Goal: Transaction & Acquisition: Purchase product/service

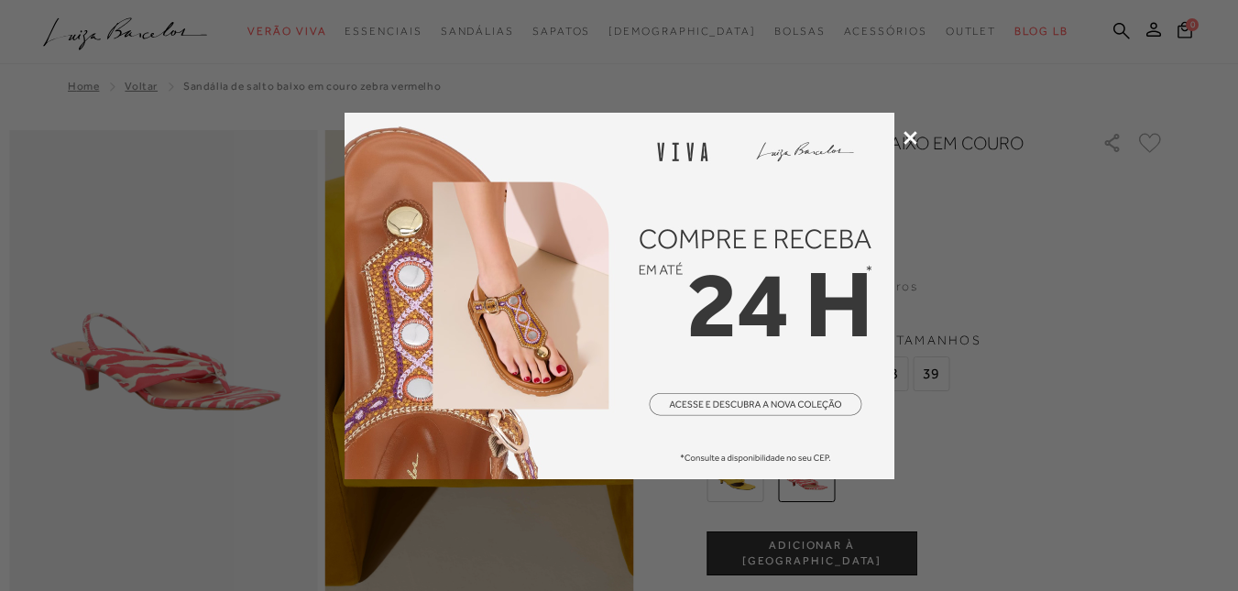
click at [913, 139] on icon at bounding box center [910, 138] width 14 height 14
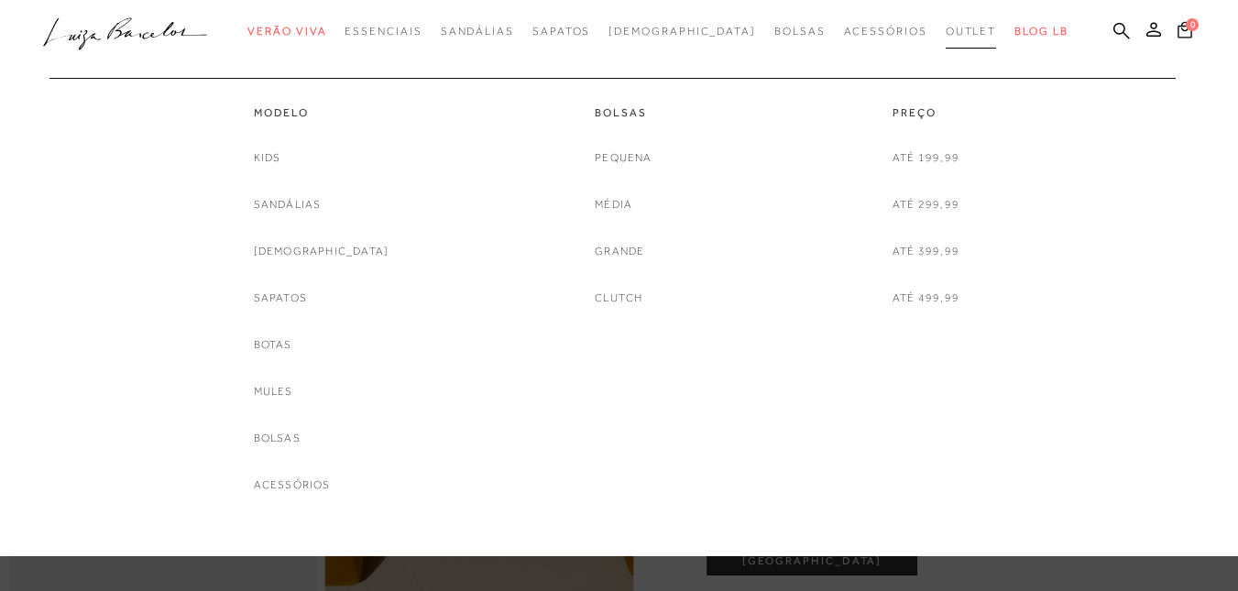
click at [945, 35] on span "Outlet" at bounding box center [970, 31] width 51 height 13
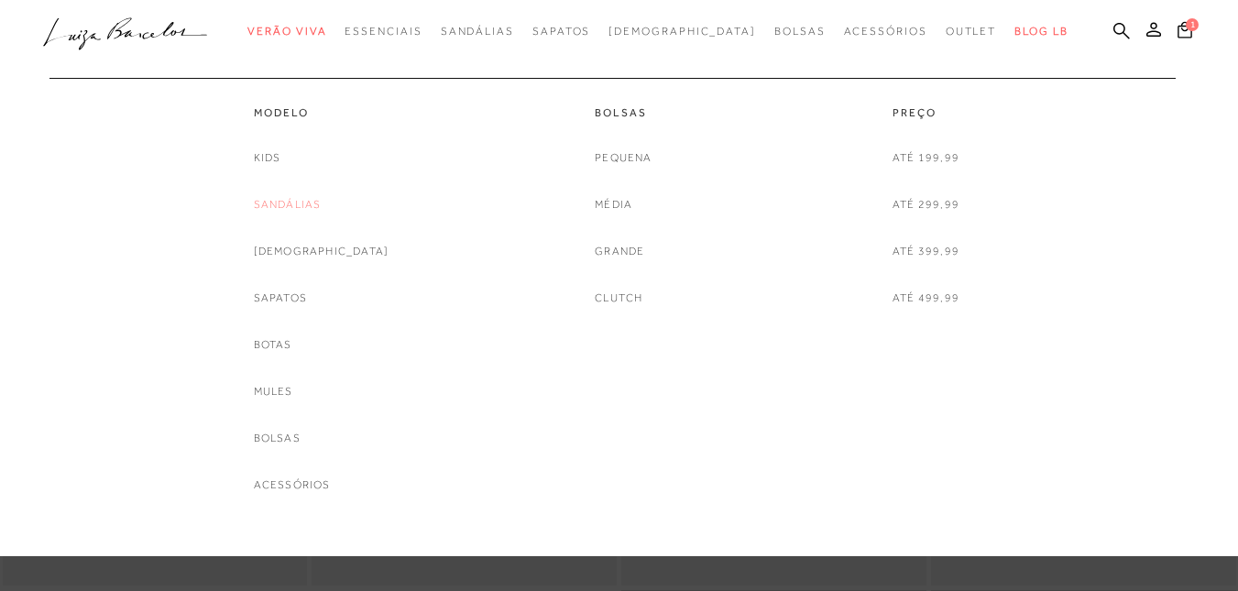
click at [305, 205] on link "Sandálias" at bounding box center [288, 204] width 68 height 19
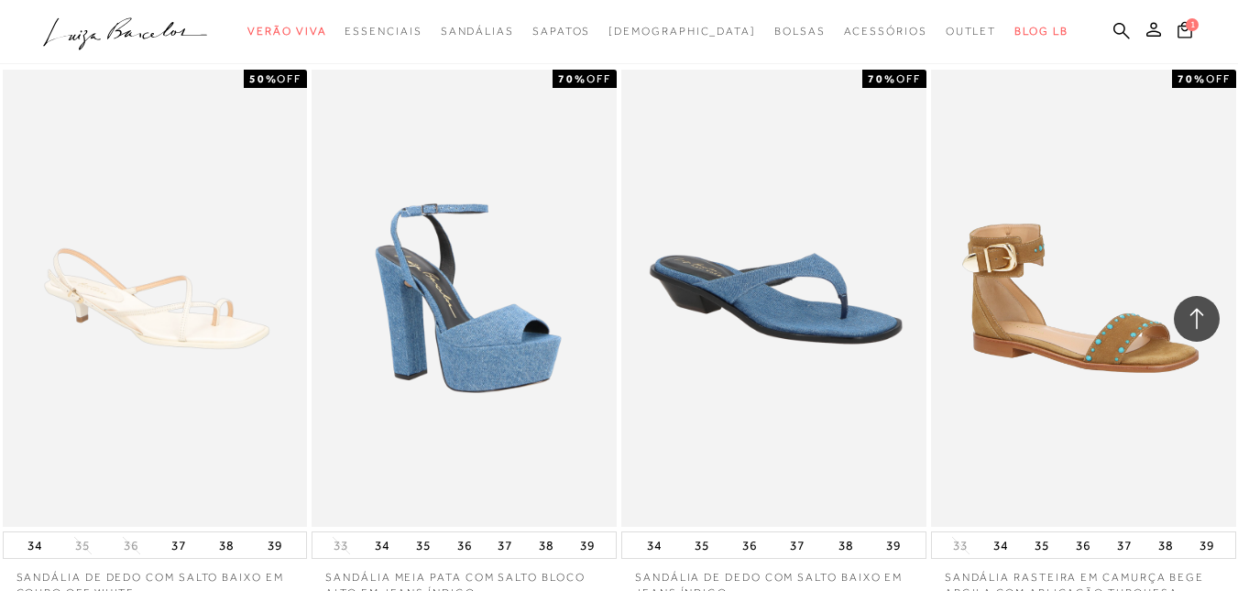
scroll to position [2290, 0]
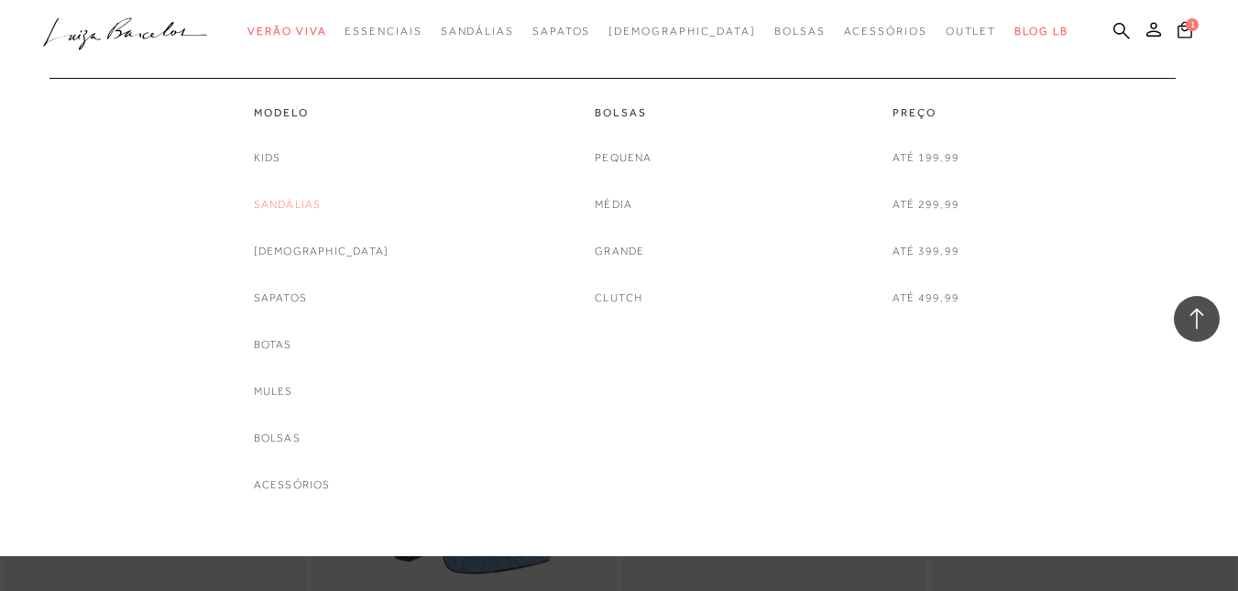
click at [305, 207] on link "Sandálias" at bounding box center [288, 204] width 68 height 19
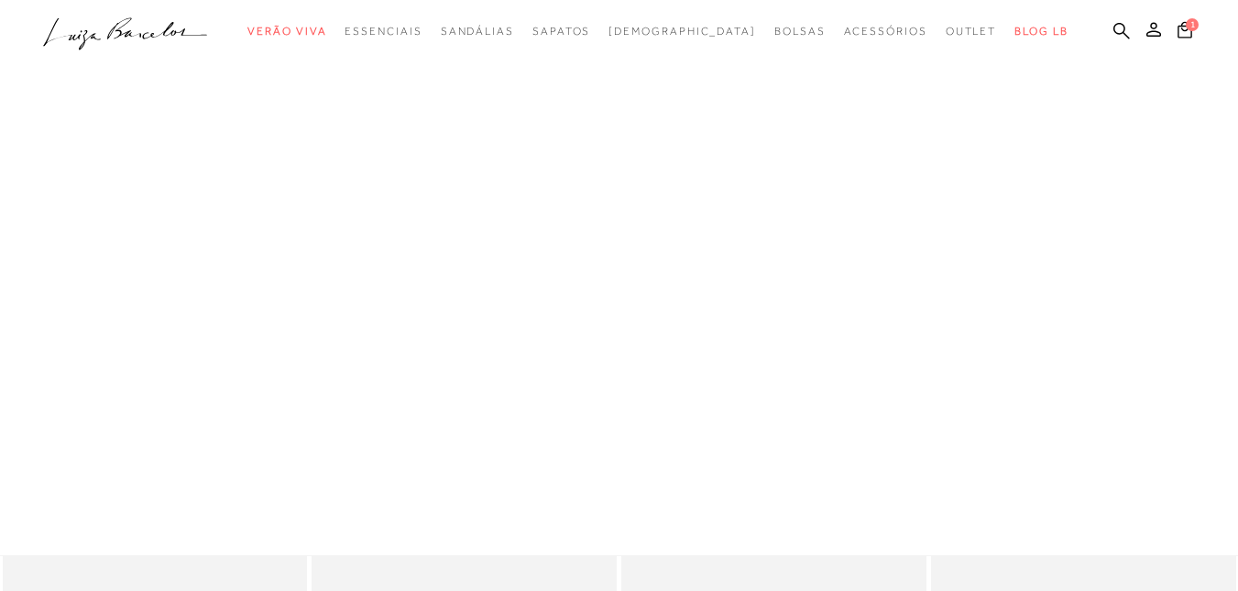
scroll to position [0, 0]
click at [167, 29] on icon ".a{fill-rule:evenodd;}" at bounding box center [125, 34] width 165 height 38
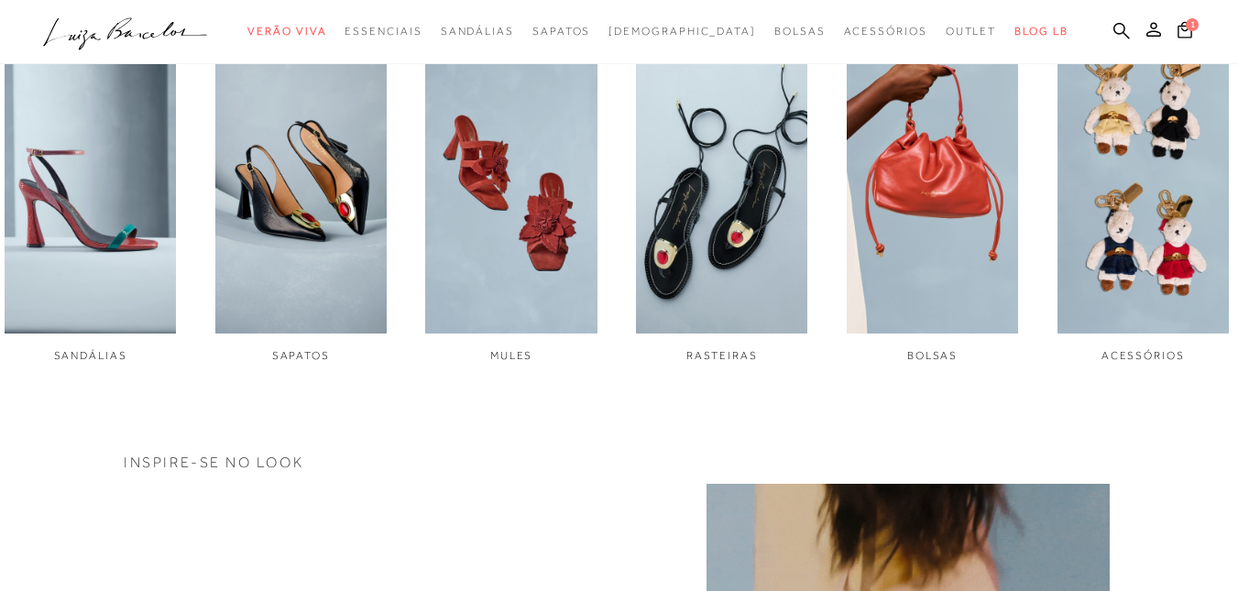
scroll to position [733, 0]
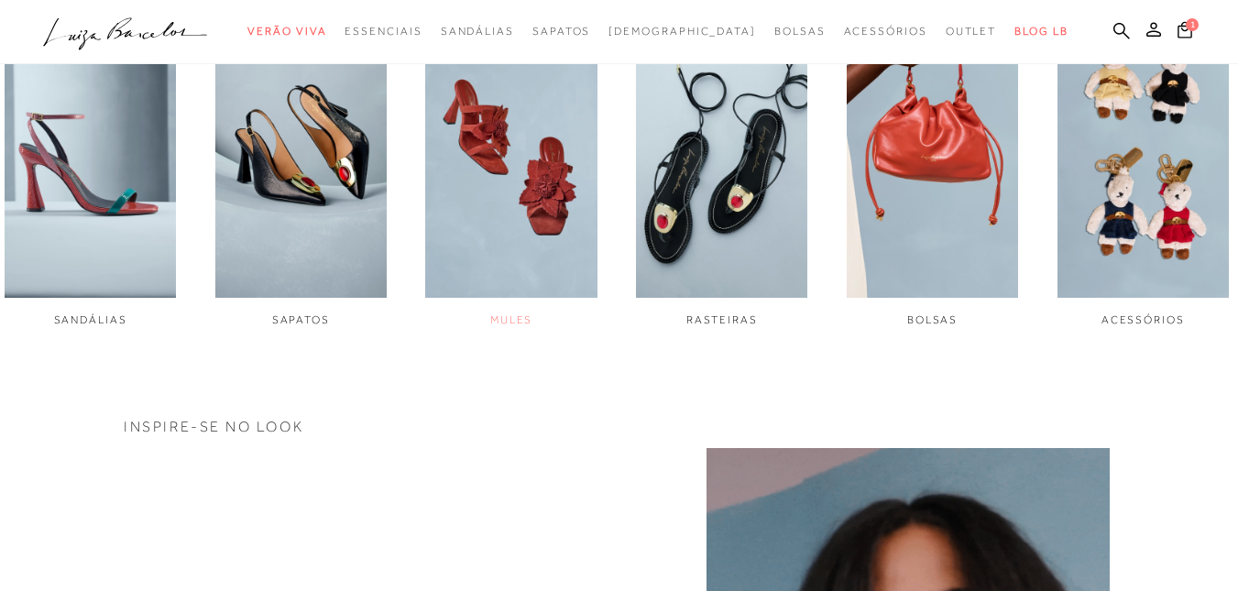
click at [575, 190] on img "3 / 6" at bounding box center [510, 137] width 171 height 322
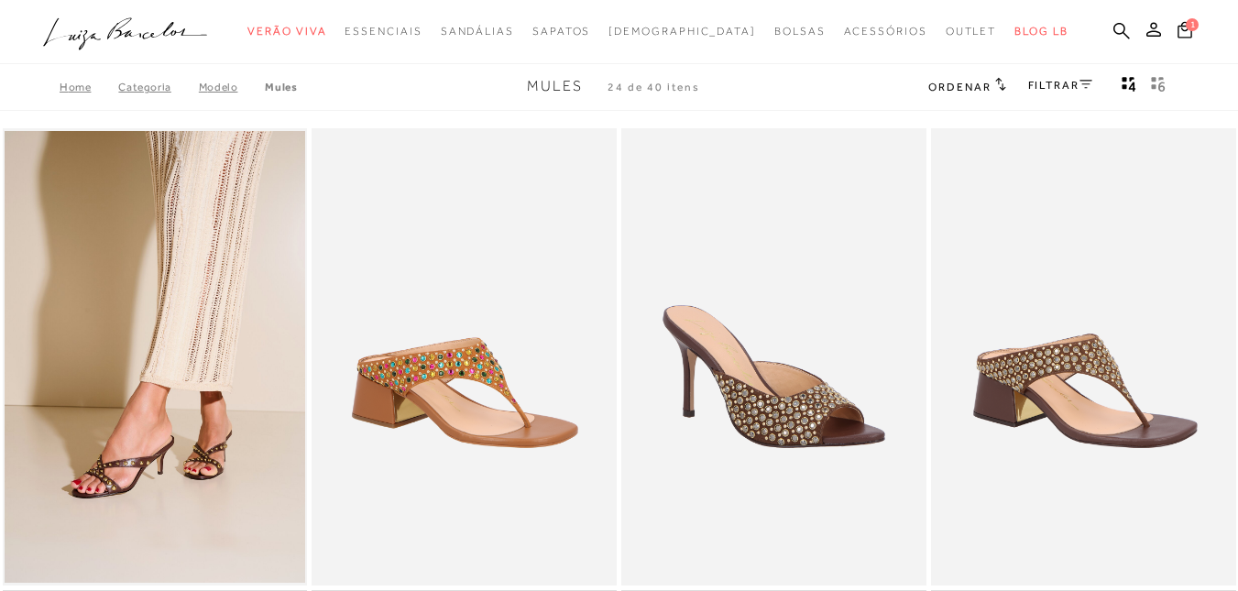
click at [1047, 84] on link "FILTRAR" at bounding box center [1060, 85] width 64 height 13
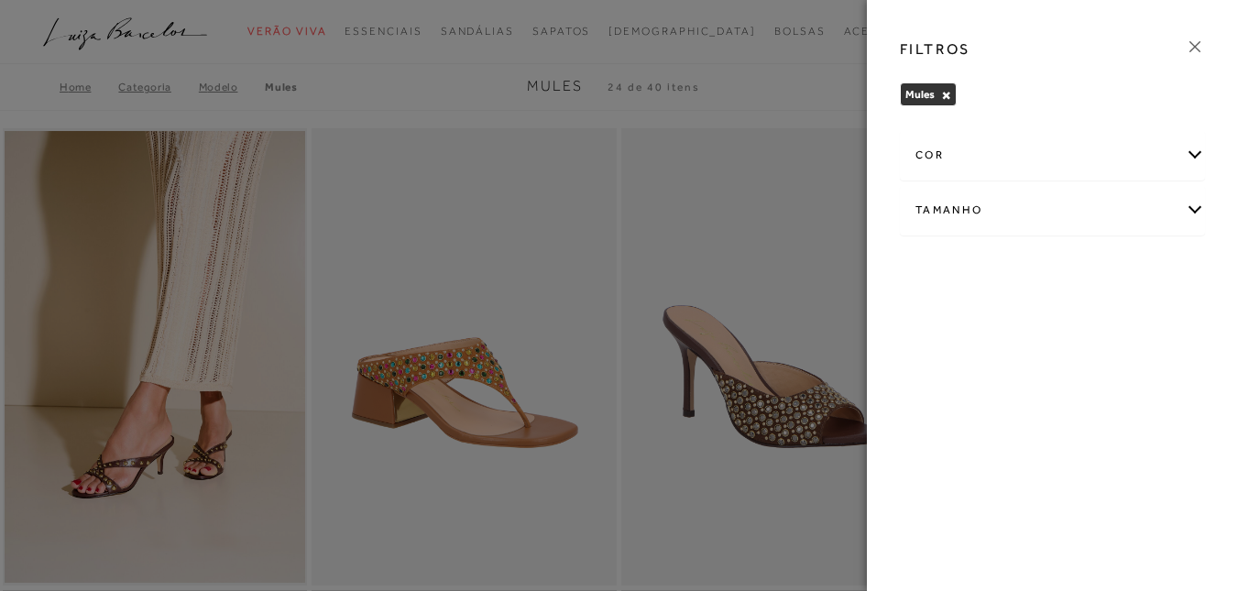
click at [1186, 208] on div "Tamanho" at bounding box center [1052, 210] width 303 height 49
click at [1202, 43] on icon at bounding box center [1195, 47] width 20 height 20
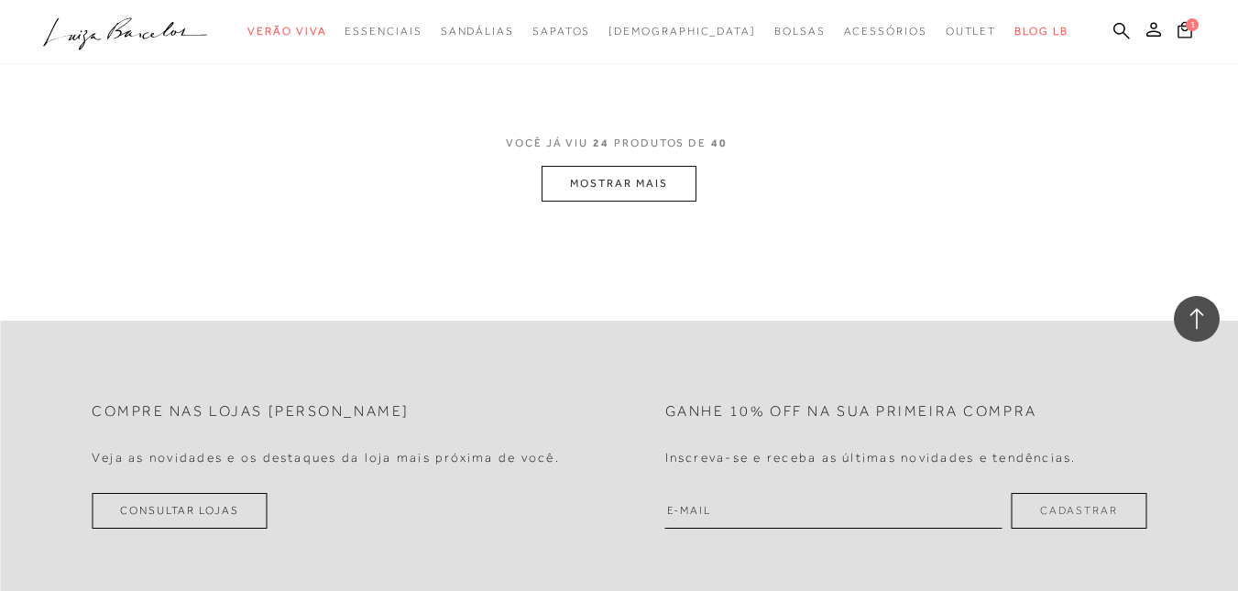
scroll to position [3573, 0]
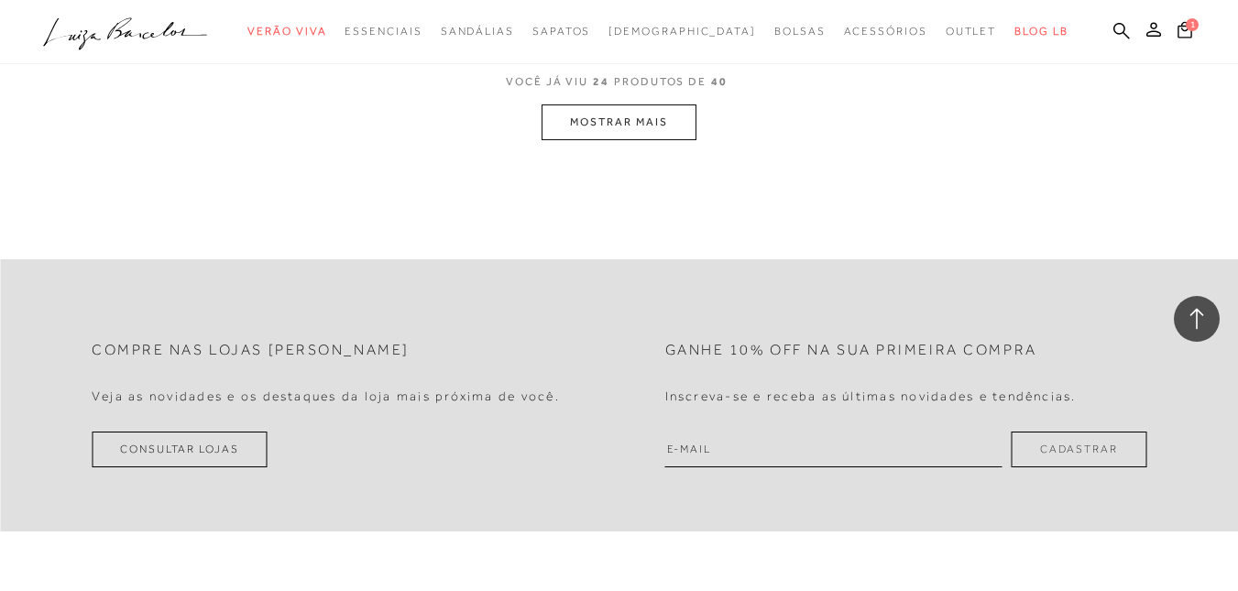
click at [671, 125] on button "MOSTRAR MAIS" at bounding box center [618, 122] width 154 height 36
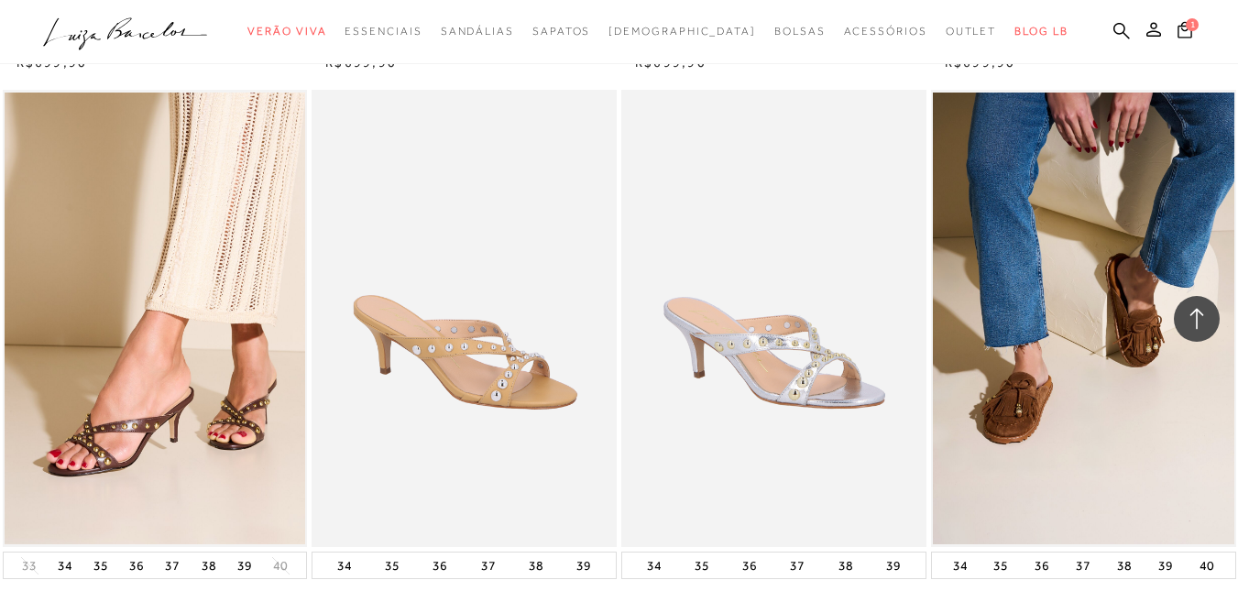
scroll to position [1283, 0]
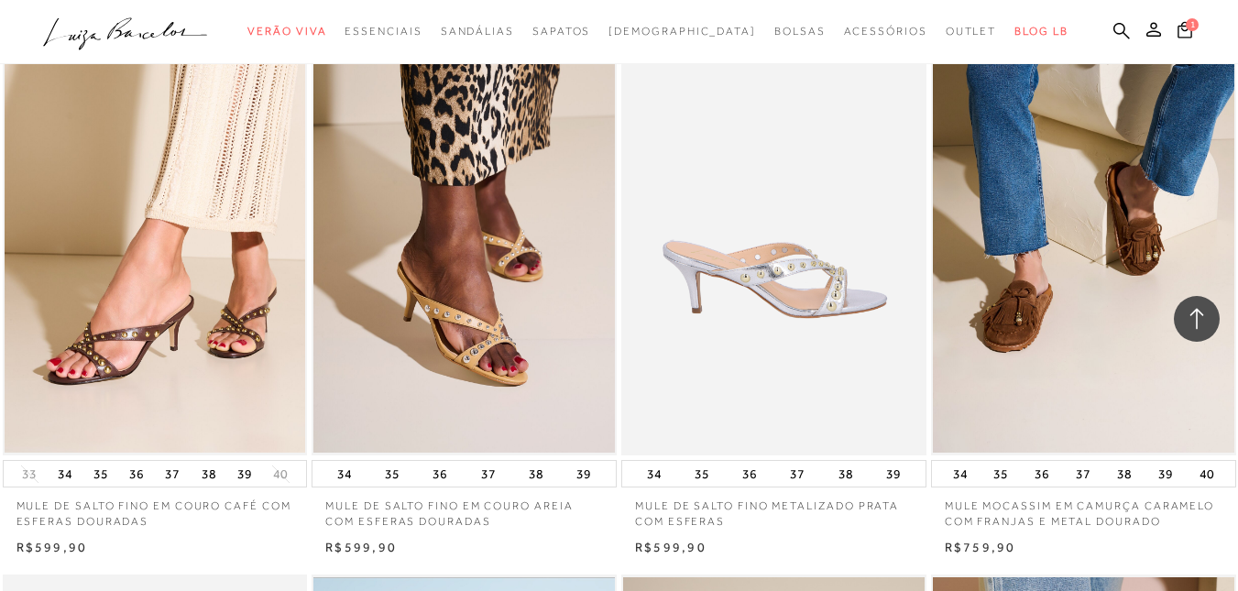
click at [794, 274] on img at bounding box center [774, 226] width 303 height 457
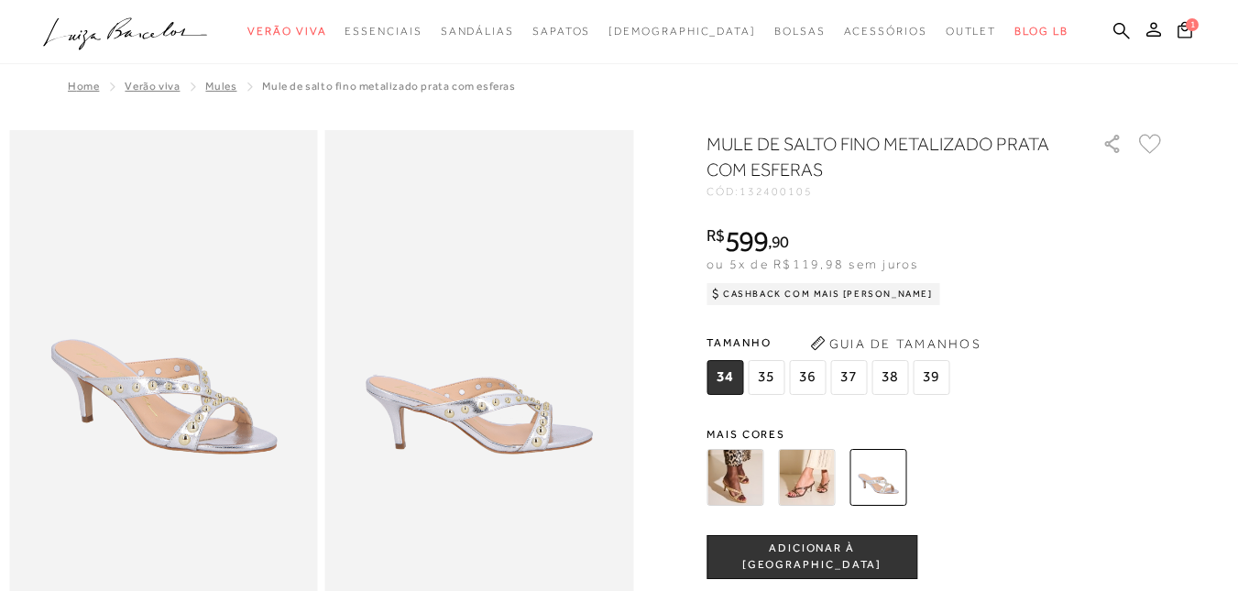
click at [792, 449] on img at bounding box center [806, 477] width 57 height 57
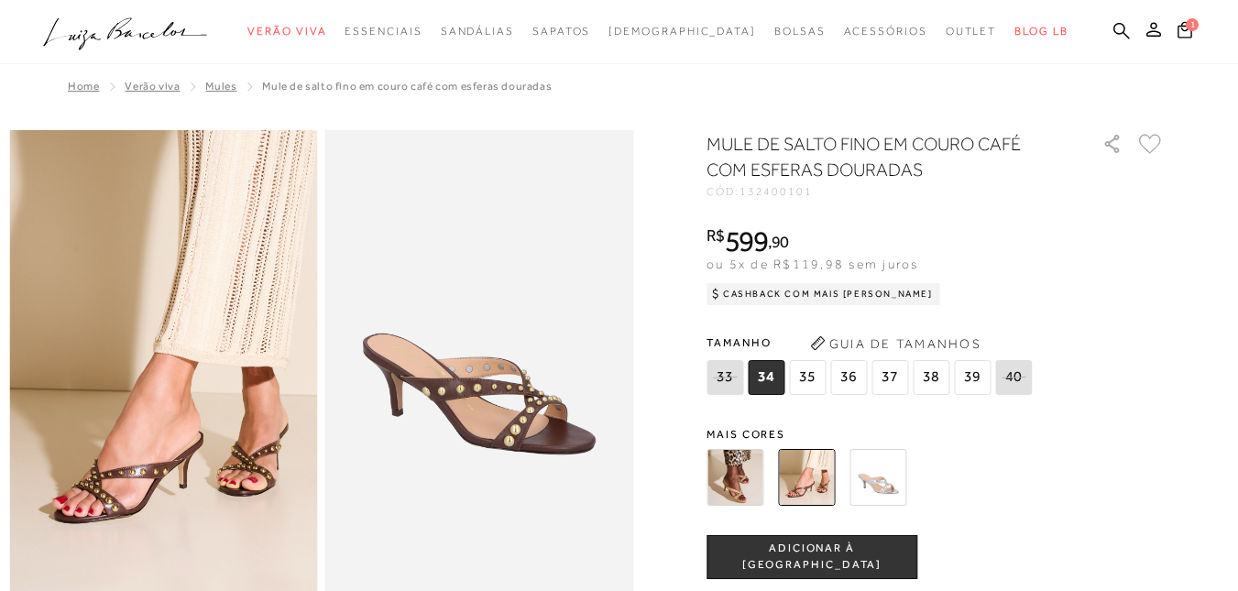
click at [742, 487] on img at bounding box center [734, 477] width 57 height 57
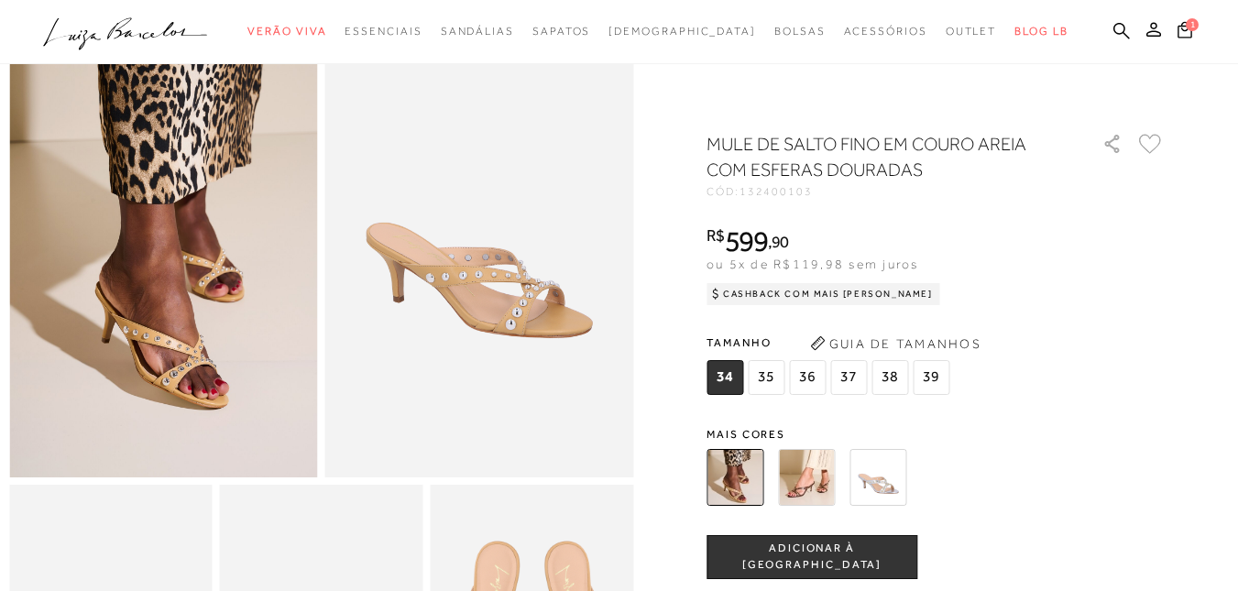
scroll to position [183, 0]
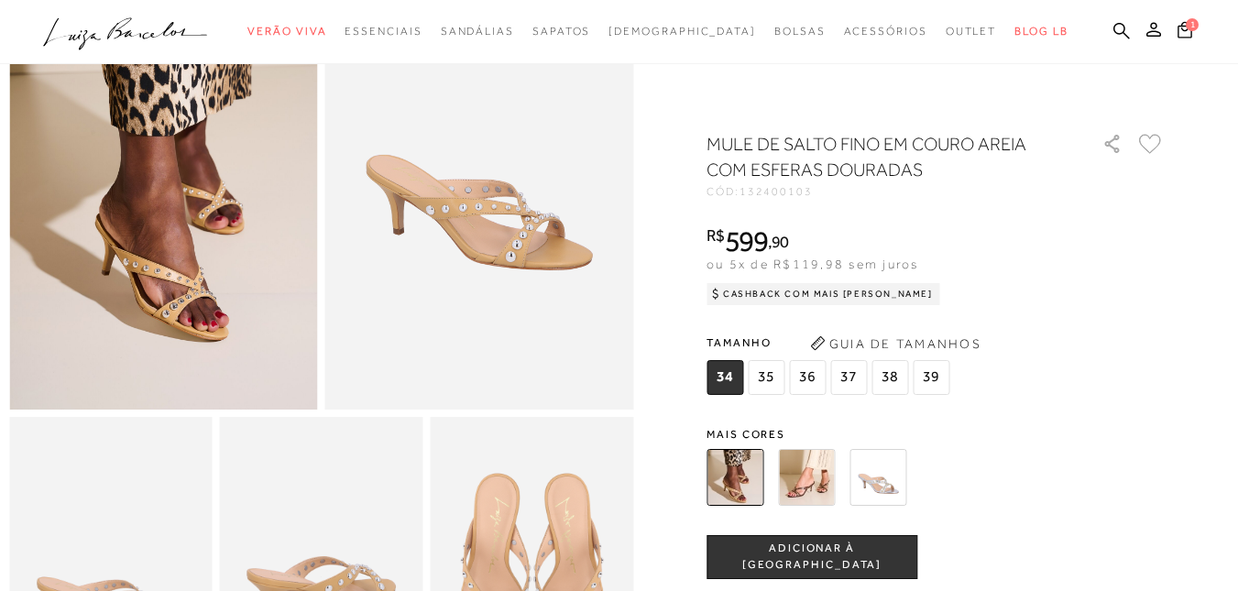
click at [901, 479] on img at bounding box center [877, 477] width 57 height 57
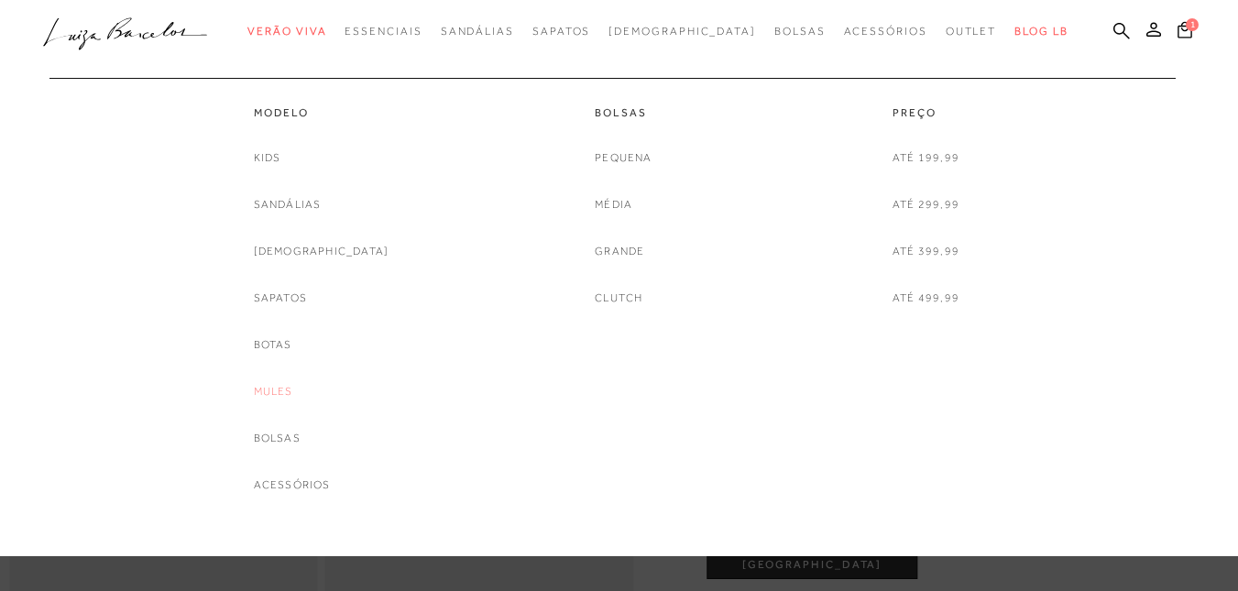
click at [293, 382] on link "Mules" at bounding box center [273, 391] width 39 height 19
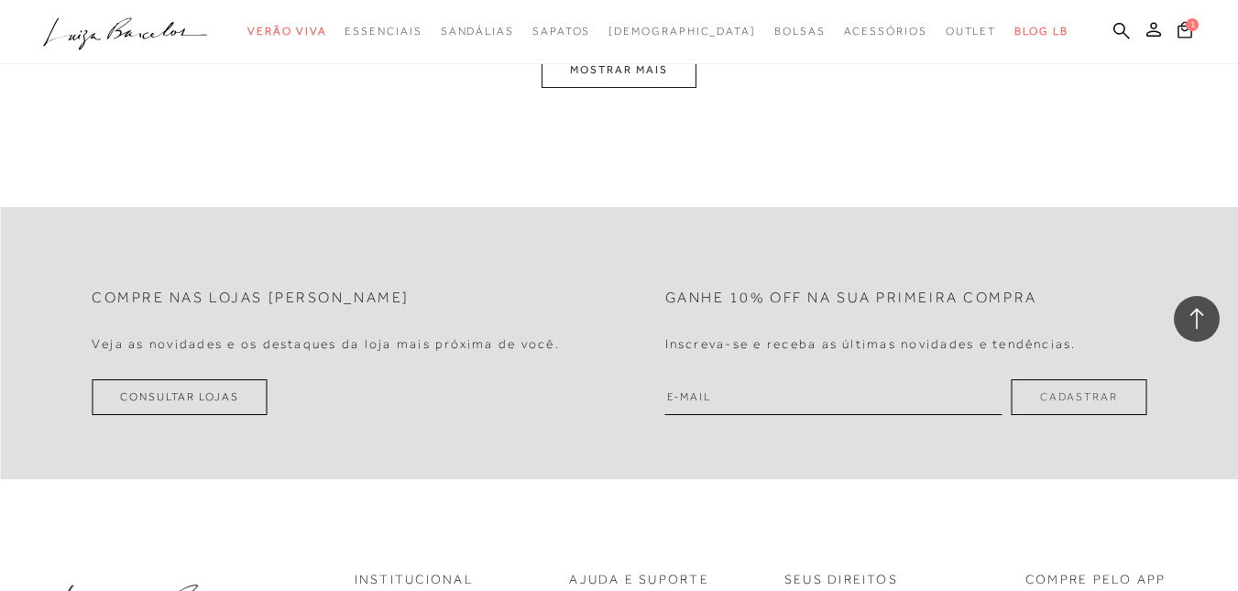
scroll to position [3665, 0]
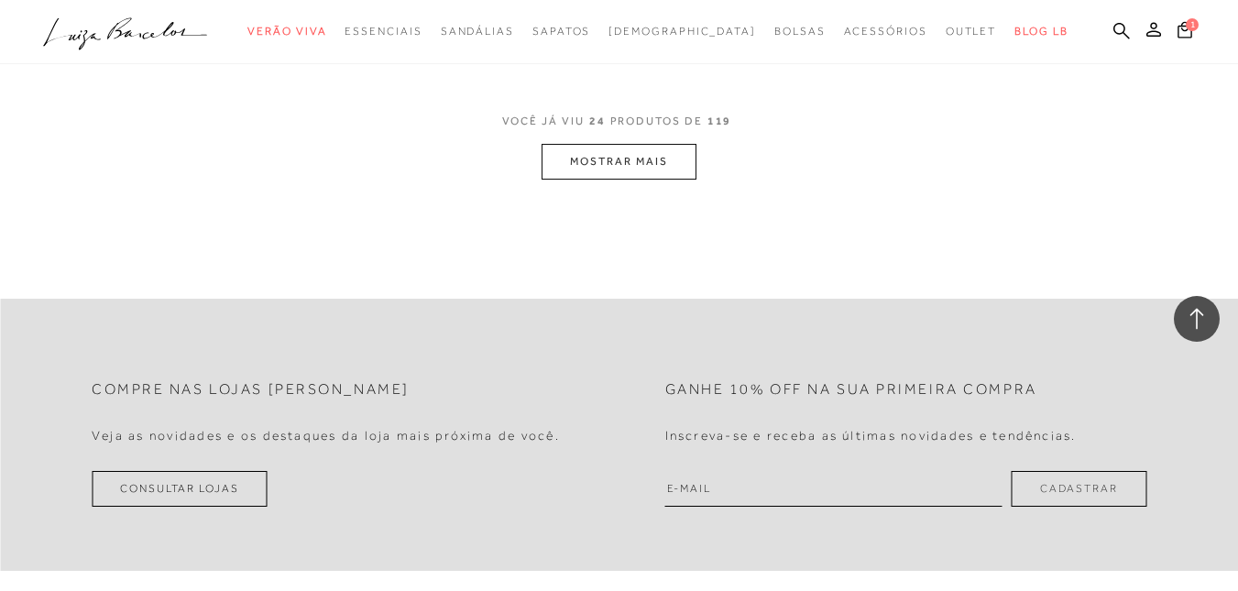
click at [637, 147] on button "MOSTRAR MAIS" at bounding box center [618, 162] width 154 height 36
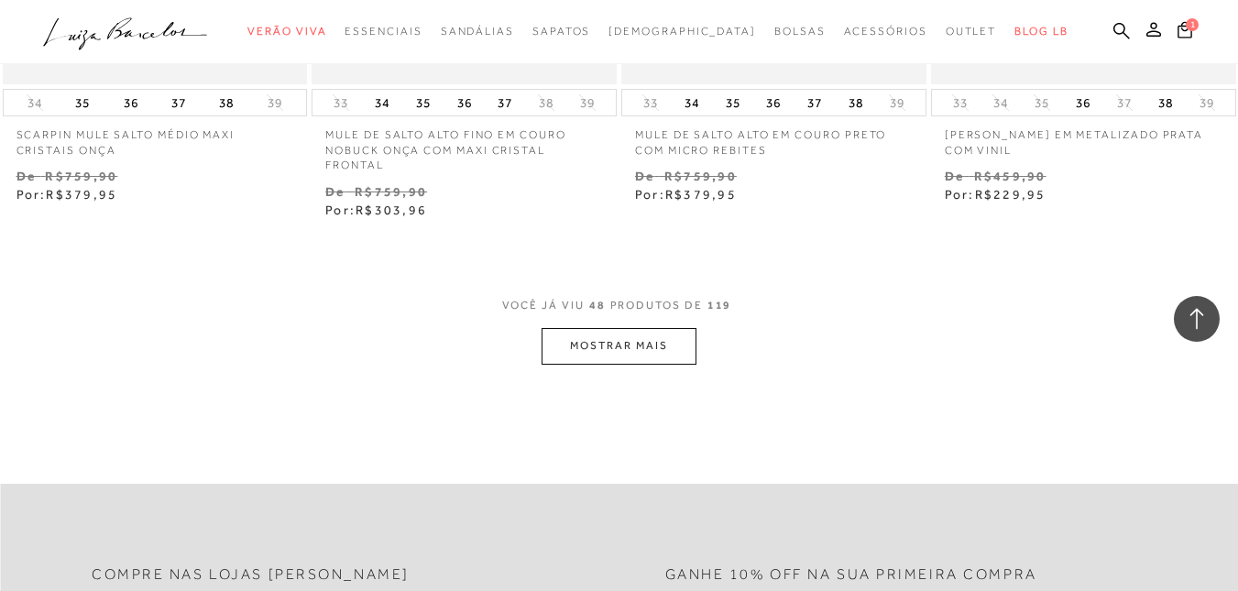
scroll to position [7054, 0]
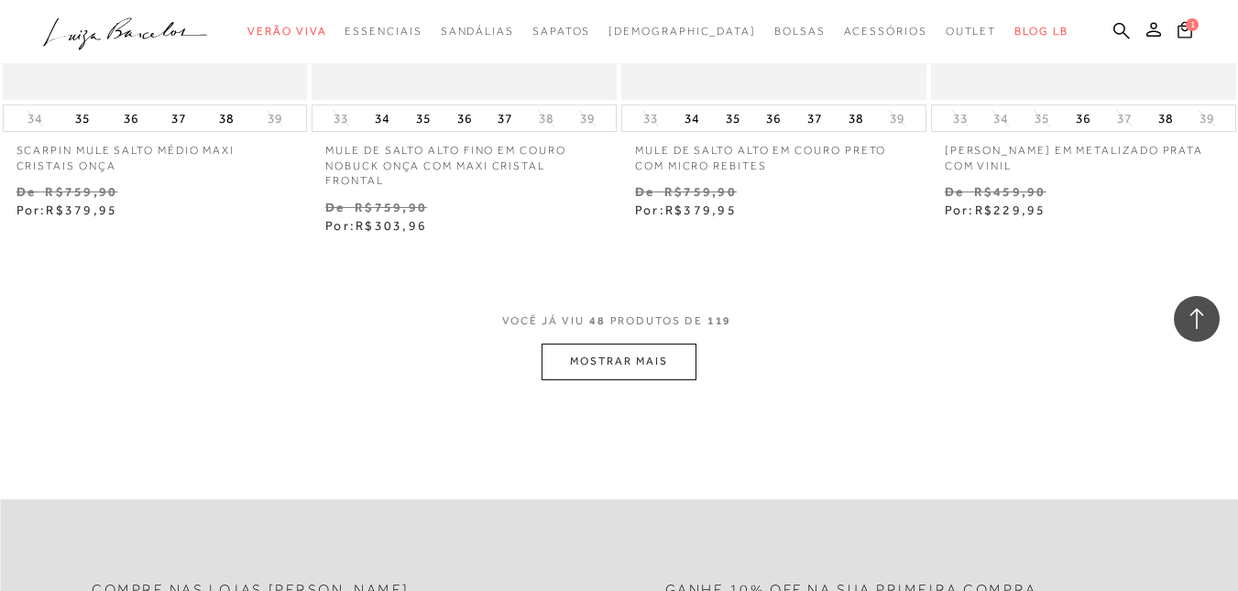
click at [618, 352] on button "MOSTRAR MAIS" at bounding box center [618, 362] width 154 height 36
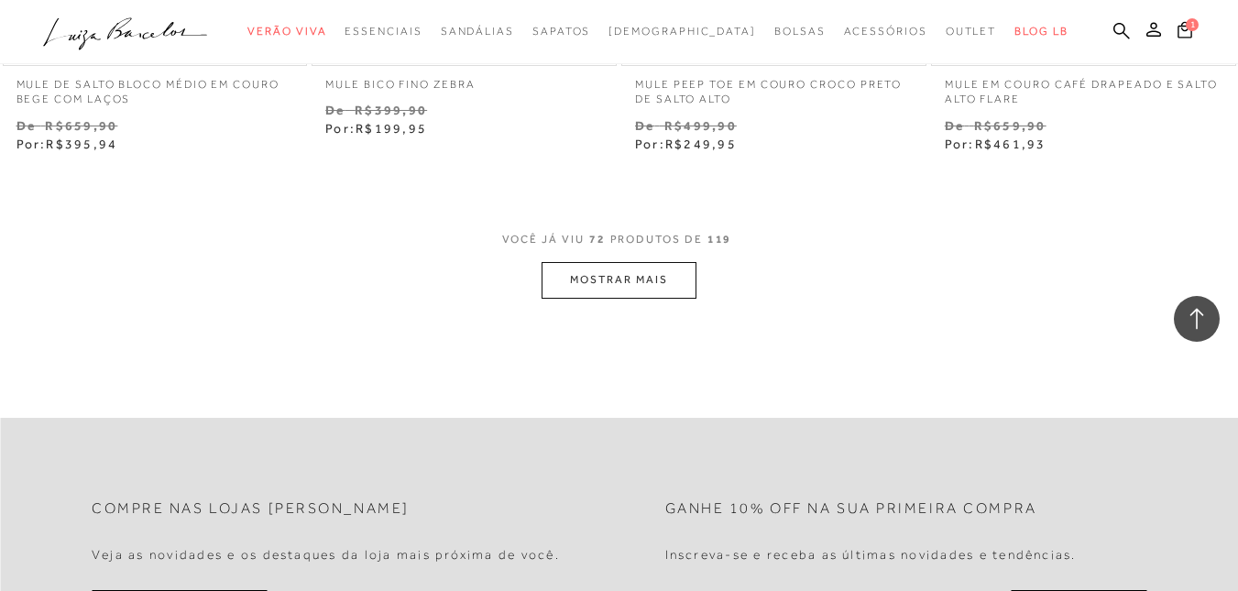
scroll to position [10719, 0]
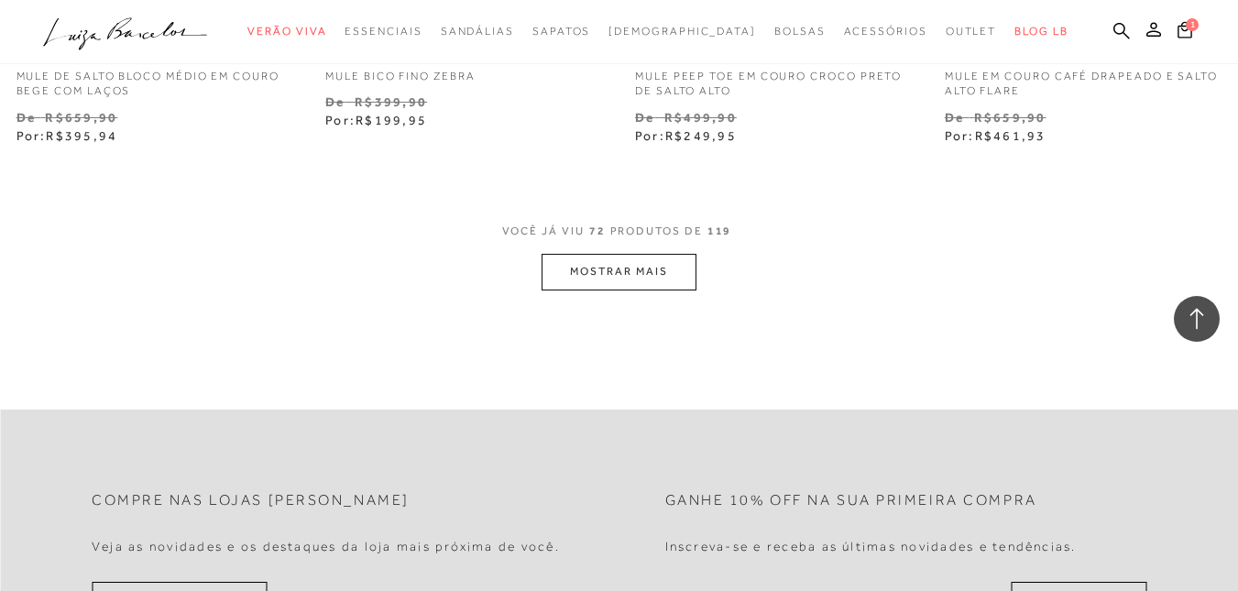
click at [633, 254] on button "MOSTRAR MAIS" at bounding box center [618, 272] width 154 height 36
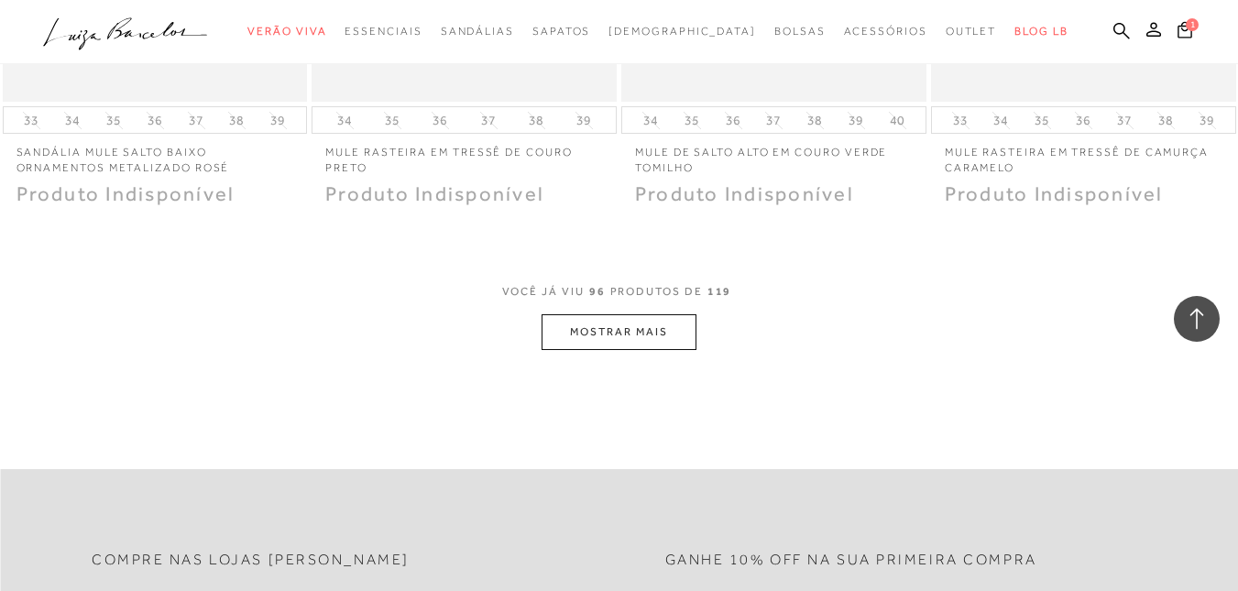
scroll to position [14292, 0]
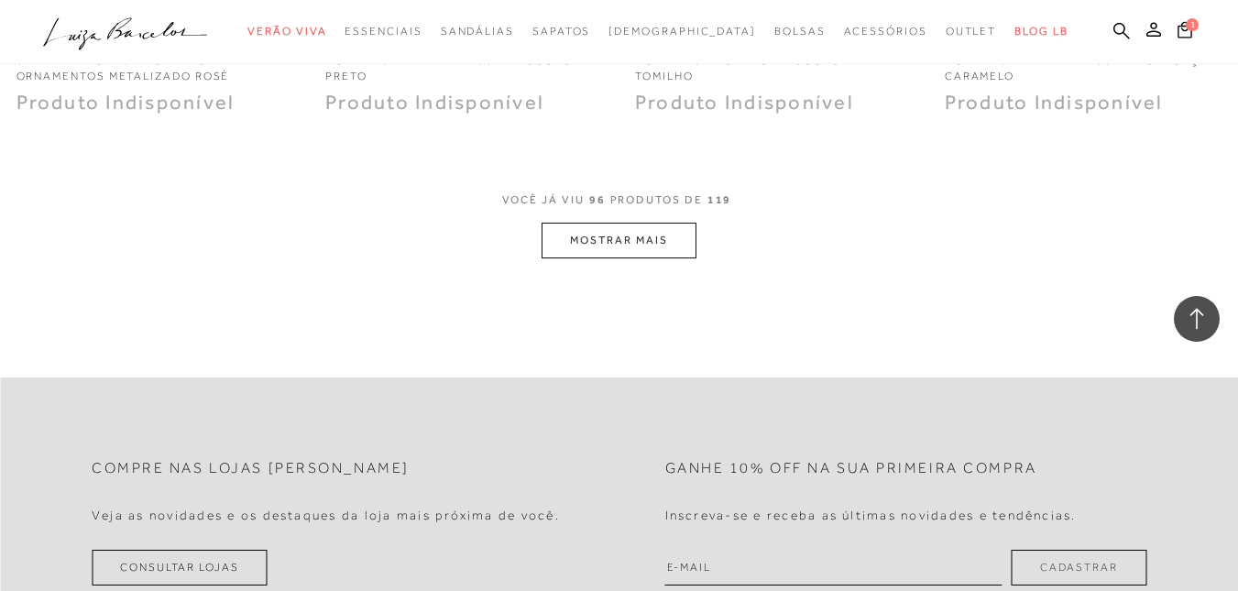
click at [665, 223] on button "MOSTRAR MAIS" at bounding box center [618, 241] width 154 height 36
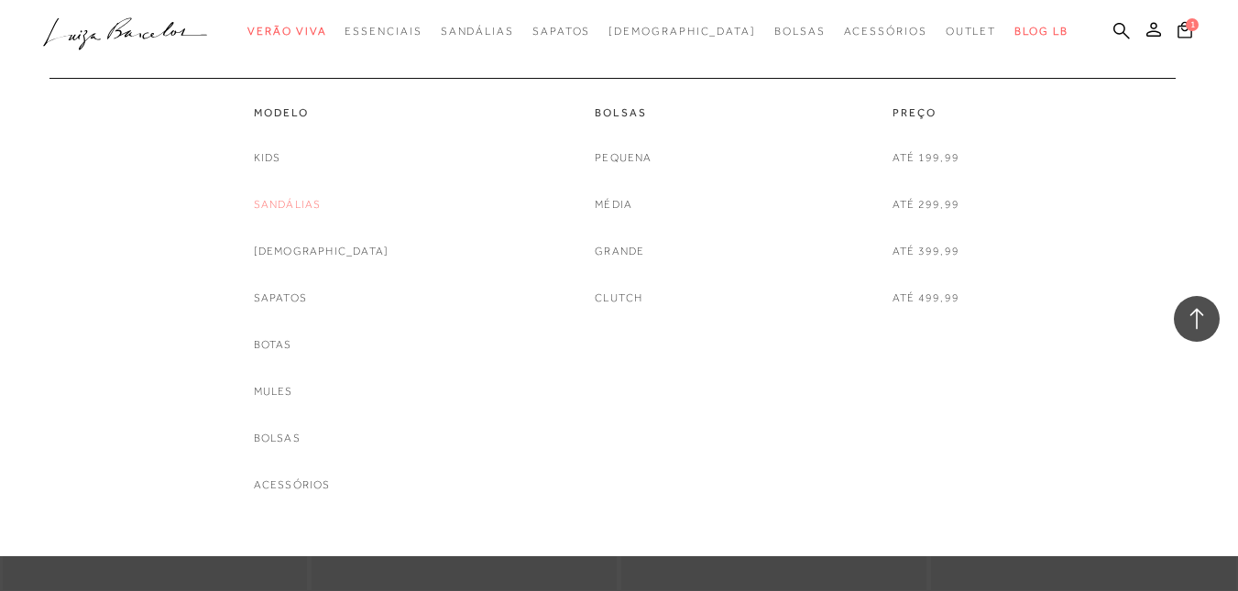
click at [320, 206] on link "Sandálias" at bounding box center [288, 204] width 68 height 19
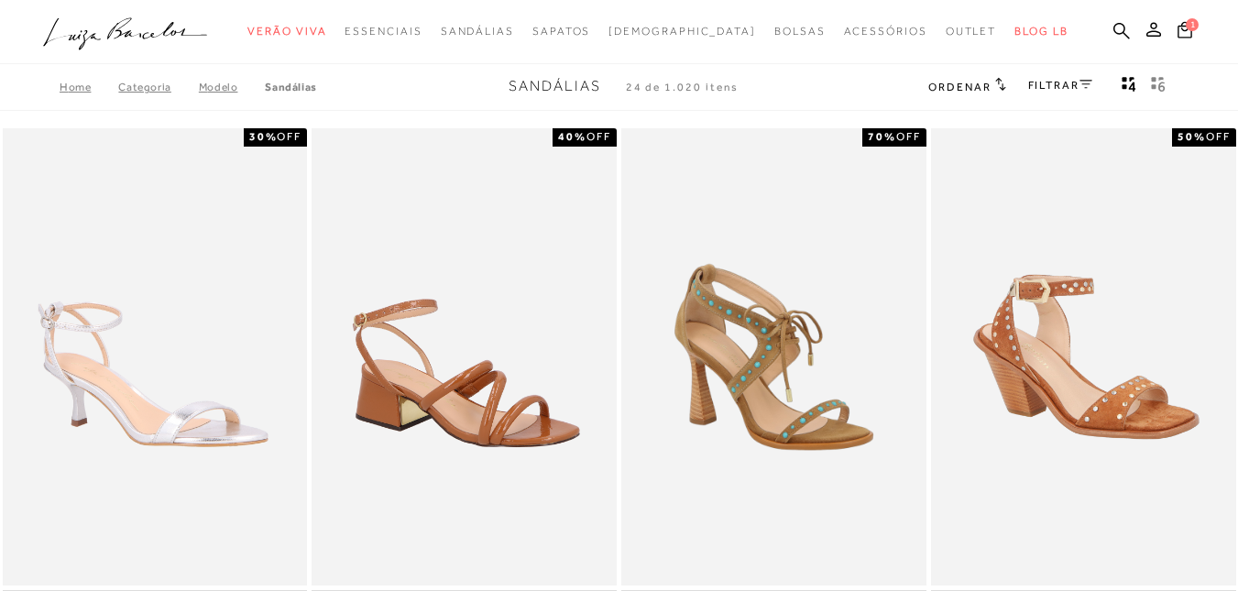
click at [1056, 85] on link "FILTRAR" at bounding box center [1060, 85] width 64 height 13
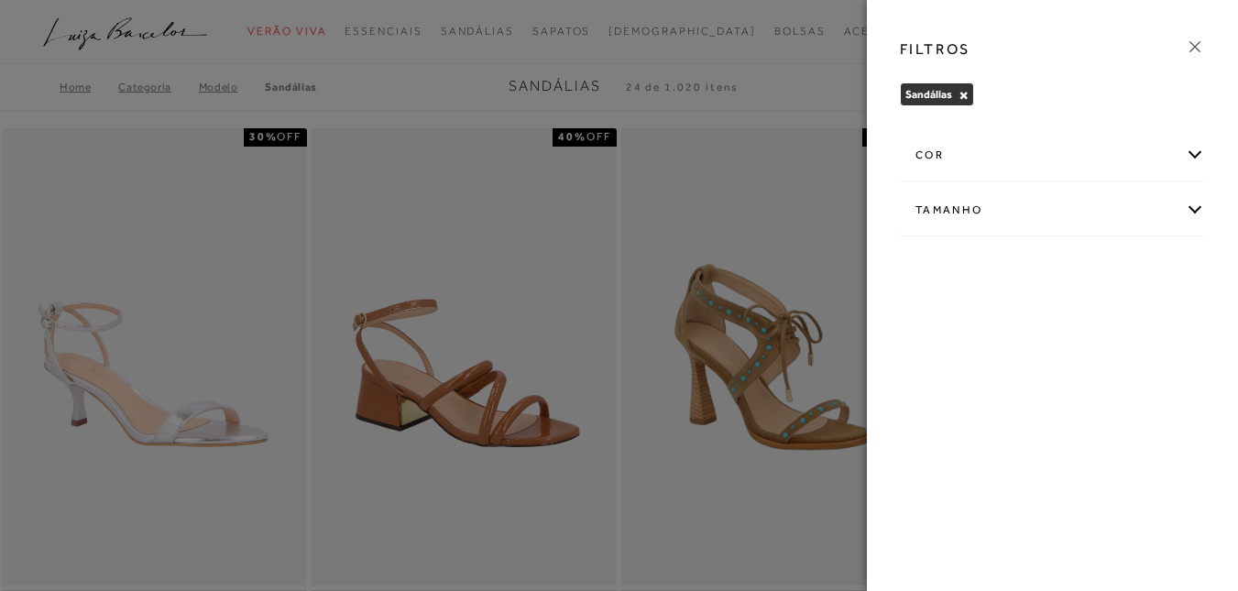
click at [1036, 210] on div "Tamanho" at bounding box center [1052, 210] width 303 height 49
drag, startPoint x: 1052, startPoint y: 420, endPoint x: 989, endPoint y: 423, distance: 62.4
click at [960, 420] on span "37/38" at bounding box center [938, 415] width 44 height 14
click at [930, 420] on input "37/38" at bounding box center [921, 418] width 18 height 18
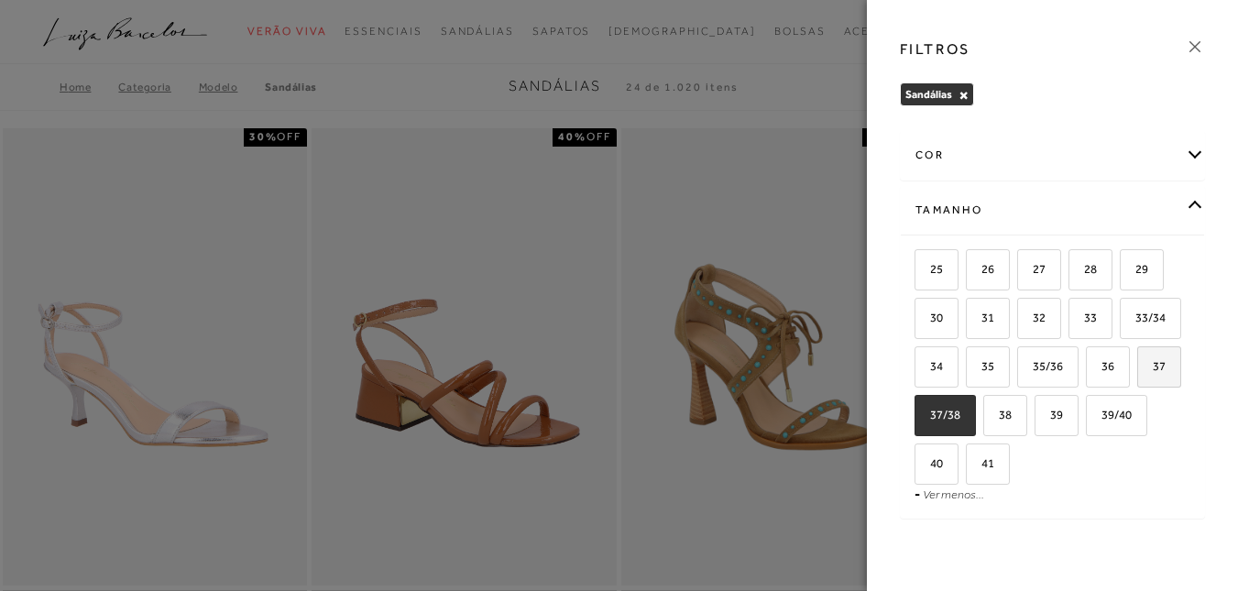
checkbox input "true"
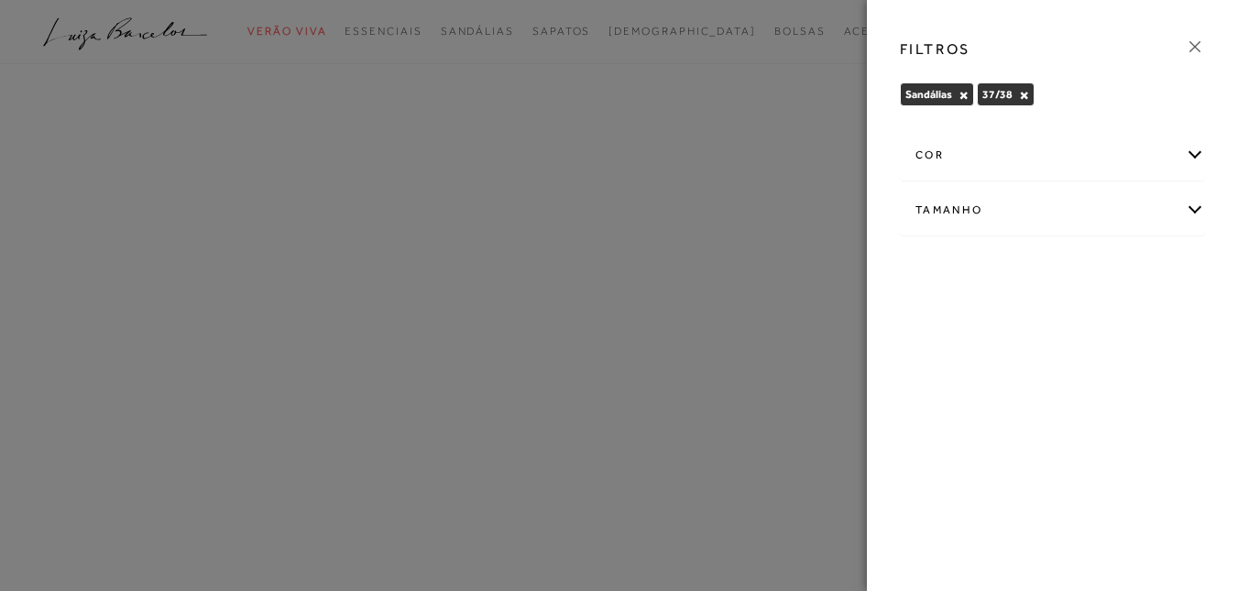
click at [1157, 206] on div "Tamanho" at bounding box center [1052, 210] width 303 height 49
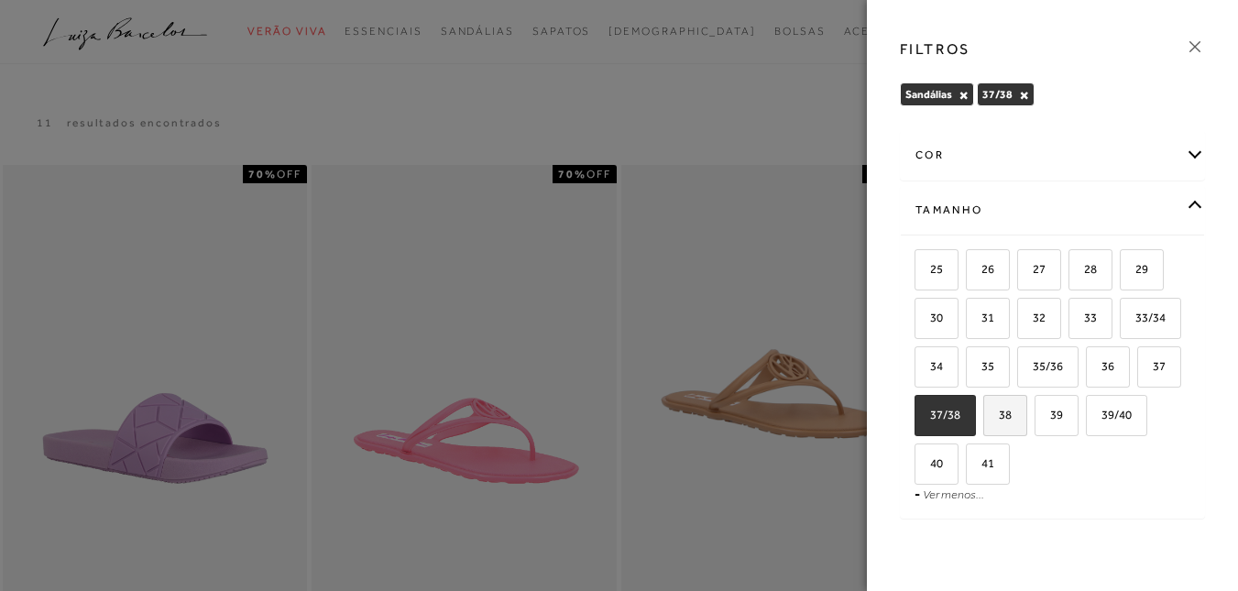
click at [1026, 419] on label "38" at bounding box center [1005, 415] width 42 height 39
click at [999, 419] on input "38" at bounding box center [989, 418] width 18 height 18
checkbox input "true"
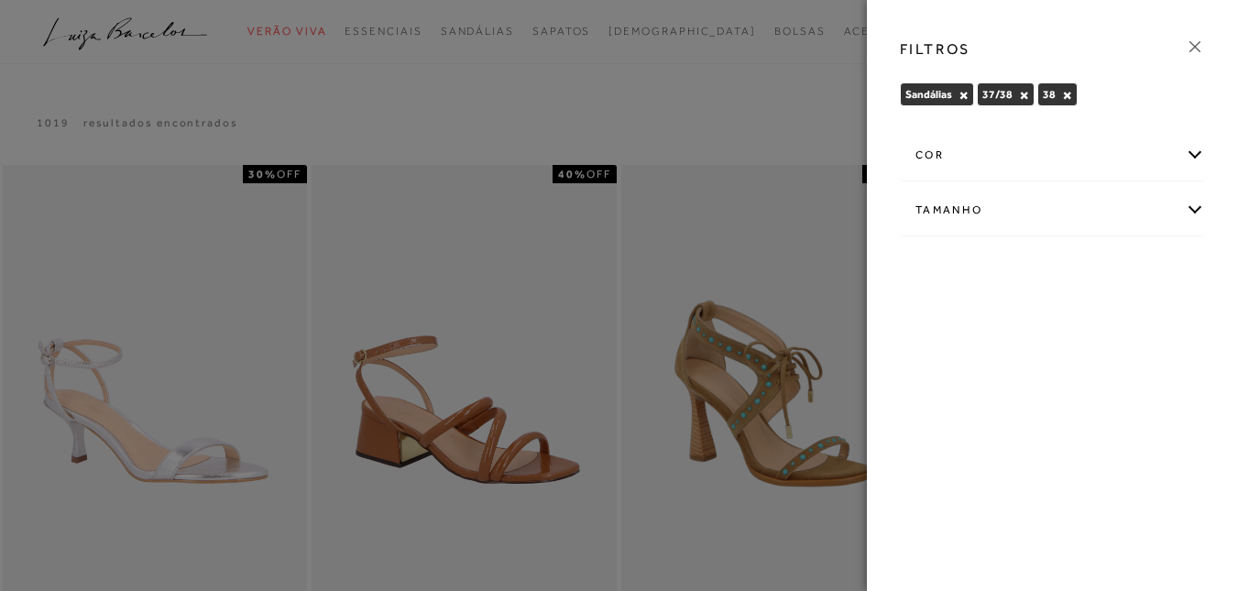
click at [681, 96] on div at bounding box center [619, 295] width 1238 height 591
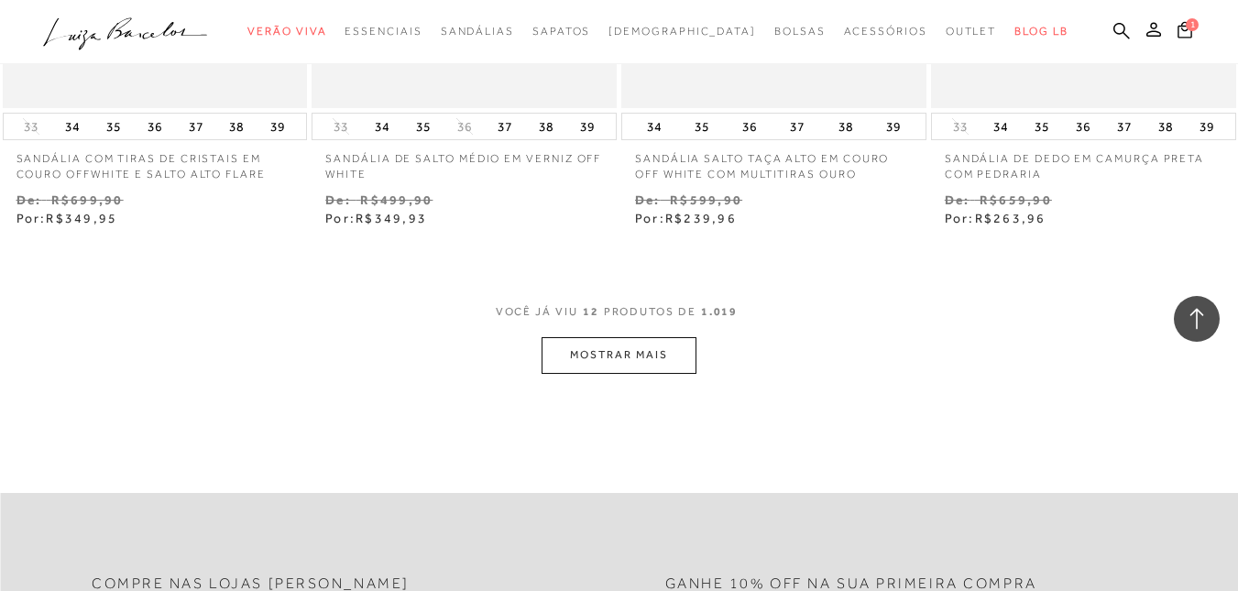
scroll to position [1741, 0]
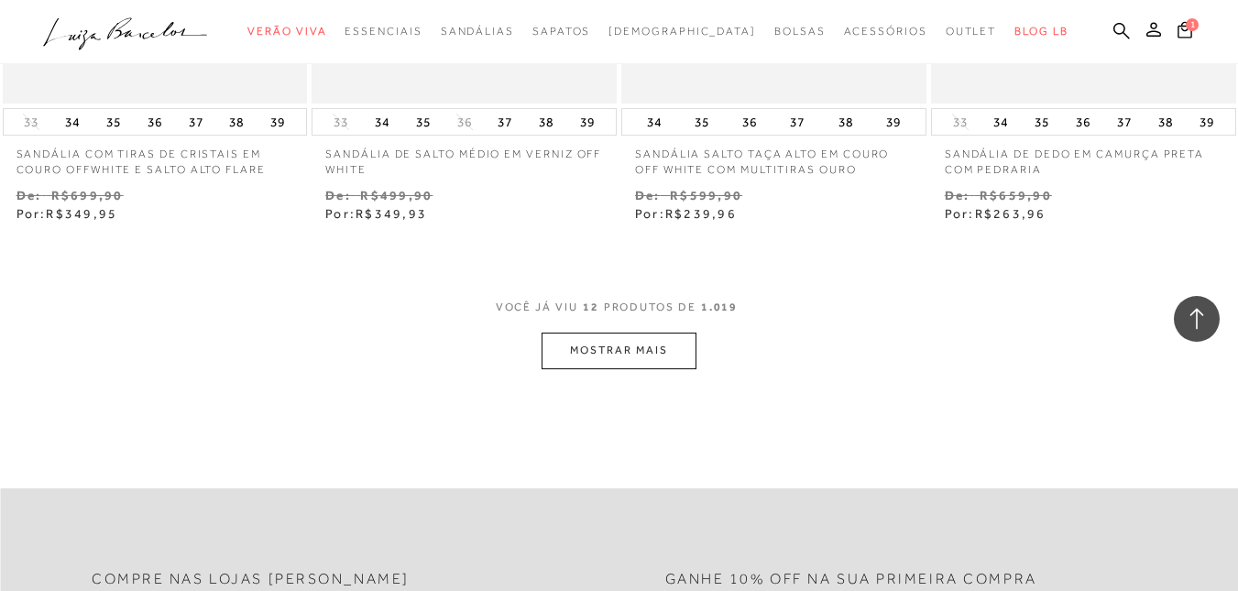
click at [640, 342] on button "MOSTRAR MAIS" at bounding box center [618, 351] width 154 height 36
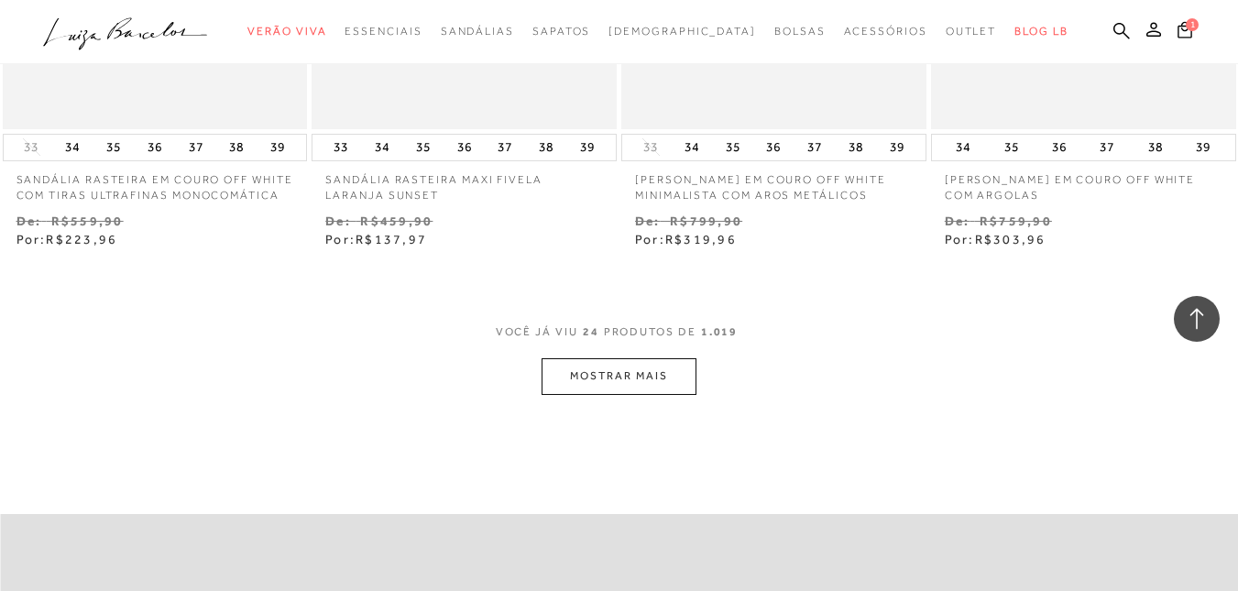
scroll to position [3573, 0]
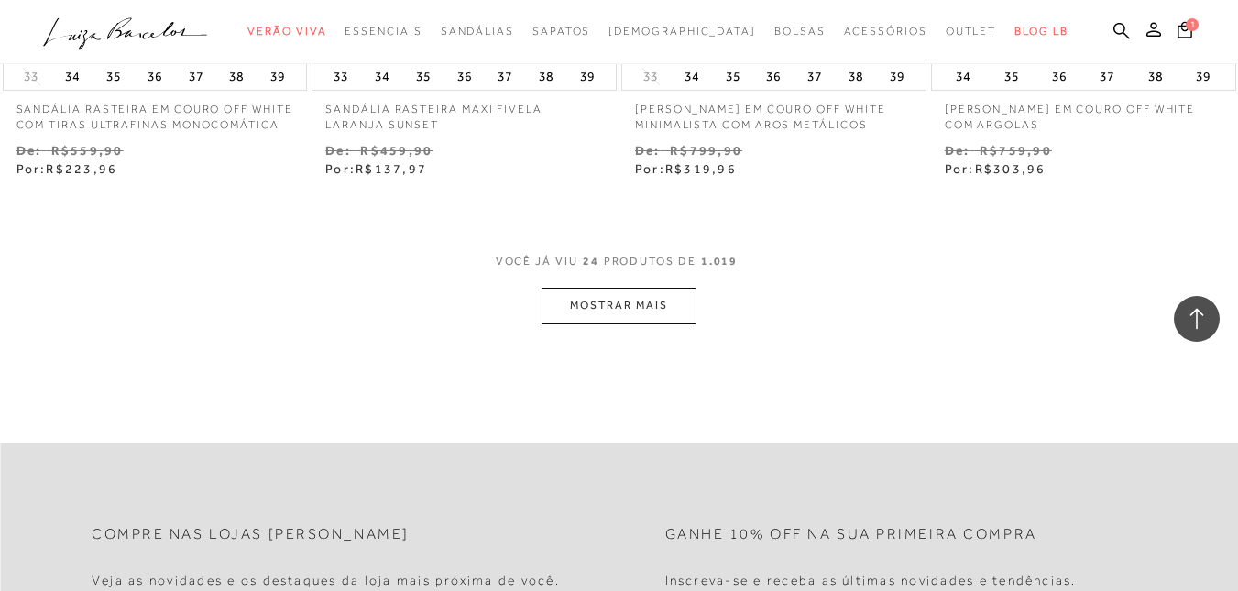
click at [670, 303] on button "MOSTRAR MAIS" at bounding box center [618, 306] width 154 height 36
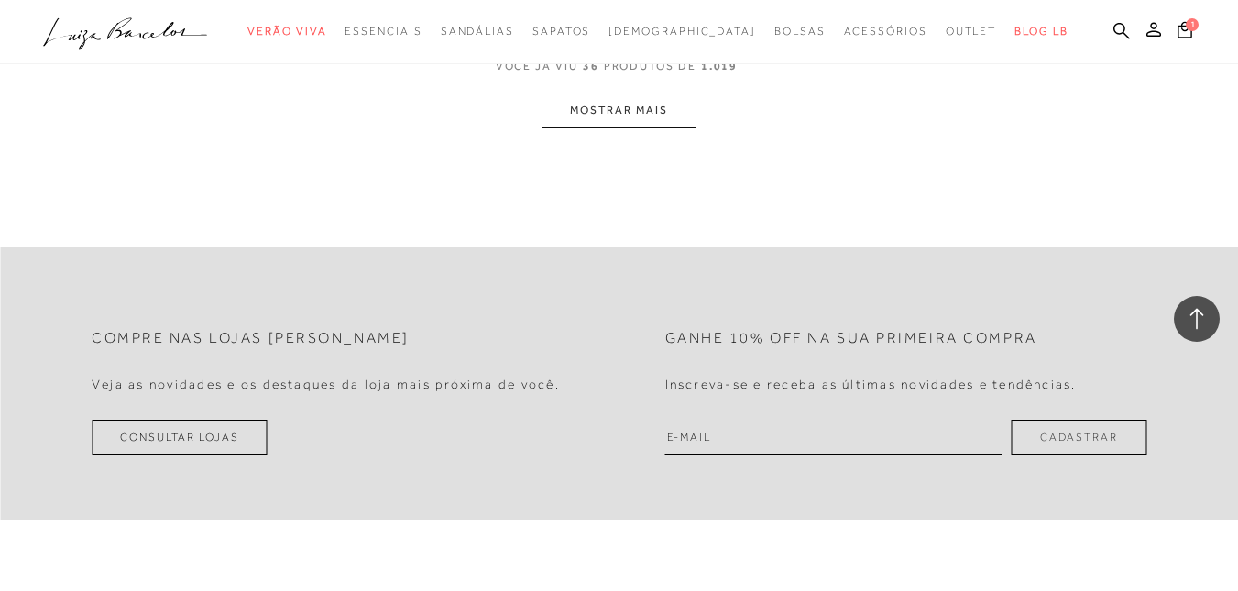
scroll to position [5588, 0]
click at [649, 108] on button "MOSTRAR MAIS" at bounding box center [618, 109] width 154 height 36
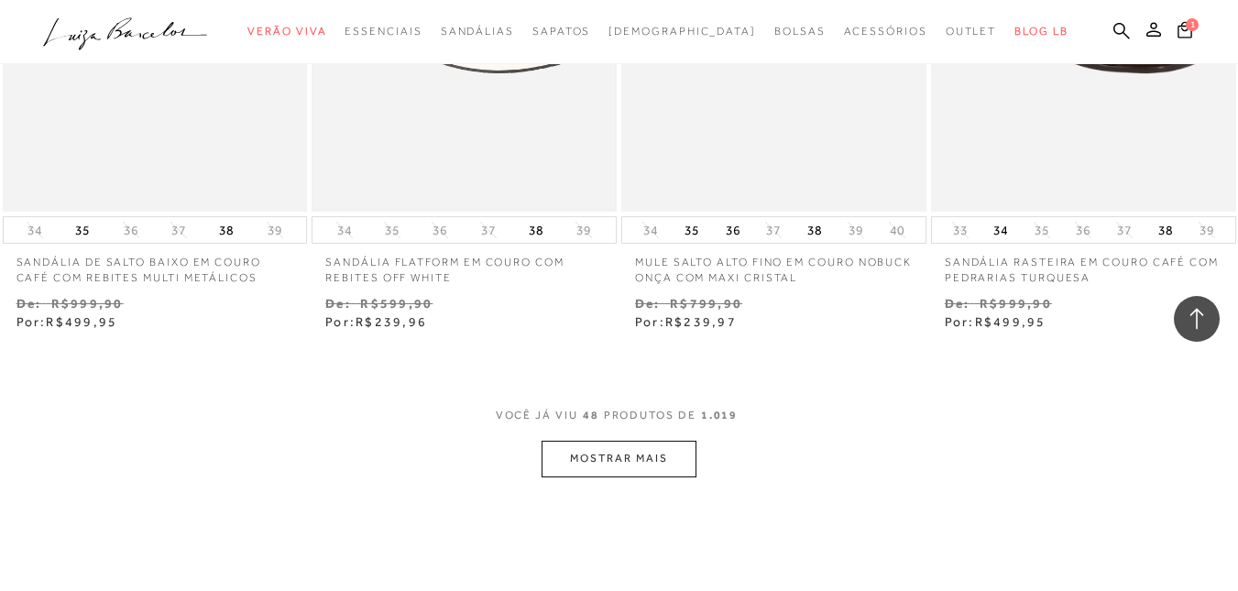
scroll to position [7062, 0]
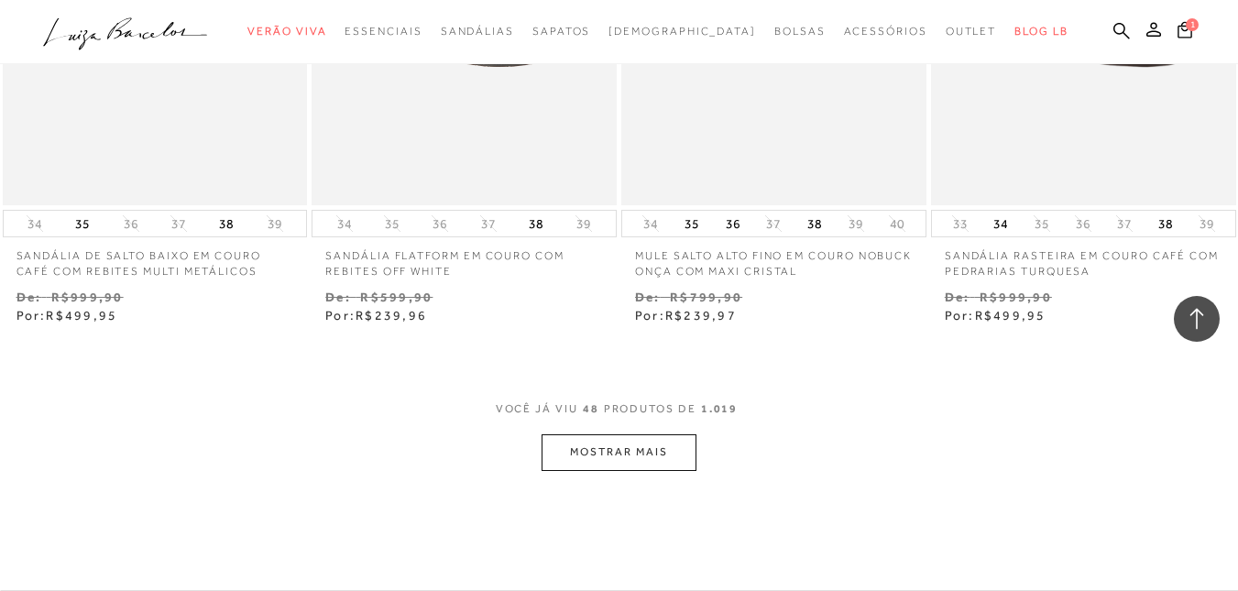
click at [656, 463] on button "MOSTRAR MAIS" at bounding box center [618, 452] width 154 height 36
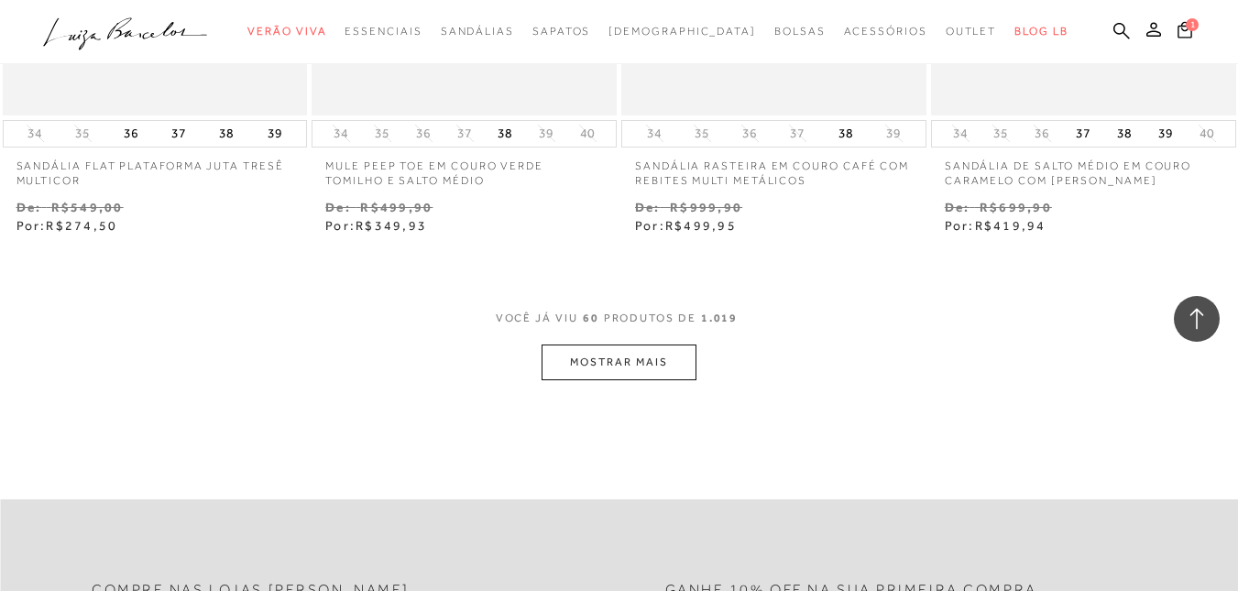
scroll to position [8986, 0]
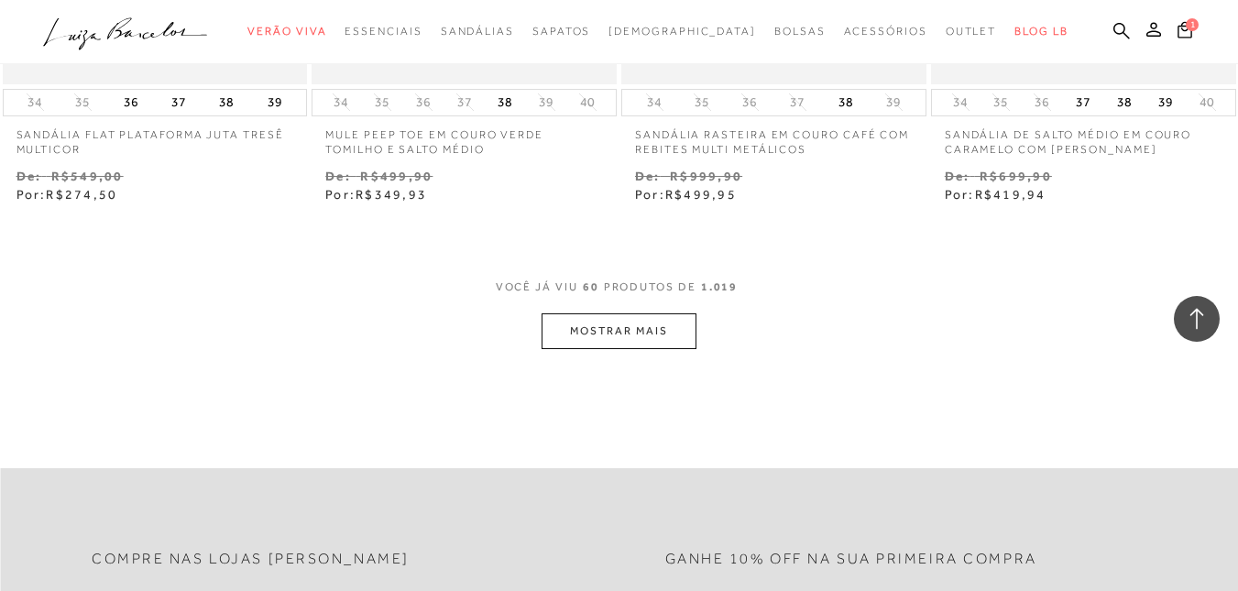
click at [645, 326] on button "MOSTRAR MAIS" at bounding box center [618, 331] width 154 height 36
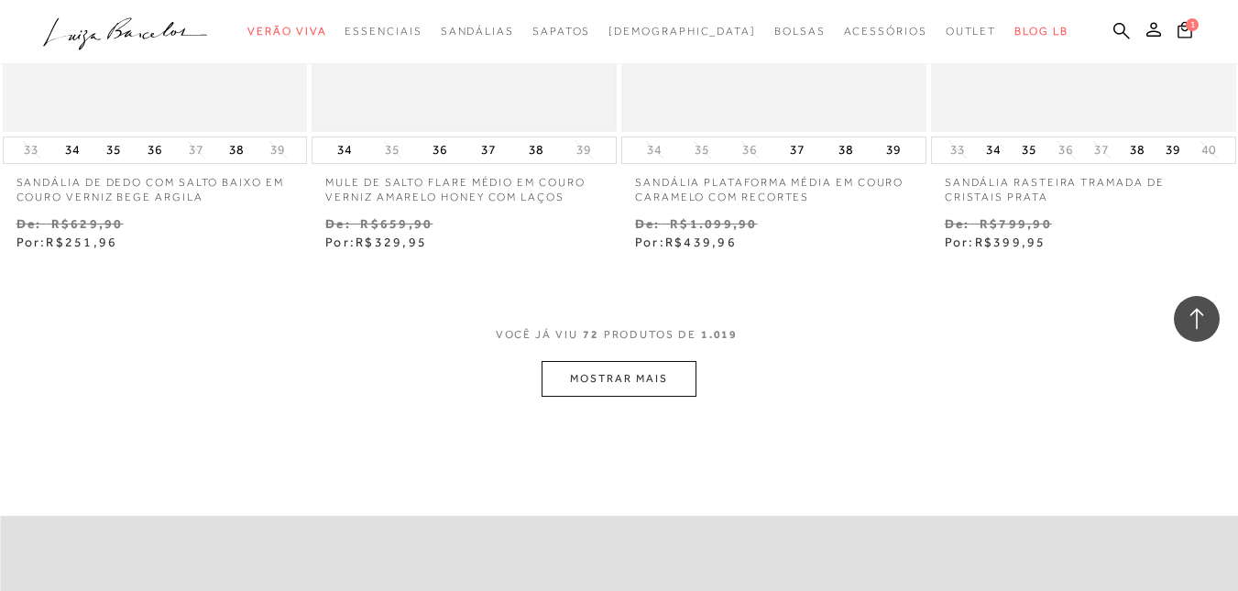
scroll to position [10727, 0]
click at [578, 376] on button "MOSTRAR MAIS" at bounding box center [618, 378] width 154 height 36
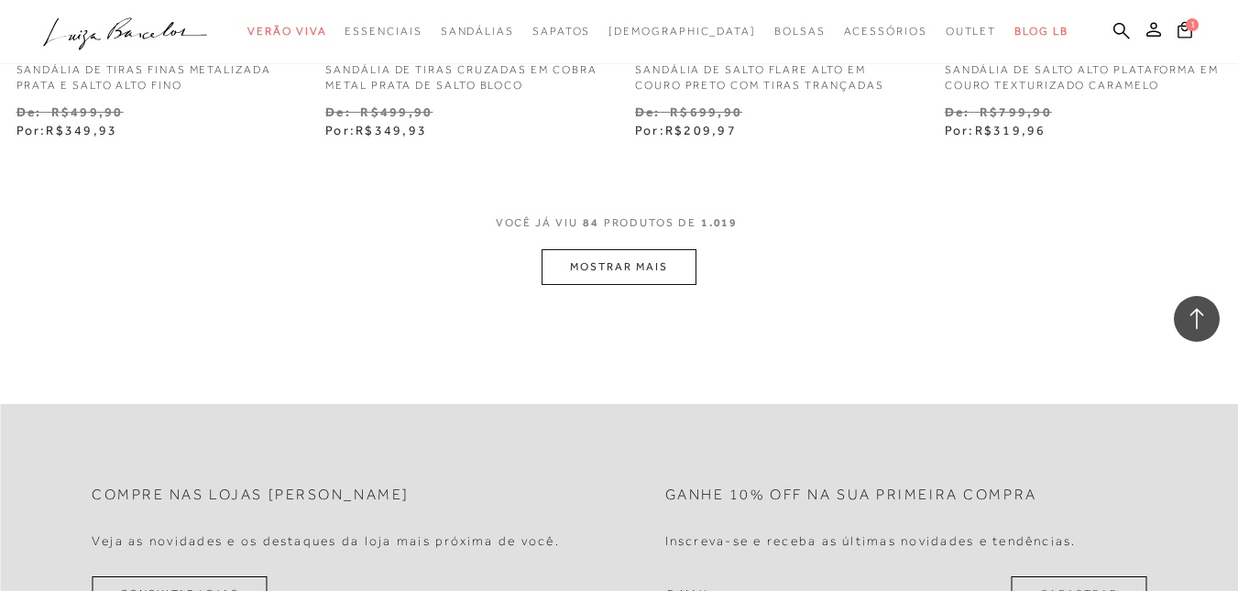
scroll to position [12651, 0]
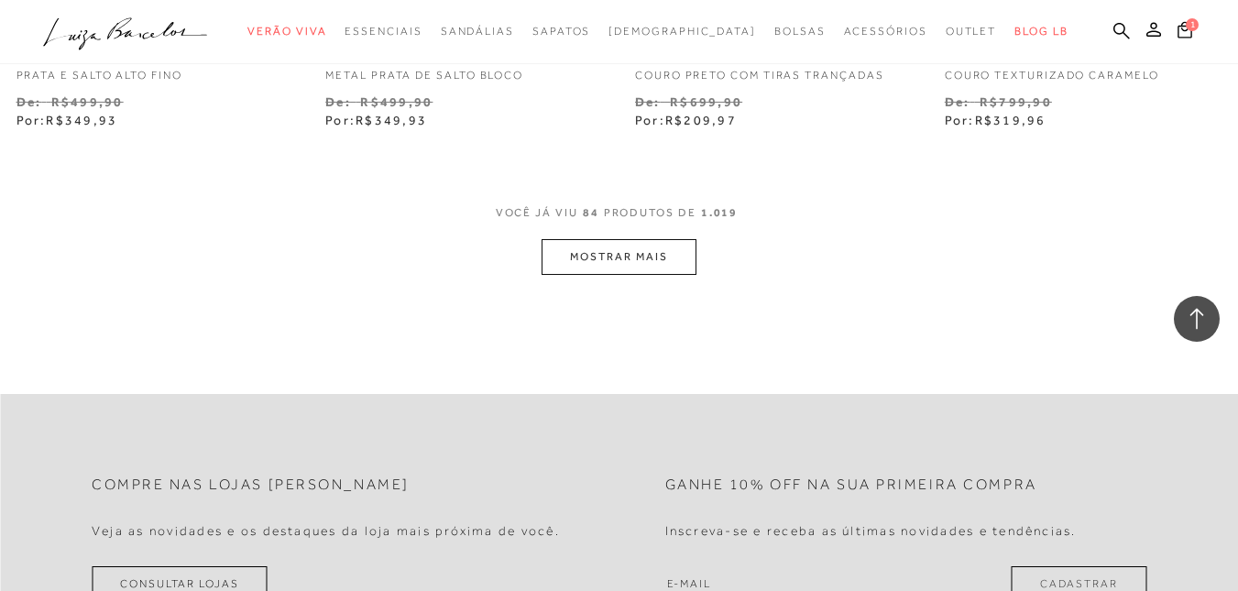
click at [650, 249] on button "MOSTRAR MAIS" at bounding box center [618, 257] width 154 height 36
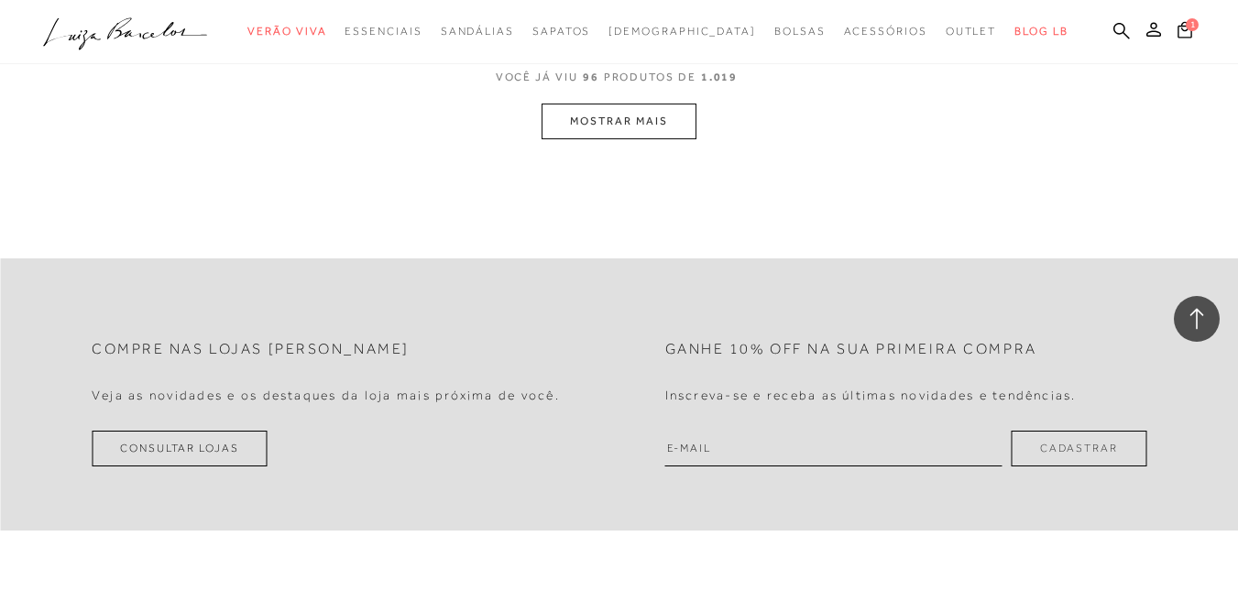
scroll to position [14575, 0]
click at [646, 125] on button "MOSTRAR MAIS" at bounding box center [618, 121] width 154 height 36
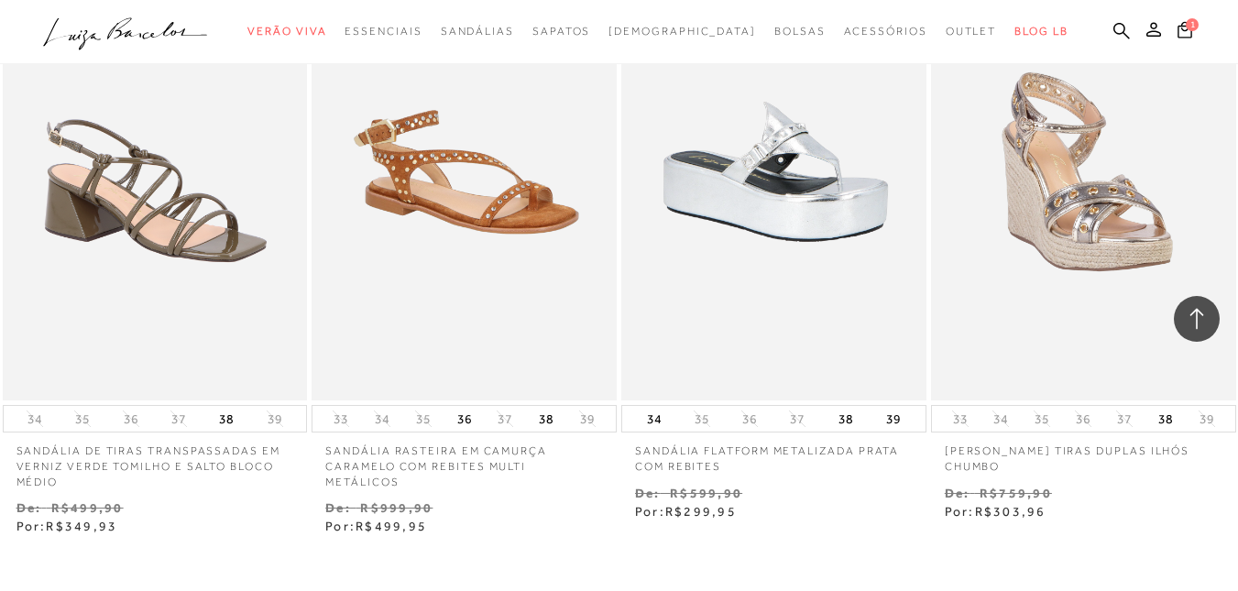
scroll to position [16217, 0]
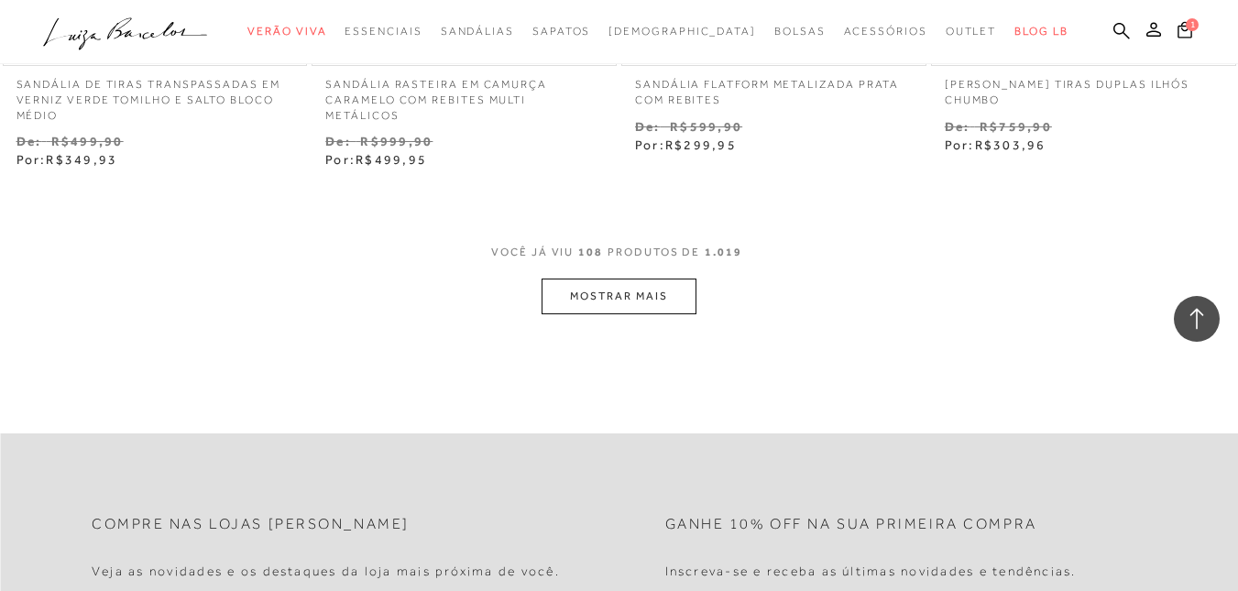
click at [631, 279] on button "MOSTRAR MAIS" at bounding box center [618, 297] width 154 height 36
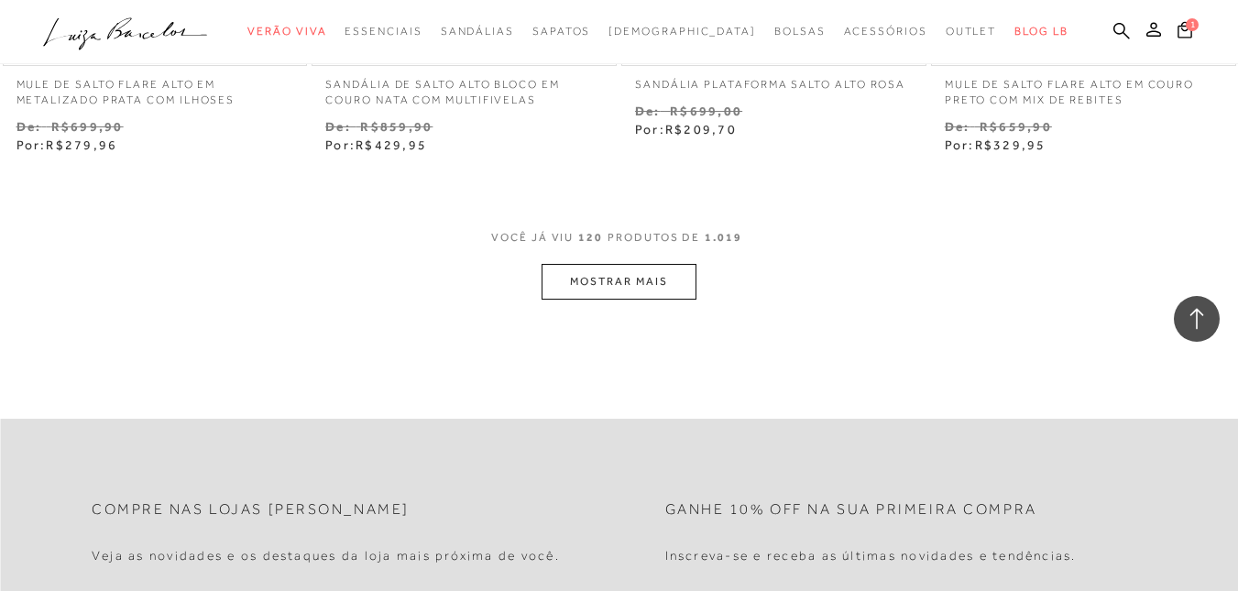
scroll to position [18049, 0]
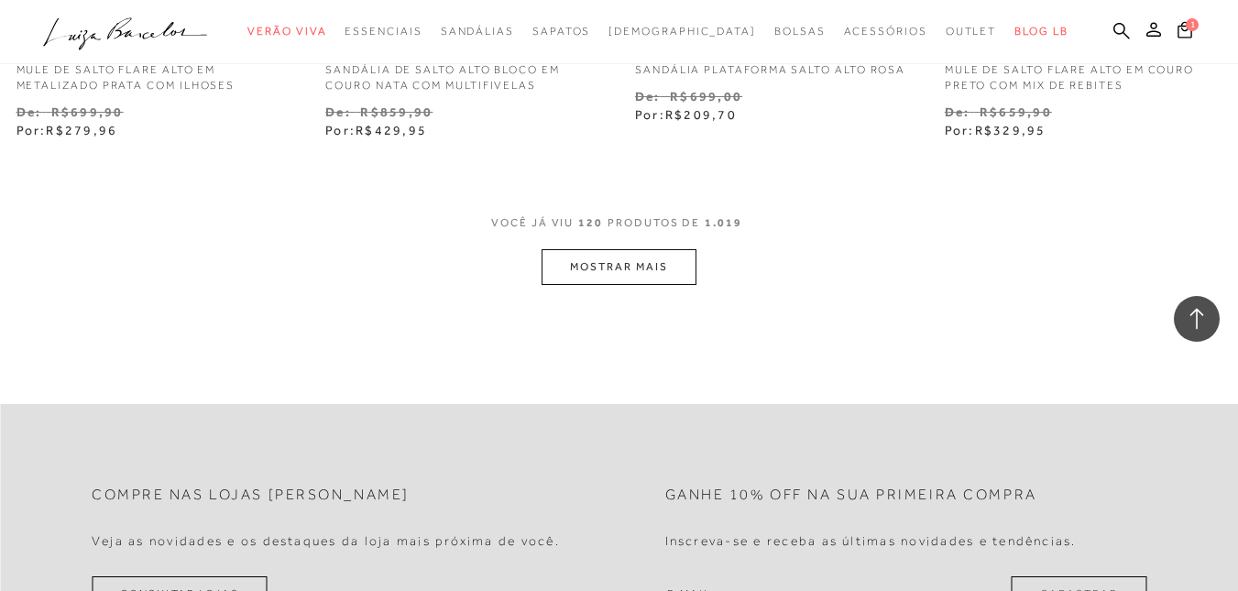
click at [590, 249] on button "MOSTRAR MAIS" at bounding box center [618, 267] width 154 height 36
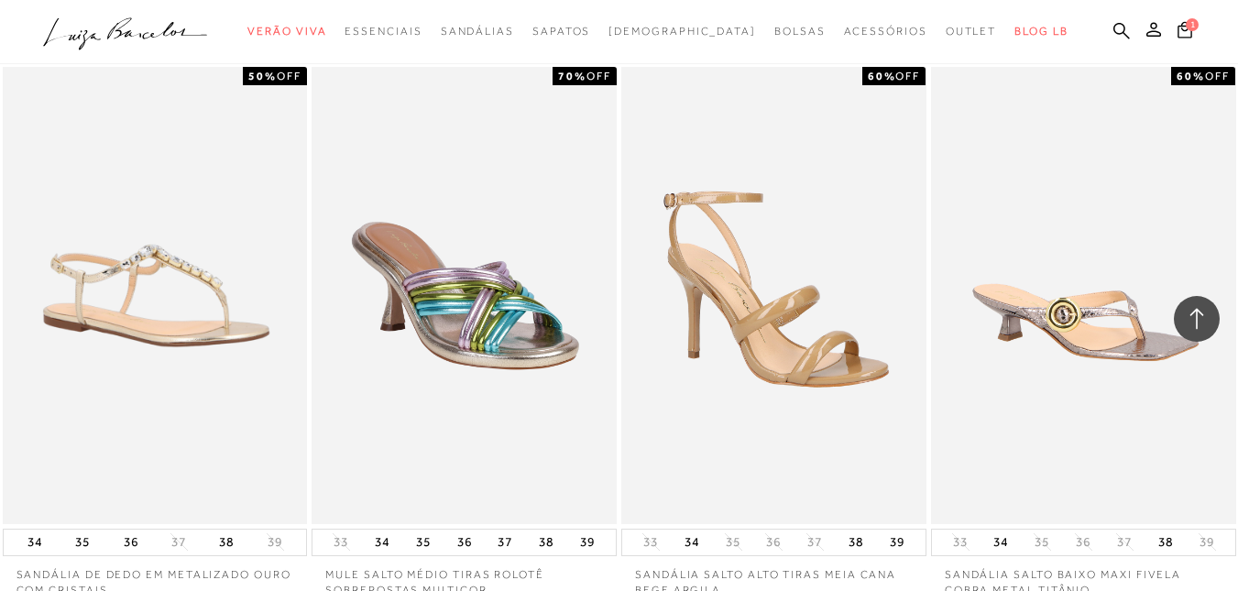
scroll to position [18207, 0]
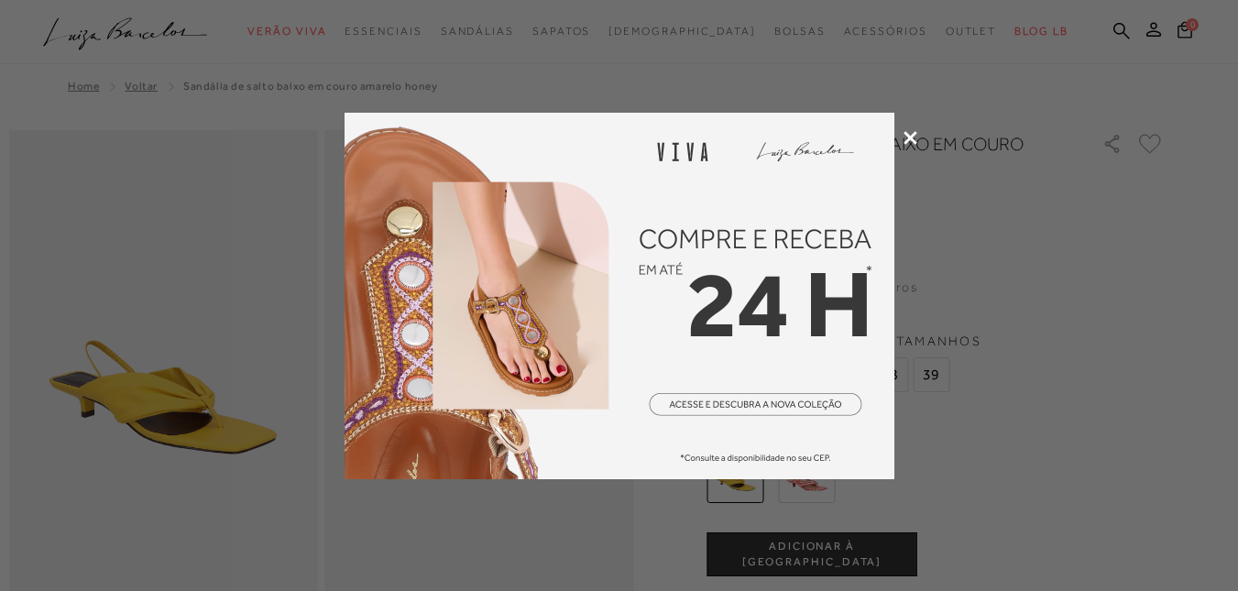
click at [903, 139] on icon at bounding box center [910, 138] width 14 height 14
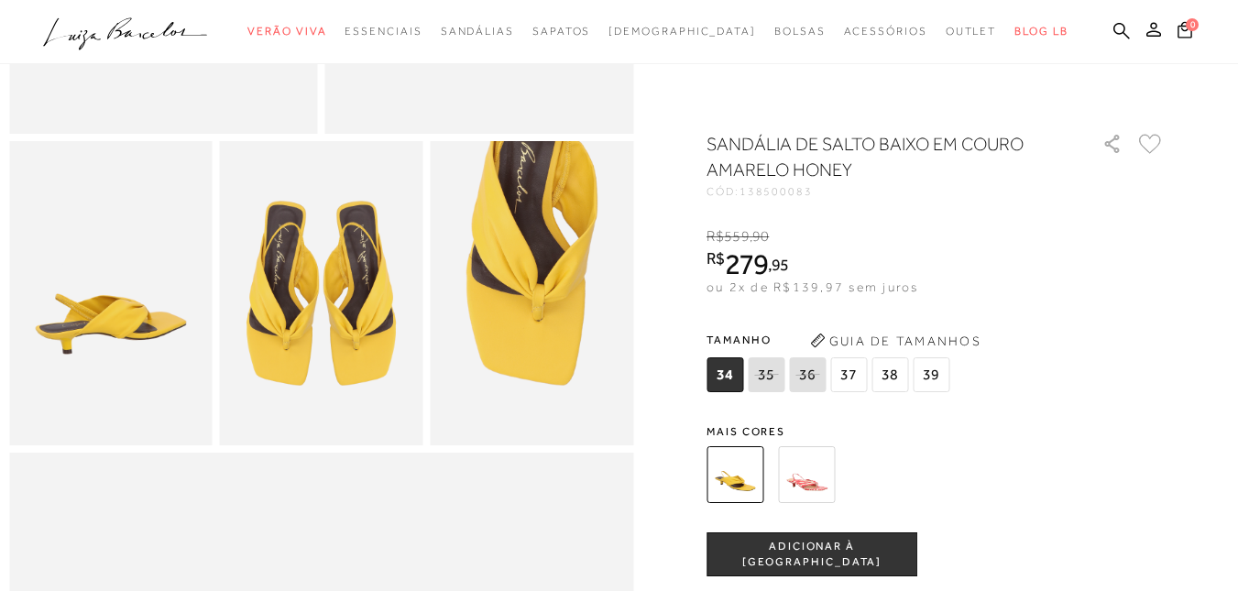
scroll to position [458, 0]
click at [808, 477] on img at bounding box center [806, 474] width 57 height 57
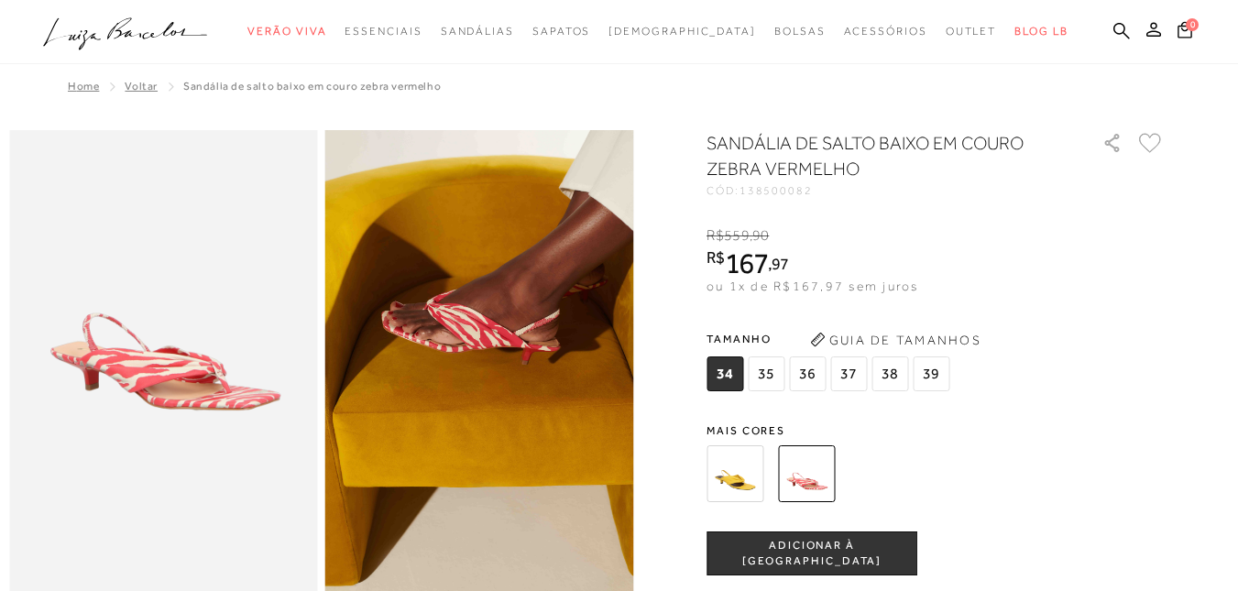
click at [898, 365] on span "38" at bounding box center [889, 373] width 37 height 35
click at [838, 543] on button "ADICIONAR À [GEOGRAPHIC_DATA]" at bounding box center [811, 553] width 211 height 44
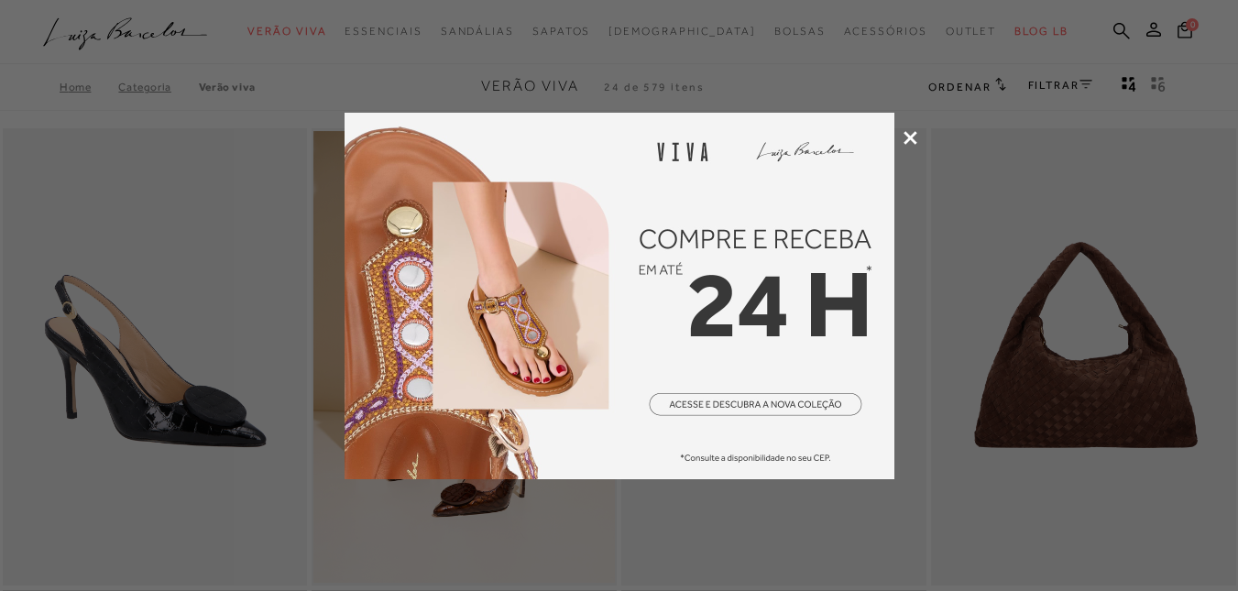
click at [909, 144] on icon at bounding box center [910, 138] width 14 height 14
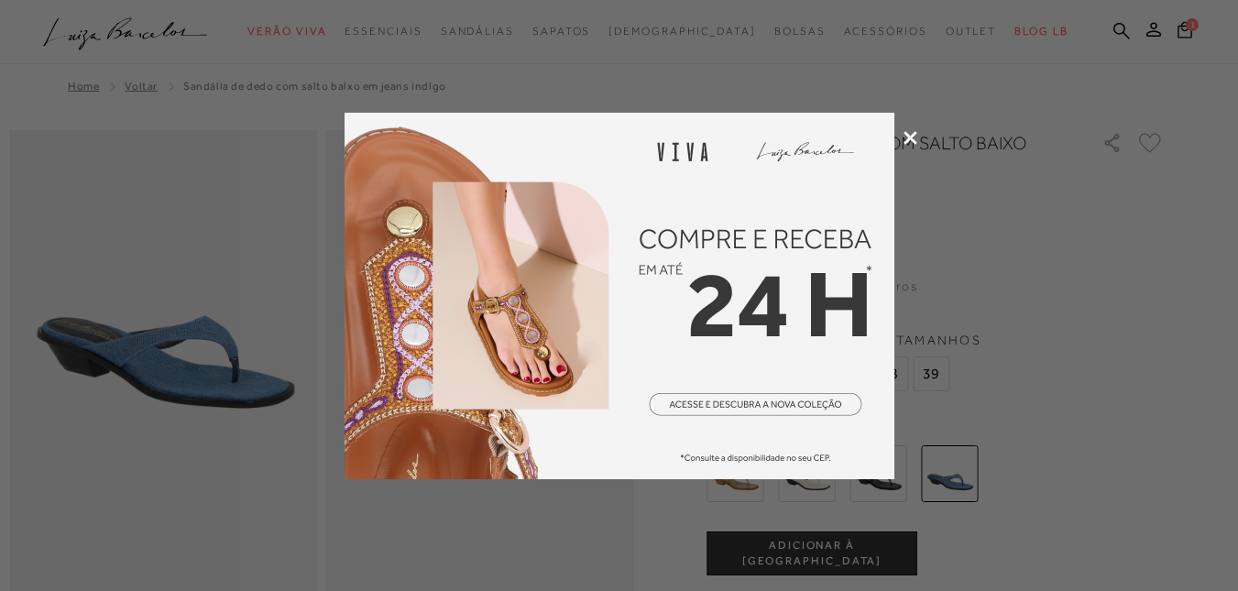
drag, startPoint x: 0, startPoint y: 0, endPoint x: 907, endPoint y: 131, distance: 916.4
click at [907, 131] on icon at bounding box center [910, 138] width 14 height 14
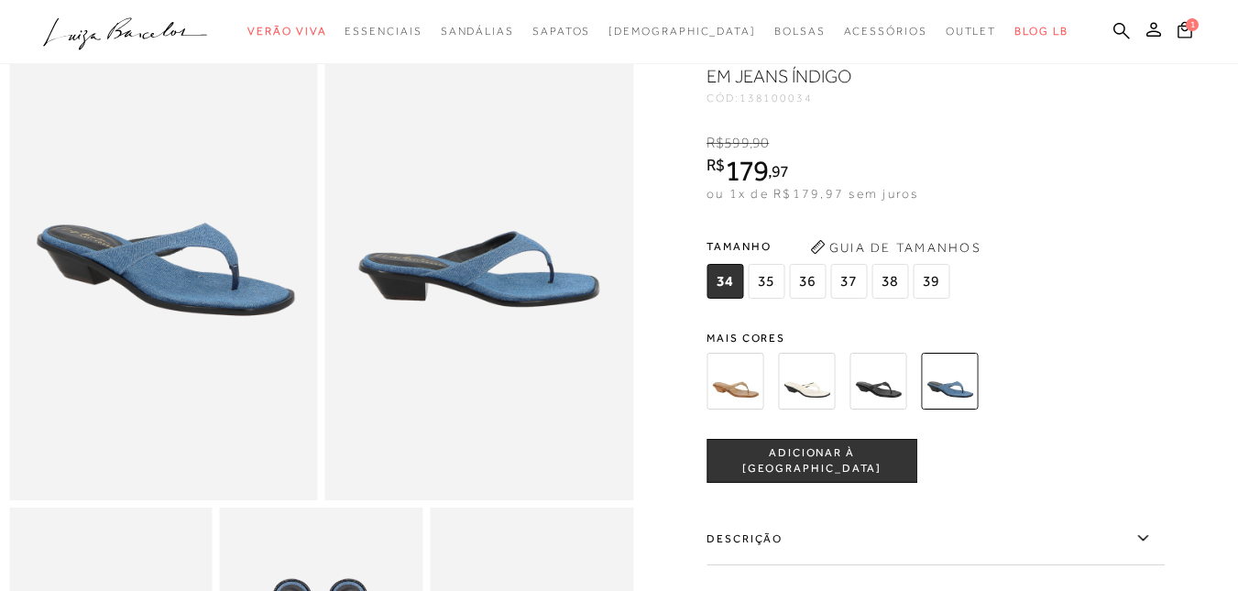
scroll to position [92, 0]
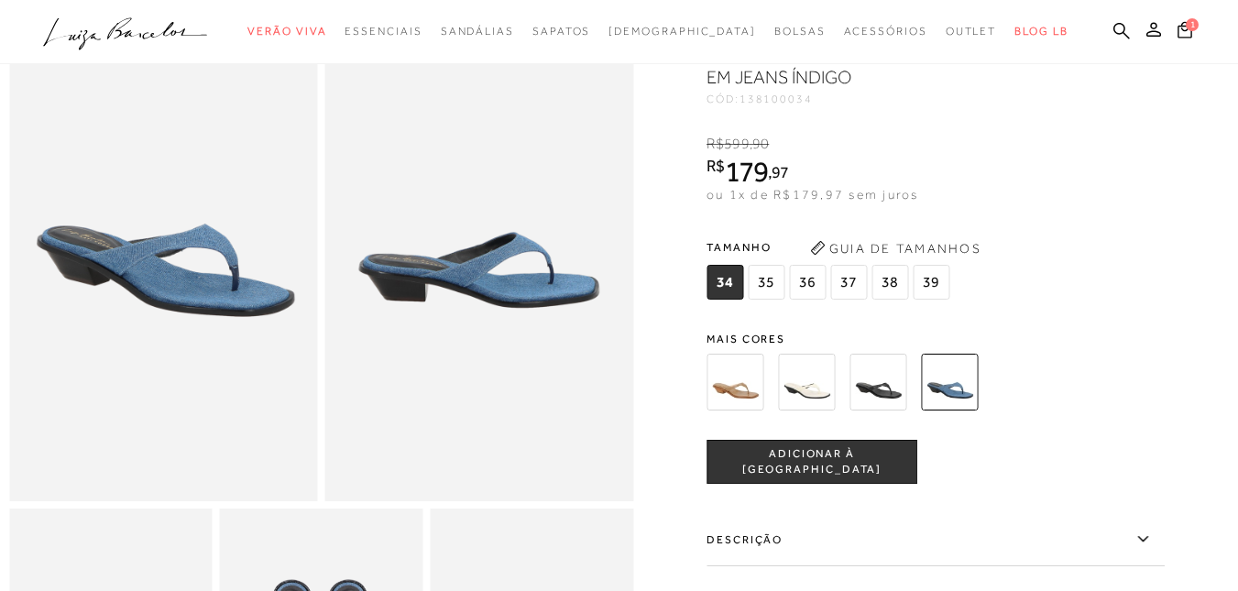
click at [752, 381] on img at bounding box center [734, 382] width 57 height 57
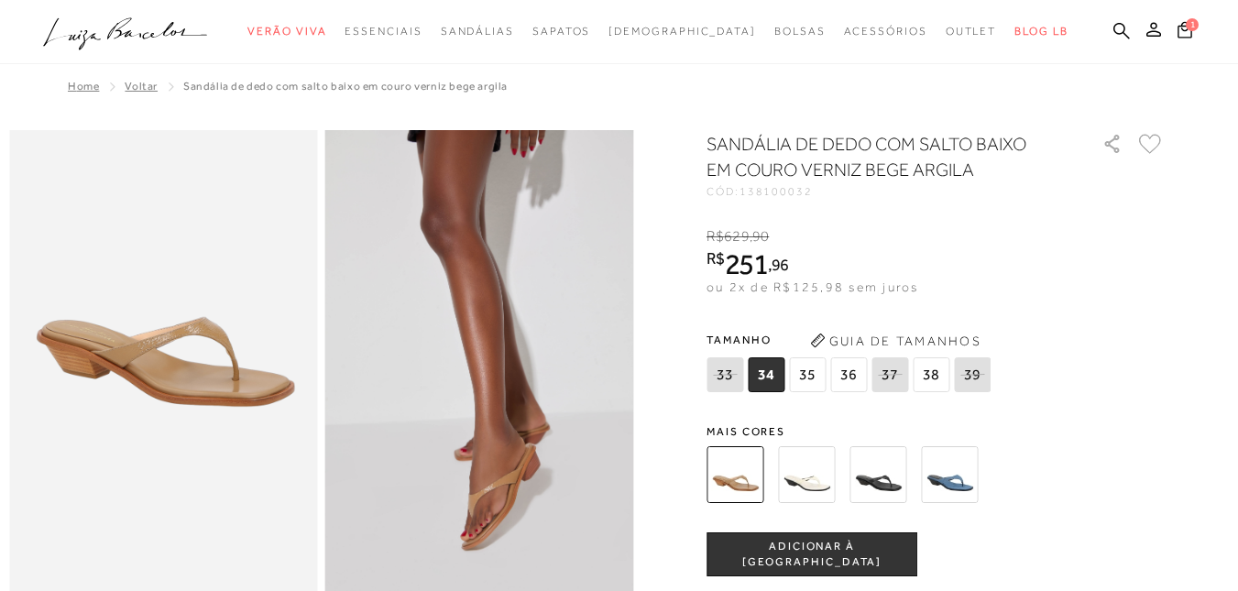
click at [948, 478] on img at bounding box center [949, 474] width 57 height 57
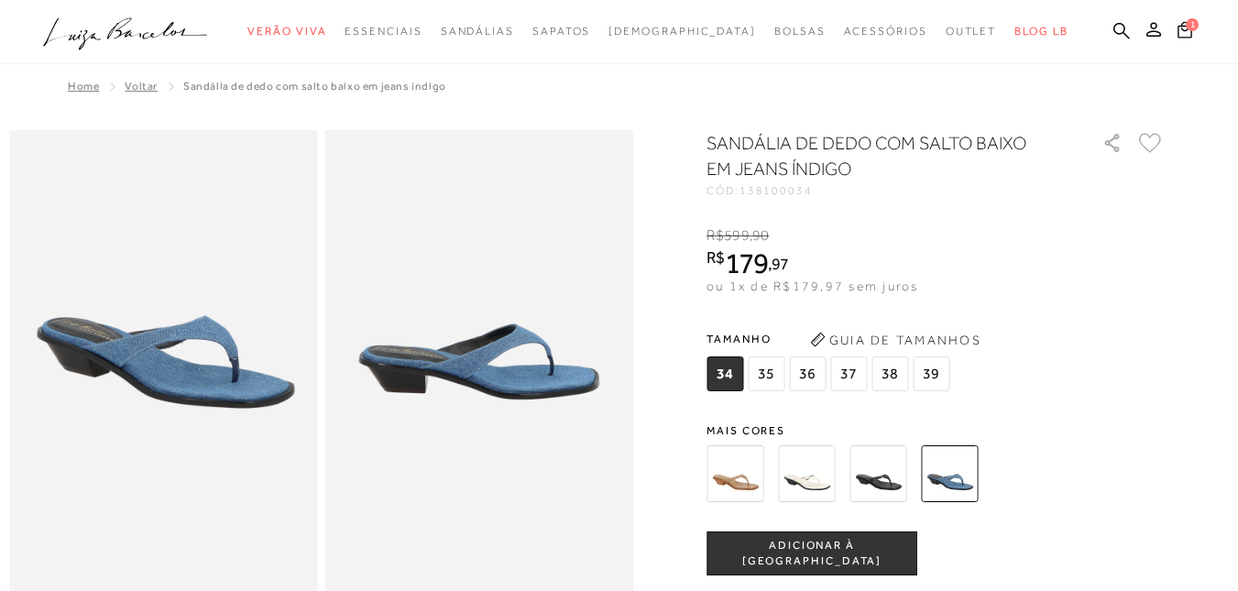
click at [742, 481] on img at bounding box center [734, 473] width 57 height 57
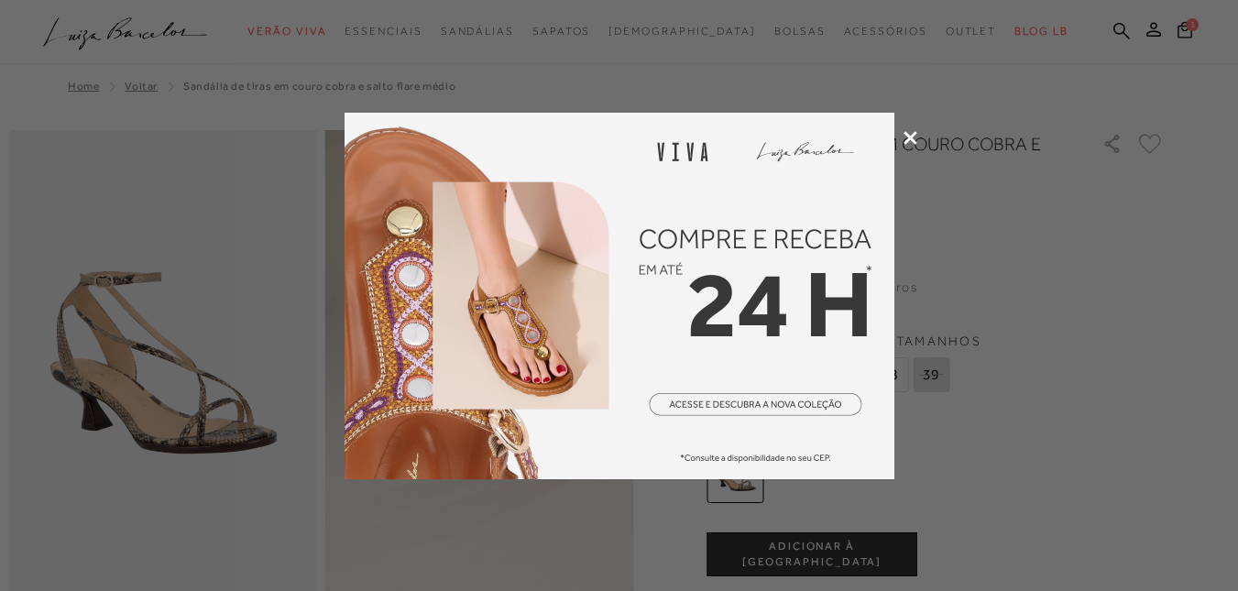
click at [917, 134] on div at bounding box center [619, 295] width 1238 height 591
click at [916, 135] on icon at bounding box center [910, 138] width 14 height 14
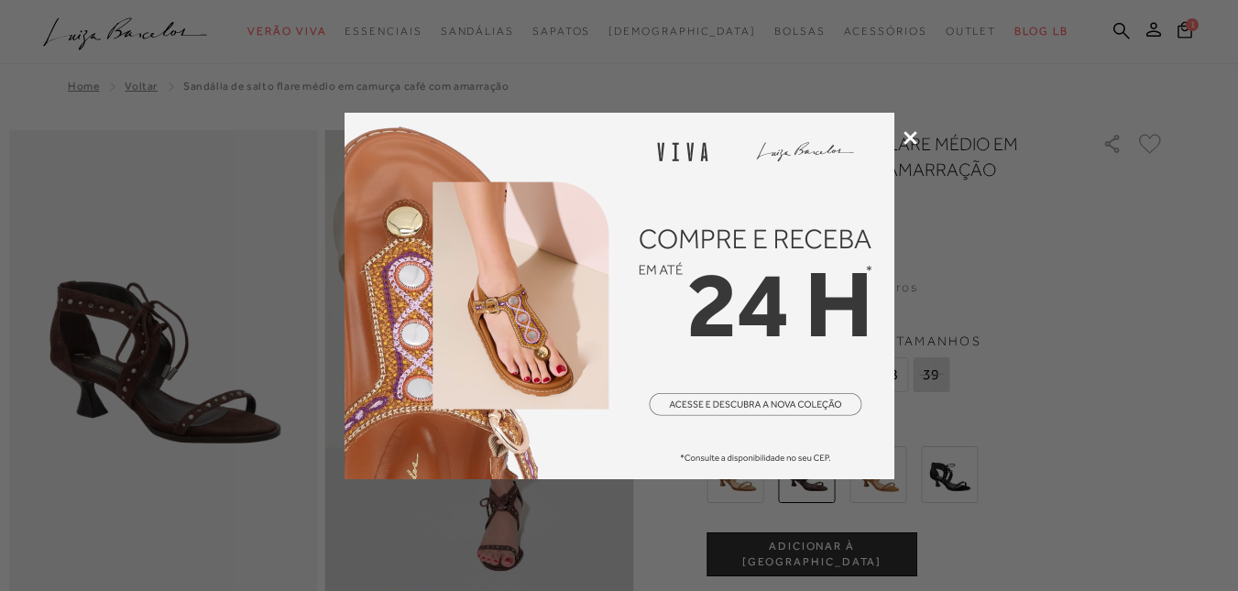
click at [909, 136] on icon at bounding box center [910, 138] width 14 height 14
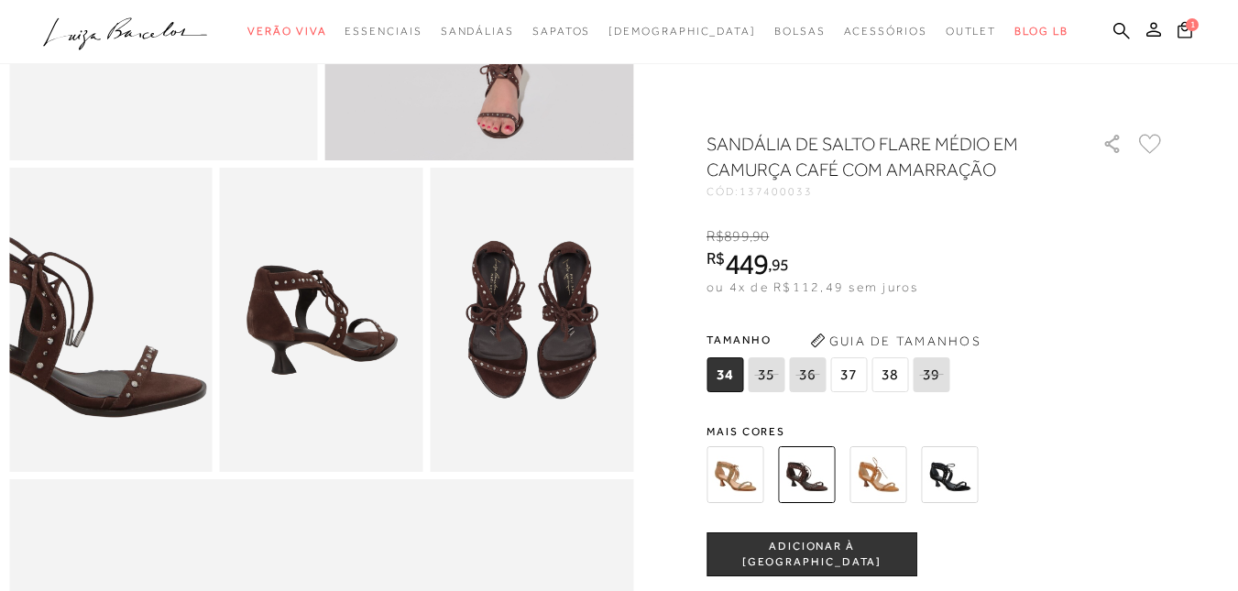
scroll to position [458, 0]
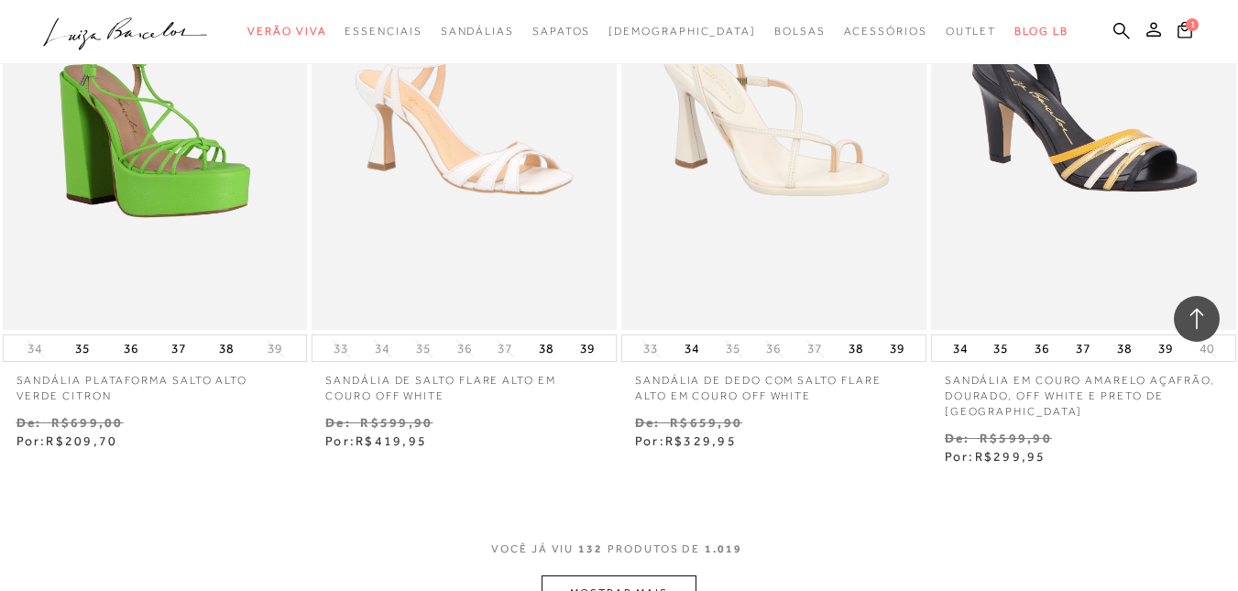
scroll to position [19881, 0]
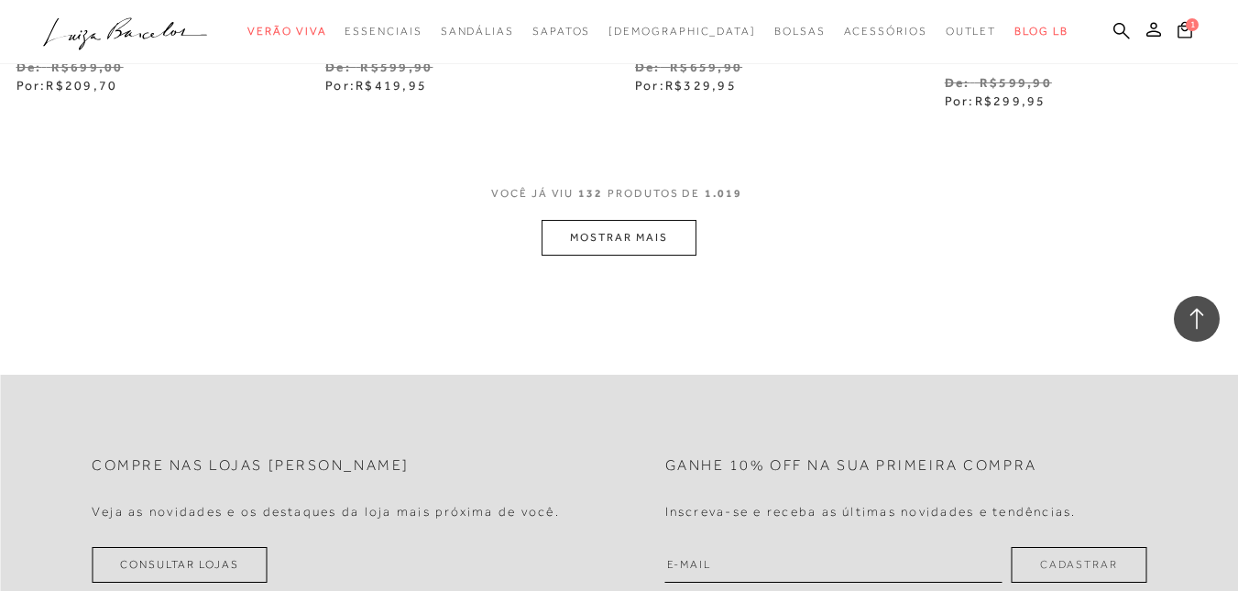
click at [592, 229] on button "MOSTRAR MAIS" at bounding box center [618, 238] width 154 height 36
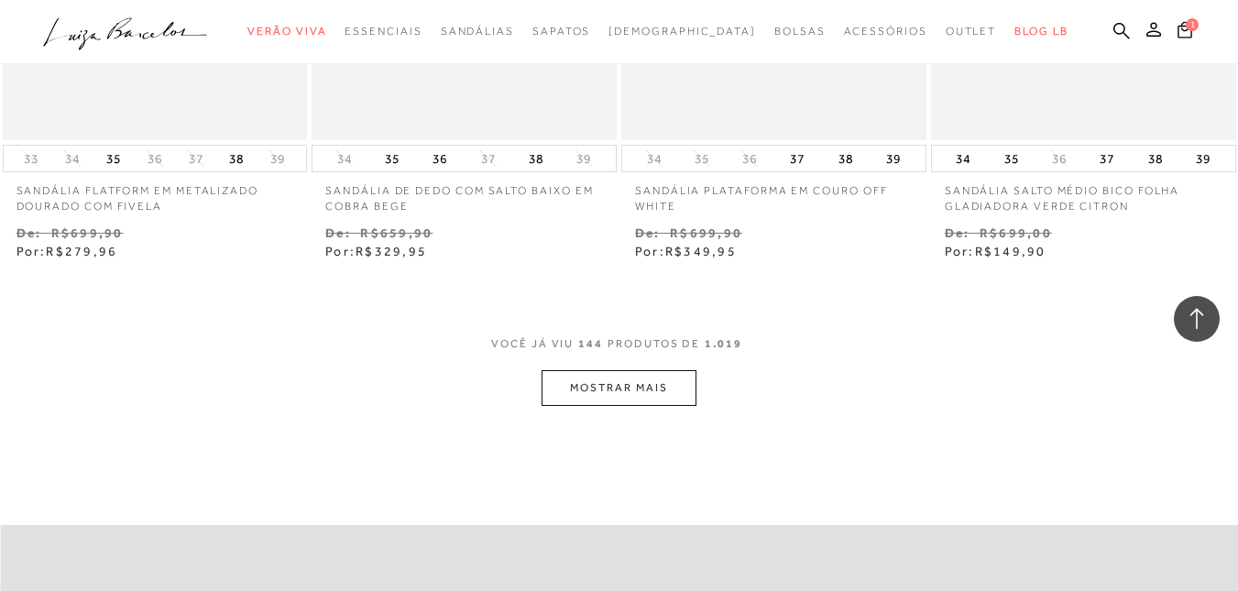
scroll to position [21438, 0]
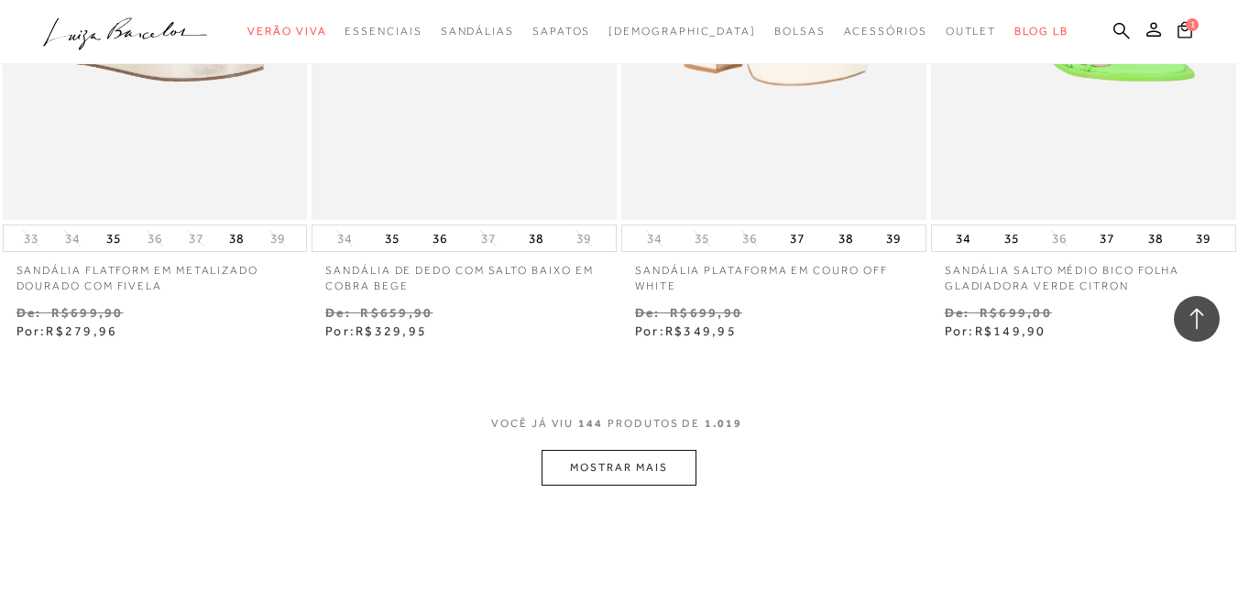
click at [631, 452] on button "MOSTRAR MAIS" at bounding box center [618, 468] width 154 height 36
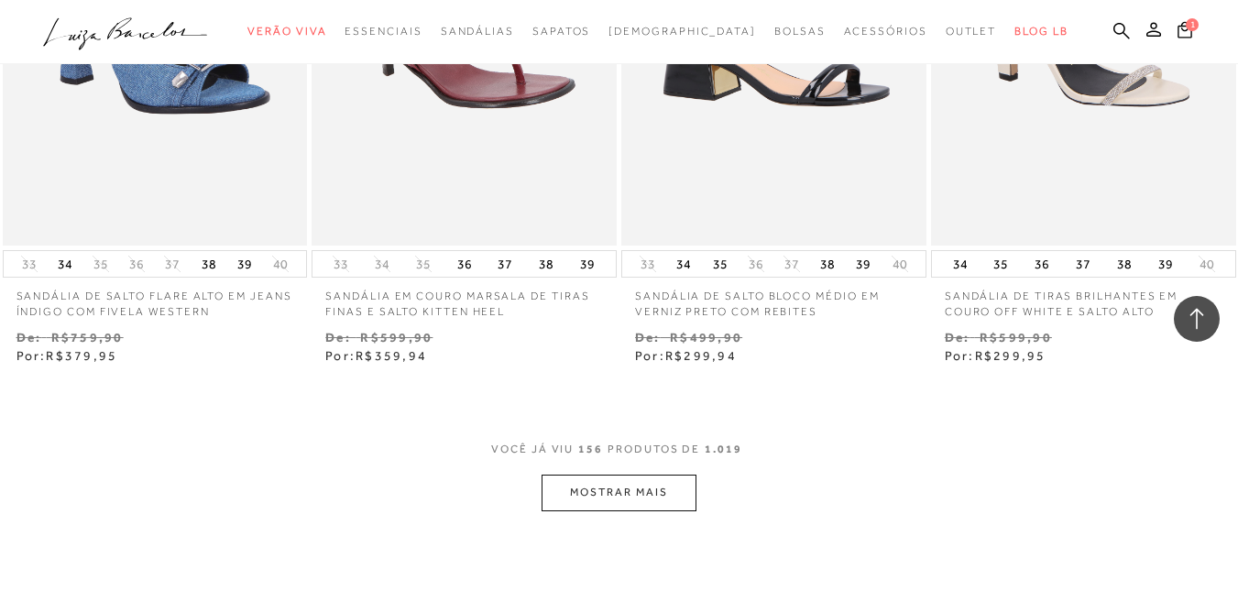
scroll to position [23271, 0]
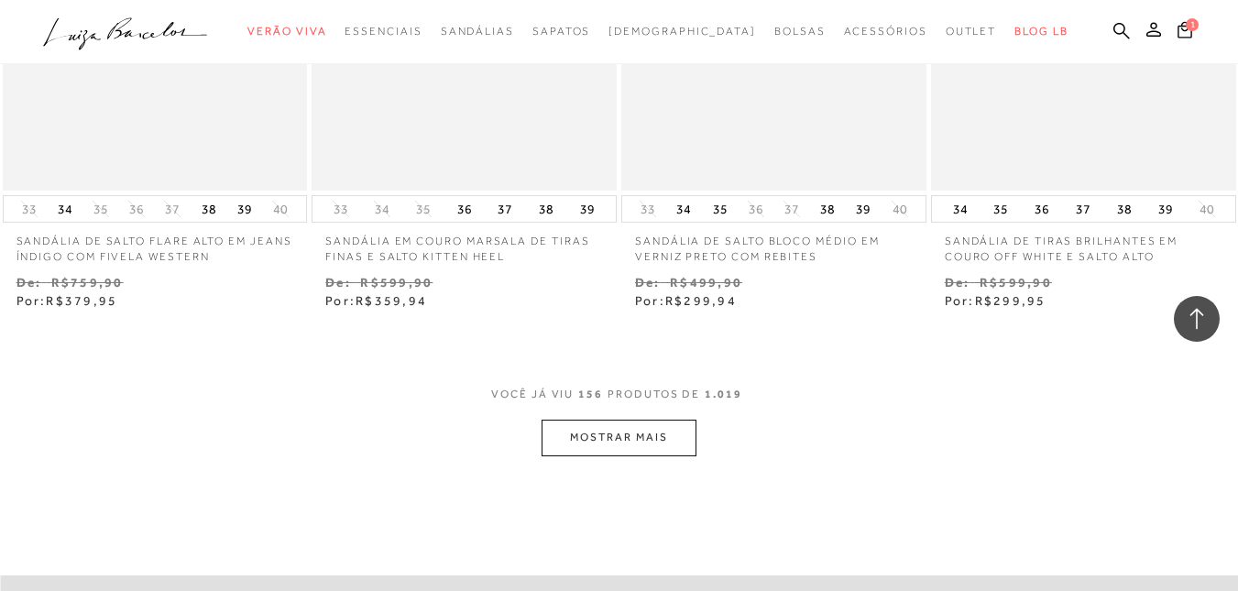
click at [642, 420] on button "MOSTRAR MAIS" at bounding box center [618, 438] width 154 height 36
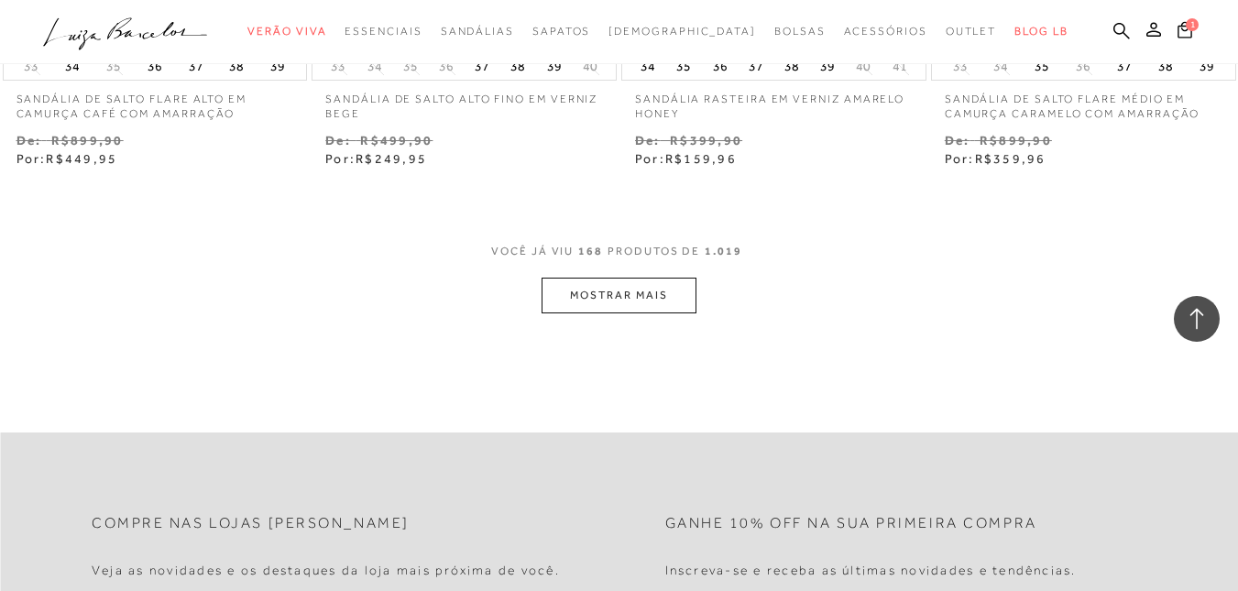
scroll to position [25103, 0]
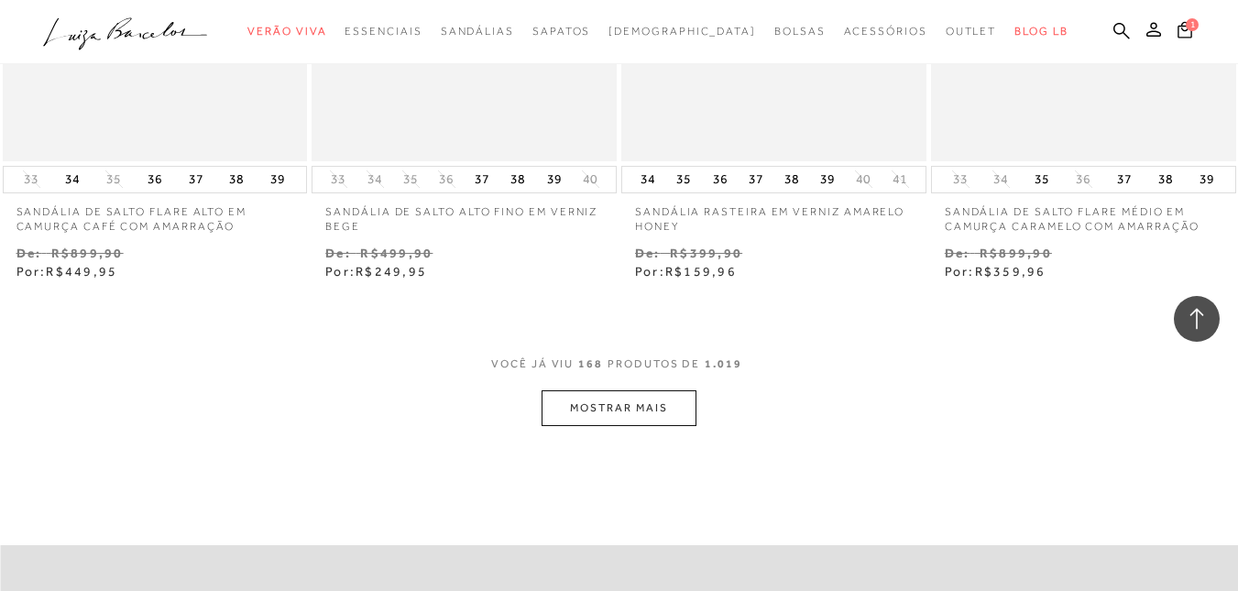
click at [639, 390] on button "MOSTRAR MAIS" at bounding box center [618, 408] width 154 height 36
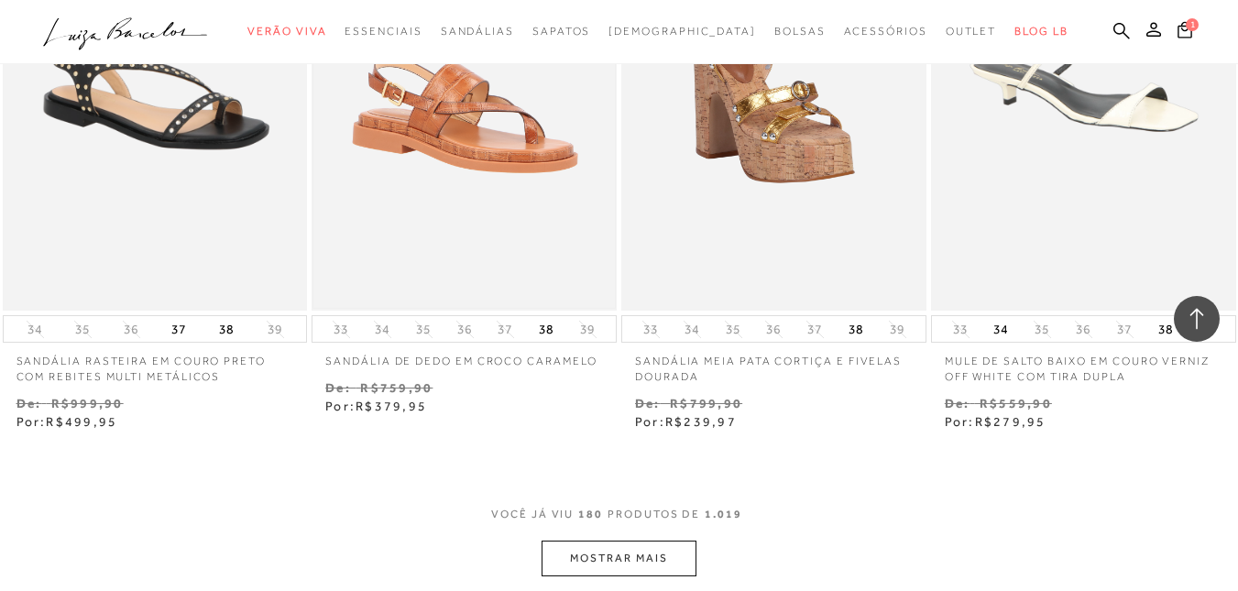
scroll to position [27027, 0]
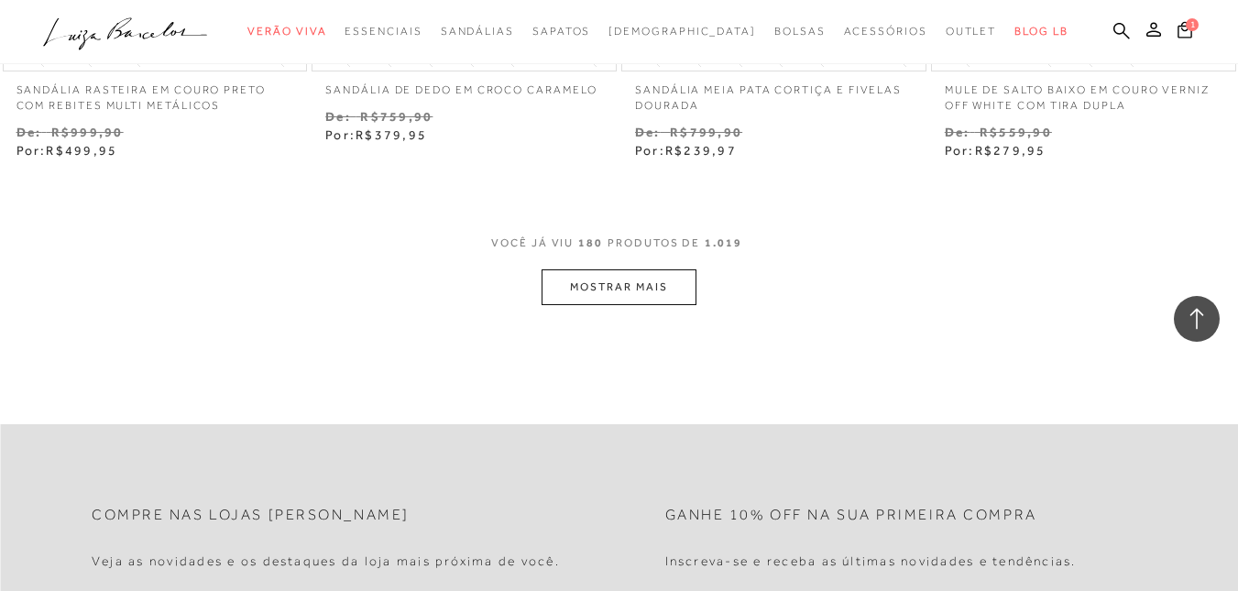
click at [645, 269] on button "MOSTRAR MAIS" at bounding box center [618, 287] width 154 height 36
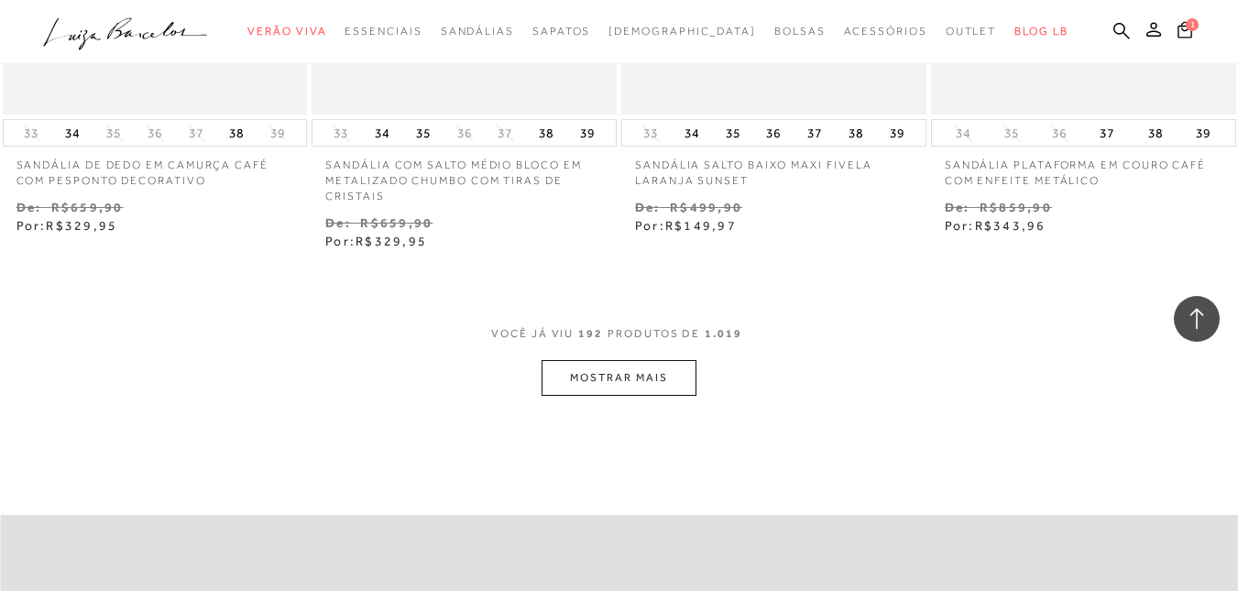
scroll to position [28768, 0]
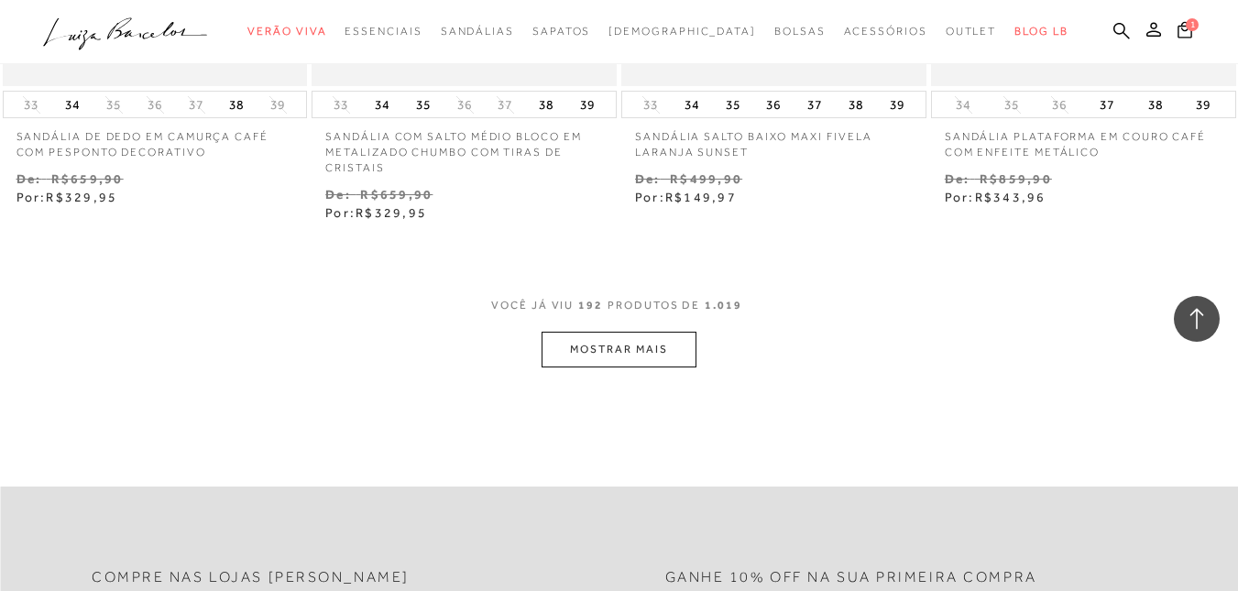
click at [640, 332] on button "MOSTRAR MAIS" at bounding box center [618, 350] width 154 height 36
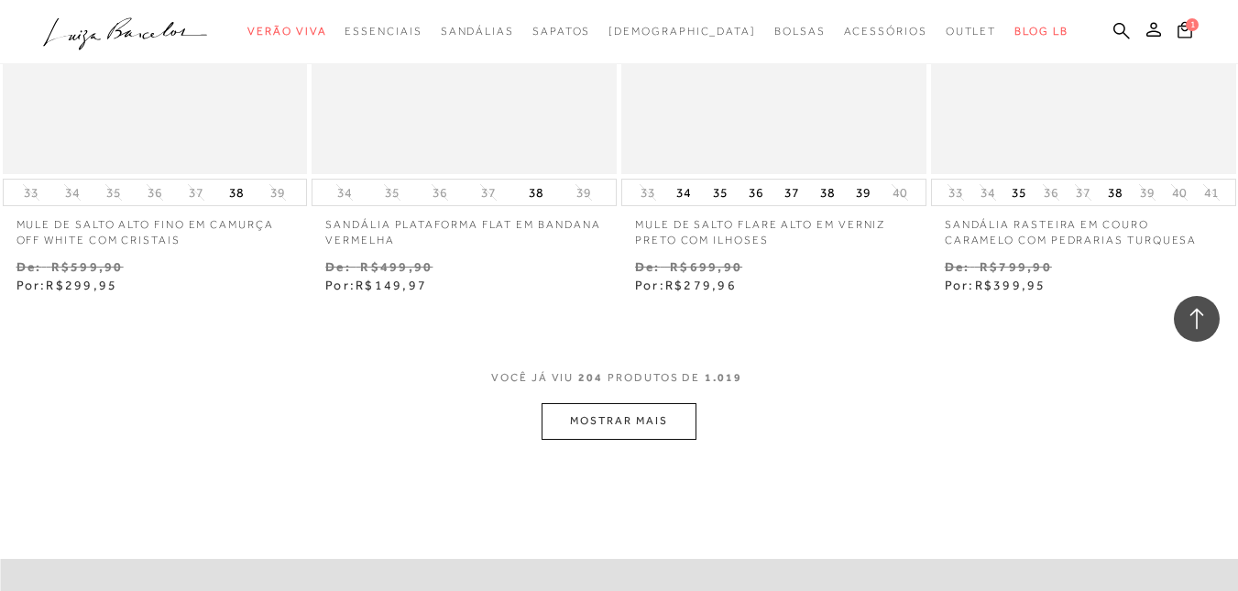
scroll to position [30508, 0]
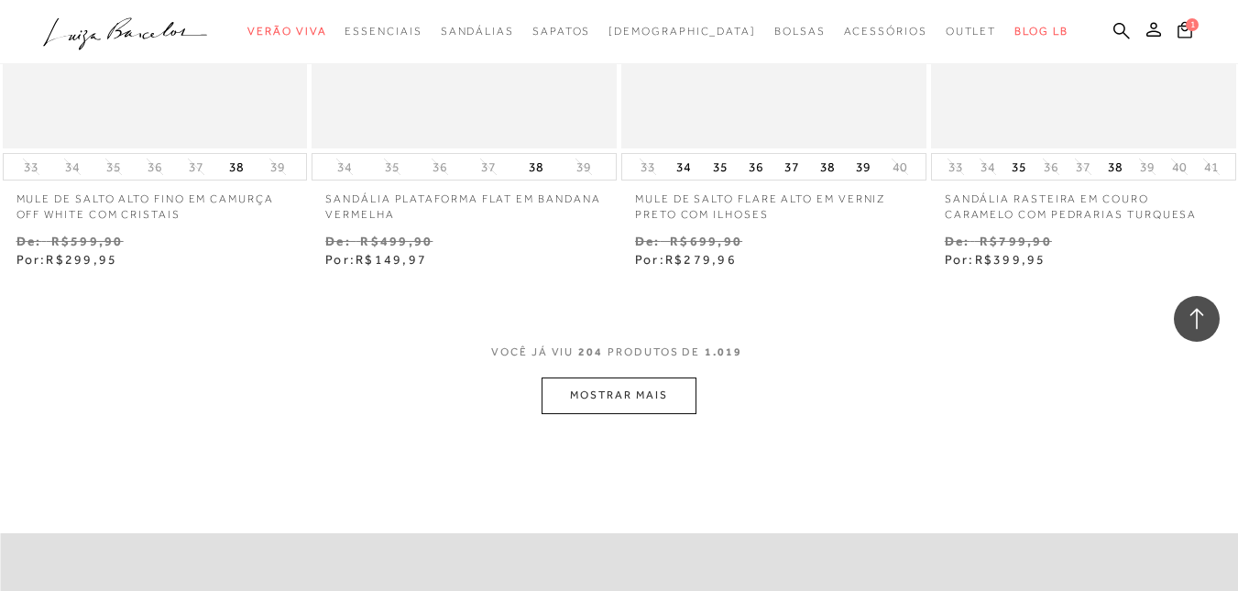
click at [640, 377] on button "MOSTRAR MAIS" at bounding box center [618, 395] width 154 height 36
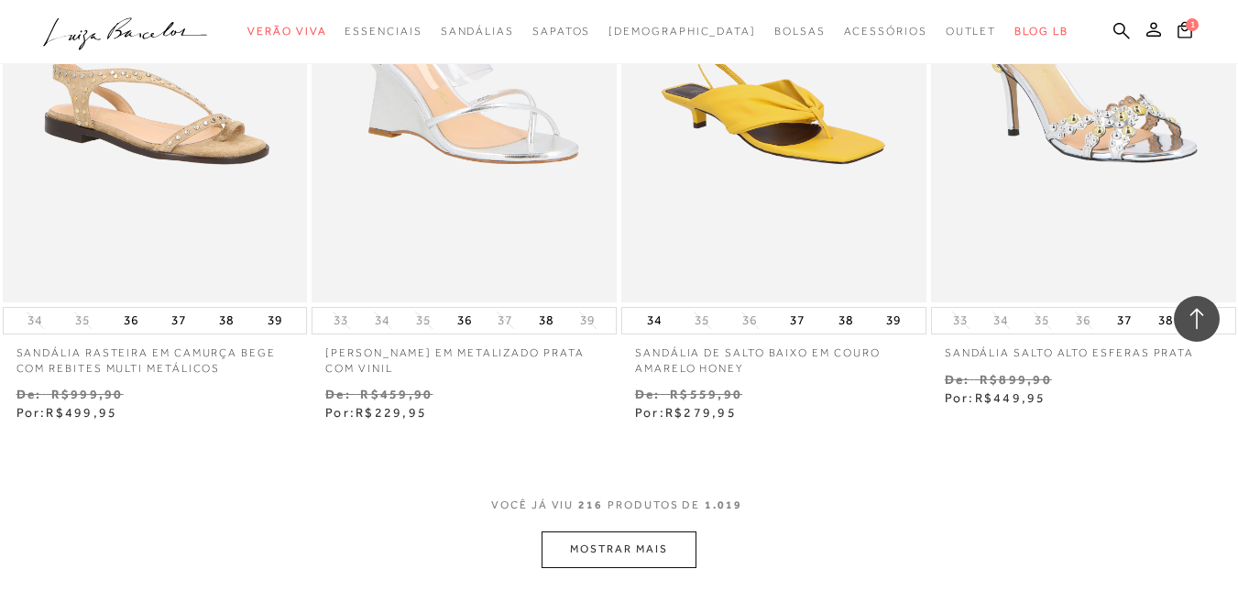
scroll to position [32249, 0]
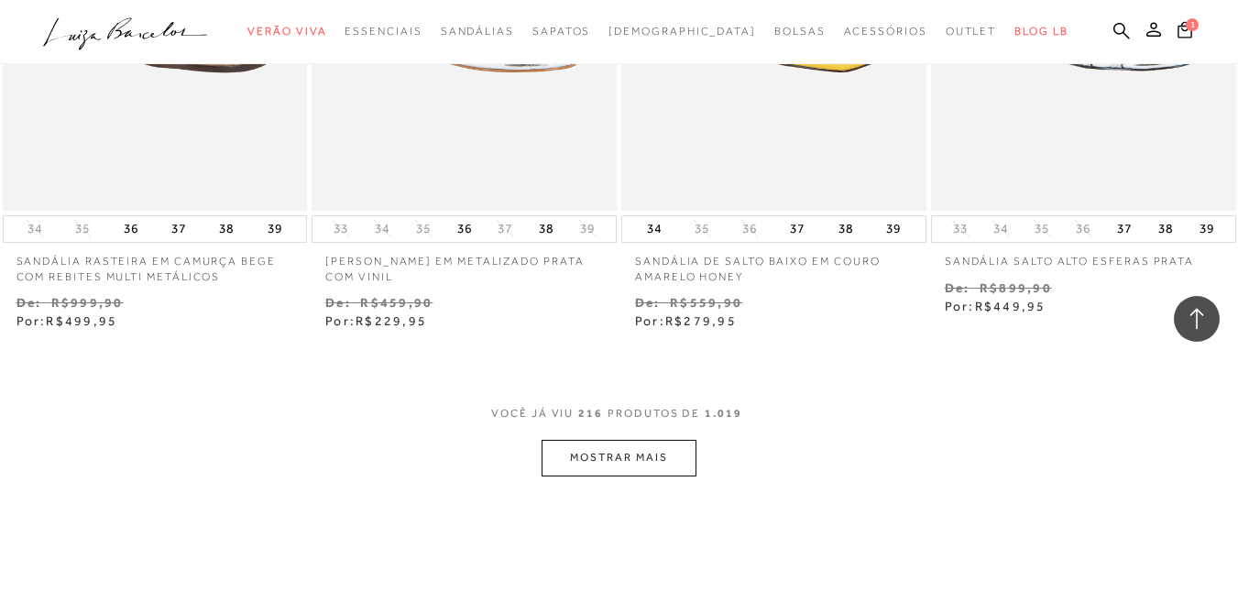
click at [619, 444] on button "MOSTRAR MAIS" at bounding box center [618, 458] width 154 height 36
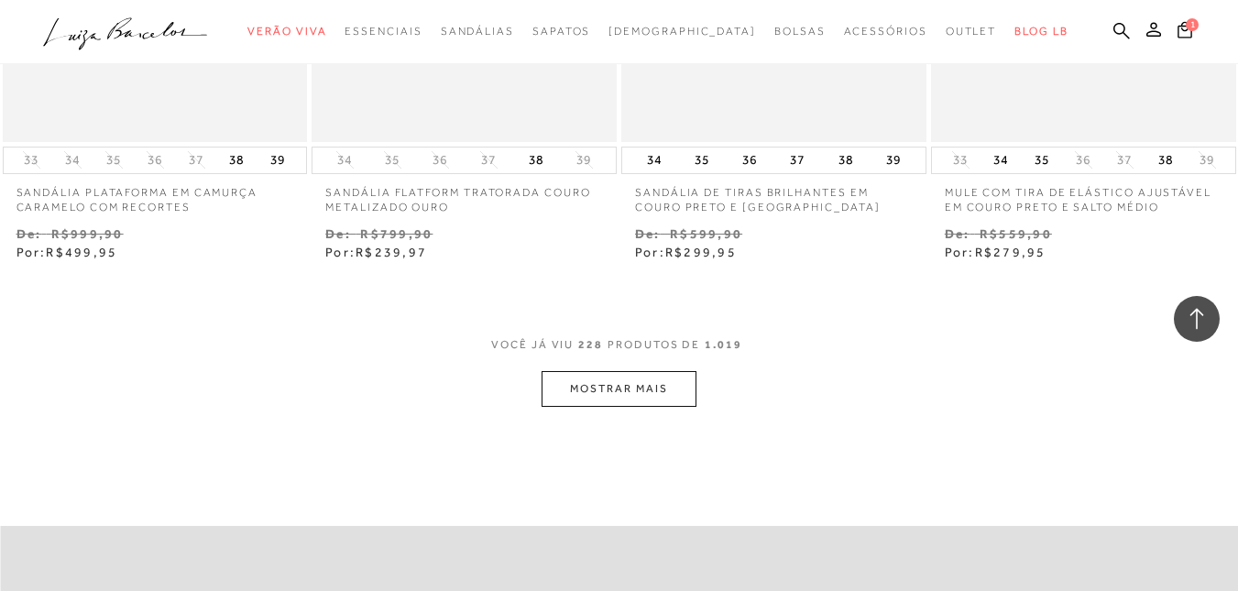
scroll to position [34150, 0]
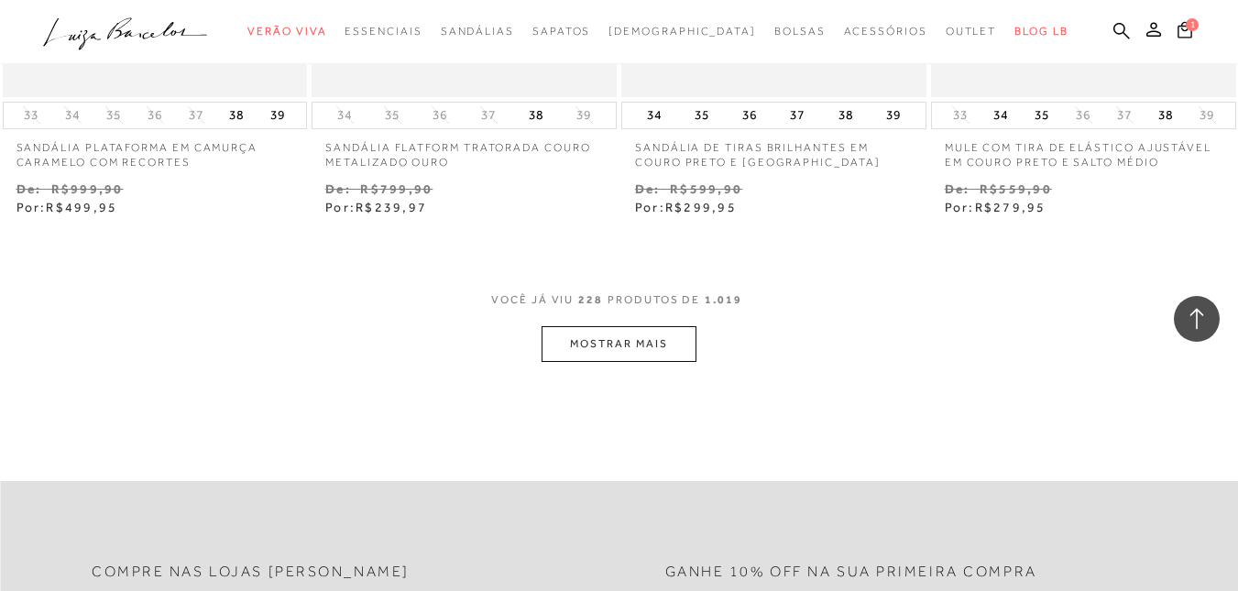
click at [665, 330] on button "MOSTRAR MAIS" at bounding box center [618, 344] width 154 height 36
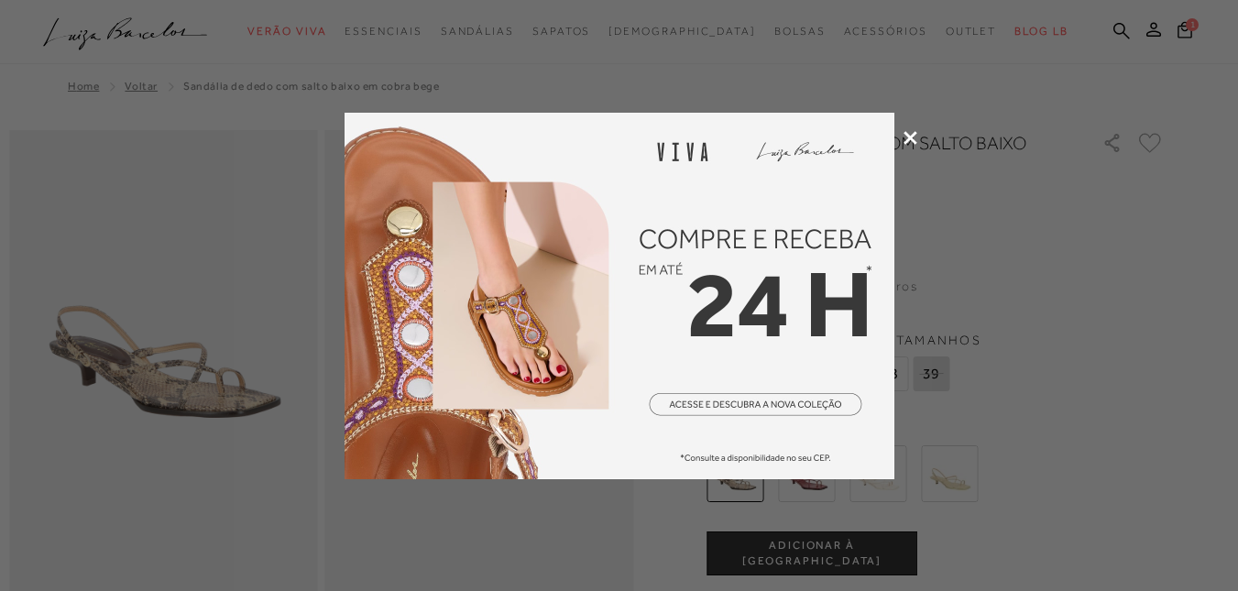
click at [905, 138] on icon at bounding box center [910, 138] width 14 height 14
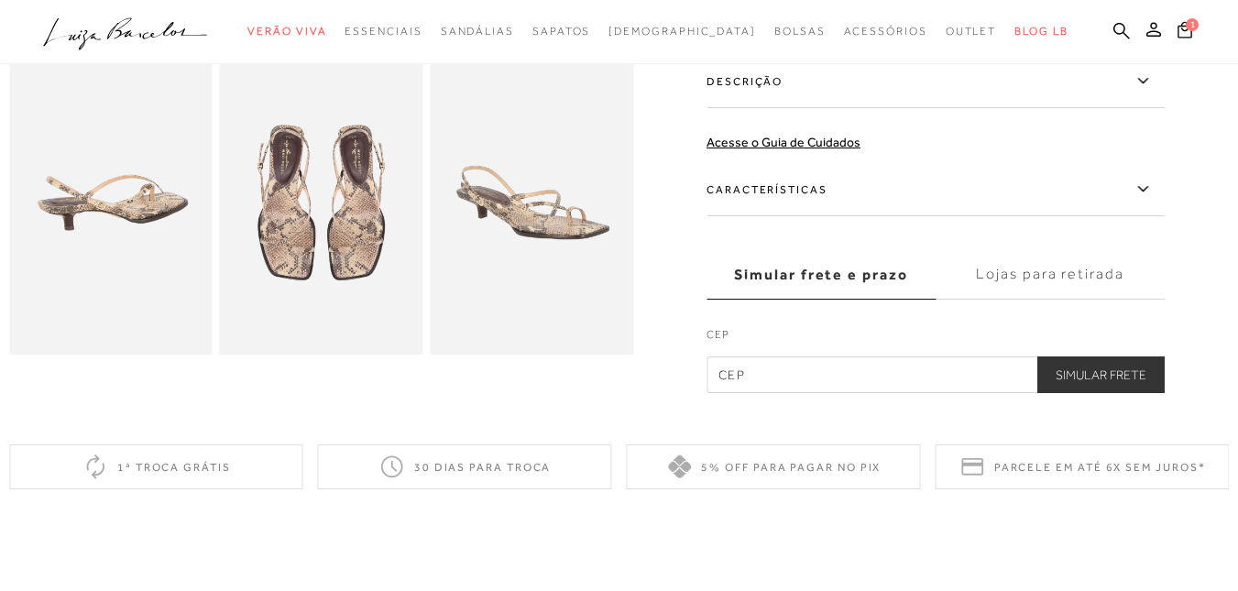
scroll to position [92, 0]
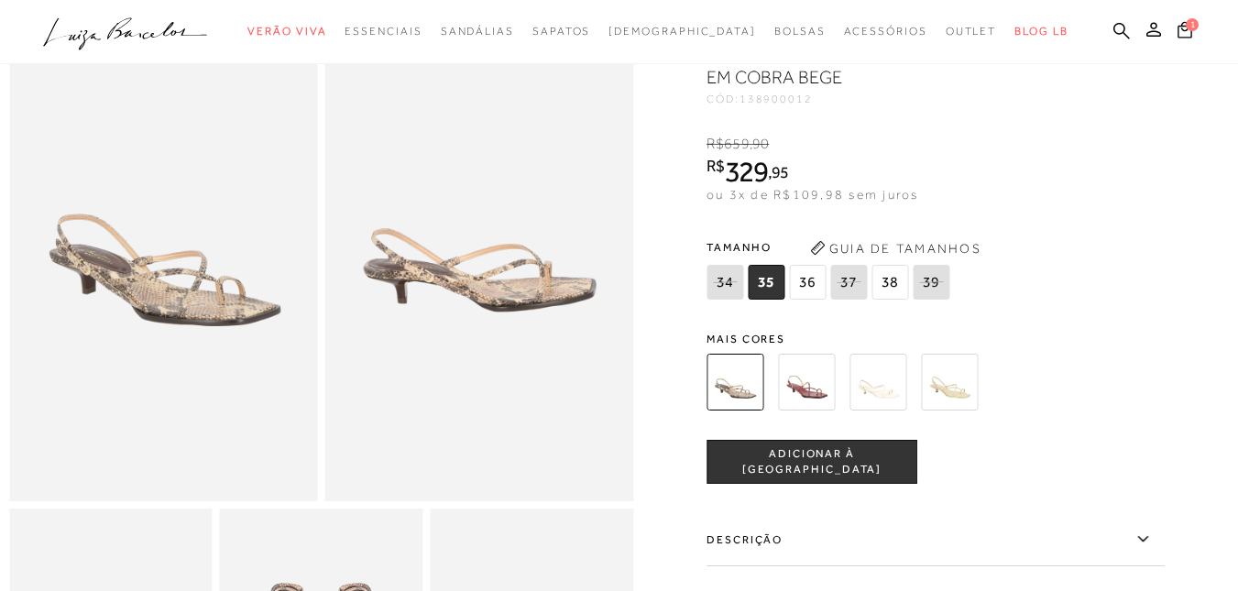
click at [814, 395] on img at bounding box center [806, 382] width 57 height 57
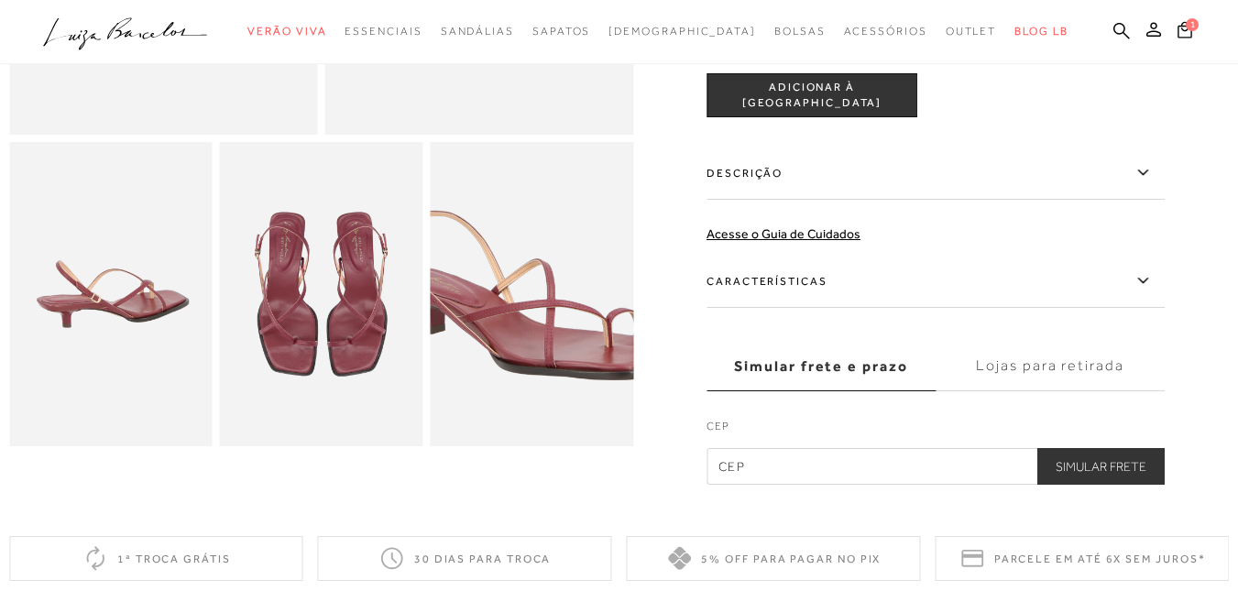
scroll to position [92, 0]
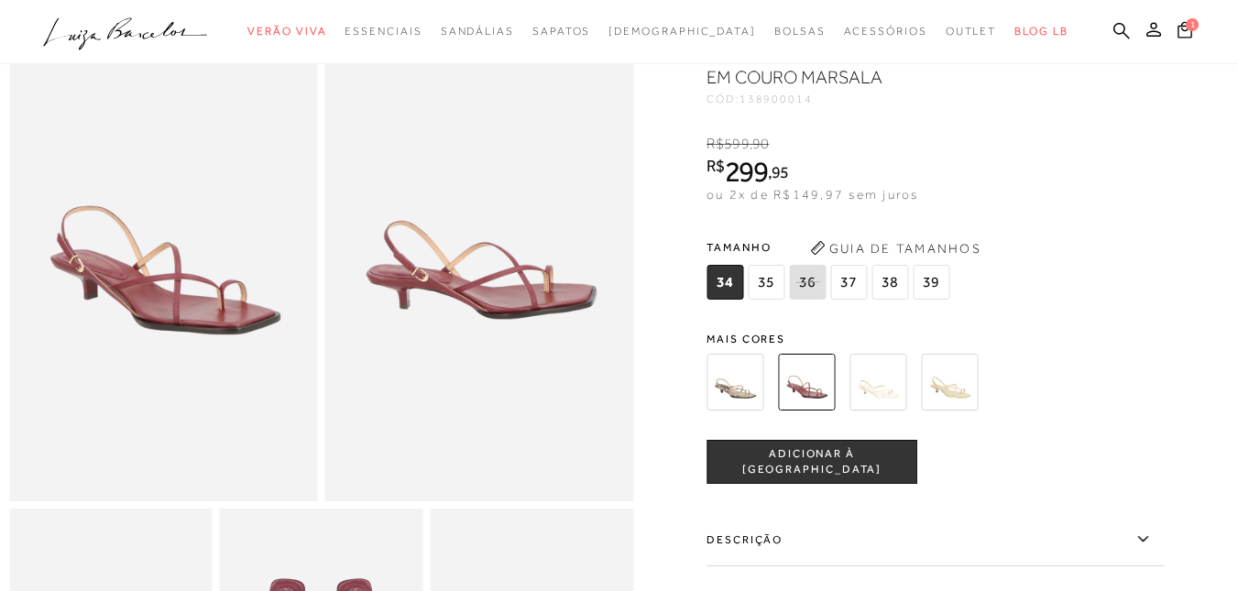
click at [880, 369] on img at bounding box center [877, 382] width 57 height 57
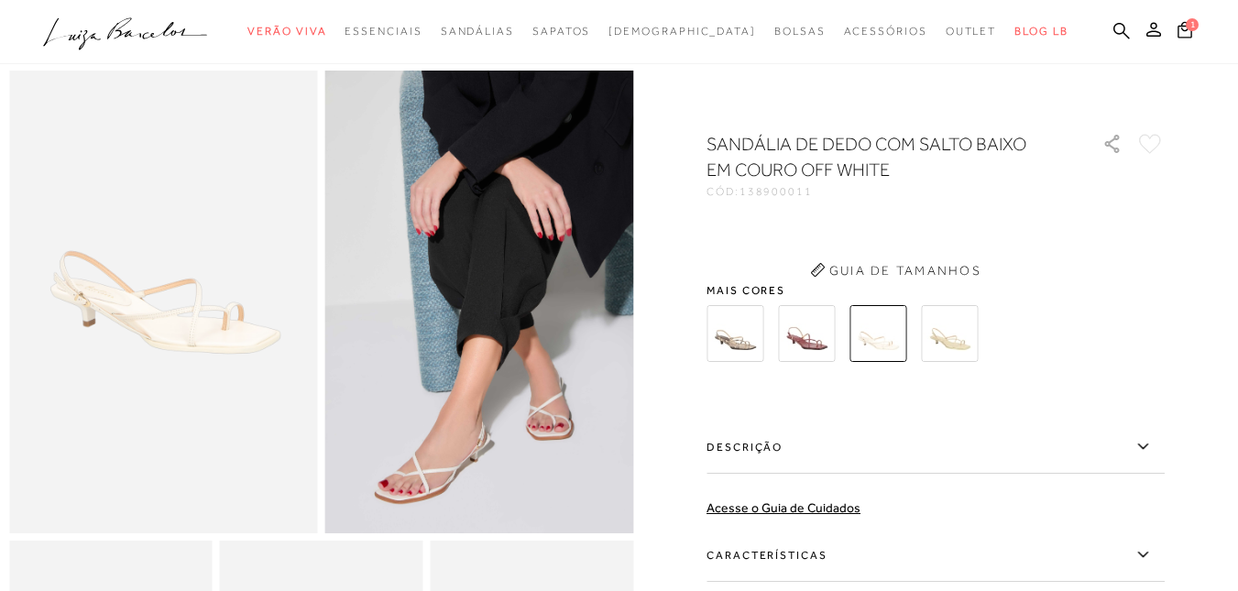
click at [963, 381] on div "SANDÁLIA DE DEDO COM SALTO BAIXO EM COURO OFF WHITE CÓD: 138900011 × É necessár…" at bounding box center [935, 445] width 458 height 628
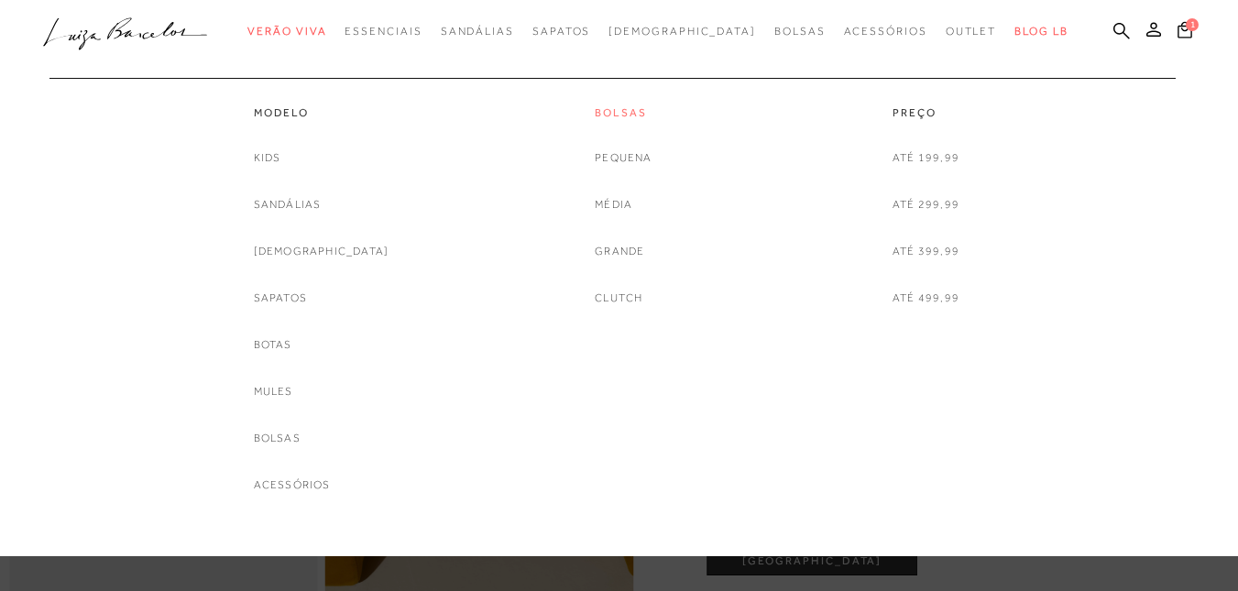
click at [628, 120] on link "Bolsas" at bounding box center [623, 113] width 57 height 16
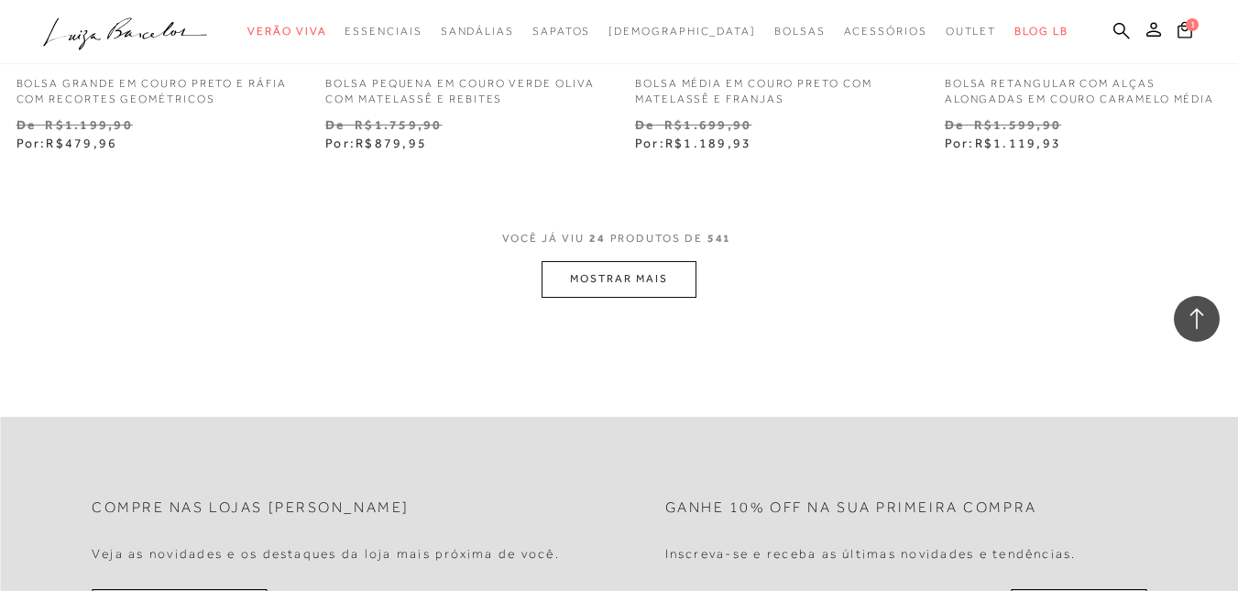
scroll to position [3573, 0]
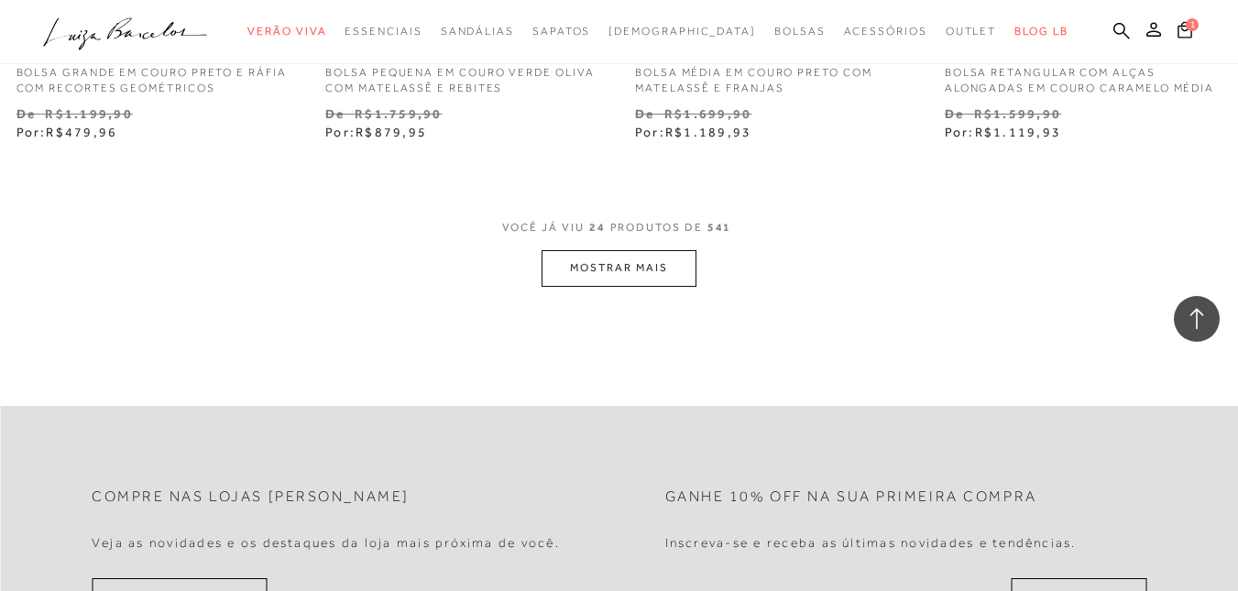
click at [639, 265] on button "MOSTRAR MAIS" at bounding box center [618, 268] width 154 height 36
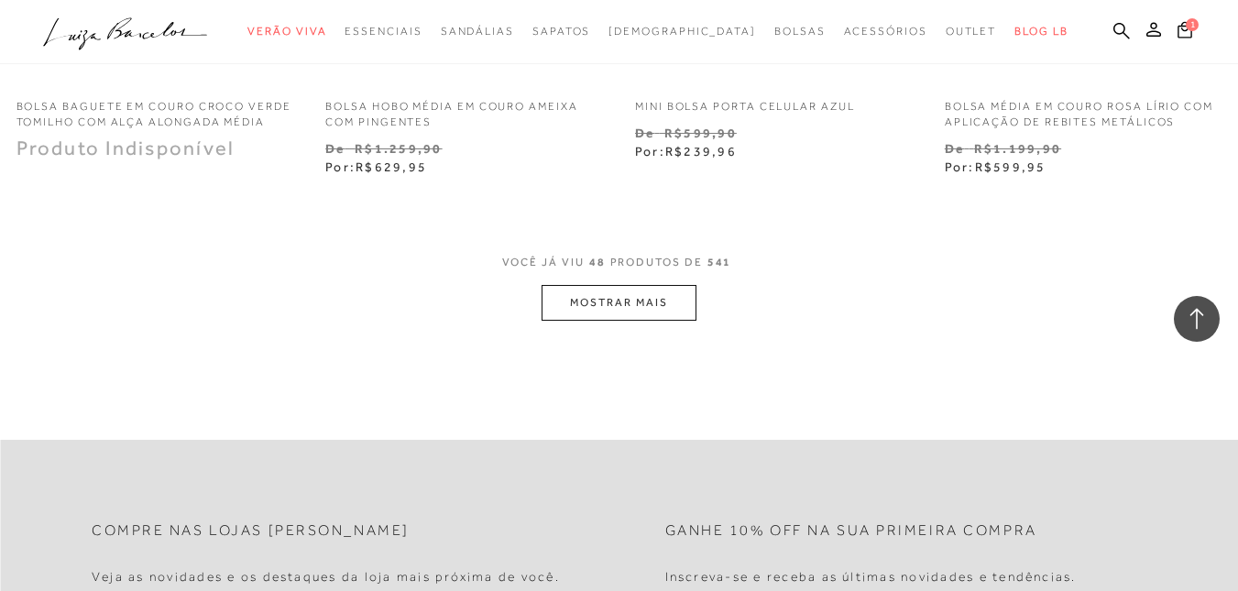
scroll to position [7237, 0]
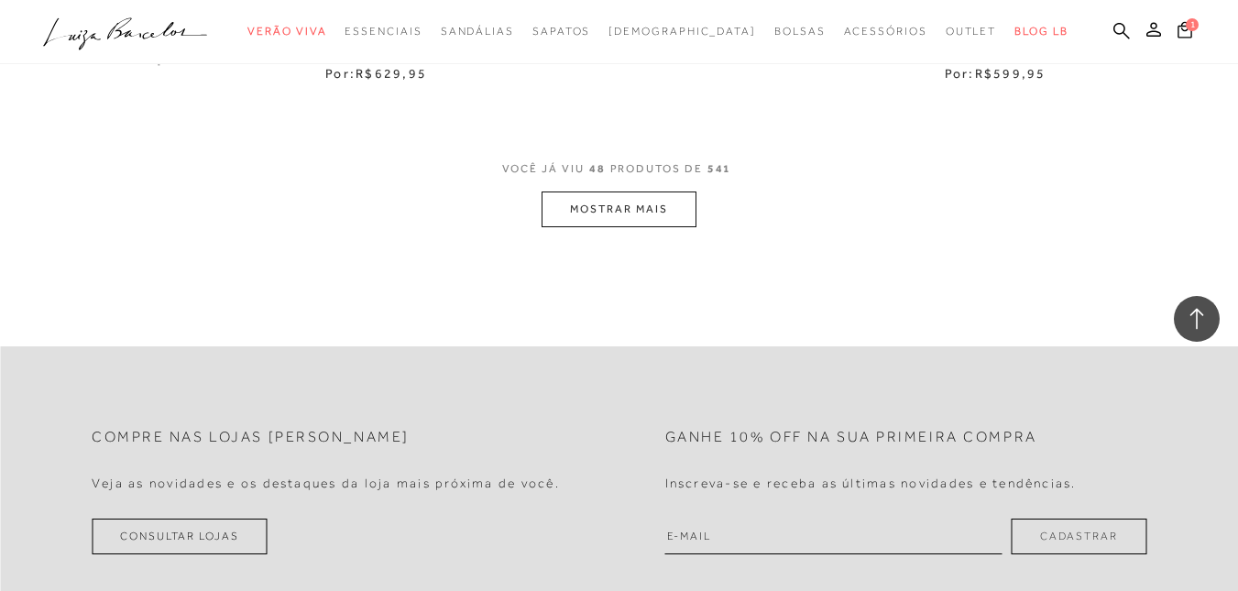
click at [630, 204] on button "MOSTRAR MAIS" at bounding box center [618, 209] width 154 height 36
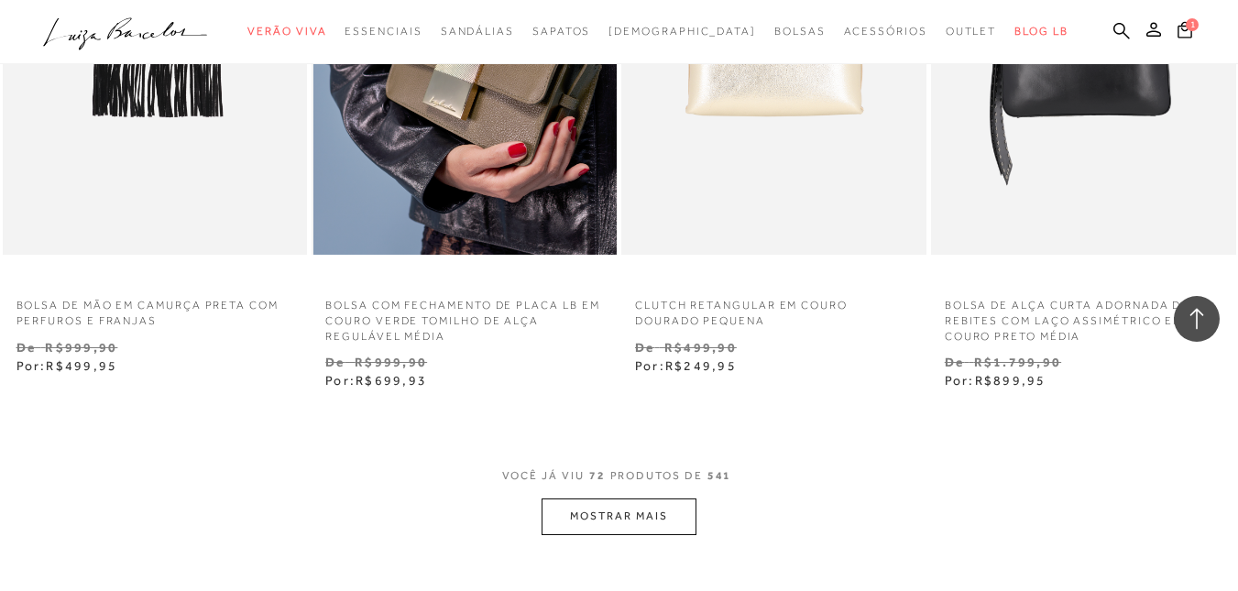
scroll to position [10902, 0]
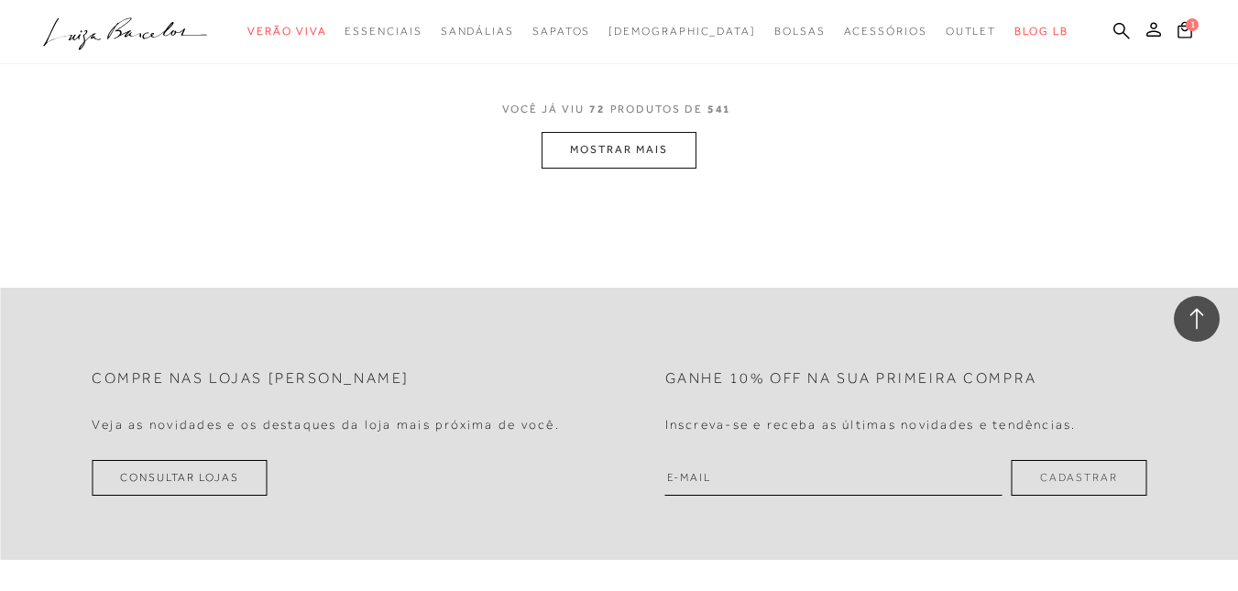
click at [650, 155] on button "MOSTRAR MAIS" at bounding box center [618, 150] width 154 height 36
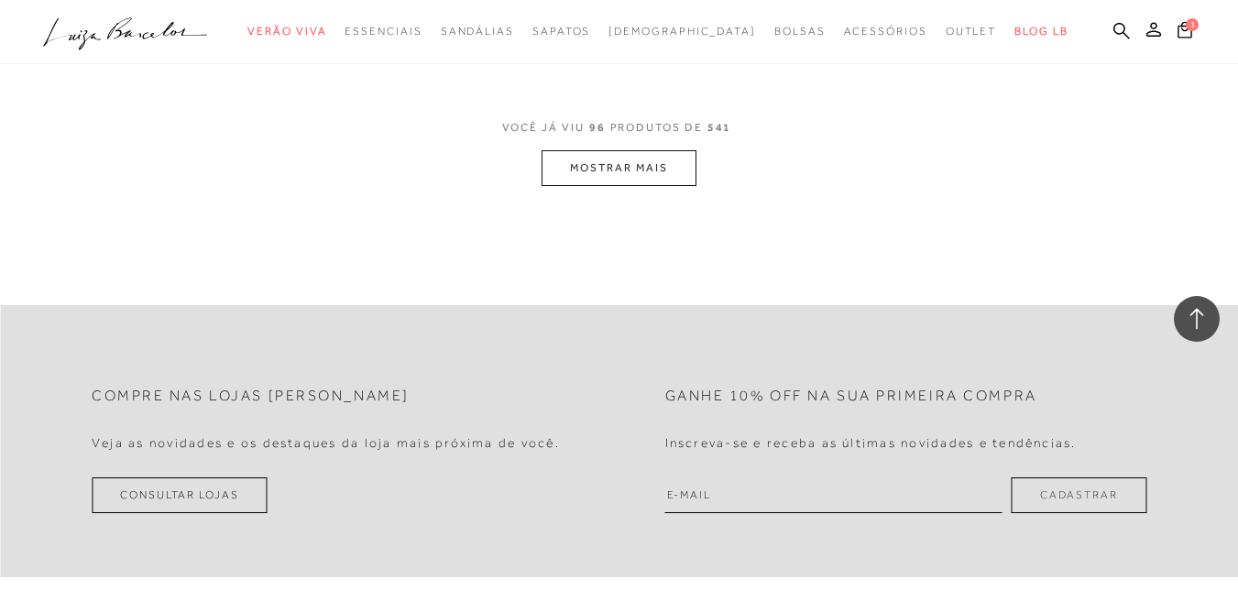
scroll to position [14475, 0]
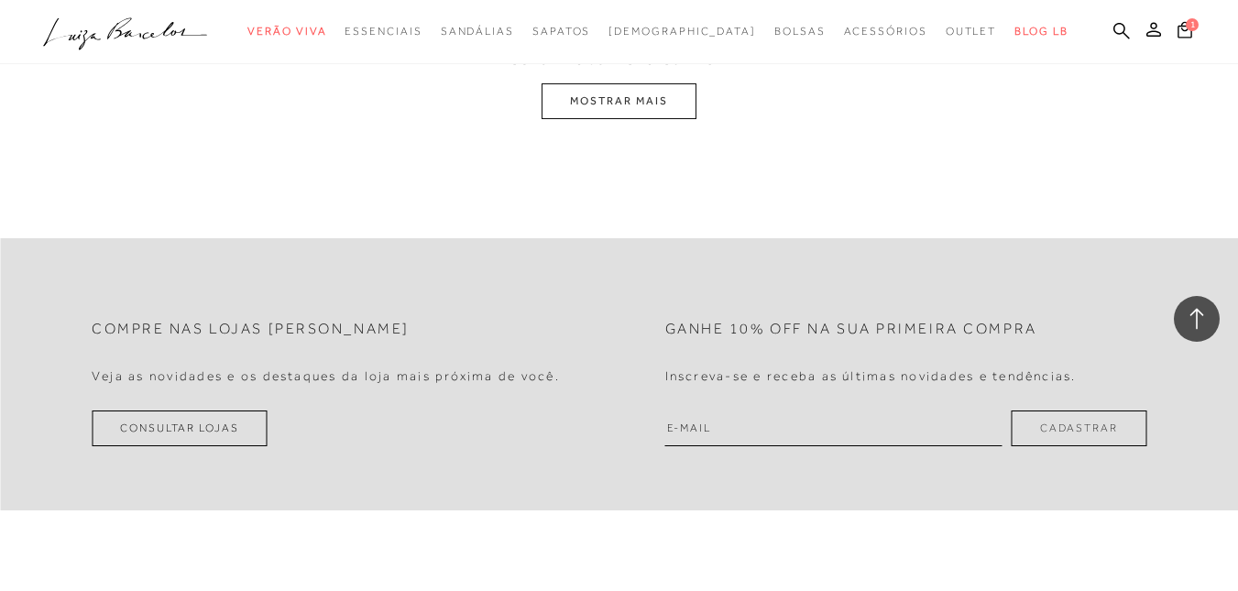
click at [628, 104] on button "MOSTRAR MAIS" at bounding box center [618, 101] width 154 height 36
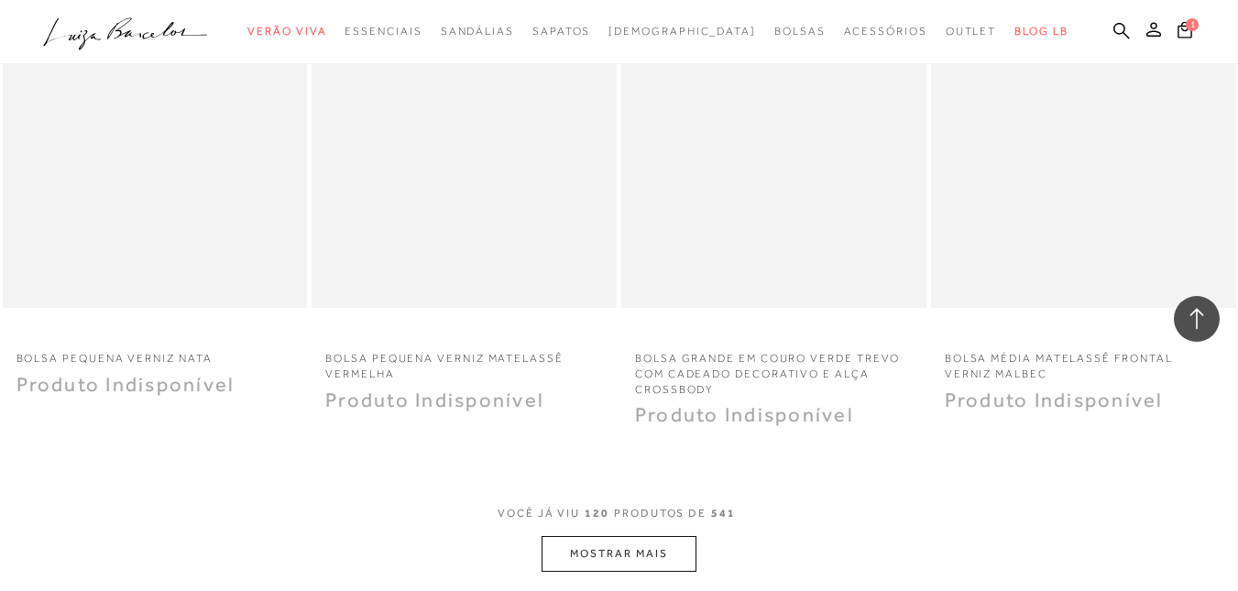
scroll to position [17524, 0]
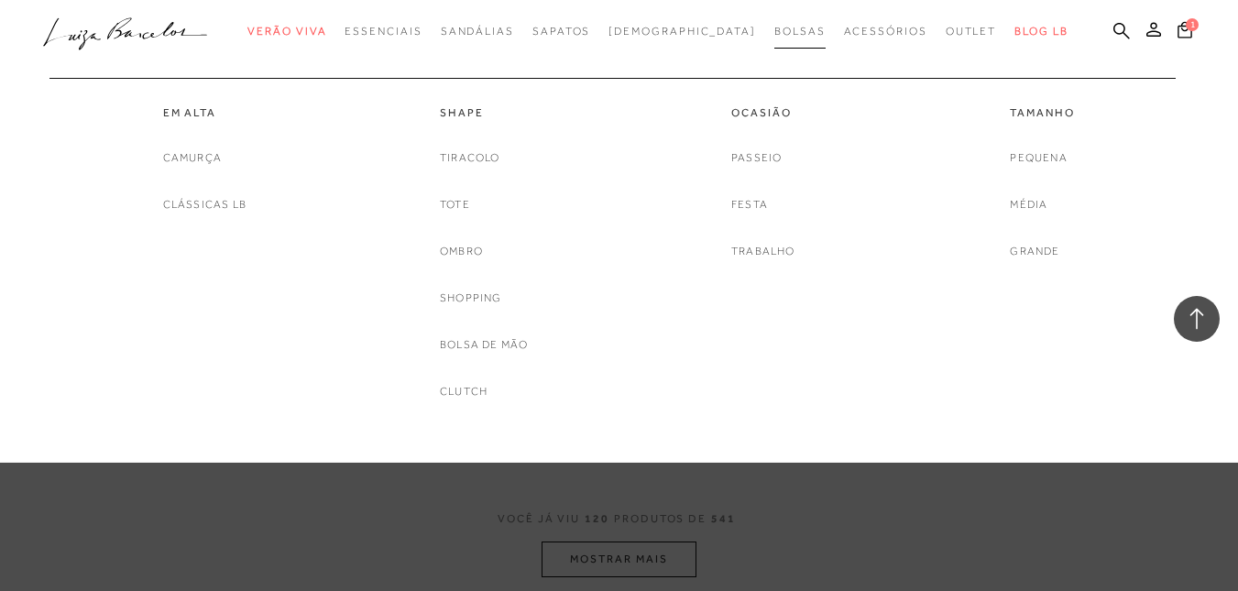
click at [774, 21] on link "Bolsas" at bounding box center [799, 32] width 51 height 34
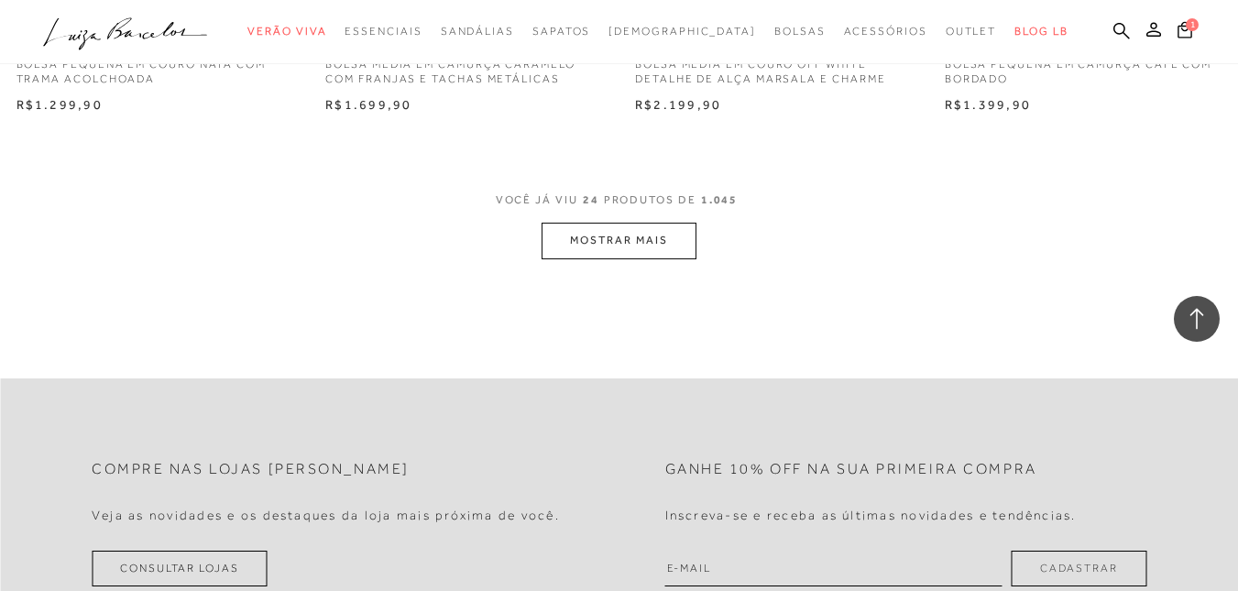
scroll to position [3573, 0]
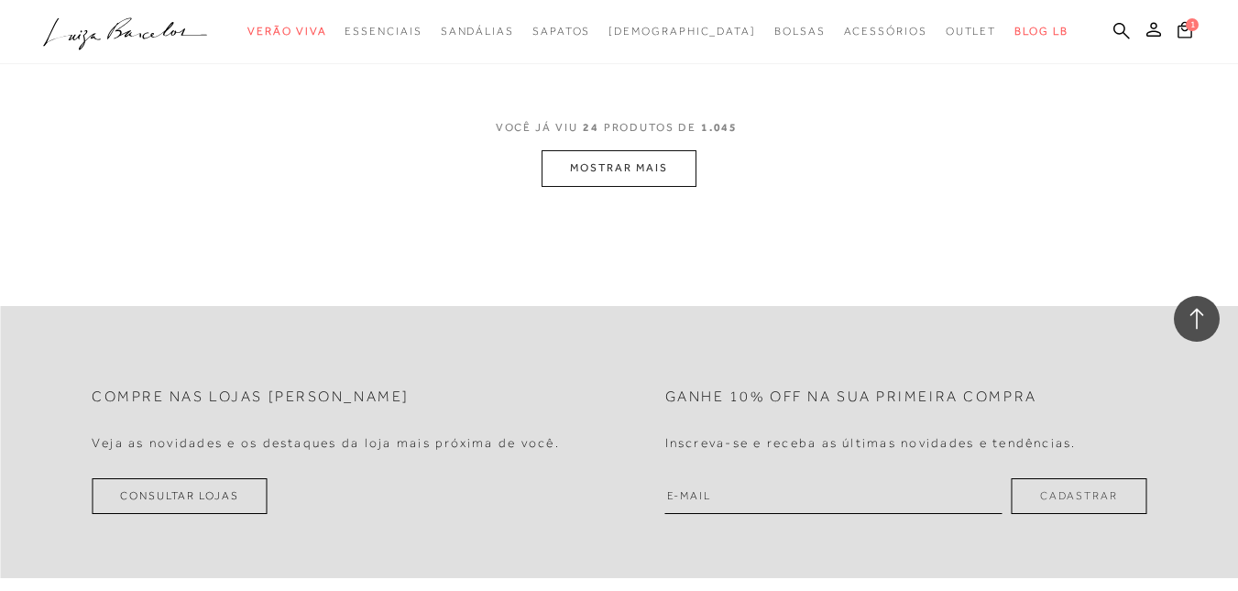
click at [634, 178] on button "MOSTRAR MAIS" at bounding box center [618, 168] width 154 height 36
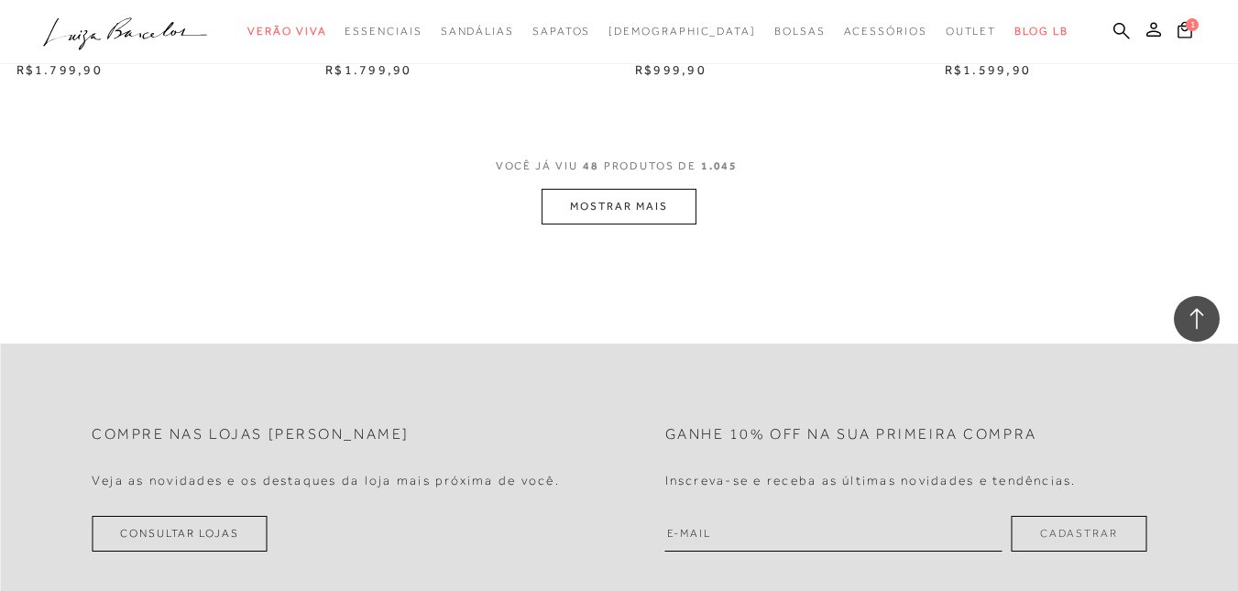
scroll to position [7054, 0]
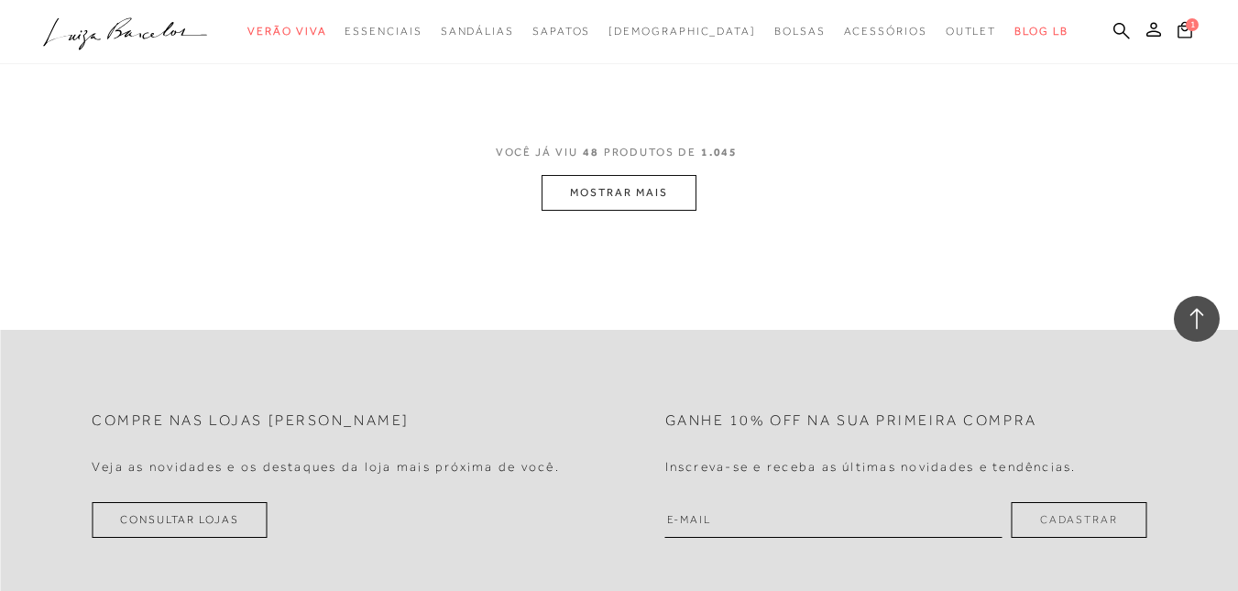
click at [699, 192] on div "VOCÊ JÁ VIU 48 PRODUTOS DE 1.045 MOSTRAR MAIS" at bounding box center [619, 176] width 1238 height 69
click at [687, 192] on button "MOSTRAR MAIS" at bounding box center [618, 193] width 154 height 36
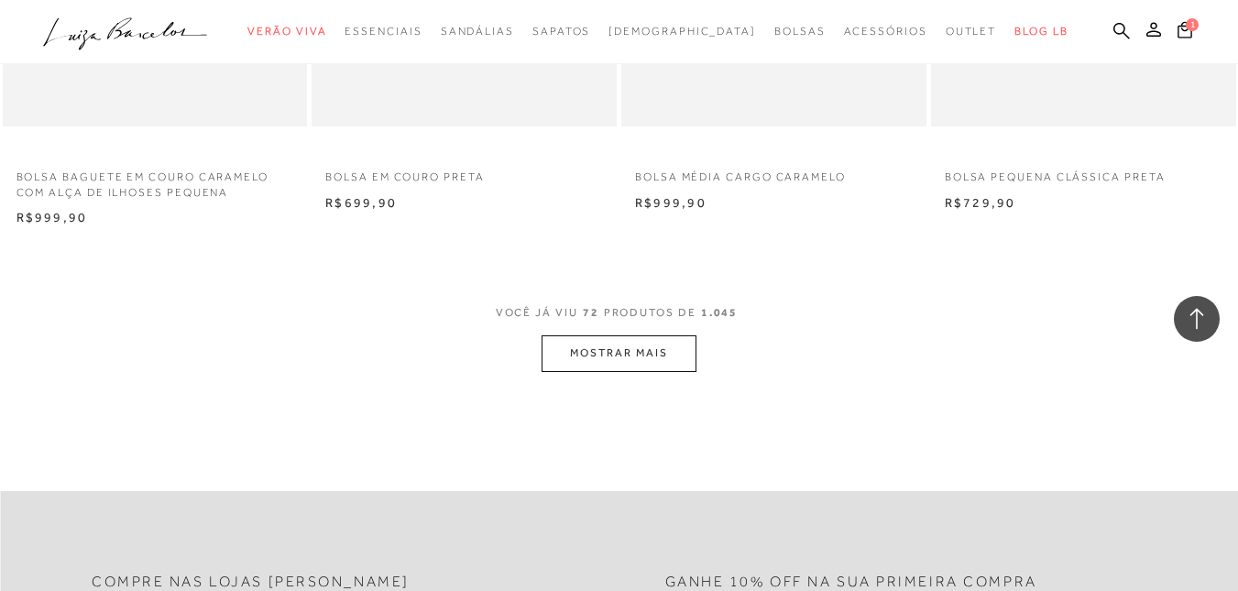
click at [643, 358] on button "MOSTRAR MAIS" at bounding box center [618, 353] width 154 height 36
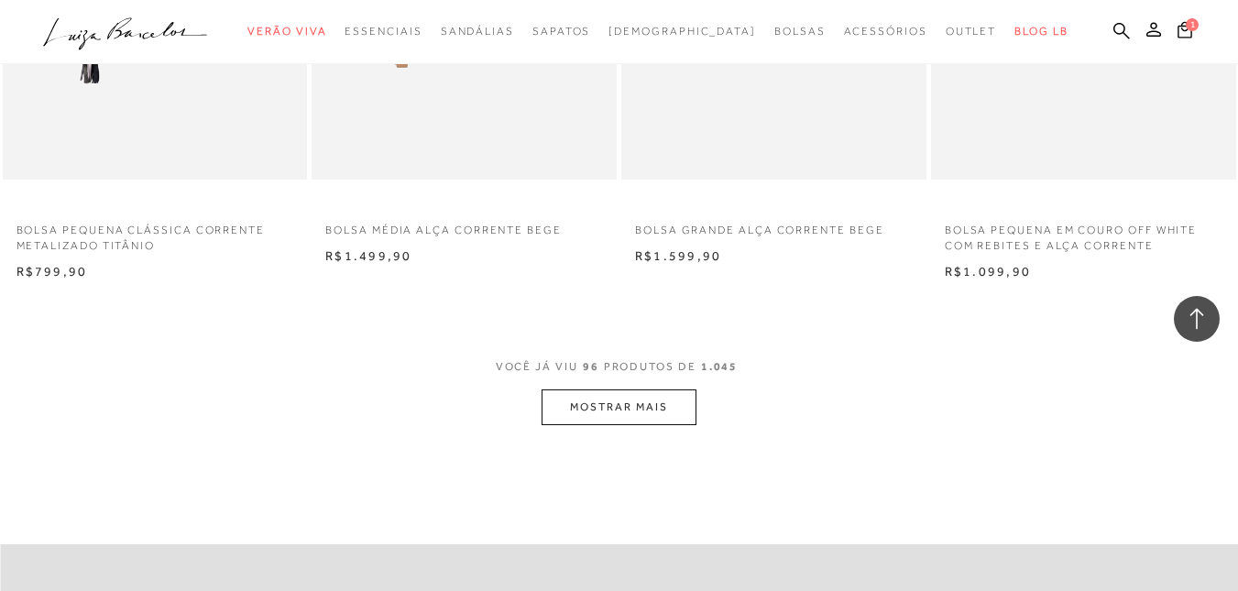
scroll to position [13925, 0]
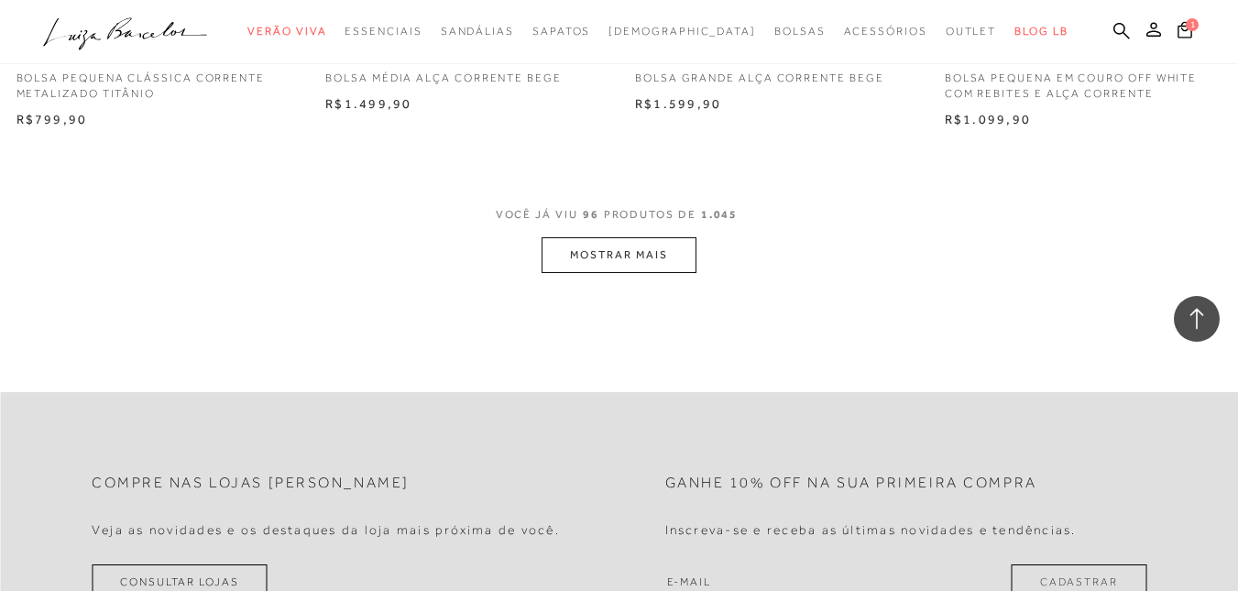
click at [614, 249] on button "MOSTRAR MAIS" at bounding box center [618, 255] width 154 height 36
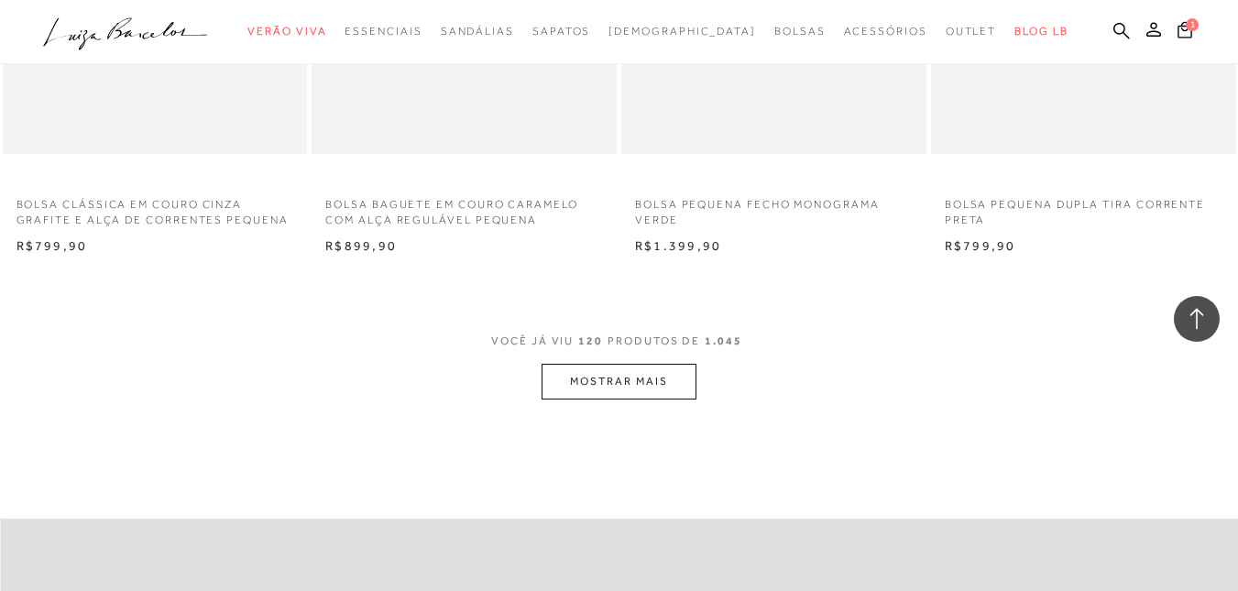
scroll to position [17315, 0]
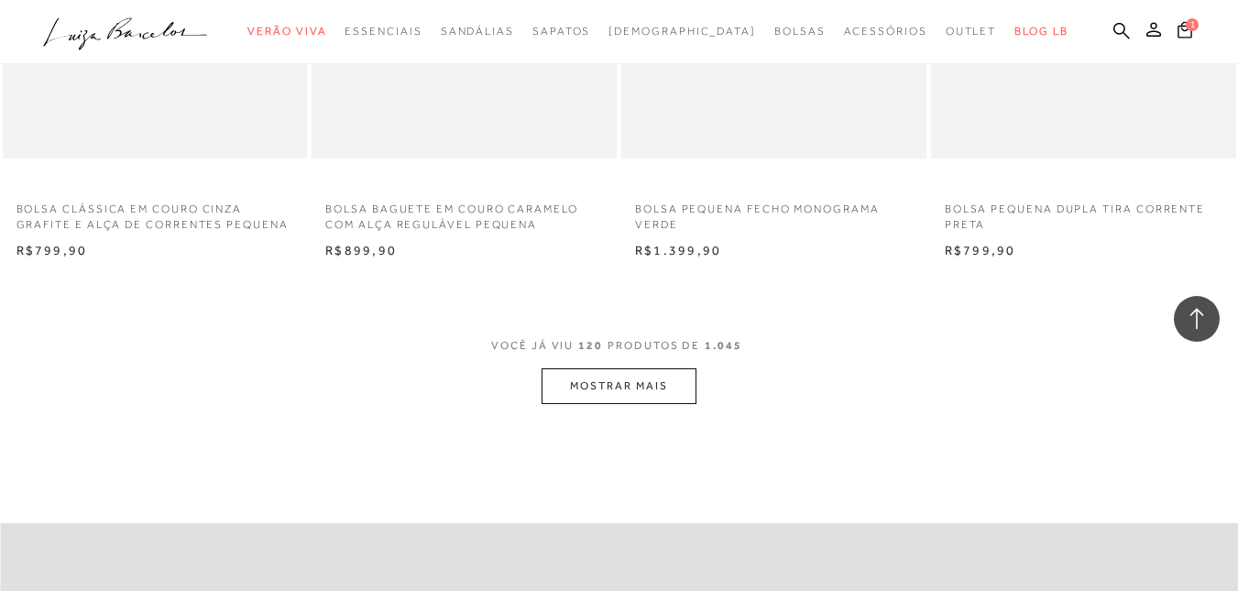
click at [615, 369] on button "MOSTRAR MAIS" at bounding box center [618, 386] width 154 height 36
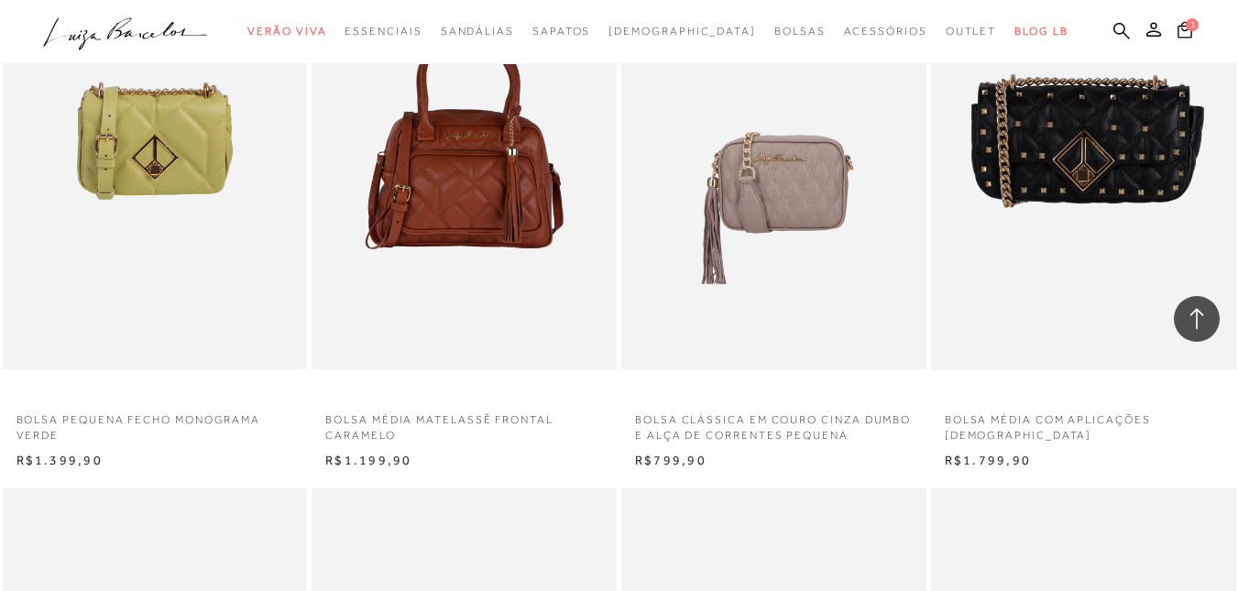
scroll to position [18139, 0]
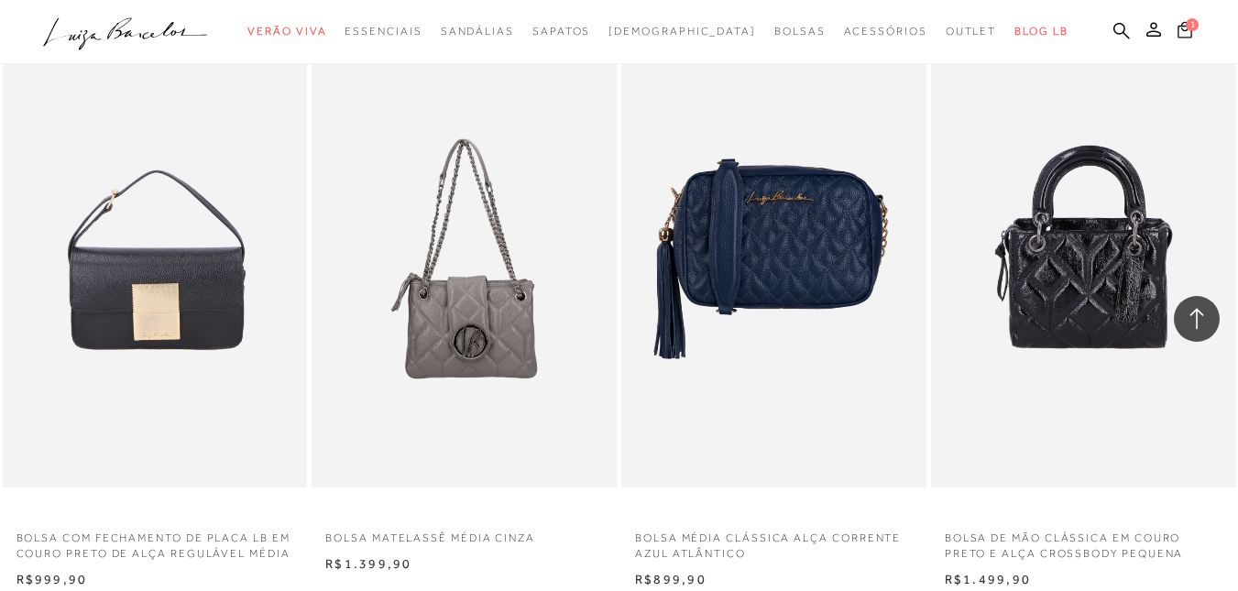
click at [1177, 31] on icon at bounding box center [1184, 29] width 15 height 17
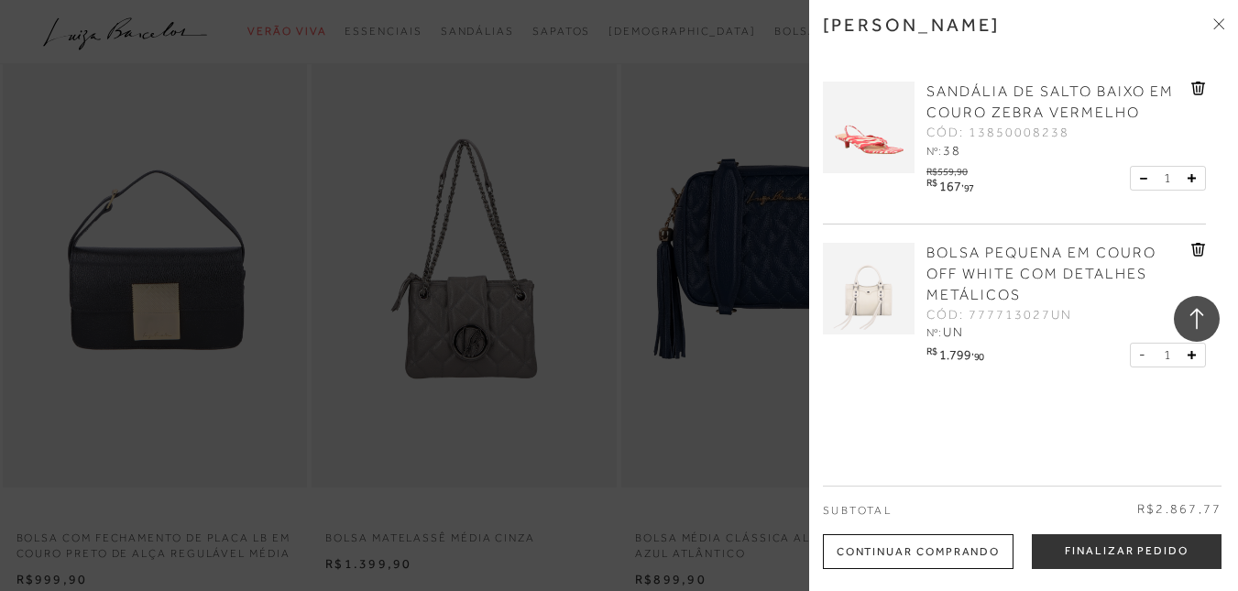
click at [1087, 547] on button "Finalizar Pedido" at bounding box center [1127, 551] width 190 height 35
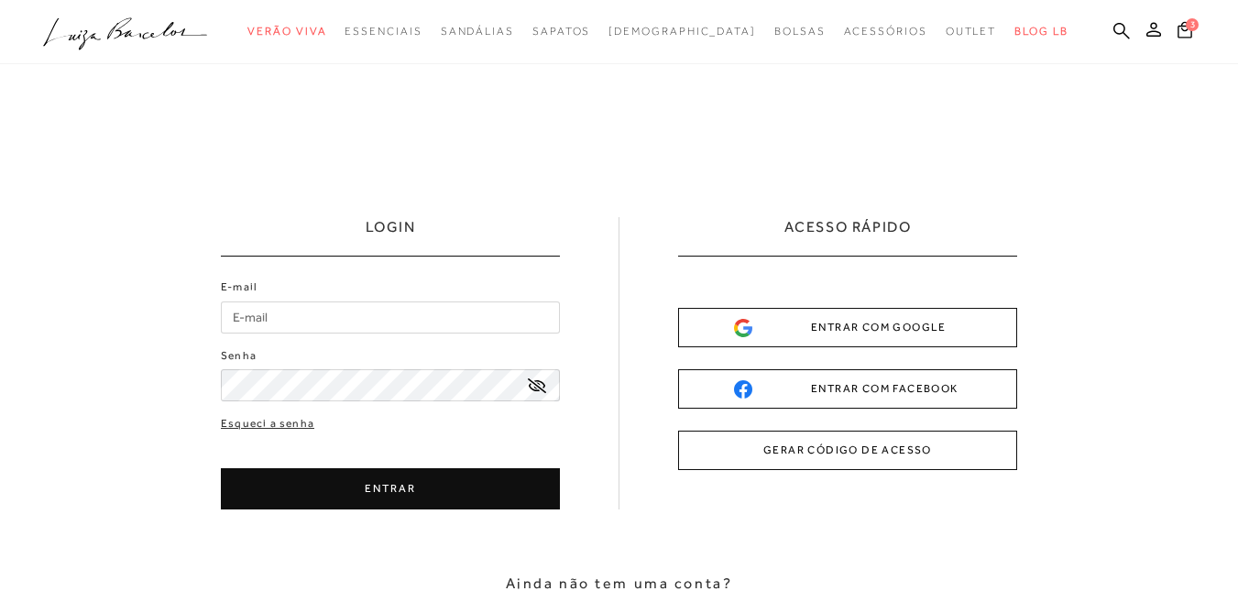
type input "rendiniz@gmail.com"
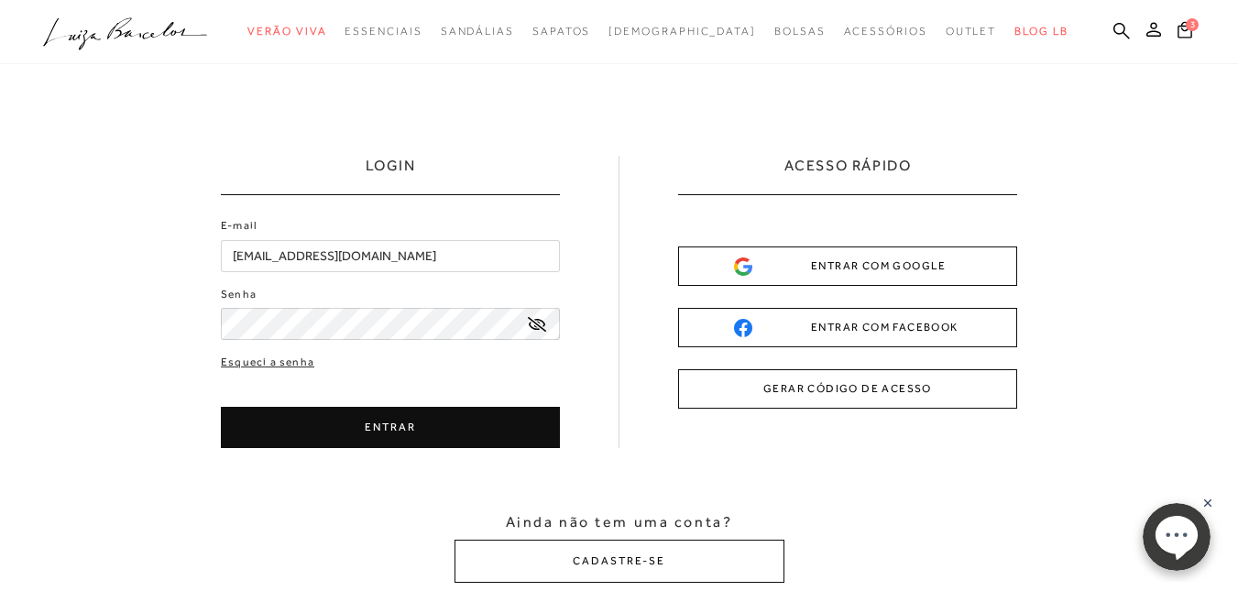
click at [889, 269] on div "ENTRAR COM GOOGLE" at bounding box center [847, 266] width 227 height 19
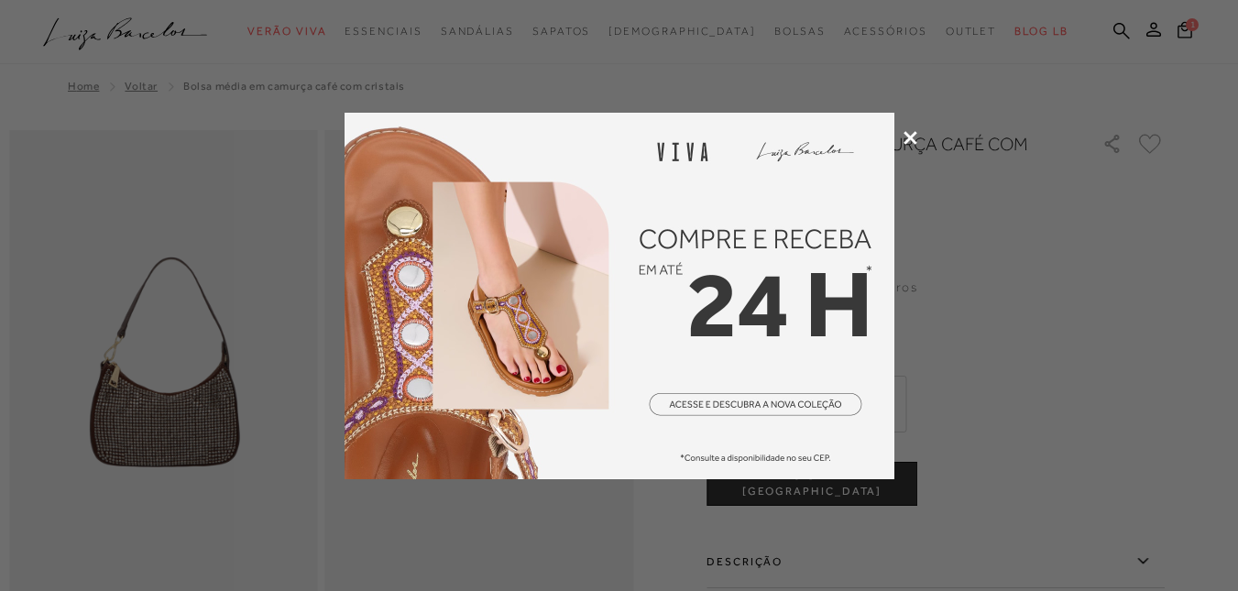
click at [918, 136] on div at bounding box center [619, 295] width 1238 height 591
click at [912, 137] on icon at bounding box center [910, 138] width 14 height 14
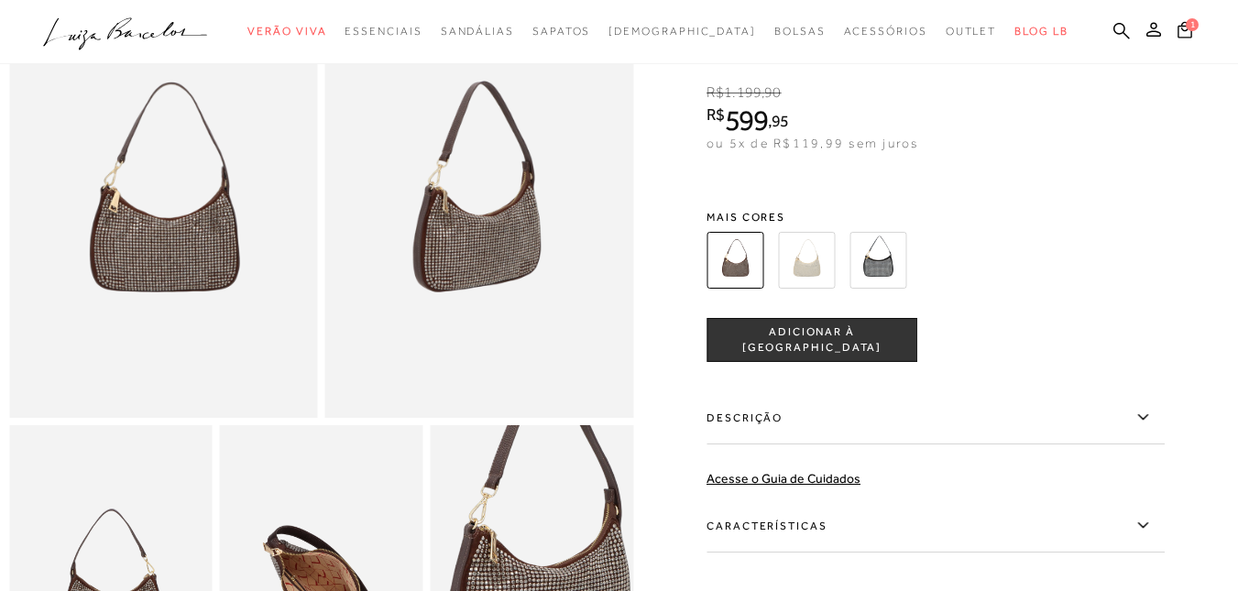
scroll to position [92, 0]
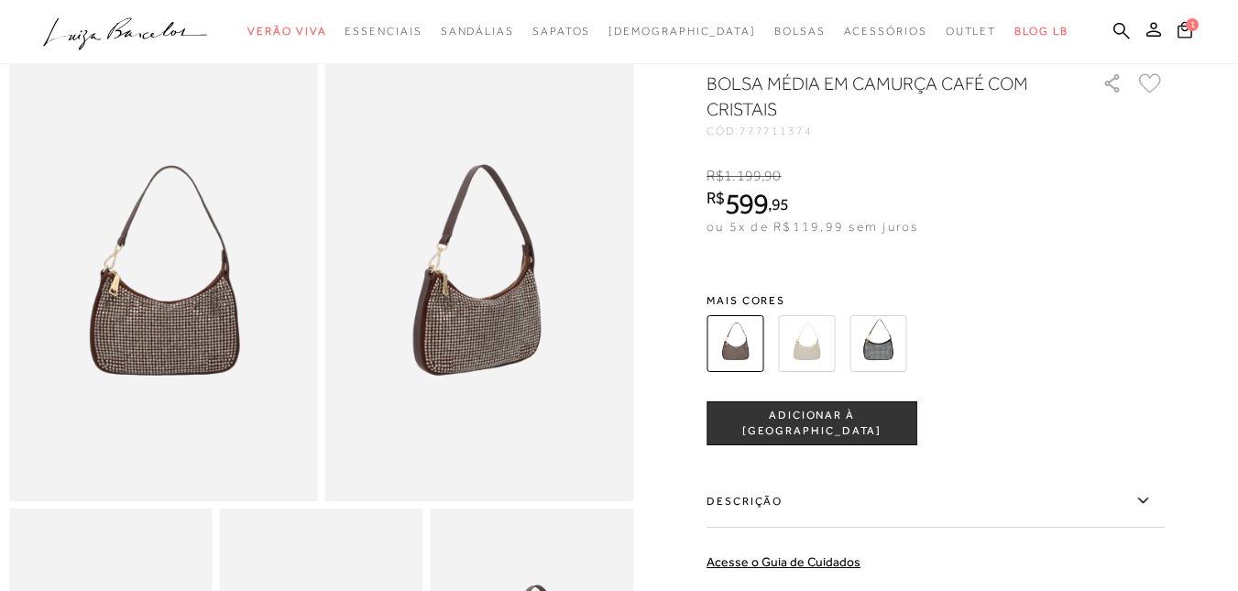
click at [530, 271] on img at bounding box center [479, 269] width 309 height 463
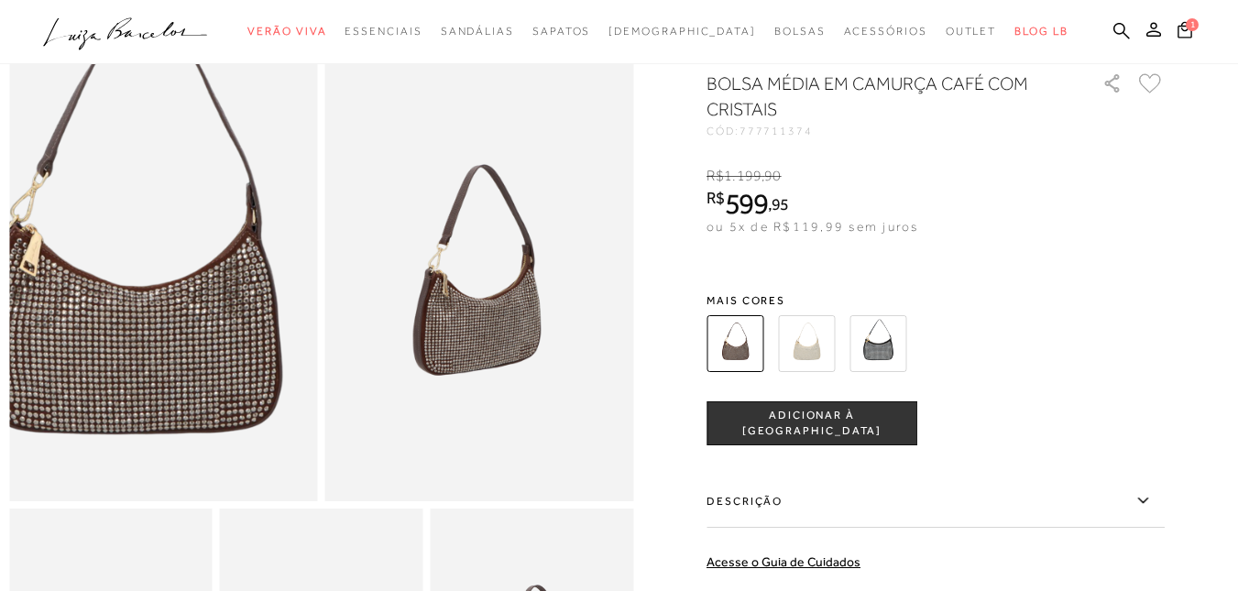
click at [195, 322] on img at bounding box center [128, 223] width 617 height 925
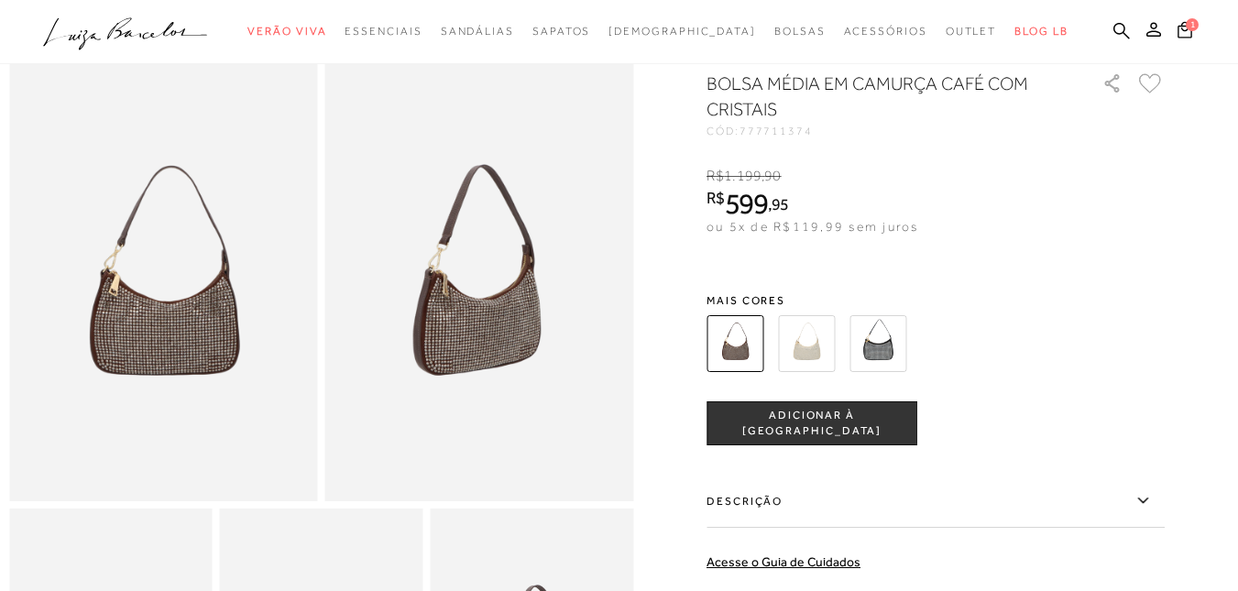
click at [817, 358] on img at bounding box center [806, 343] width 57 height 57
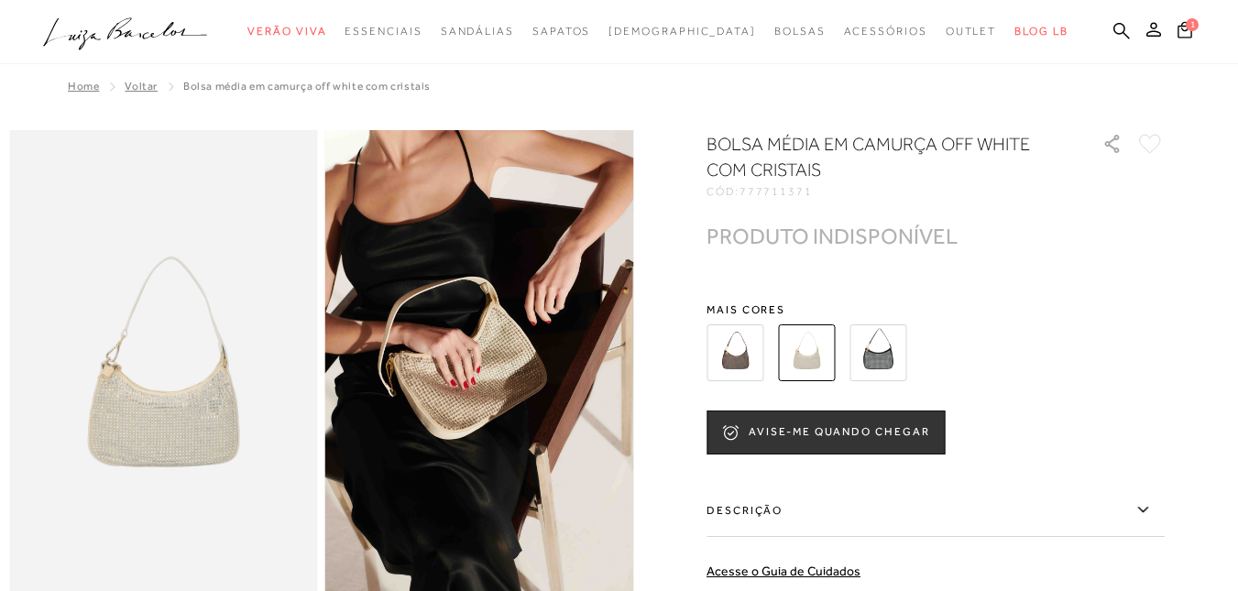
click at [892, 354] on img at bounding box center [877, 352] width 57 height 57
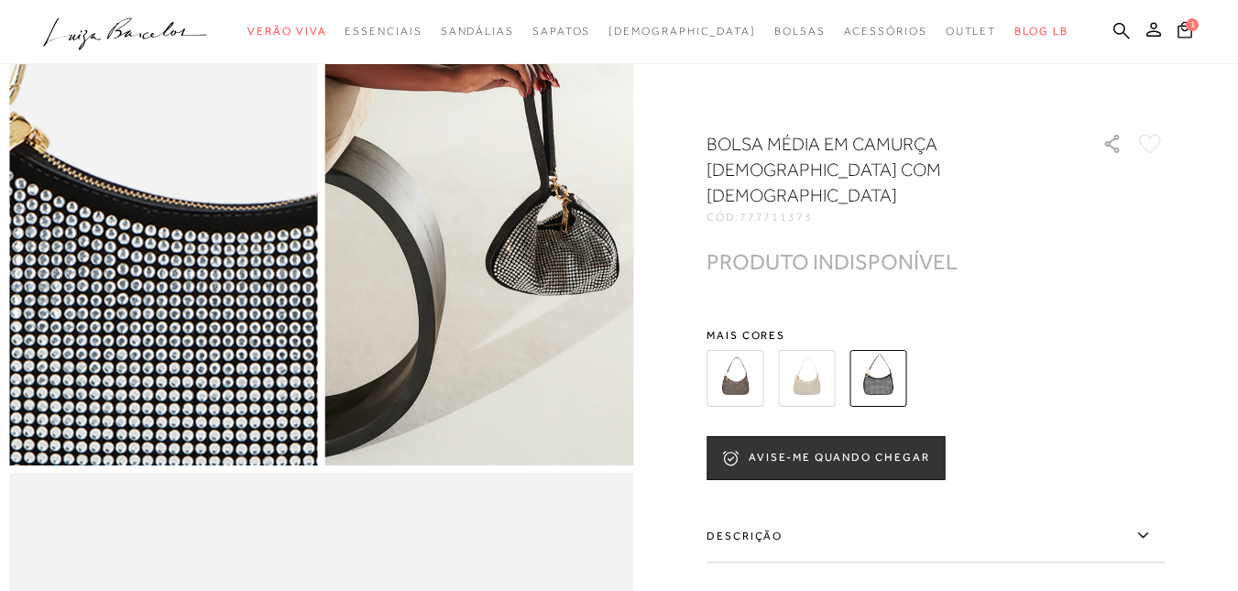
scroll to position [916, 0]
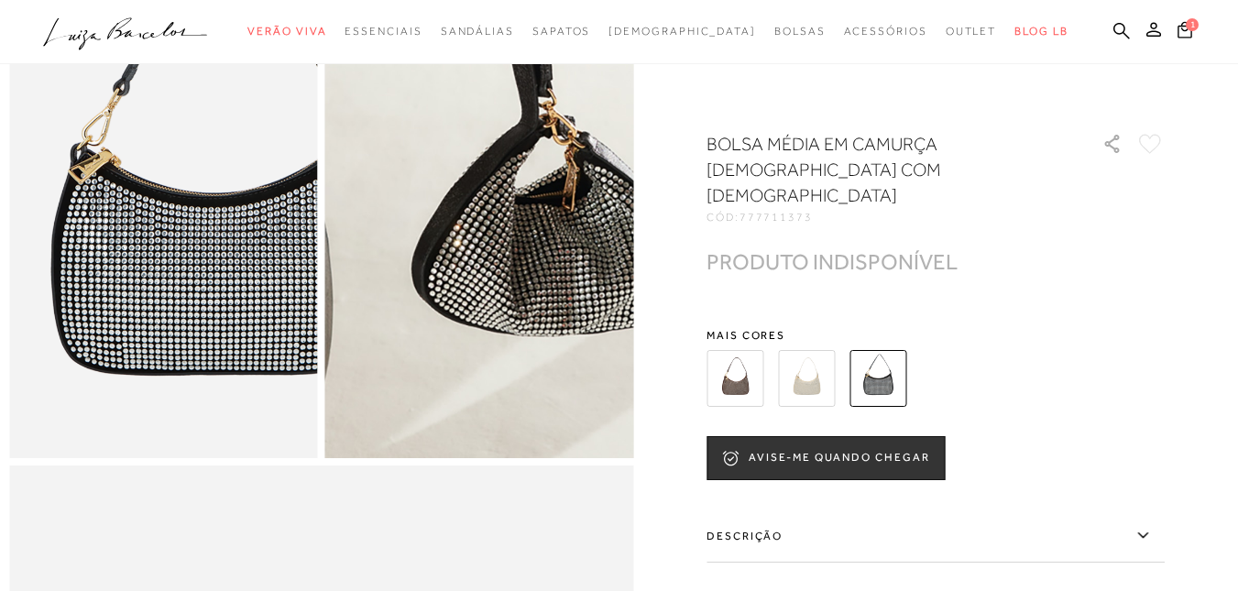
click at [564, 263] on img at bounding box center [399, 213] width 617 height 925
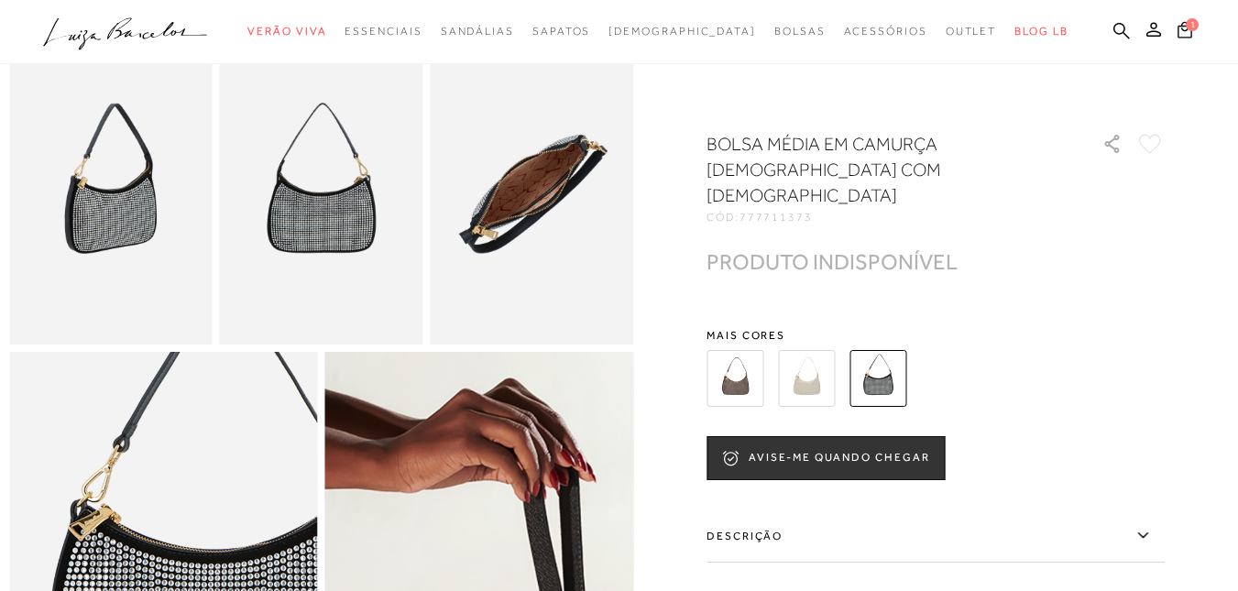
scroll to position [550, 0]
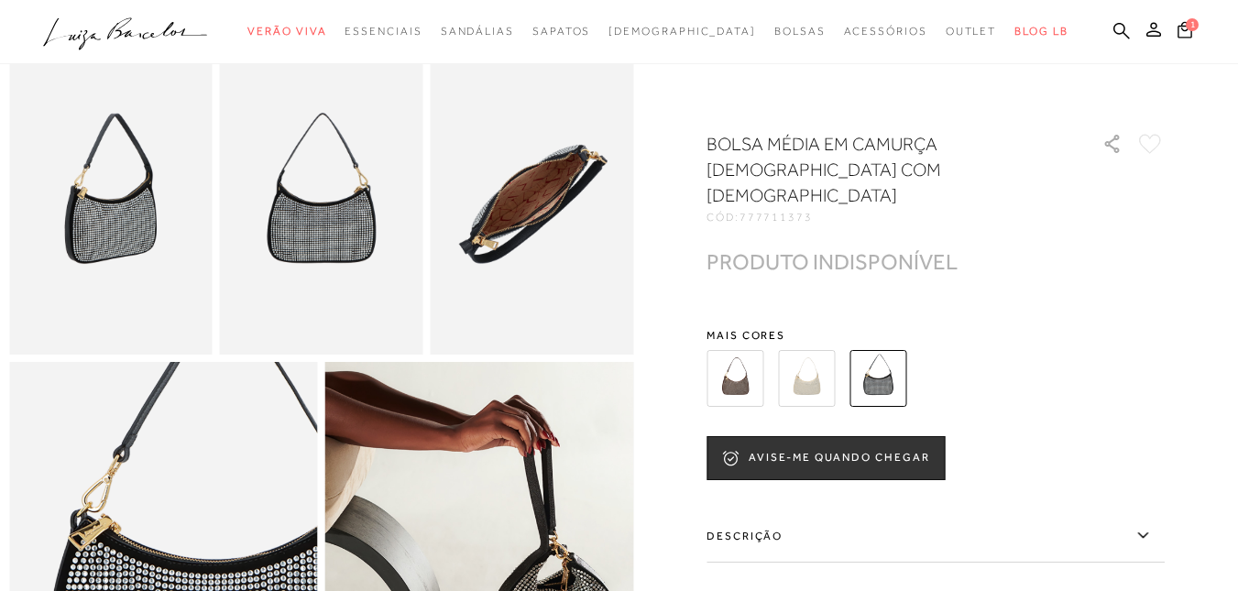
click at [758, 350] on img at bounding box center [734, 378] width 57 height 57
click at [746, 360] on img at bounding box center [734, 378] width 57 height 57
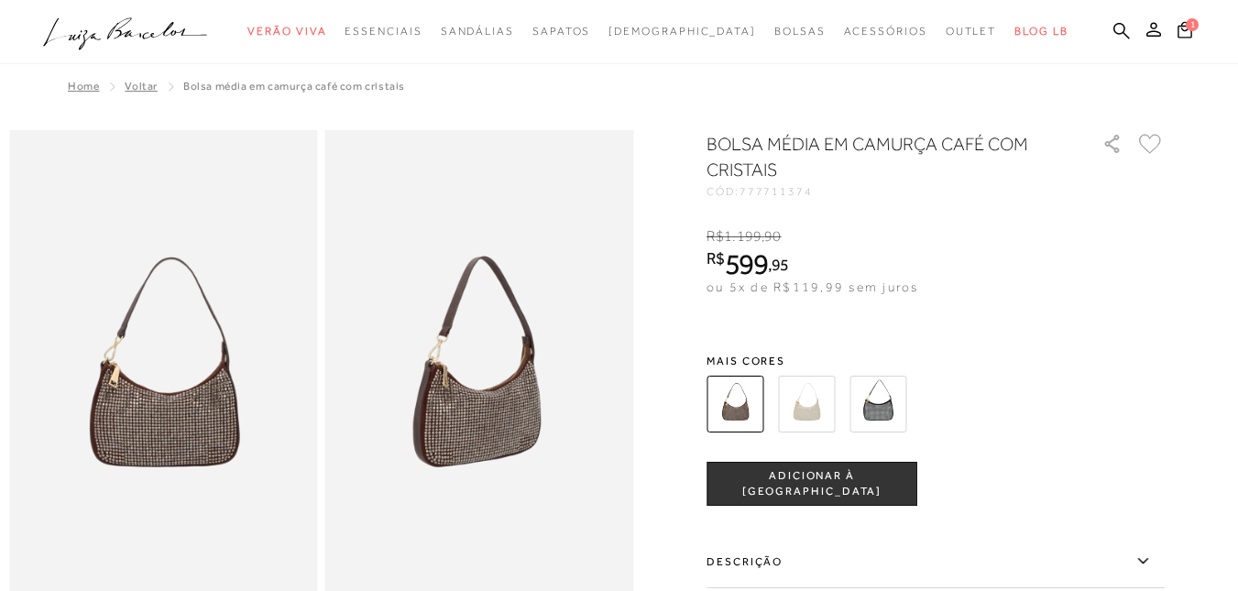
click at [811, 410] on img at bounding box center [806, 404] width 57 height 57
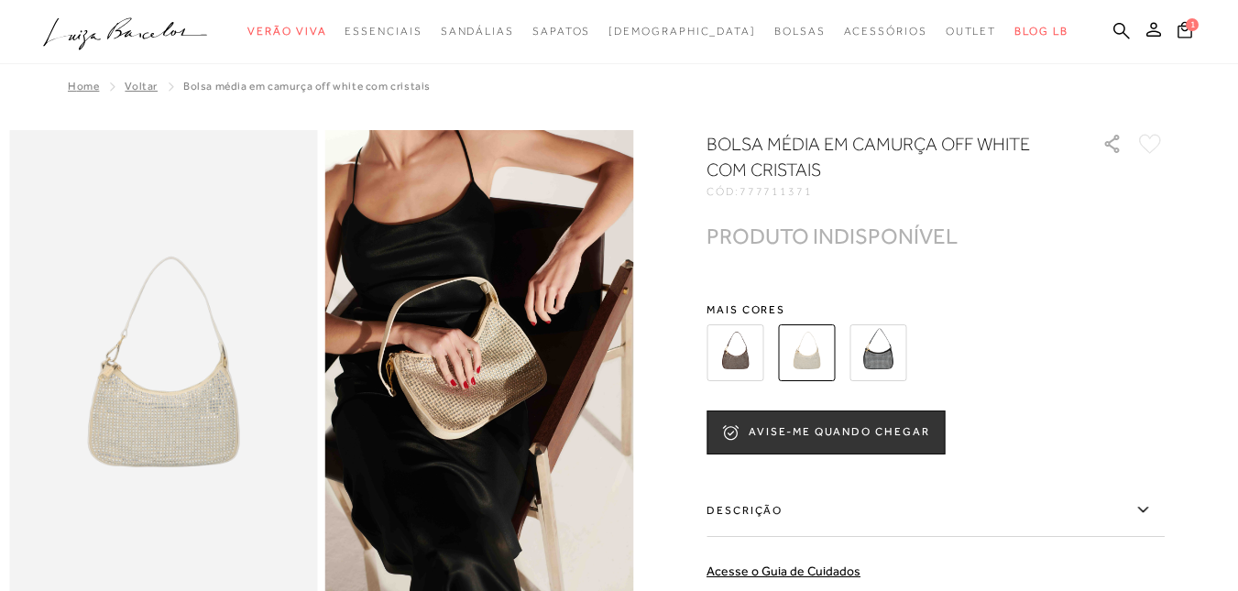
click at [741, 366] on img at bounding box center [734, 352] width 57 height 57
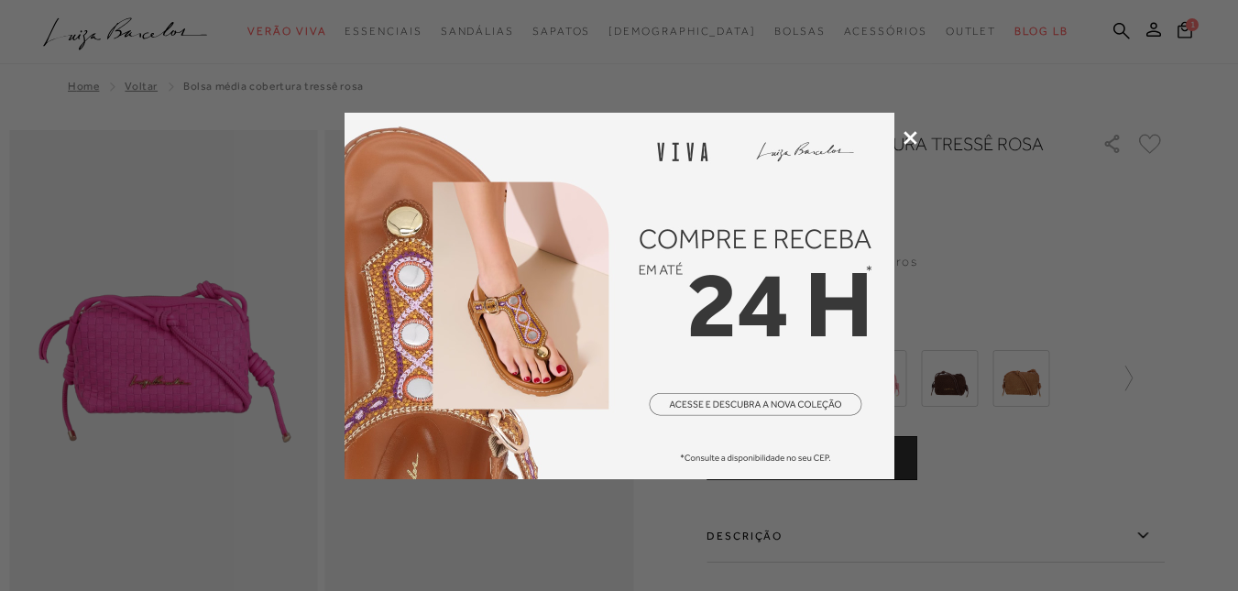
click at [912, 132] on icon at bounding box center [910, 138] width 14 height 14
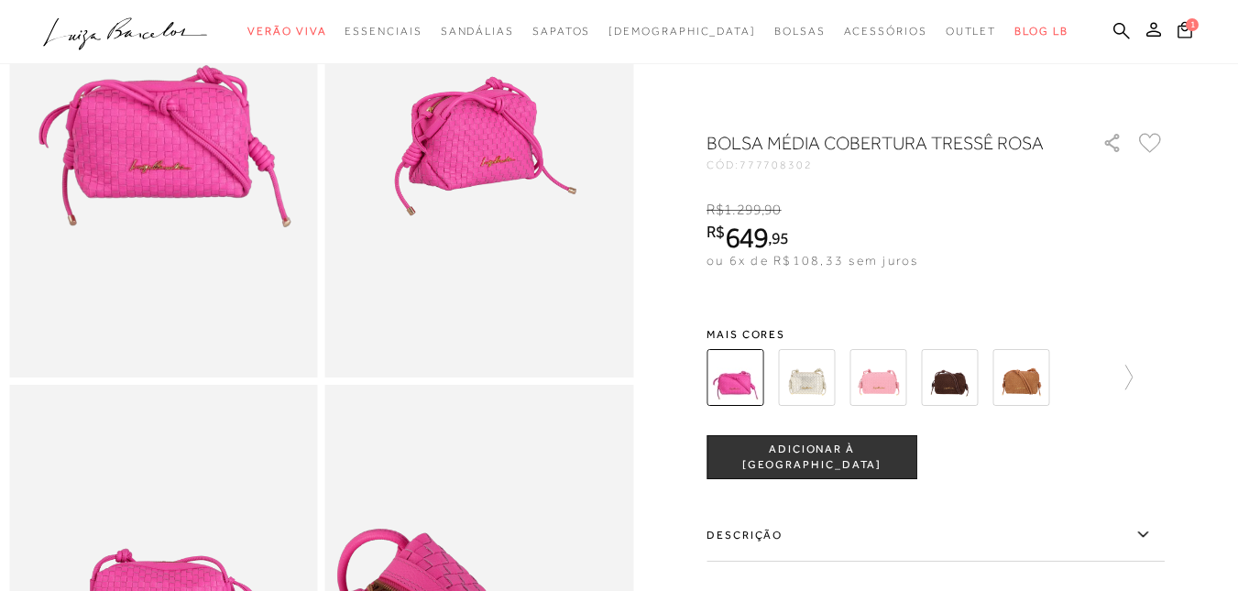
scroll to position [183, 0]
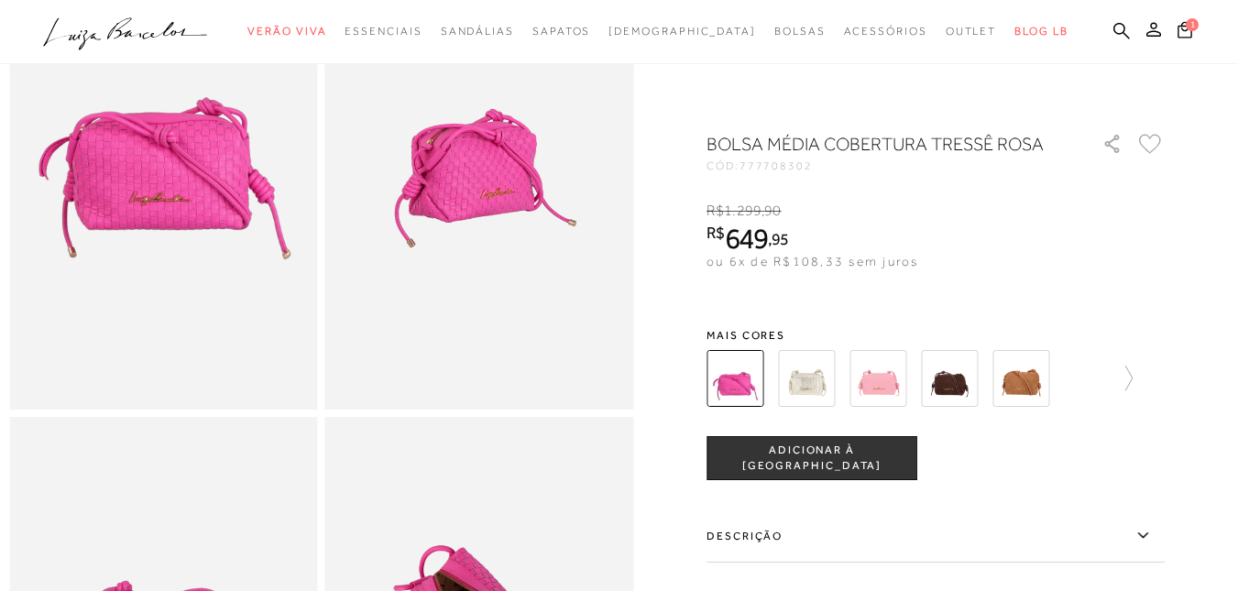
click at [808, 388] on img at bounding box center [806, 378] width 57 height 57
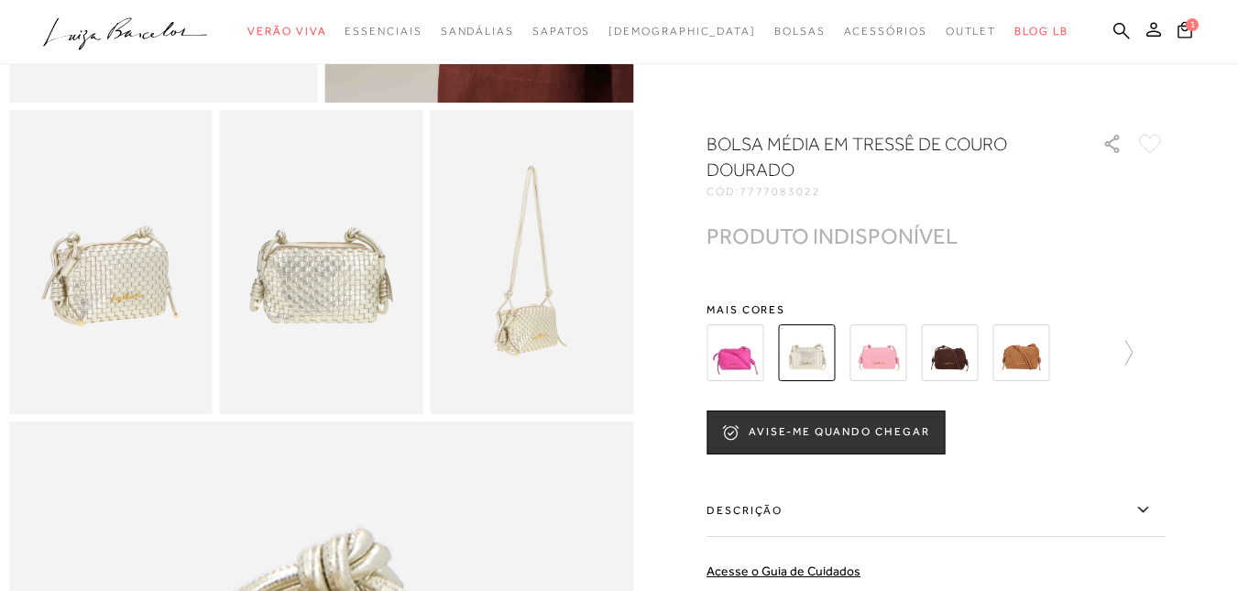
scroll to position [458, 0]
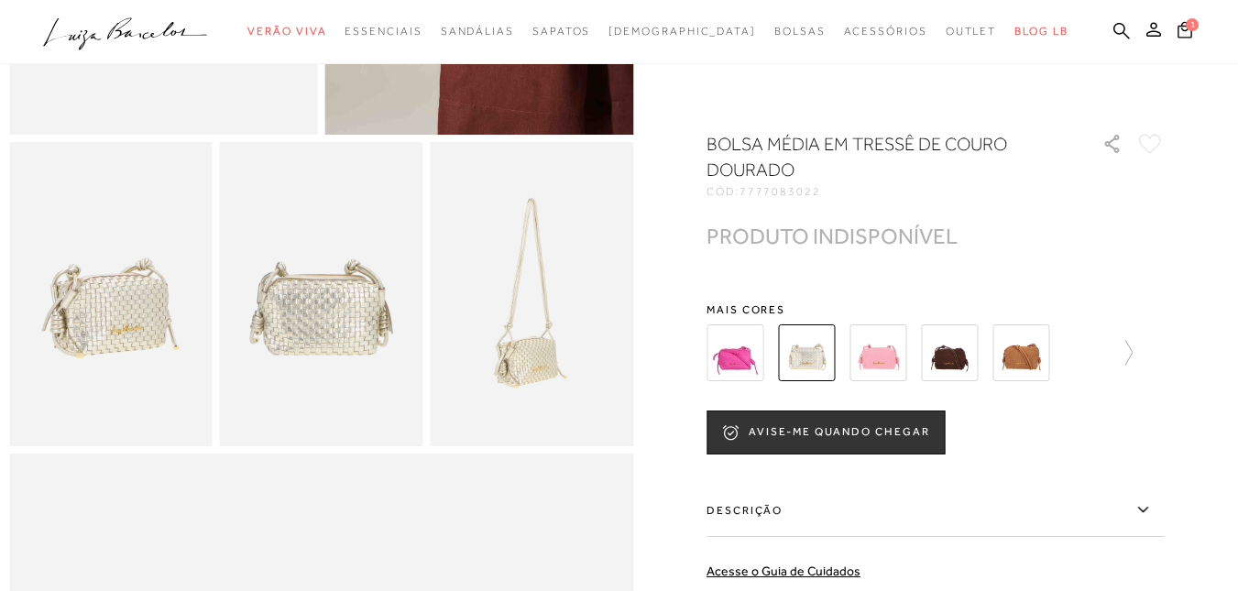
click at [750, 355] on img at bounding box center [734, 352] width 57 height 57
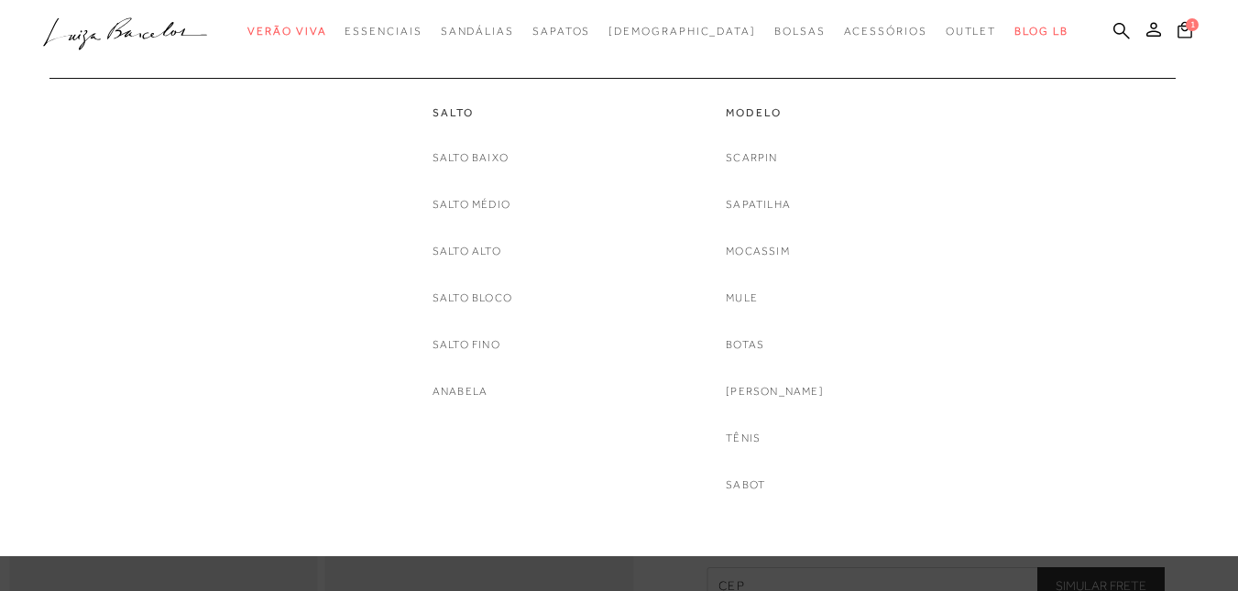
scroll to position [183, 0]
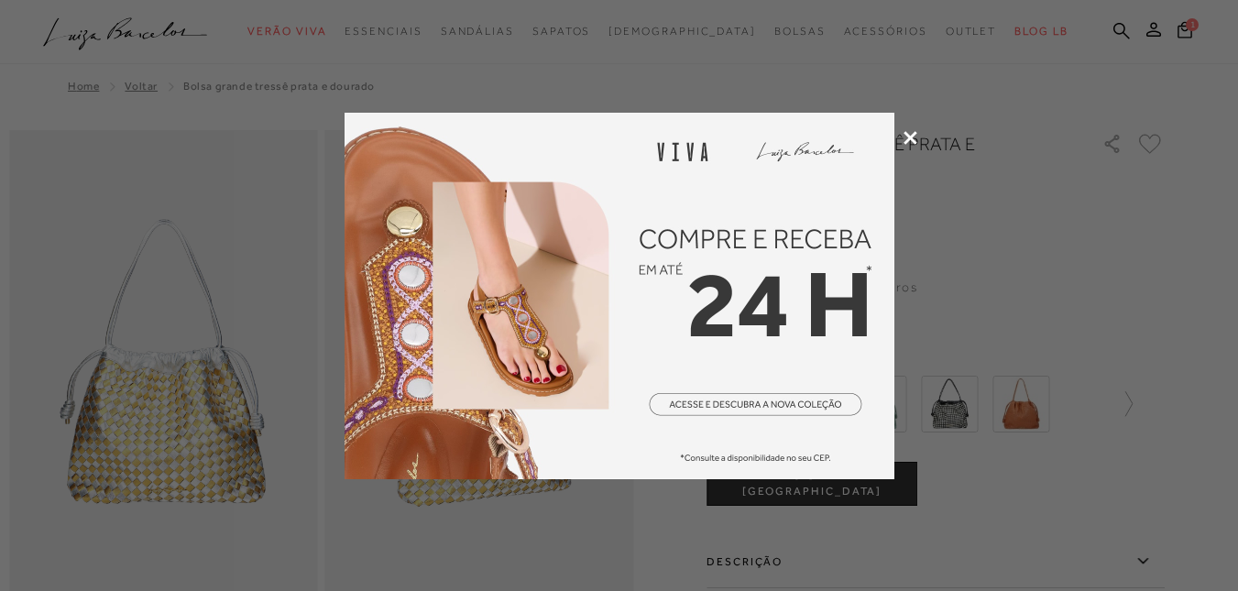
click at [912, 138] on icon at bounding box center [910, 138] width 14 height 14
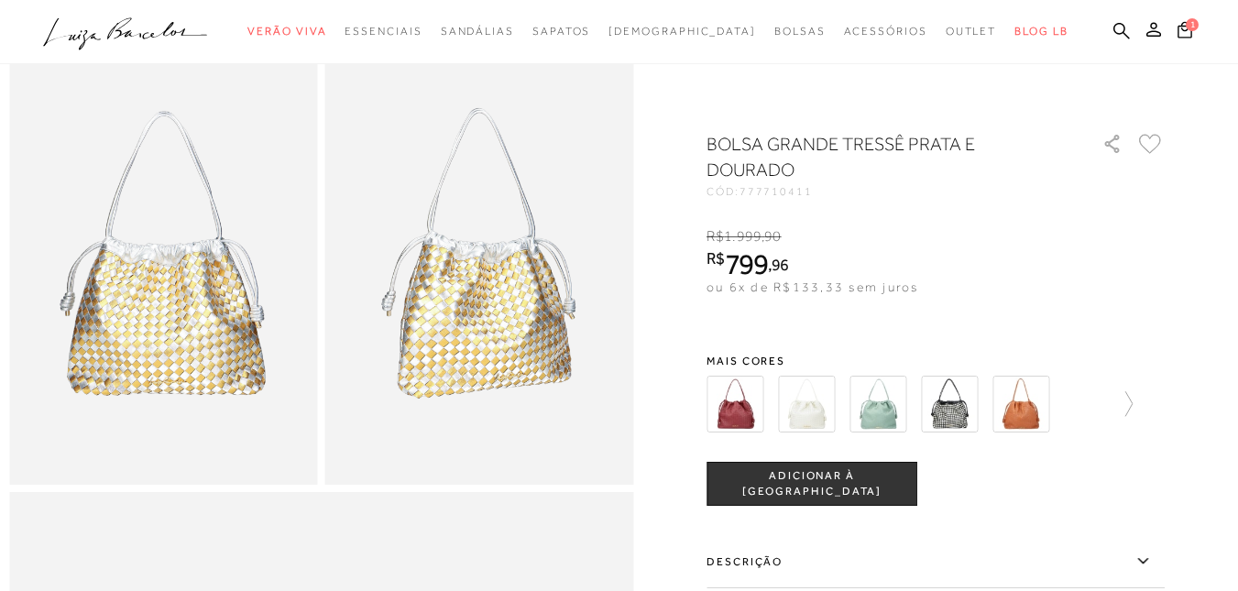
scroll to position [92, 0]
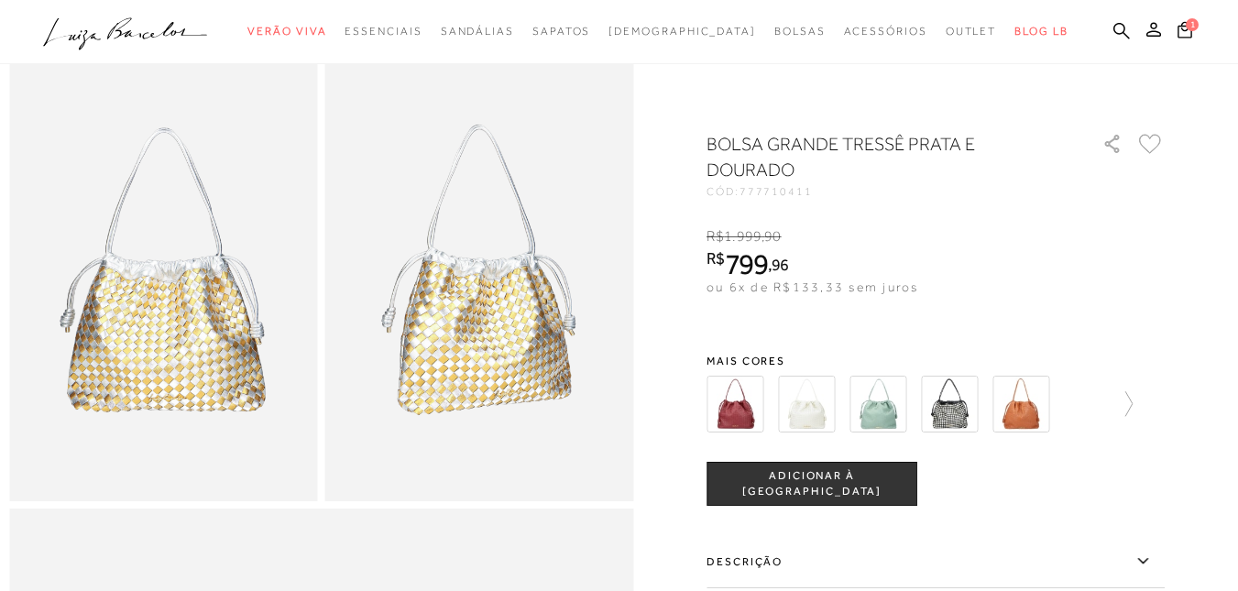
click at [801, 419] on img at bounding box center [806, 404] width 57 height 57
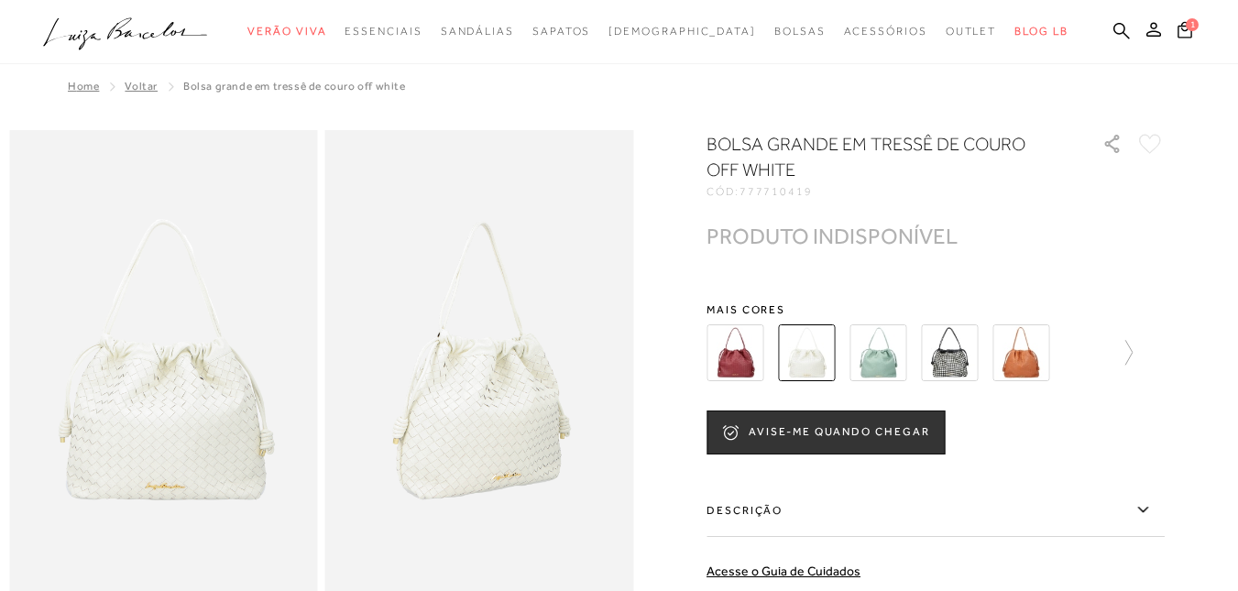
click at [876, 373] on img at bounding box center [877, 352] width 57 height 57
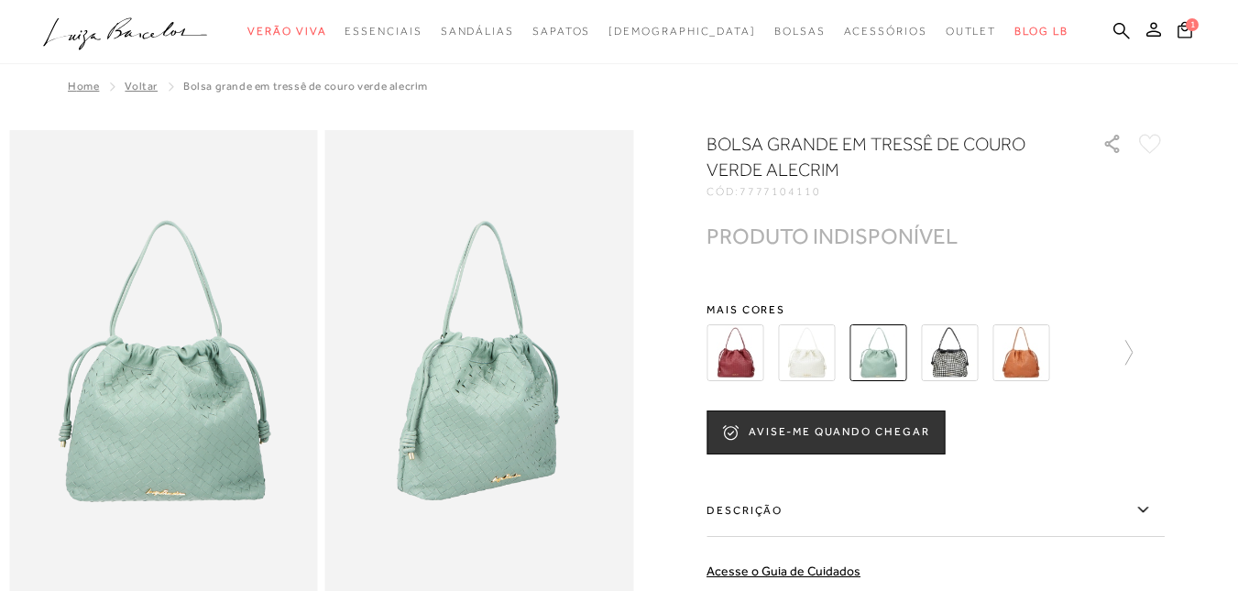
click at [953, 349] on img at bounding box center [949, 352] width 57 height 57
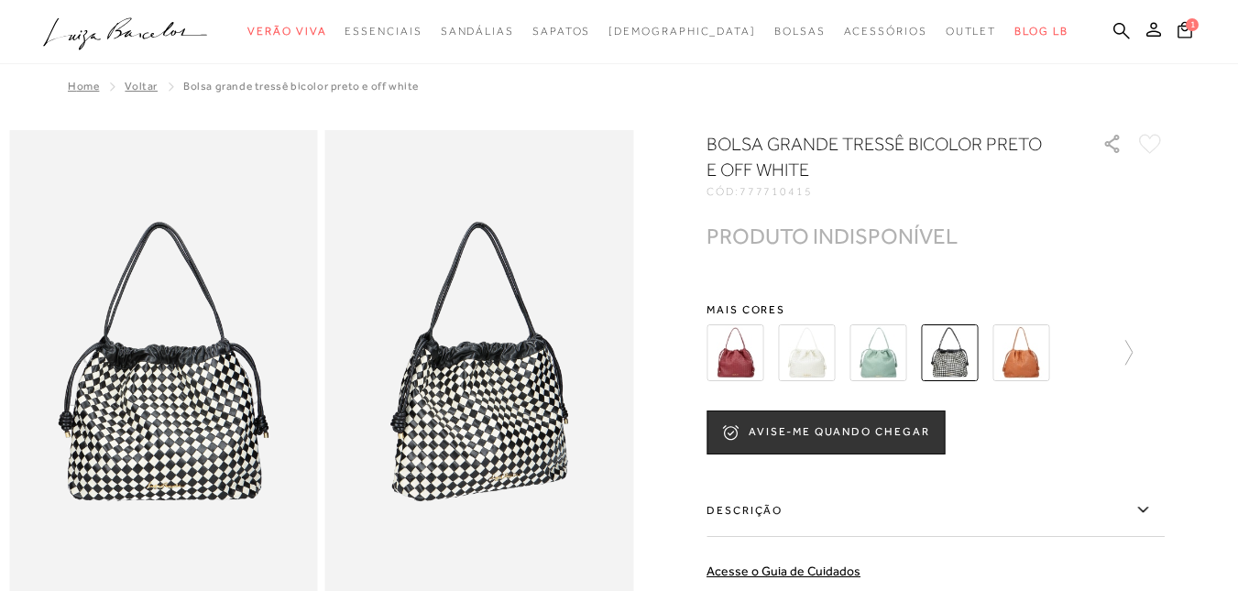
drag, startPoint x: 1035, startPoint y: 333, endPoint x: 1026, endPoint y: 332, distance: 9.2
click at [1035, 333] on img at bounding box center [1020, 352] width 57 height 57
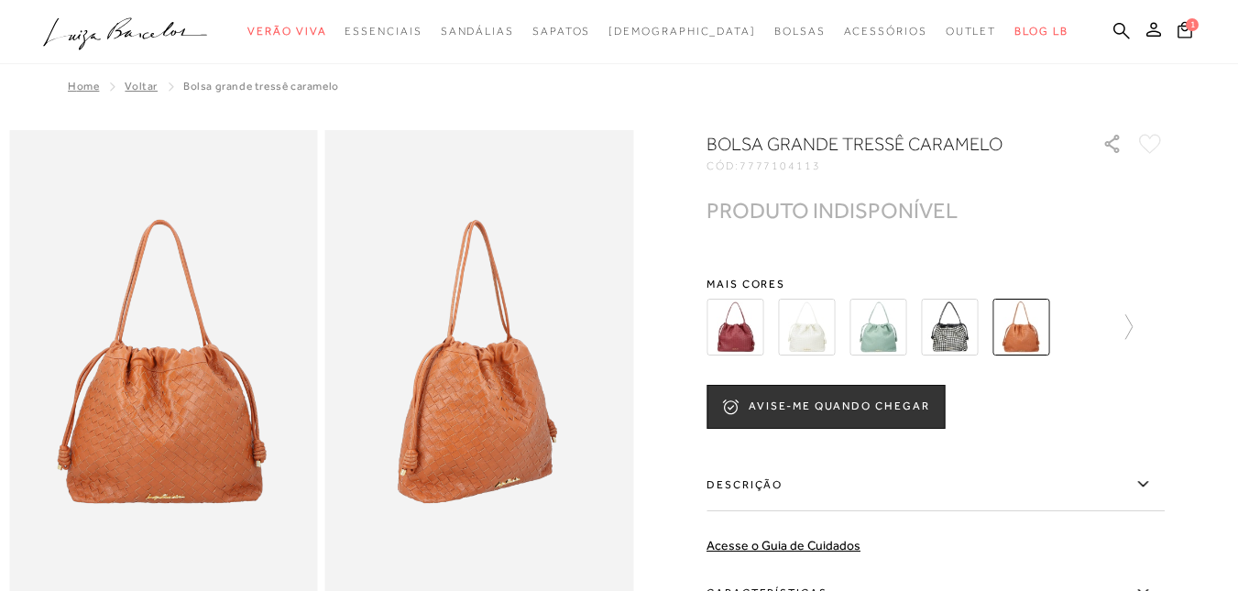
click at [744, 325] on img at bounding box center [734, 327] width 57 height 57
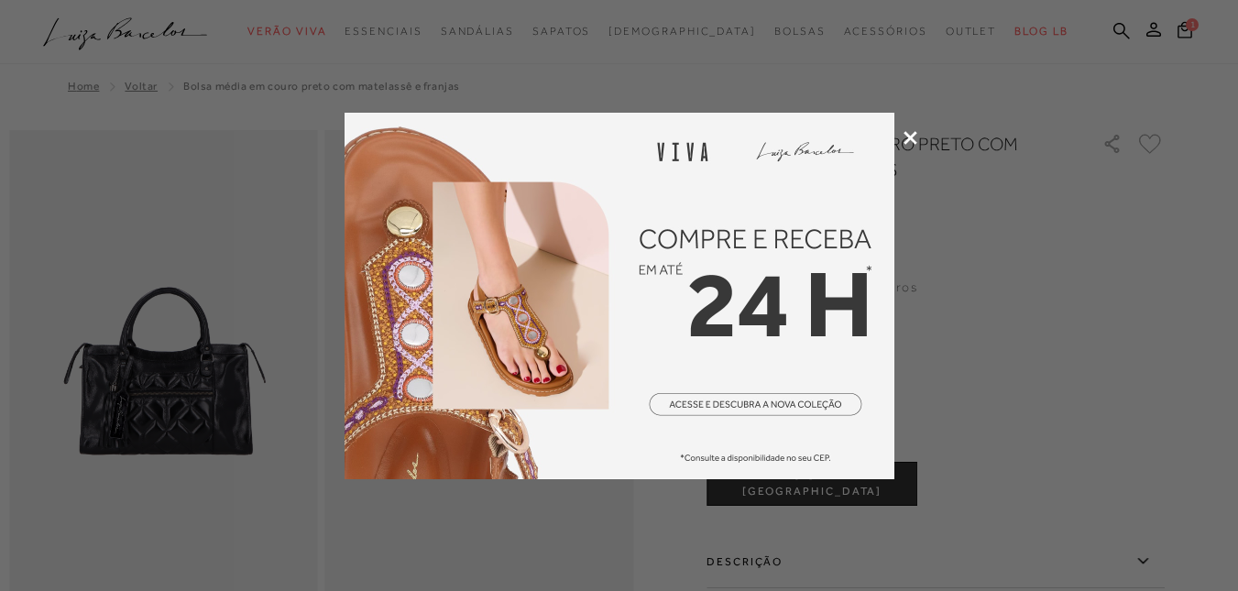
click at [910, 134] on icon at bounding box center [910, 138] width 14 height 14
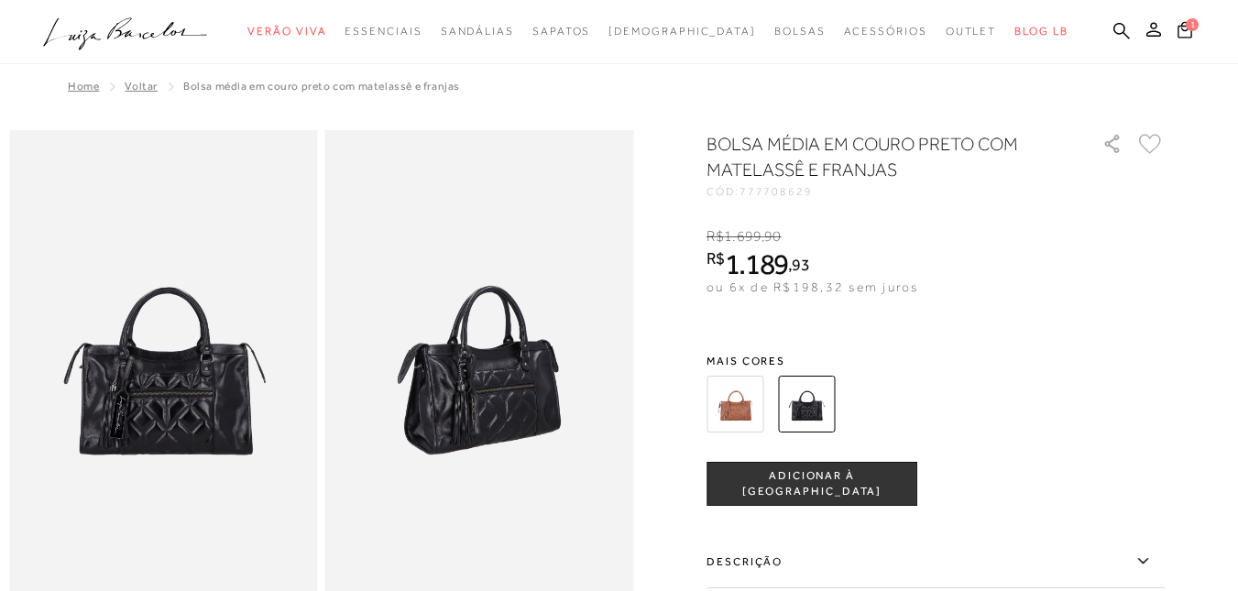
click at [746, 398] on img at bounding box center [734, 404] width 57 height 57
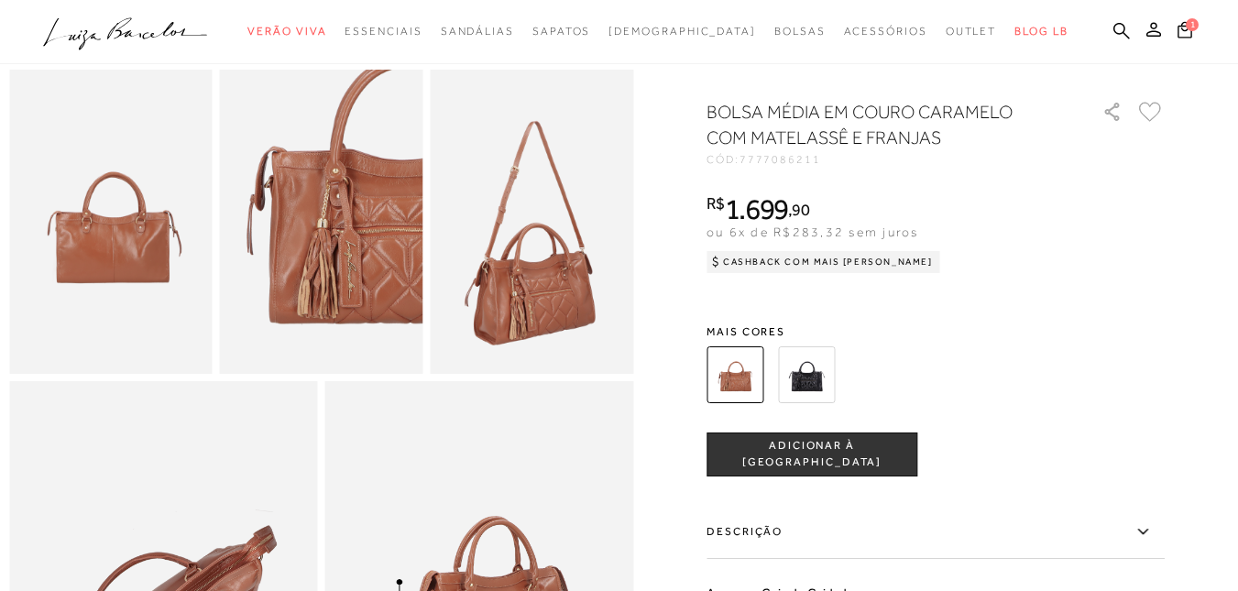
scroll to position [366, 0]
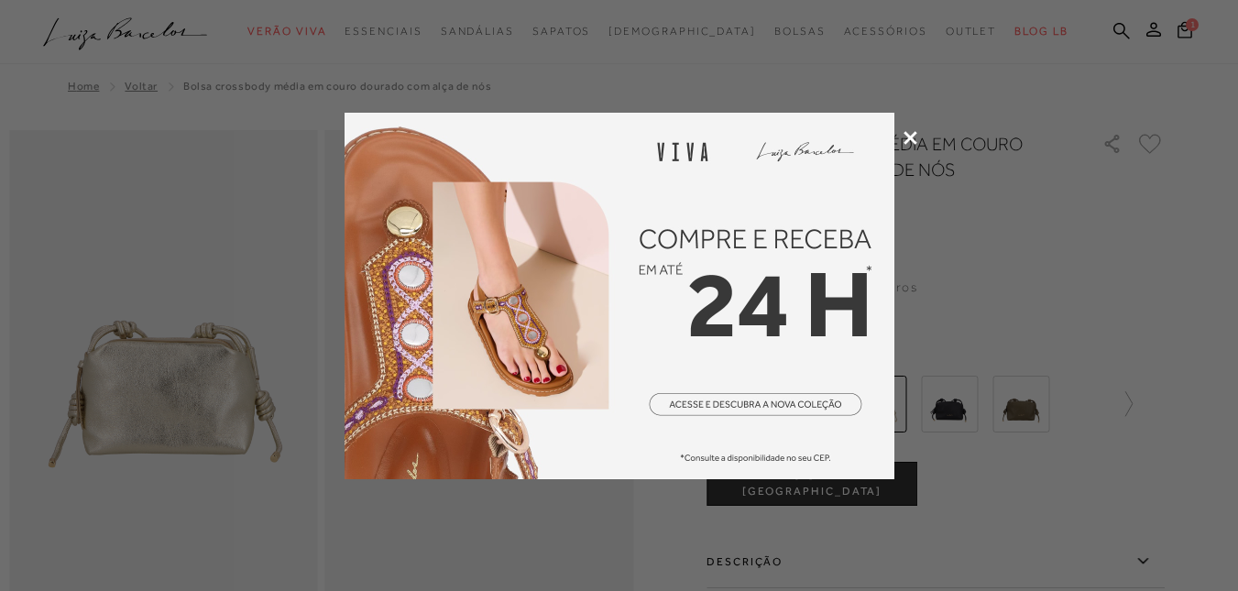
click at [916, 134] on icon at bounding box center [910, 138] width 14 height 14
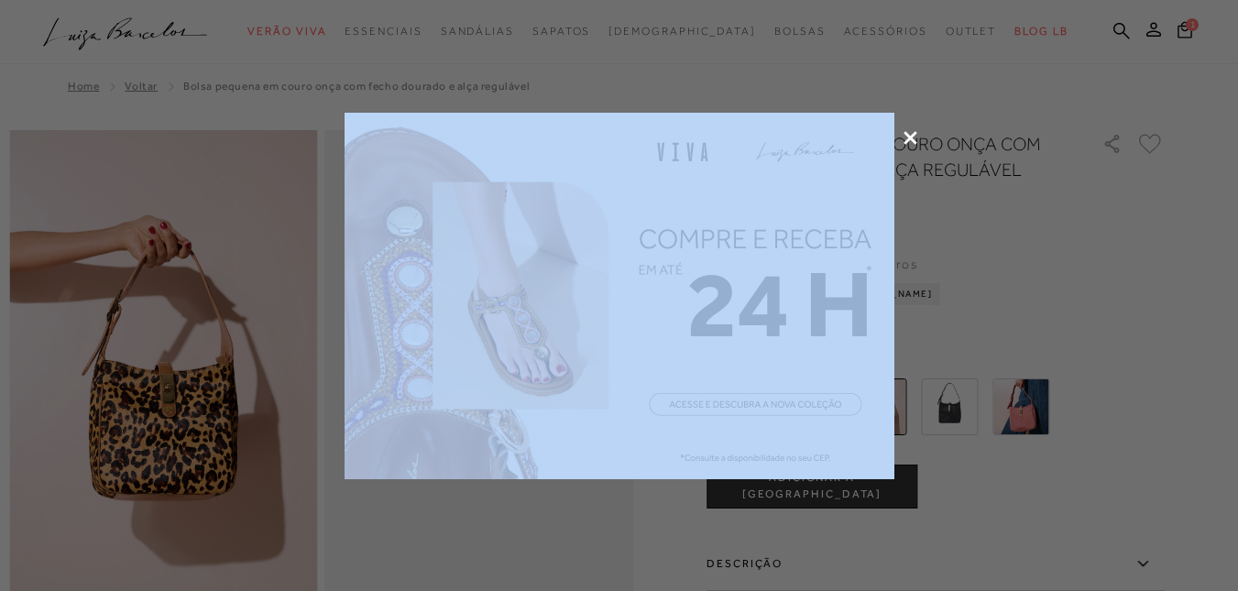
click at [902, 134] on div at bounding box center [619, 295] width 1238 height 591
click at [910, 134] on icon at bounding box center [910, 138] width 14 height 14
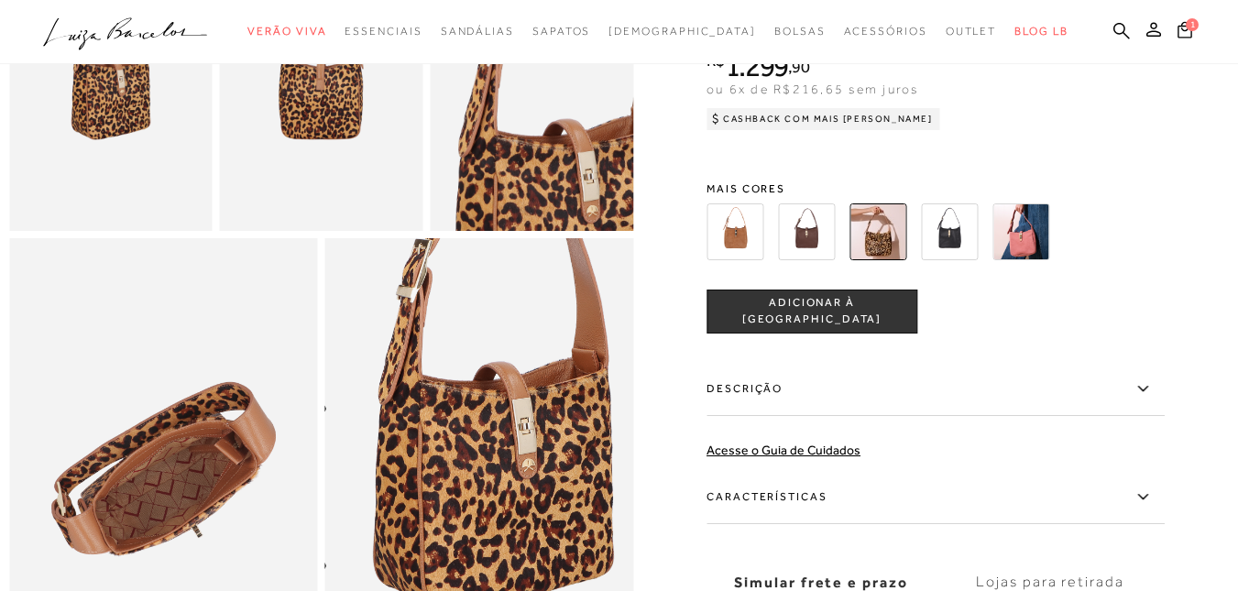
scroll to position [366, 0]
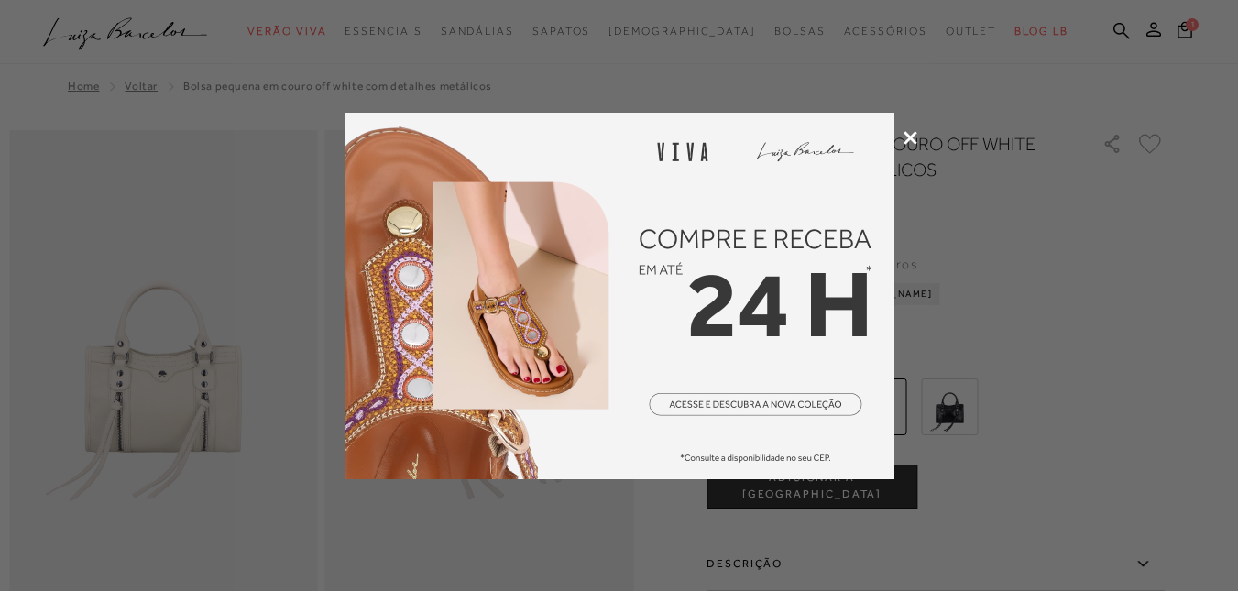
click at [910, 132] on icon at bounding box center [910, 138] width 14 height 14
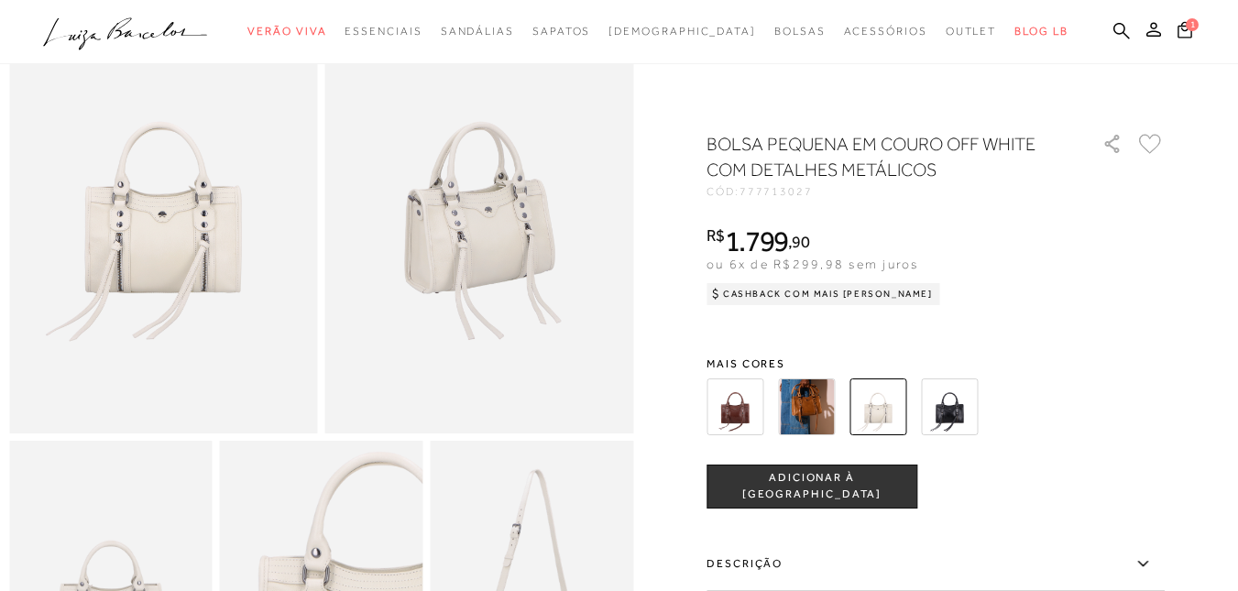
scroll to position [183, 0]
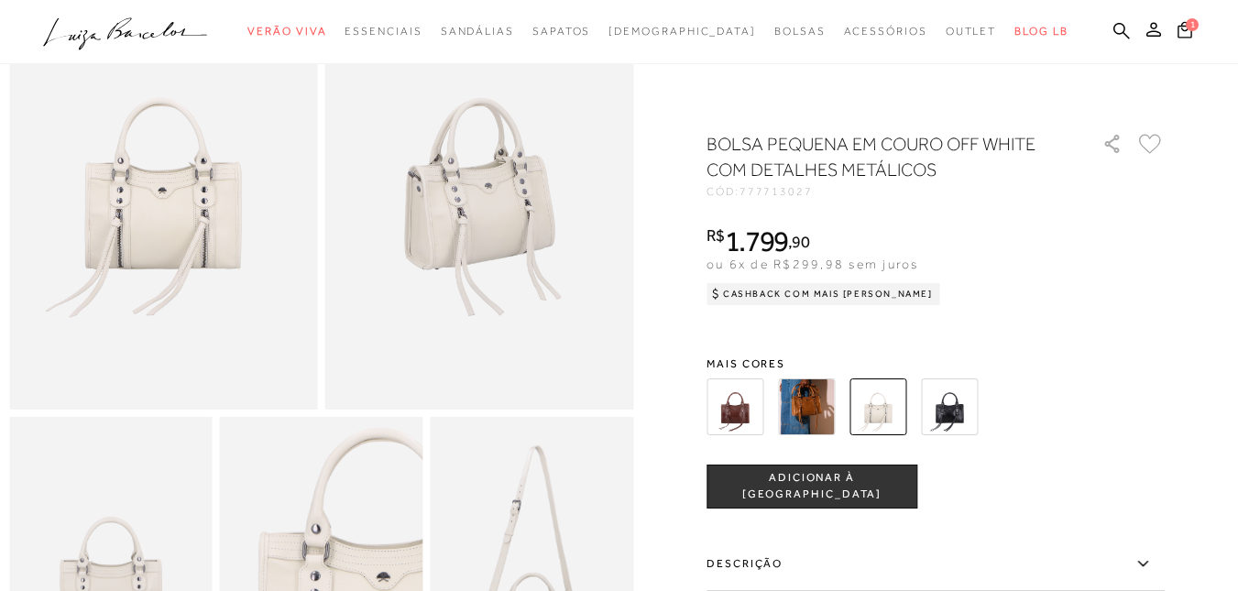
click at [757, 422] on img at bounding box center [734, 406] width 57 height 57
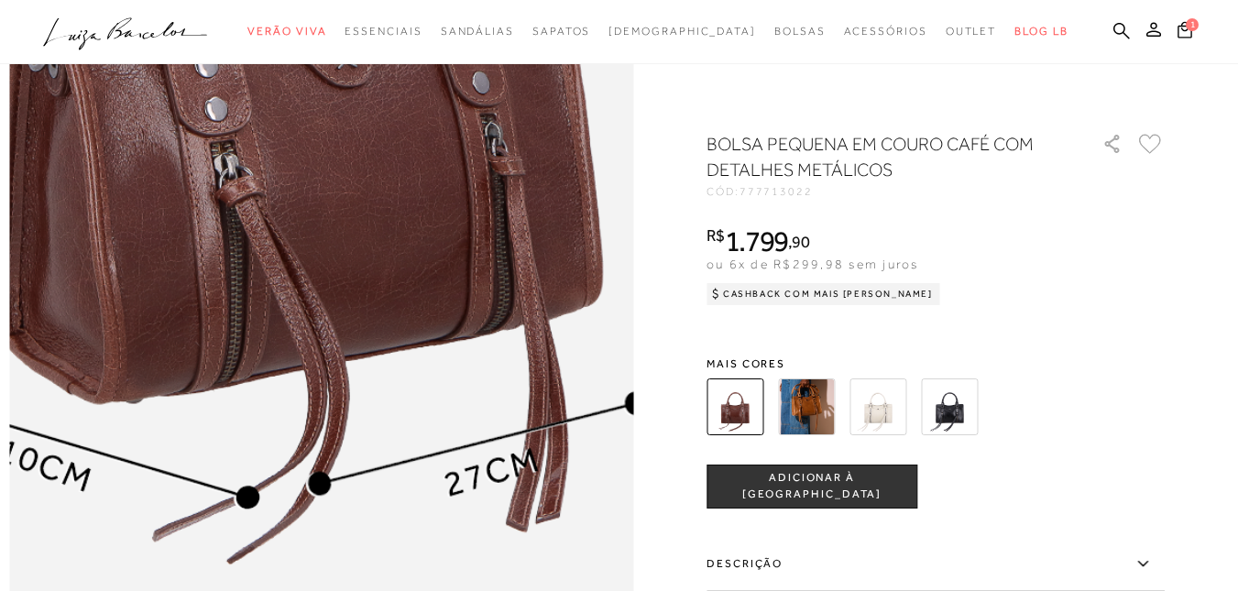
scroll to position [825, 0]
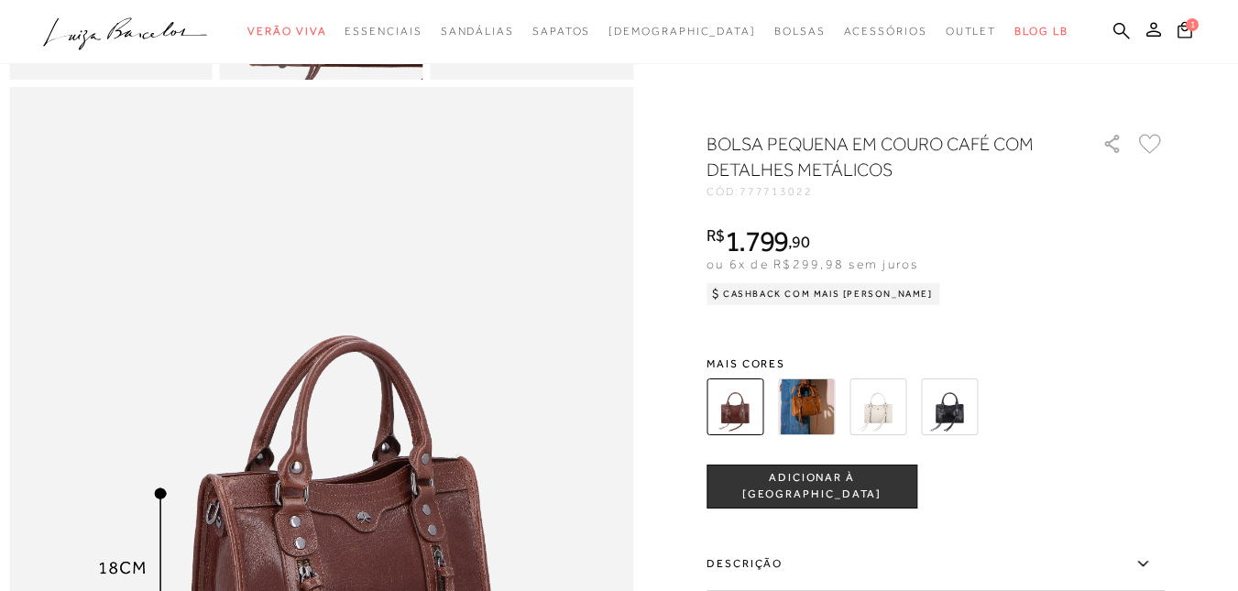
click at [810, 401] on img at bounding box center [806, 406] width 57 height 57
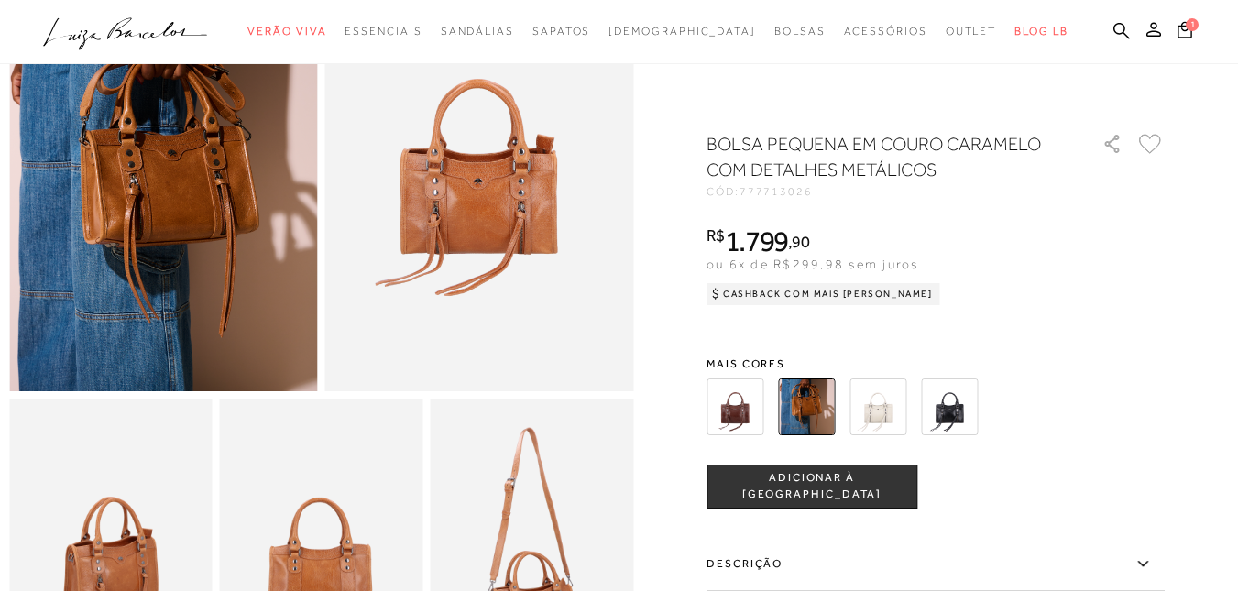
scroll to position [92, 0]
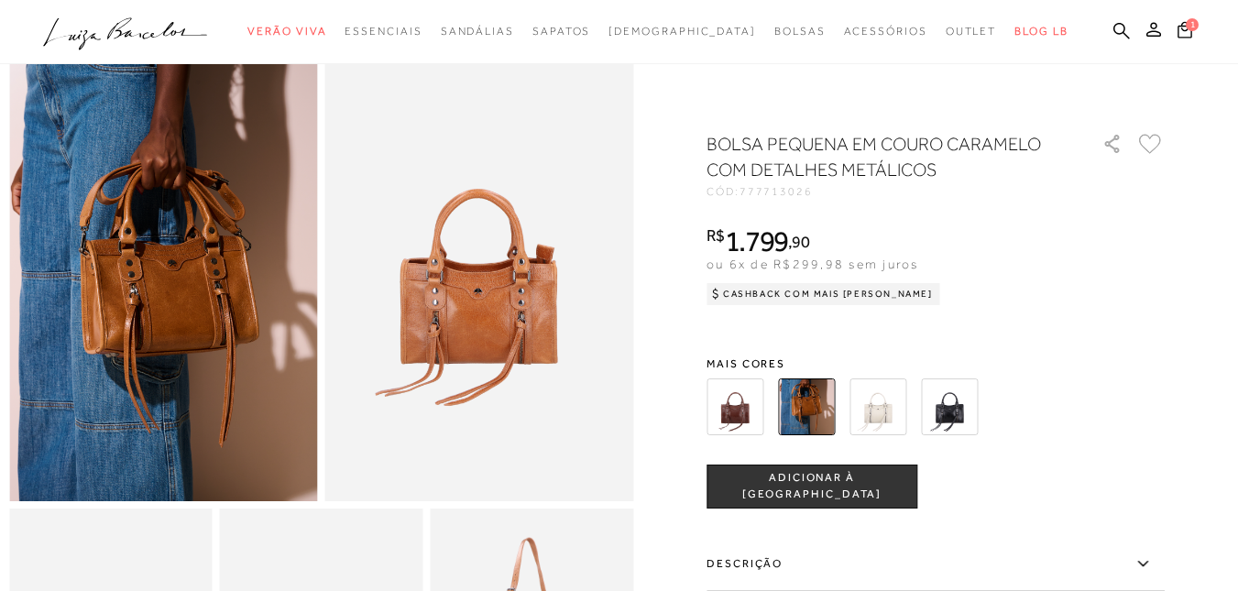
click at [891, 409] on img at bounding box center [877, 406] width 57 height 57
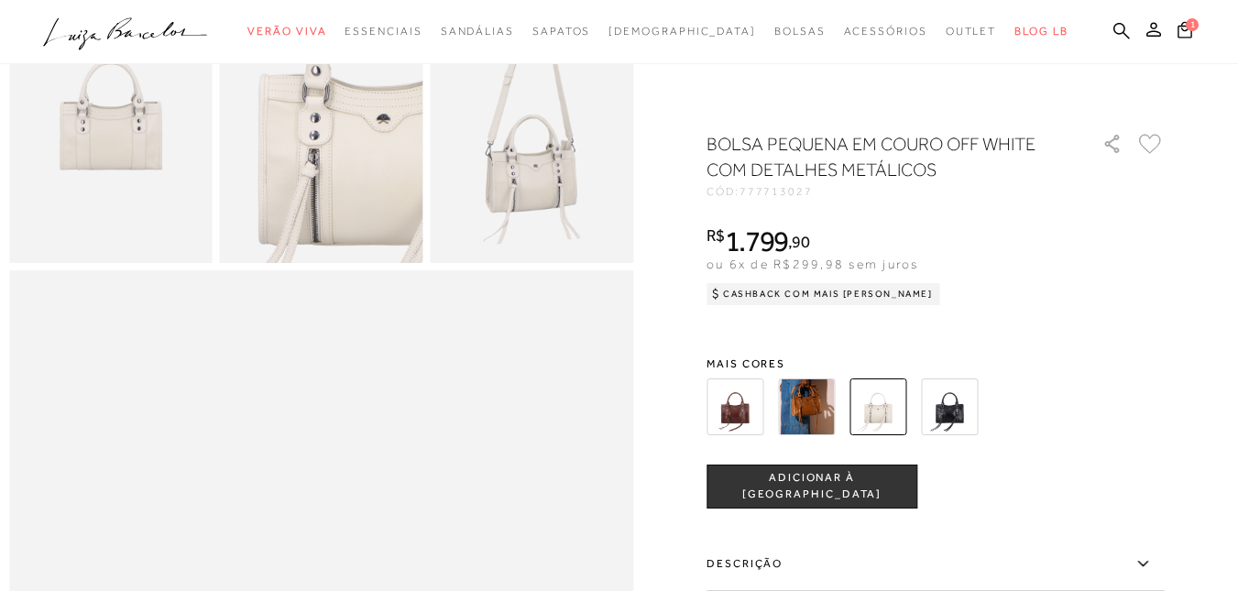
scroll to position [458, 0]
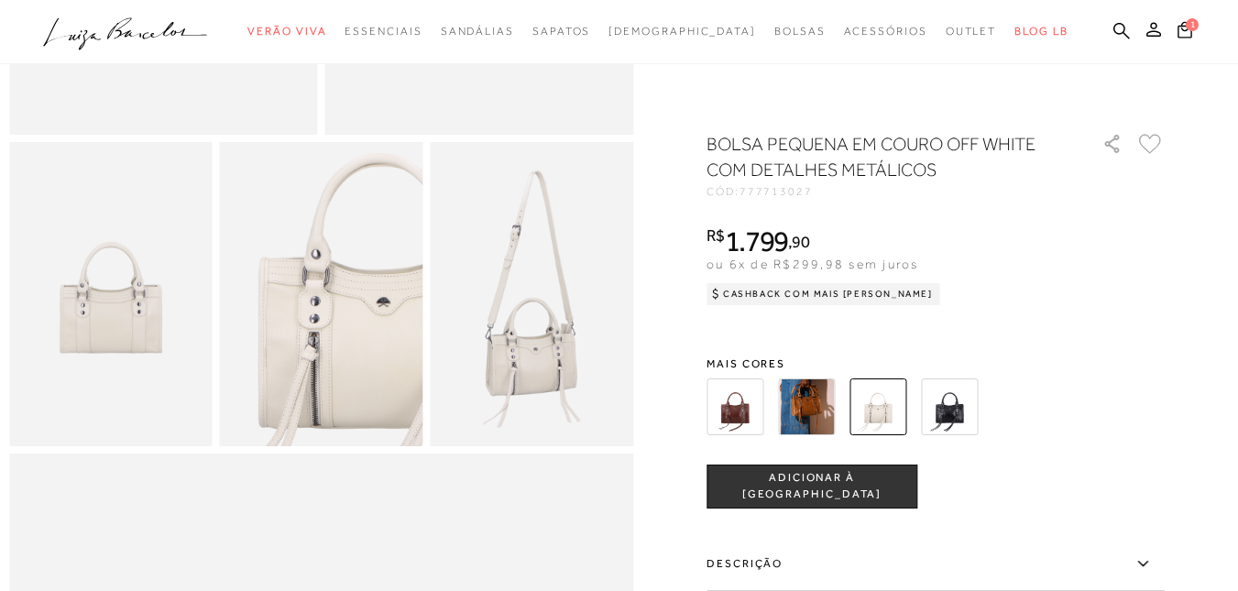
click at [579, 392] on img at bounding box center [531, 294] width 203 height 305
click at [362, 361] on img at bounding box center [321, 294] width 203 height 305
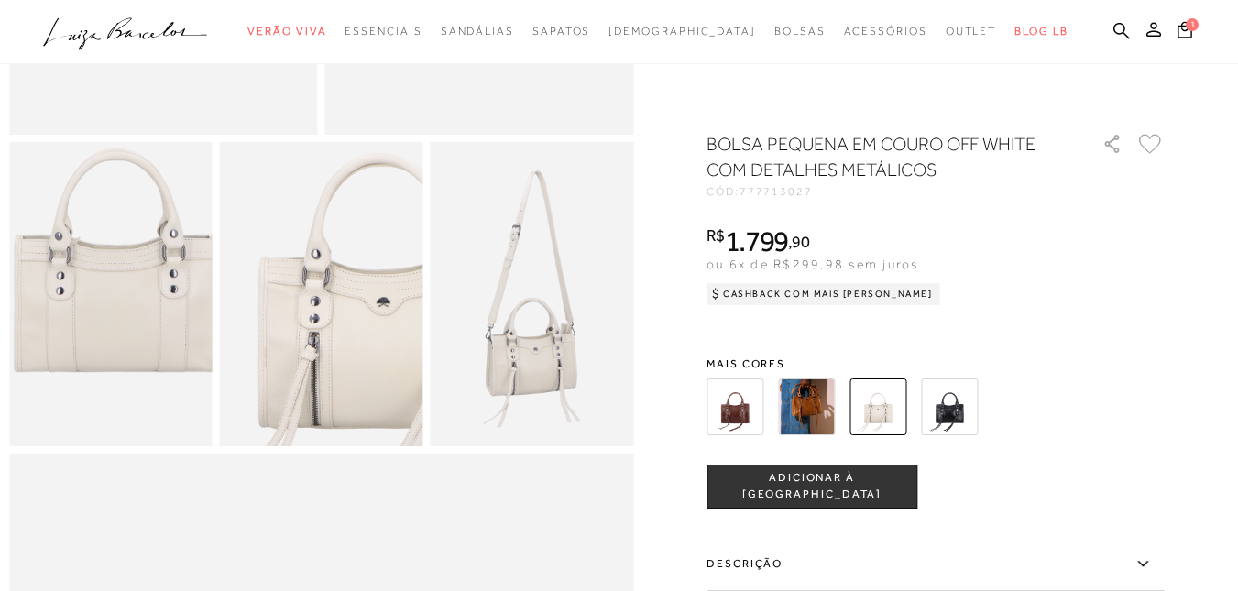
click at [101, 350] on img at bounding box center [116, 253] width 406 height 609
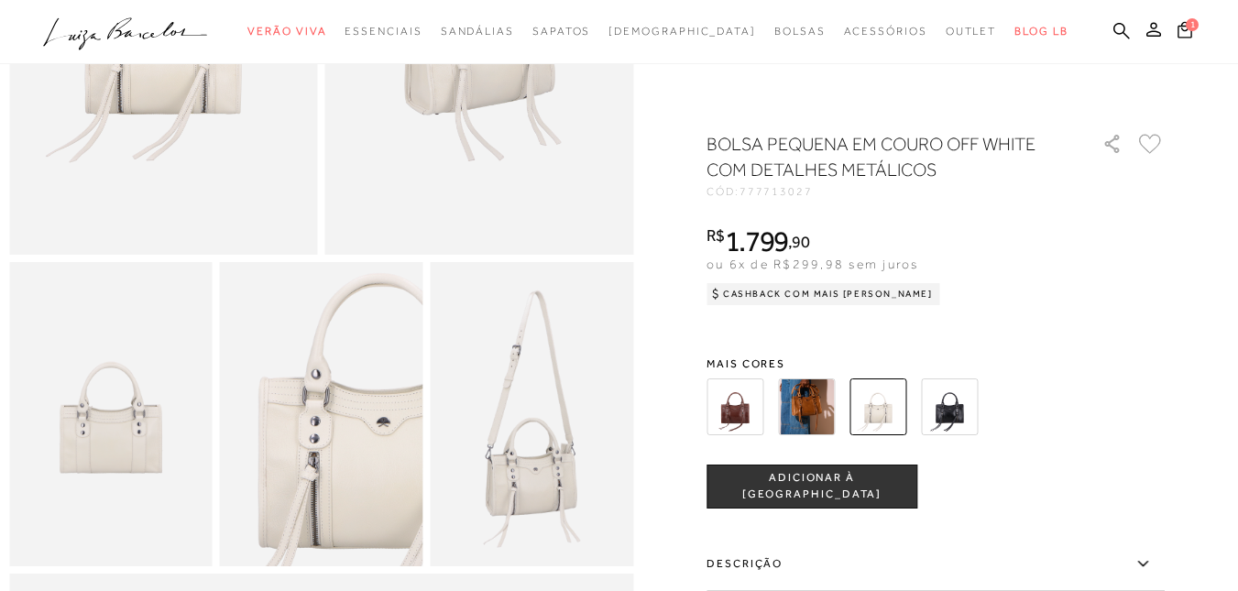
scroll to position [92, 0]
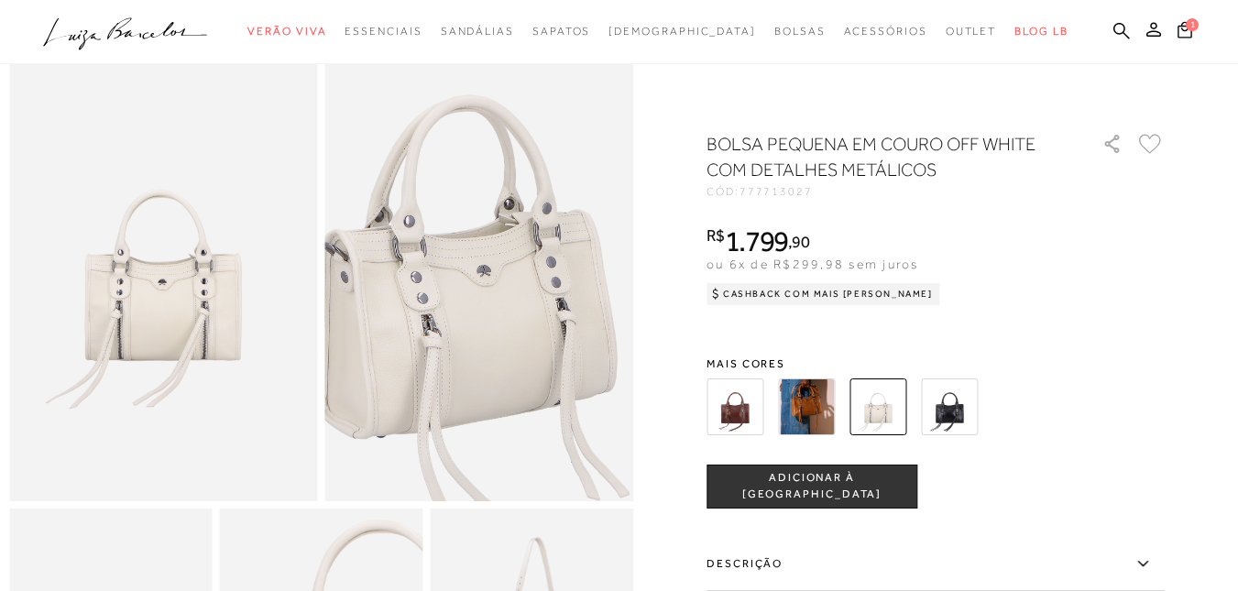
click at [497, 289] on img at bounding box center [465, 255] width 617 height 925
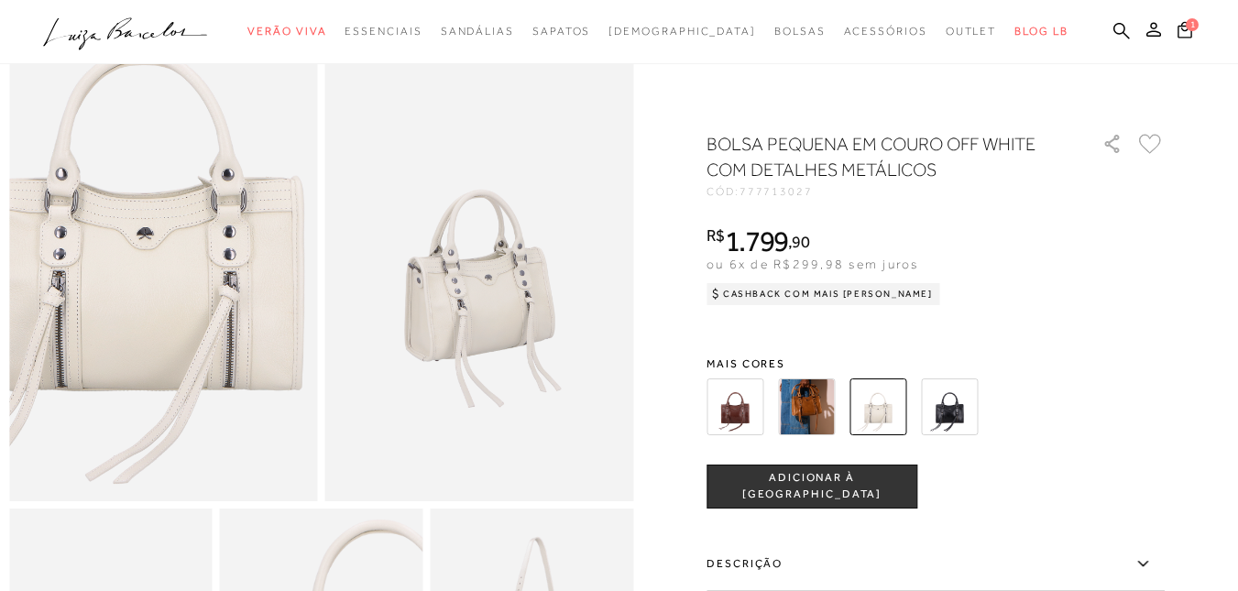
click at [177, 337] on img at bounding box center [147, 208] width 617 height 925
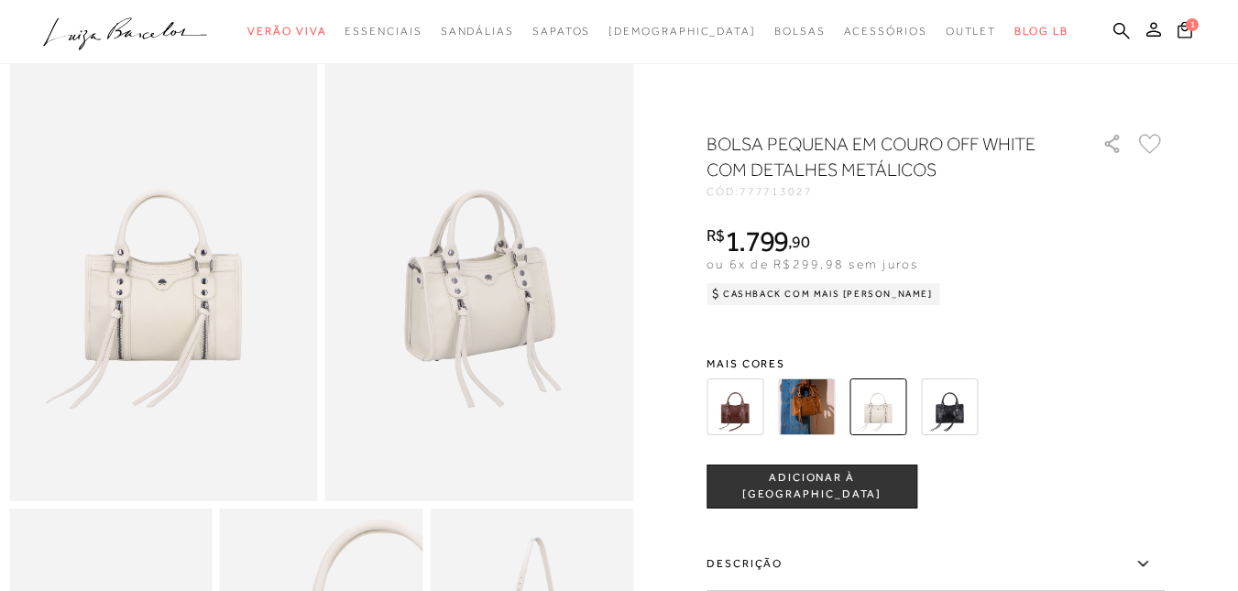
click at [973, 411] on img at bounding box center [949, 406] width 57 height 57
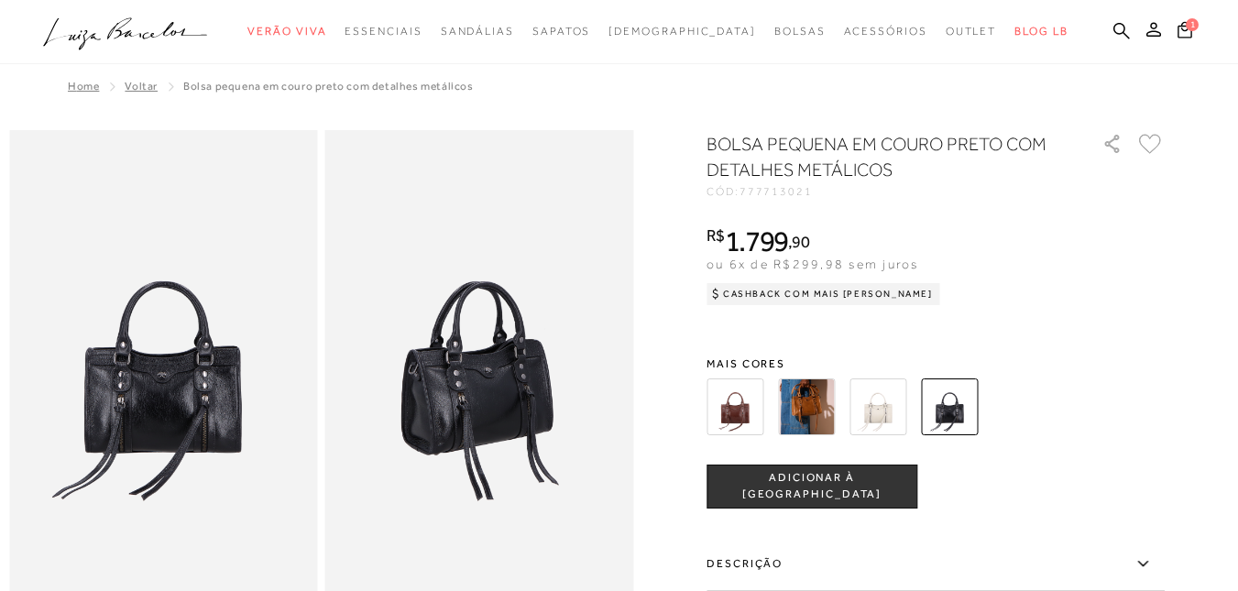
click at [816, 397] on img at bounding box center [806, 406] width 57 height 57
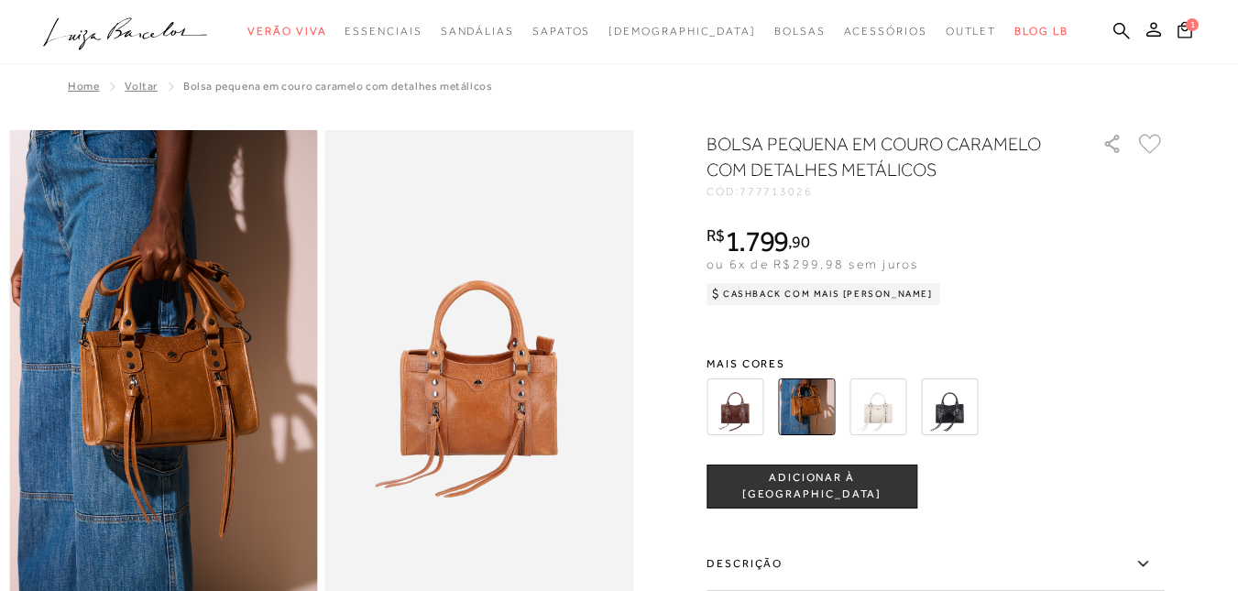
scroll to position [183, 0]
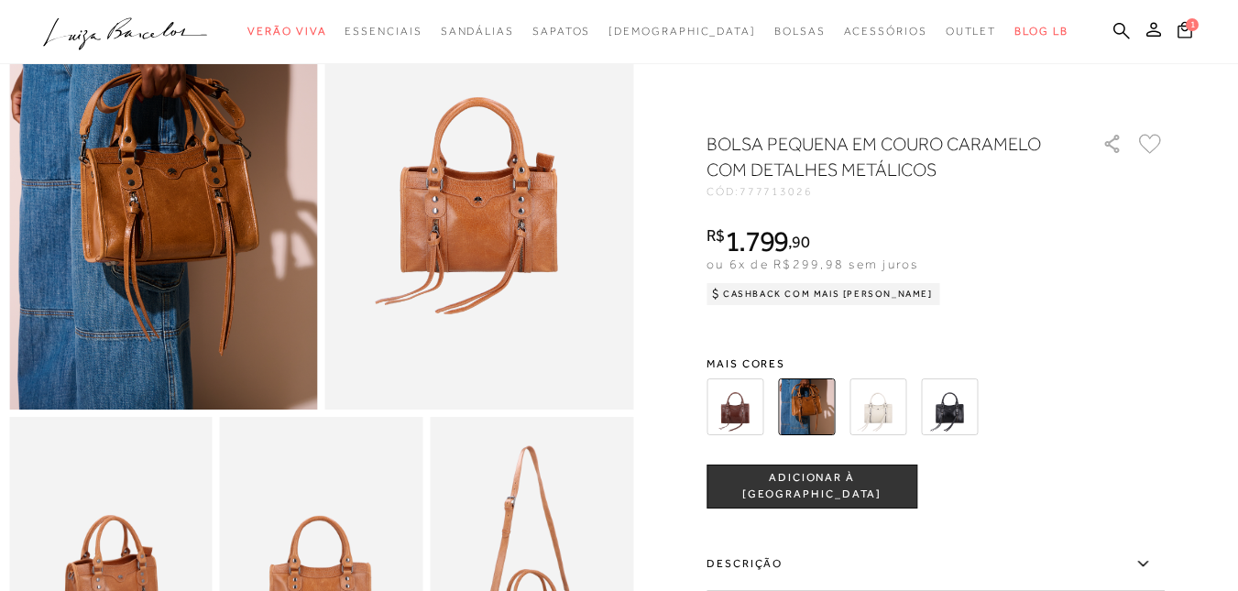
click at [868, 408] on img at bounding box center [877, 406] width 57 height 57
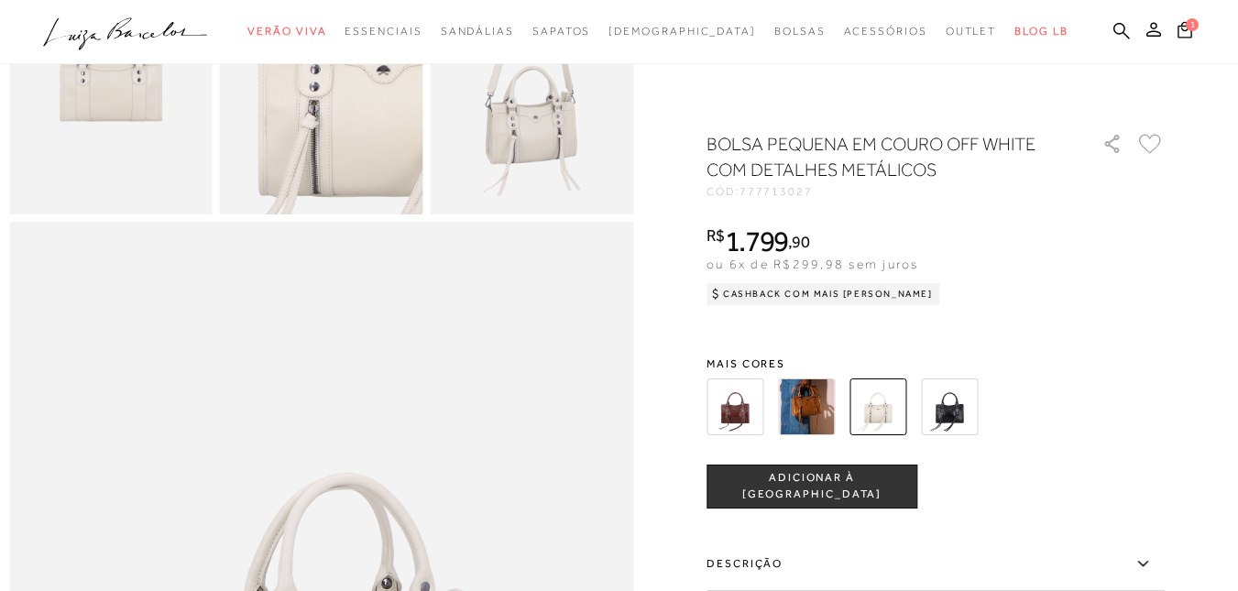
scroll to position [733, 0]
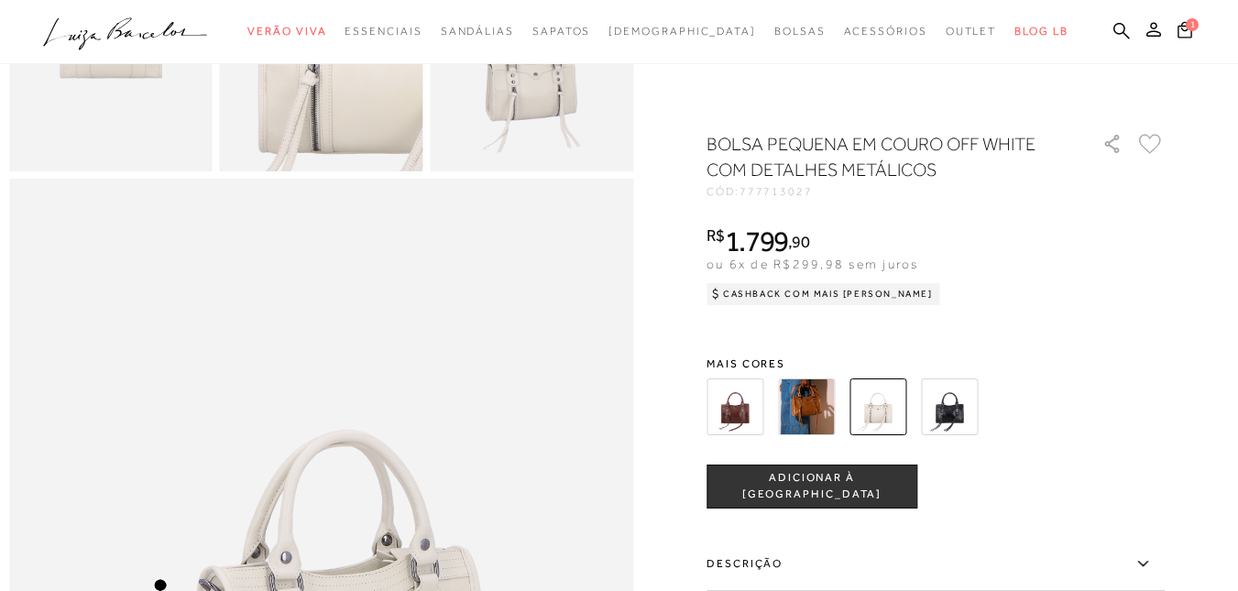
click at [815, 480] on span "ADICIONAR À [GEOGRAPHIC_DATA]" at bounding box center [811, 486] width 209 height 32
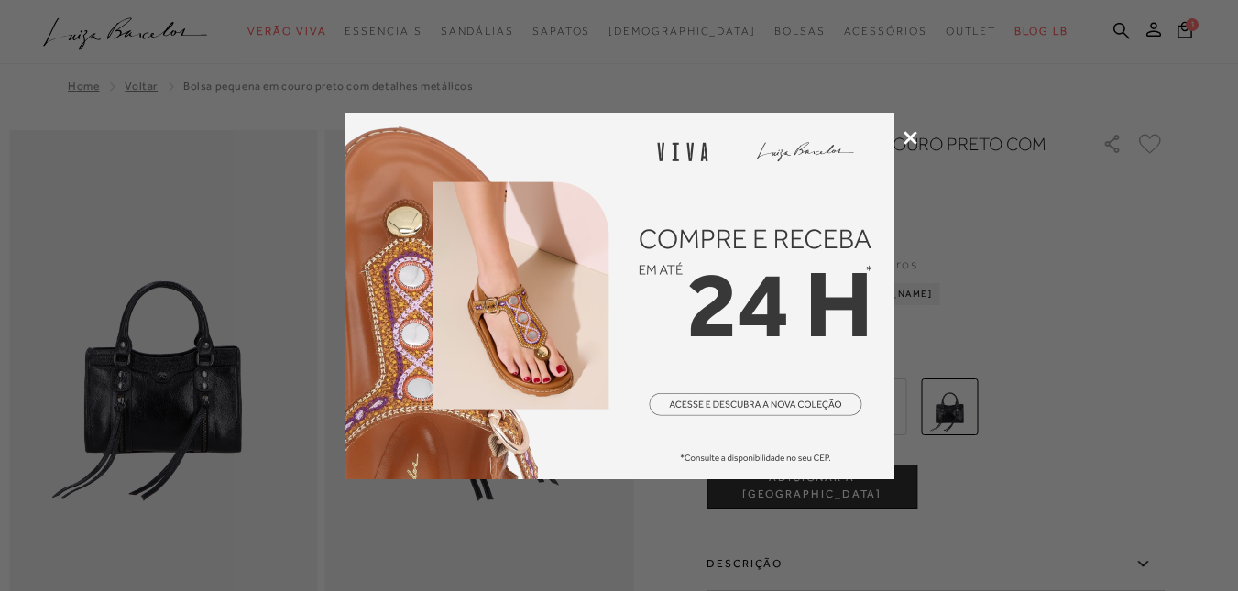
click at [910, 137] on icon at bounding box center [910, 138] width 14 height 14
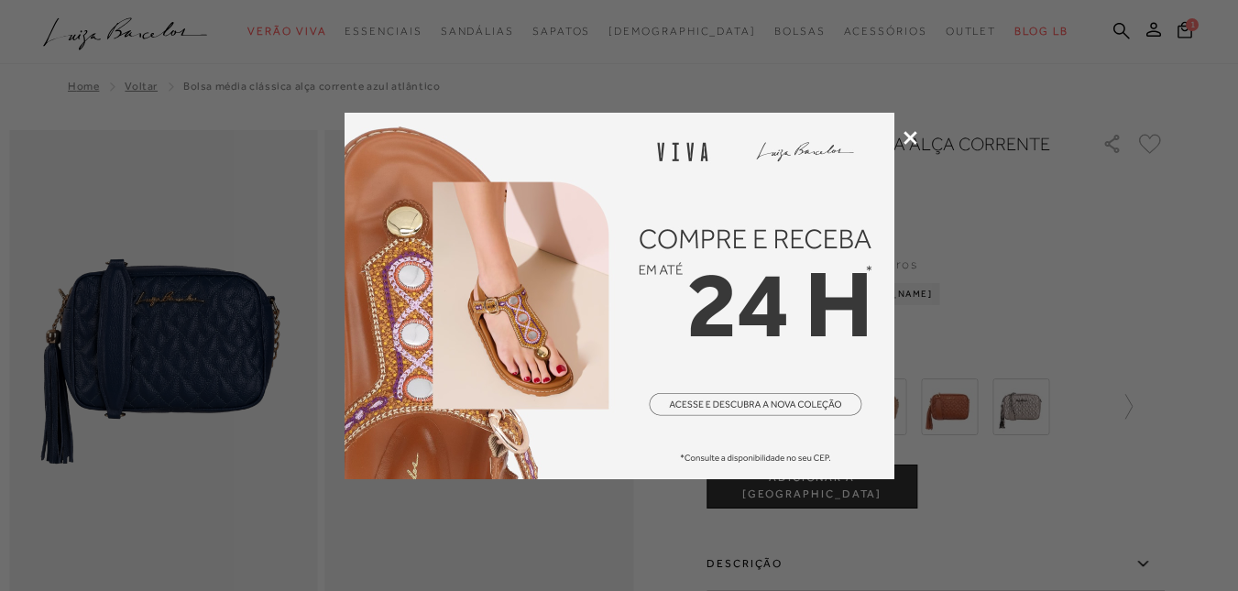
click at [913, 134] on icon at bounding box center [910, 138] width 14 height 14
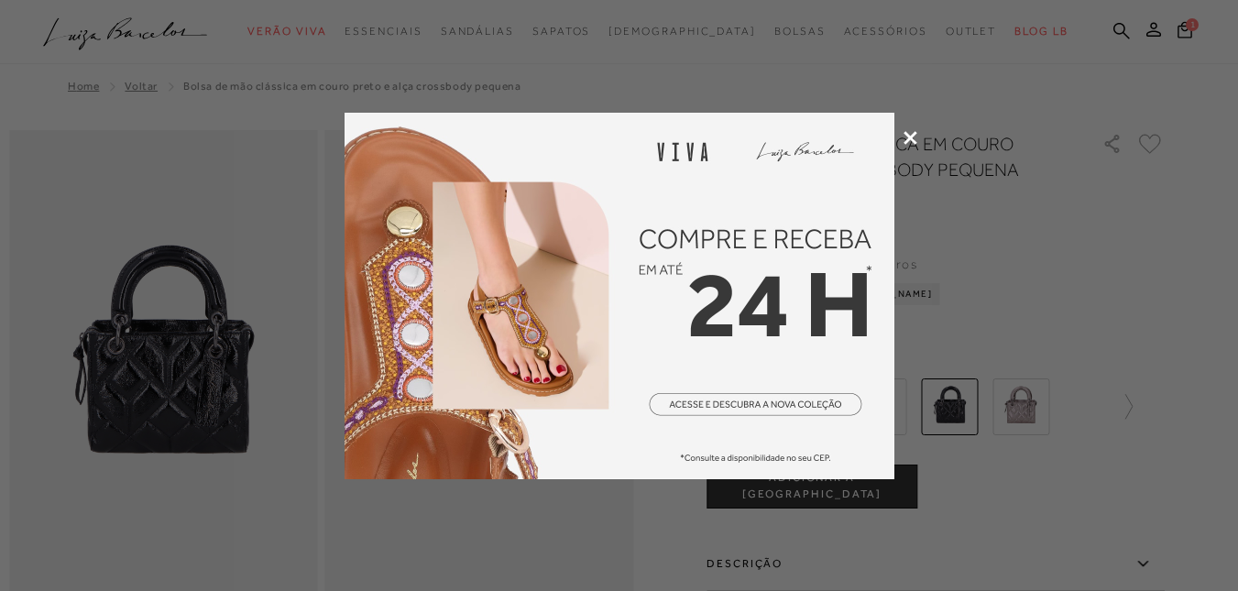
click at [909, 133] on icon at bounding box center [910, 138] width 14 height 14
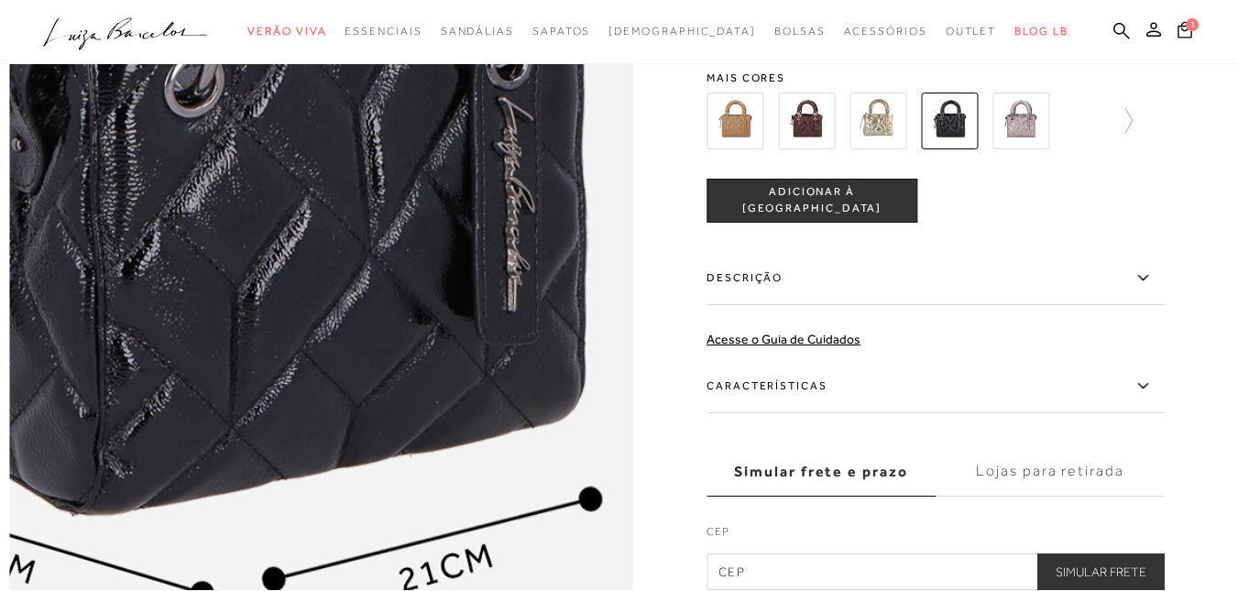
scroll to position [1008, 0]
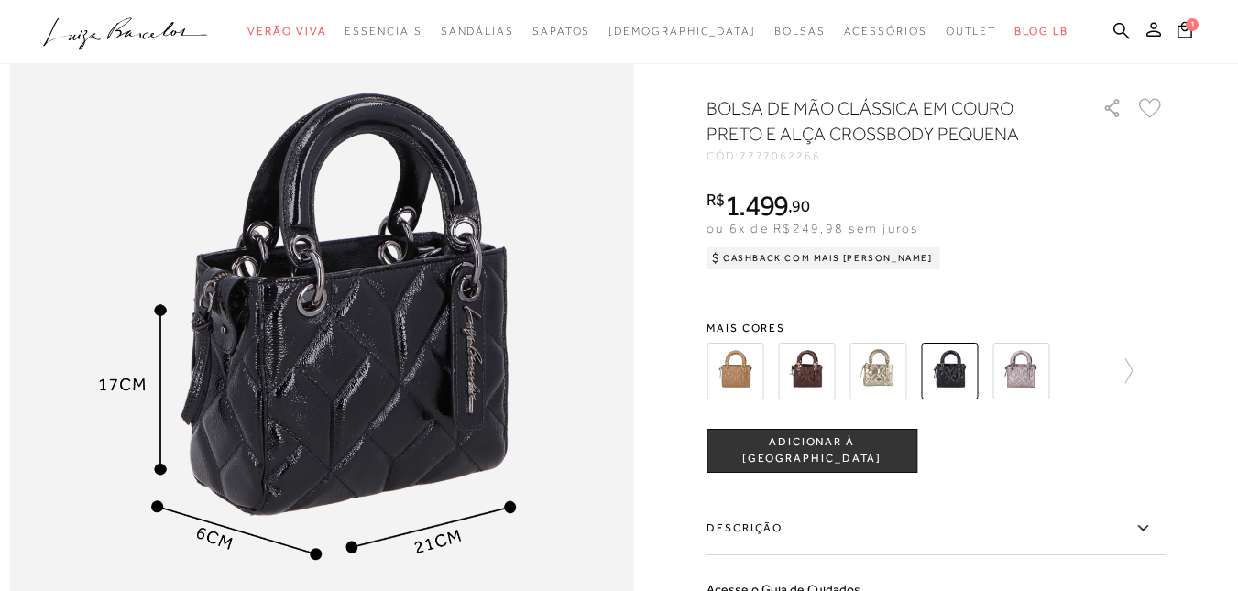
click at [879, 399] on img at bounding box center [877, 371] width 57 height 57
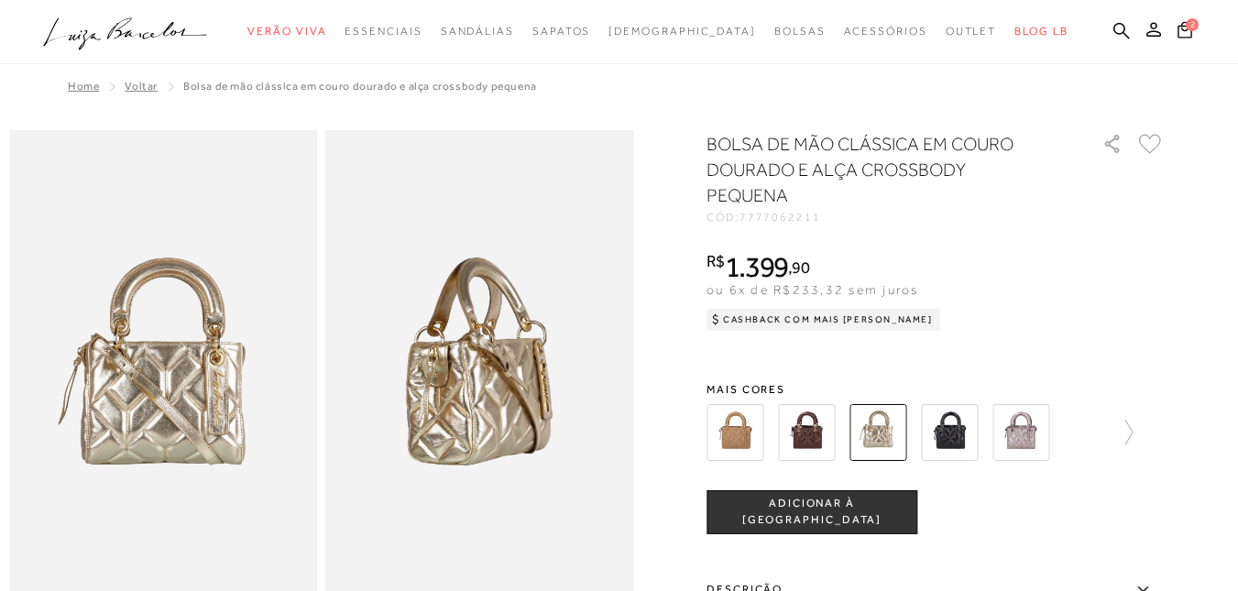
click at [143, 39] on icon ".a{fill-rule:evenodd;}" at bounding box center [125, 34] width 165 height 38
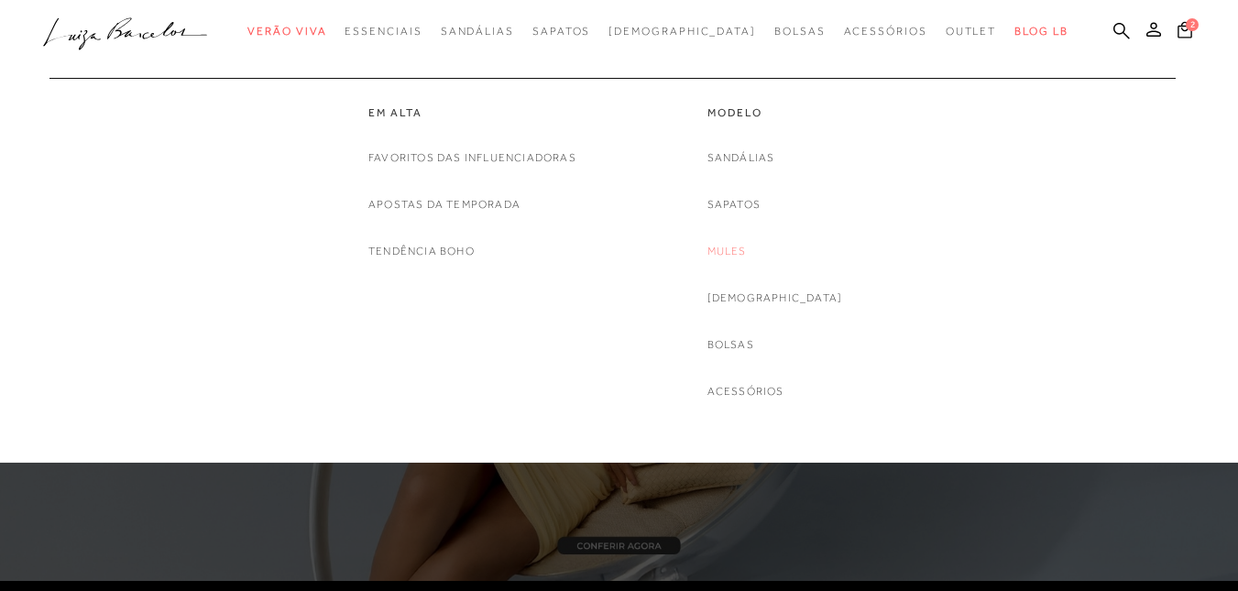
click at [747, 250] on link "Mules" at bounding box center [726, 251] width 39 height 19
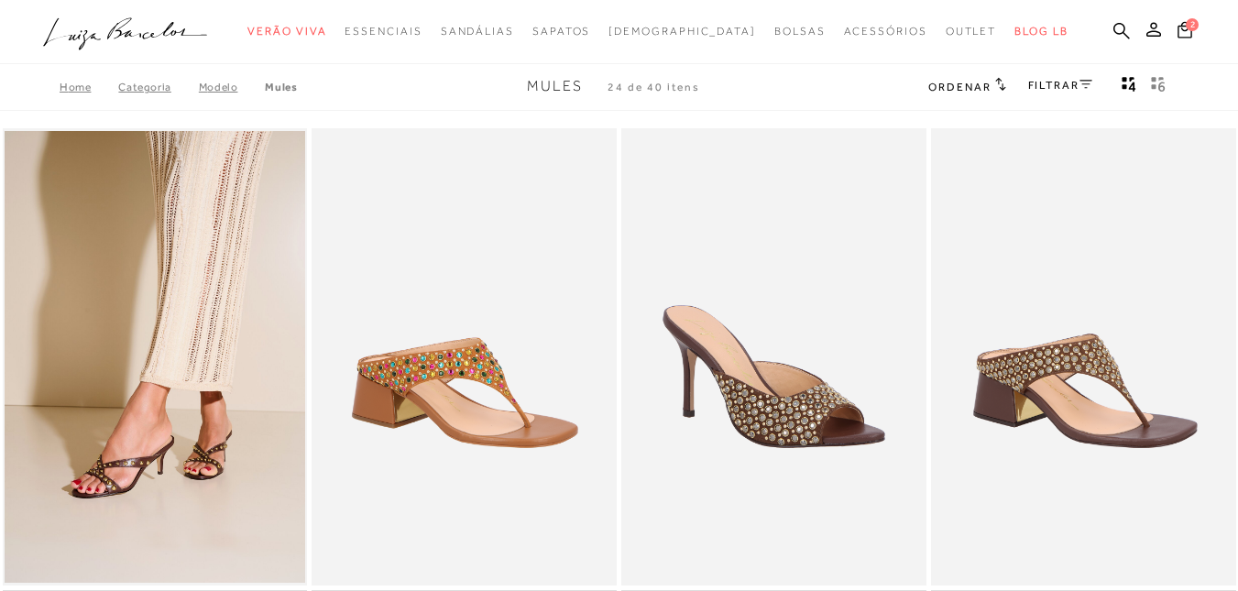
click at [1085, 86] on icon at bounding box center [1085, 84] width 13 height 9
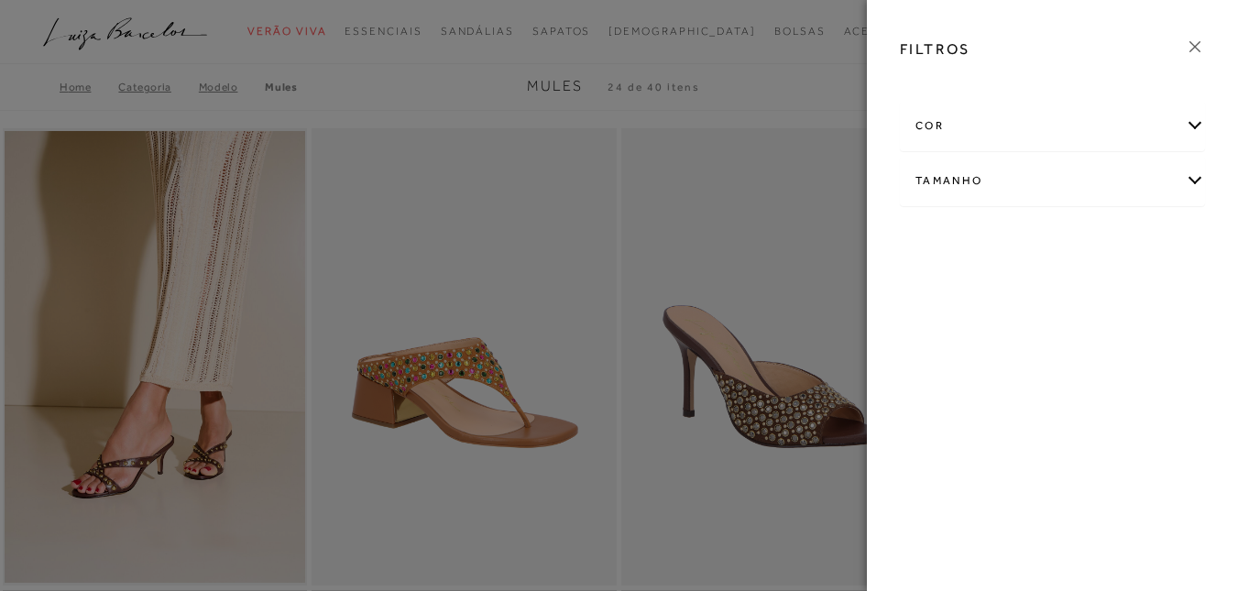
click at [1201, 50] on icon at bounding box center [1195, 47] width 20 height 20
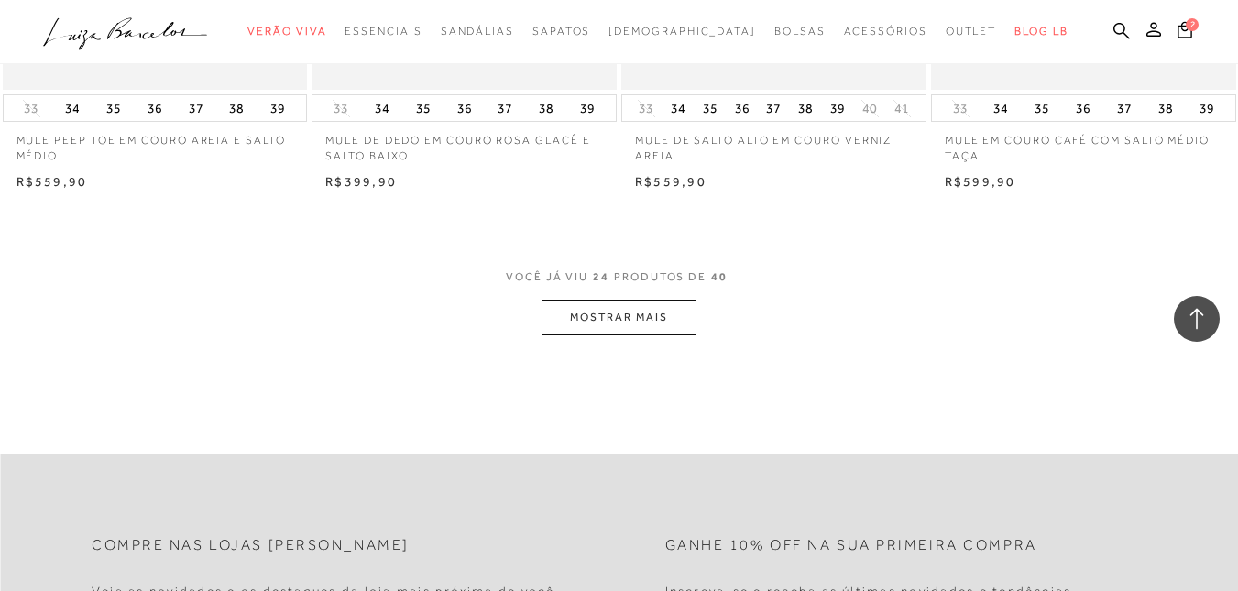
scroll to position [3481, 0]
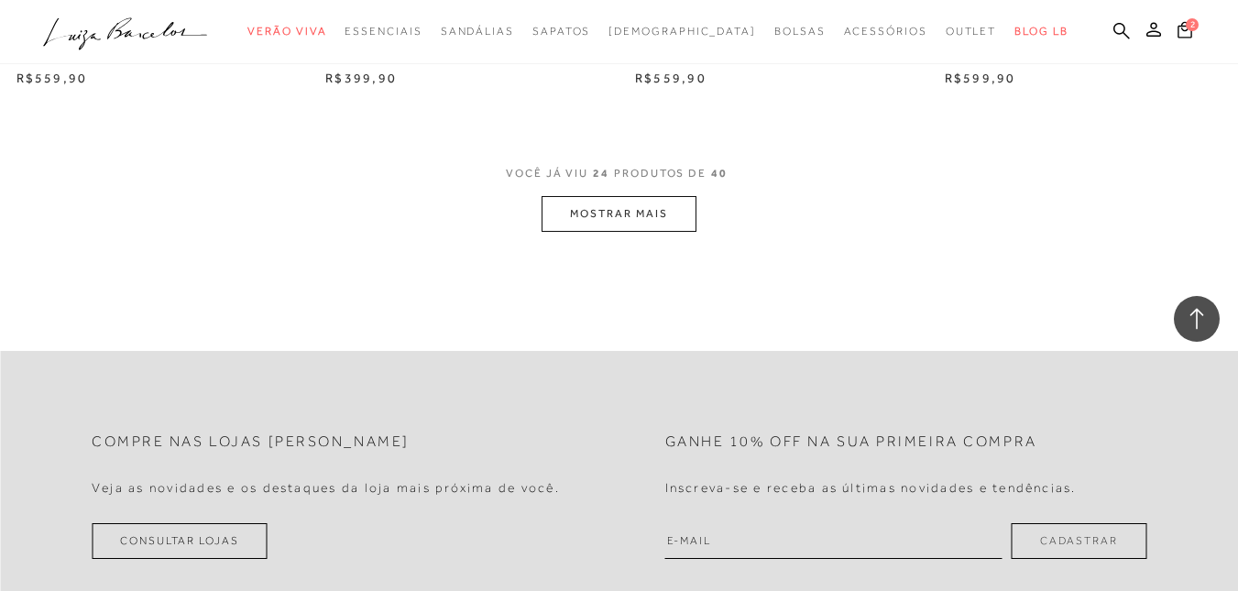
click at [661, 213] on button "MOSTRAR MAIS" at bounding box center [618, 214] width 154 height 36
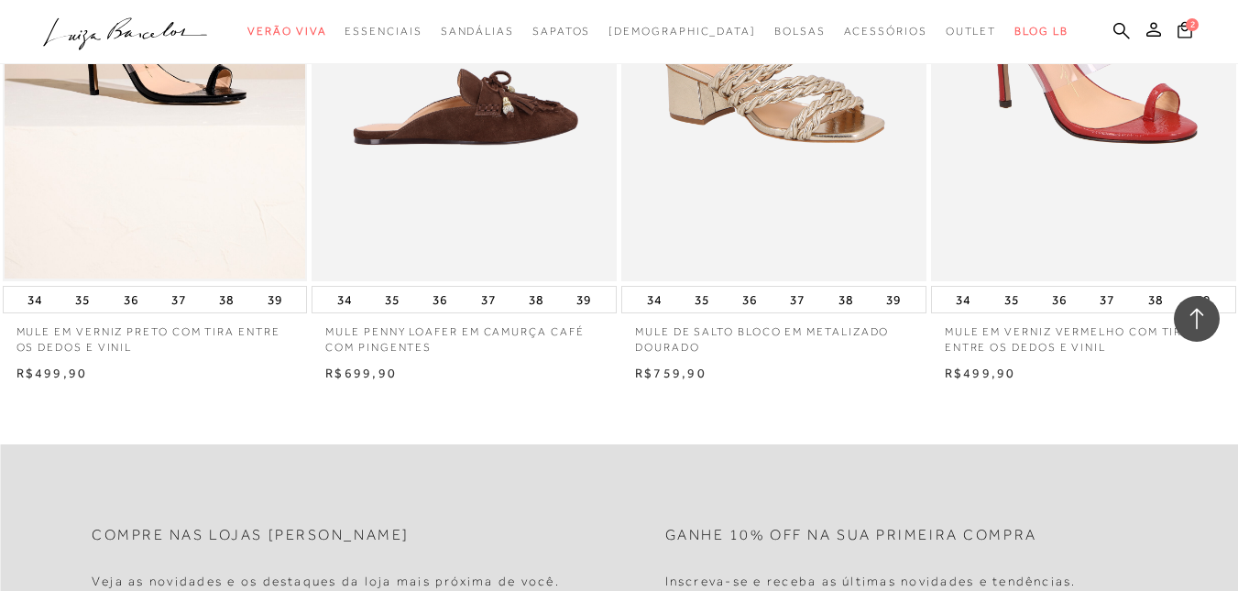
scroll to position [5478, 0]
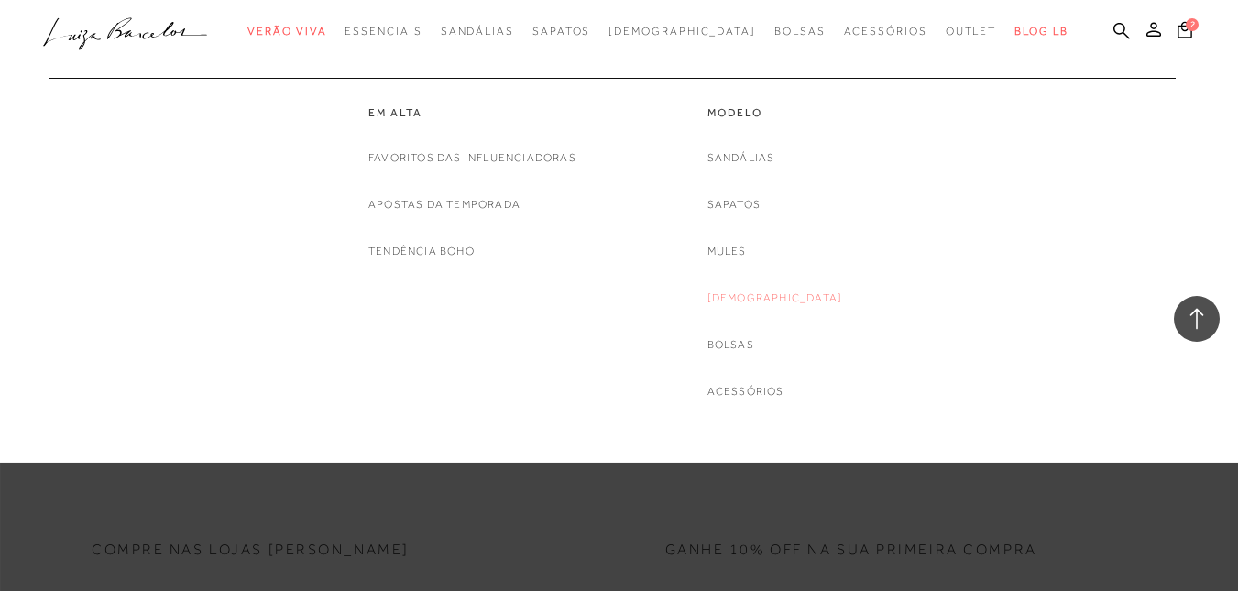
click at [781, 300] on link "[DEMOGRAPHIC_DATA]" at bounding box center [775, 298] width 136 height 19
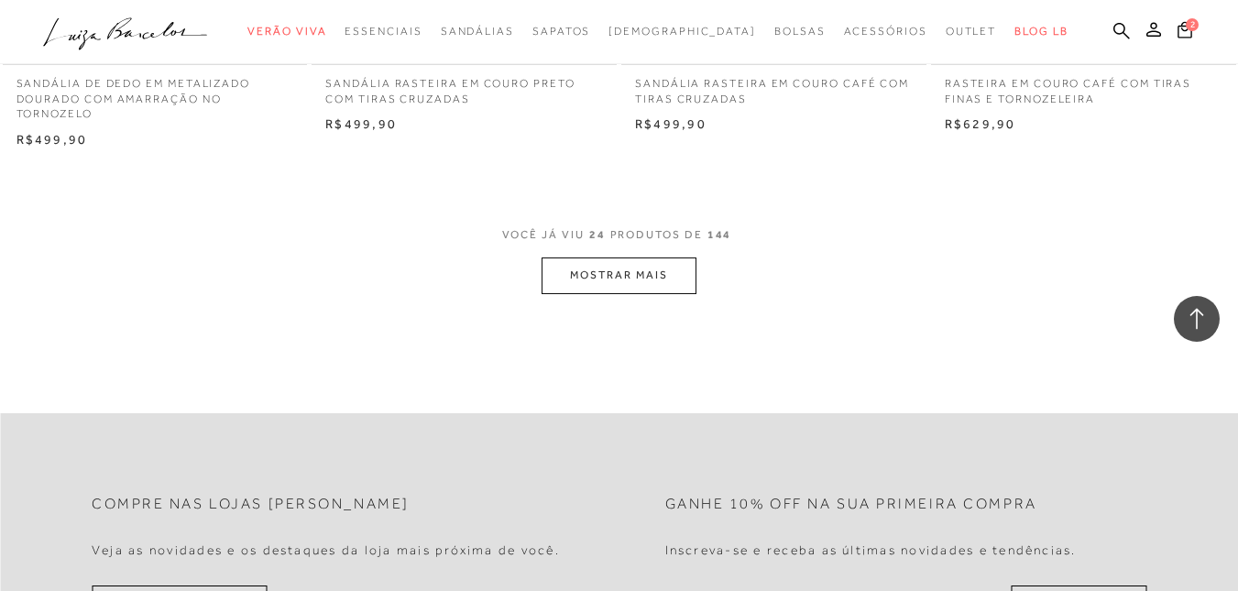
scroll to position [3481, 0]
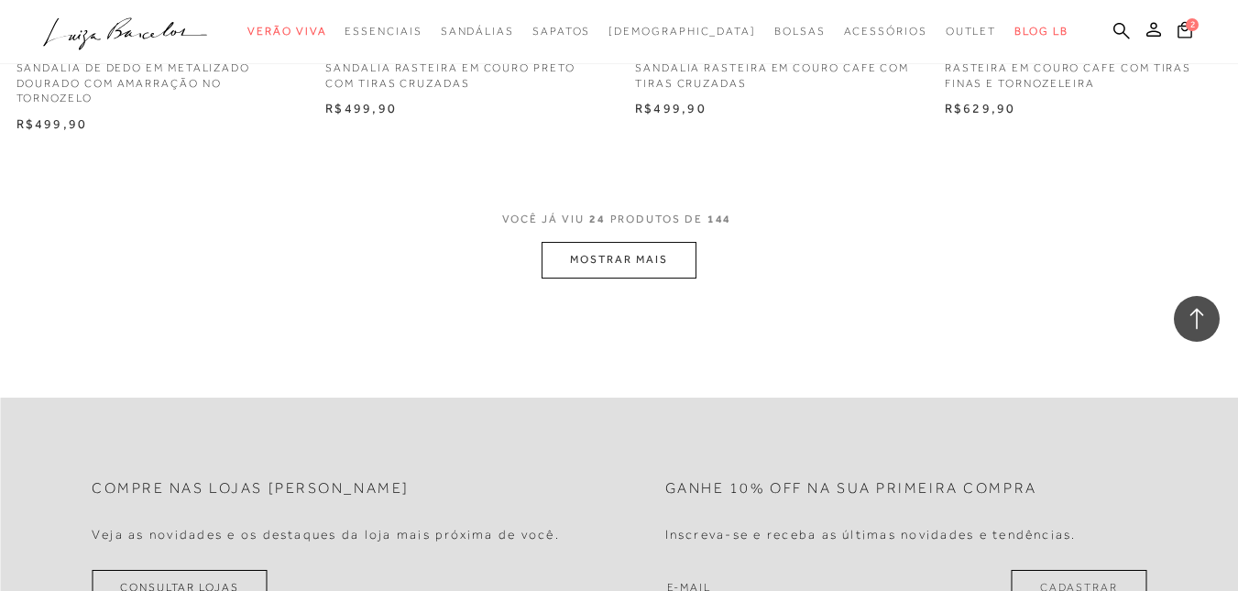
click at [640, 264] on button "MOSTRAR MAIS" at bounding box center [618, 260] width 154 height 36
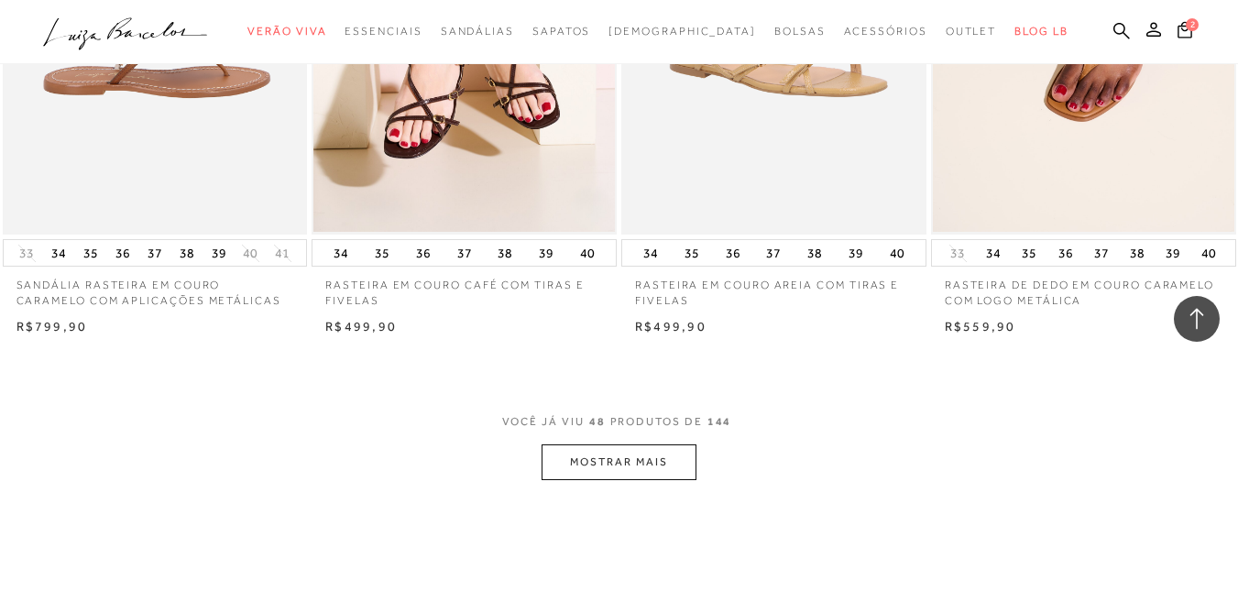
scroll to position [6779, 0]
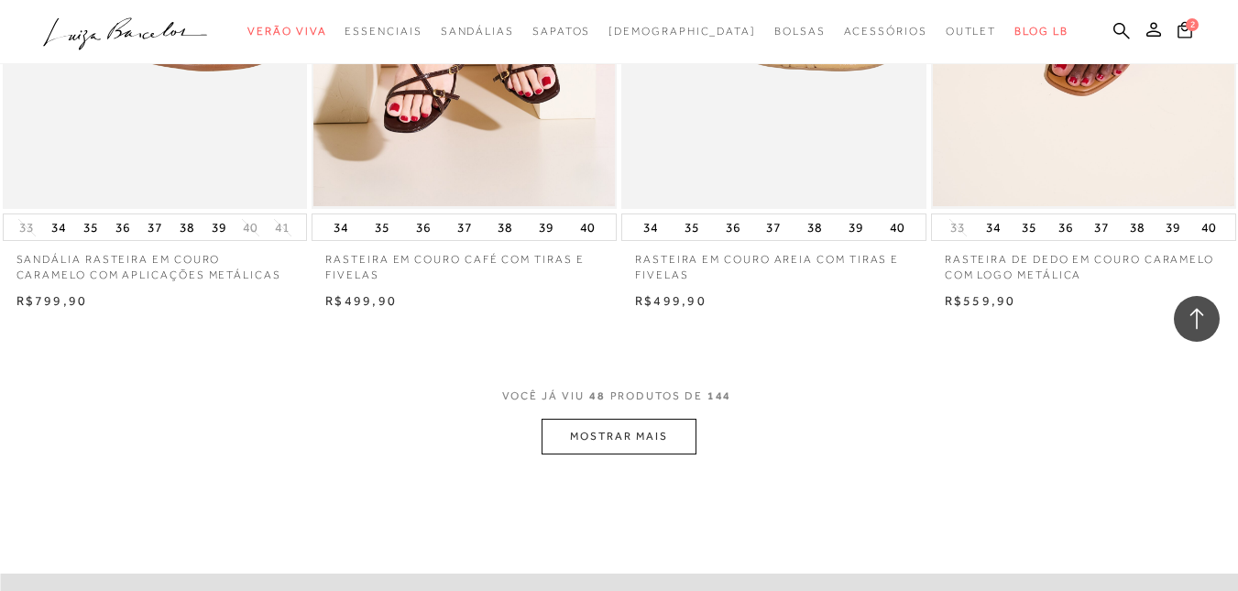
click at [648, 428] on button "MOSTRAR MAIS" at bounding box center [618, 437] width 154 height 36
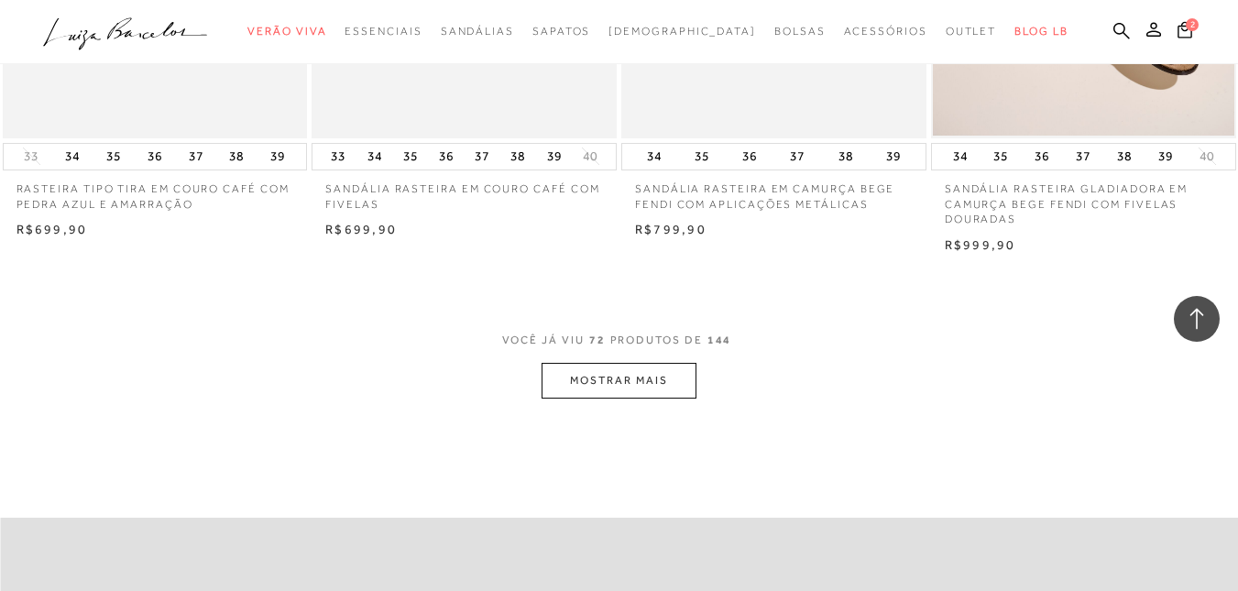
scroll to position [10352, 0]
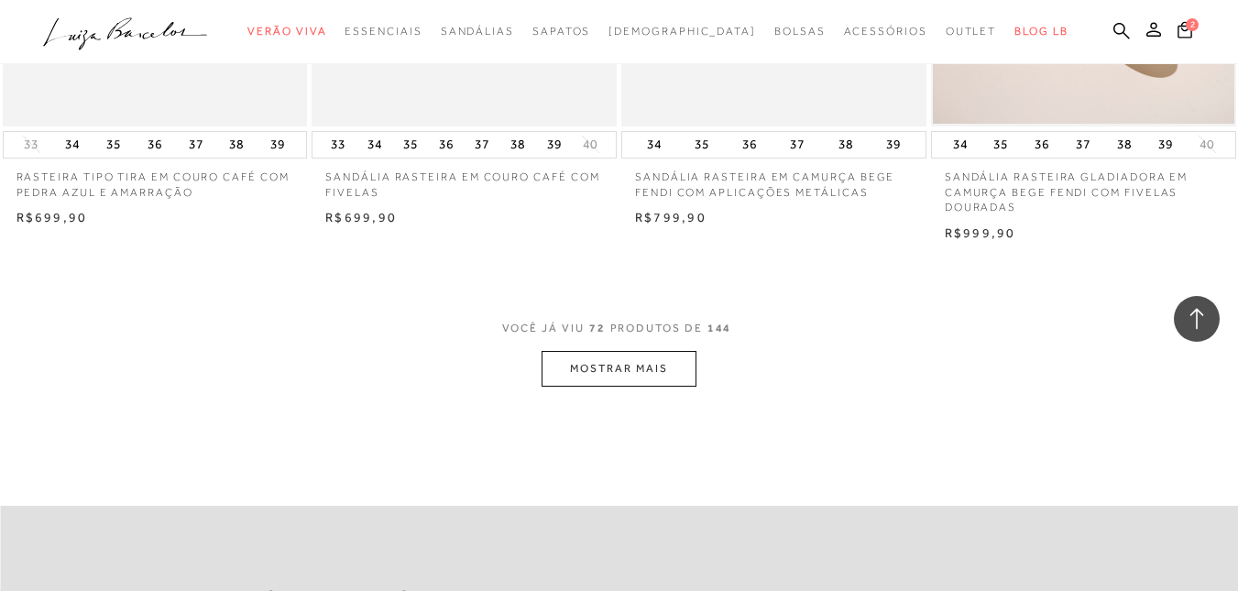
click at [646, 371] on button "MOSTRAR MAIS" at bounding box center [618, 369] width 154 height 36
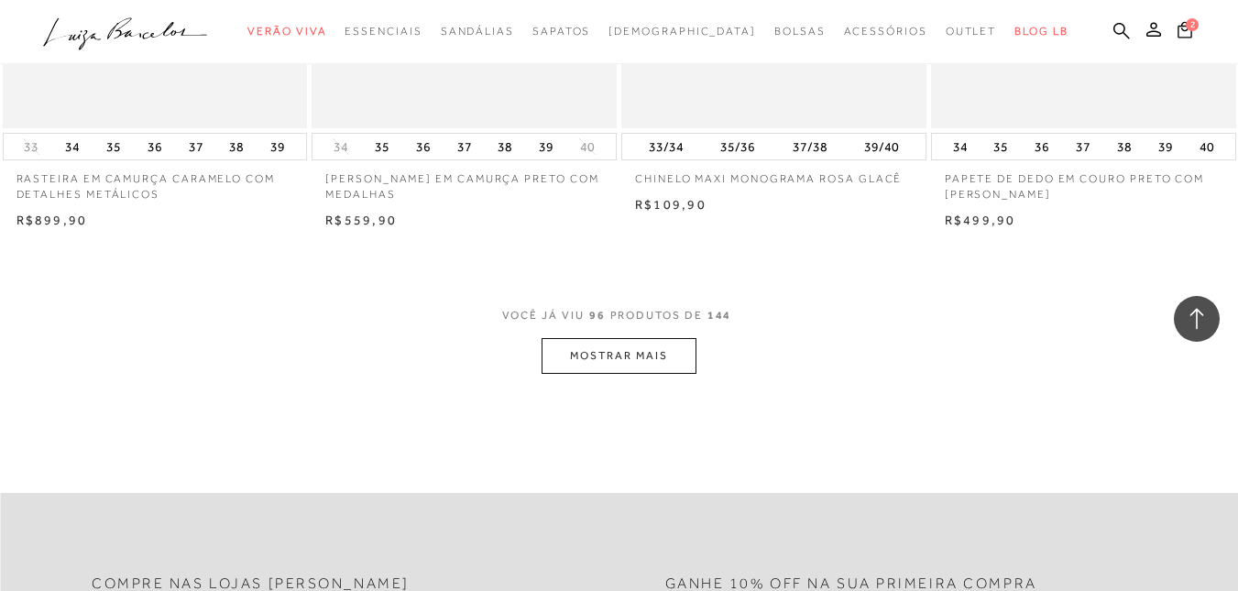
scroll to position [13834, 0]
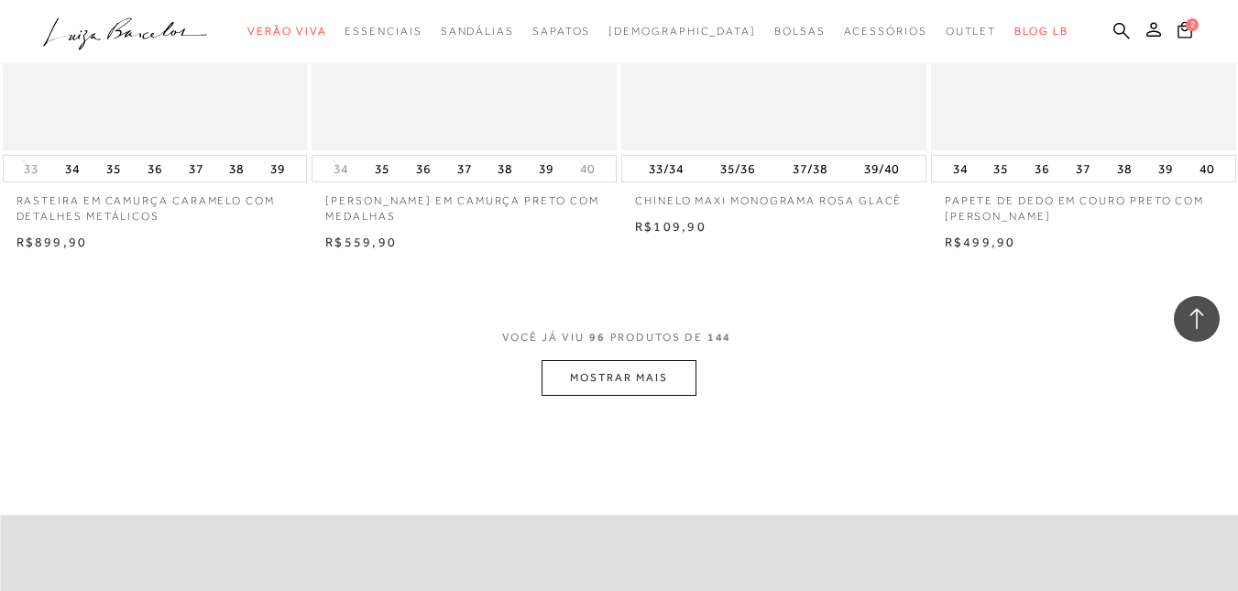
click at [617, 363] on button "MOSTRAR MAIS" at bounding box center [618, 378] width 154 height 36
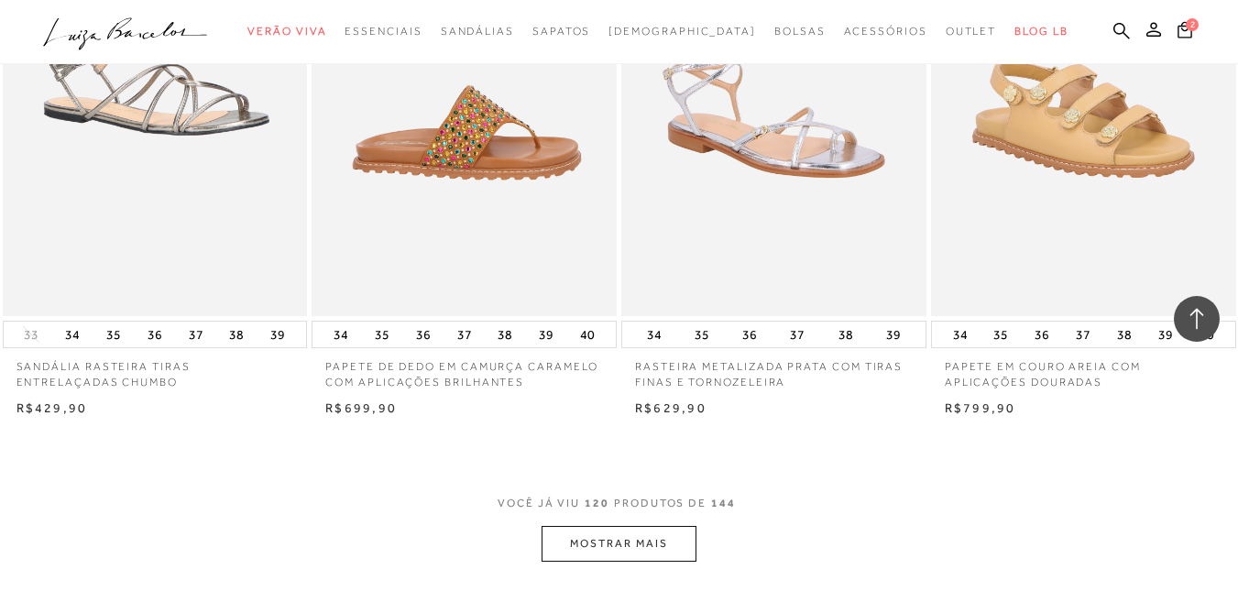
scroll to position [17407, 0]
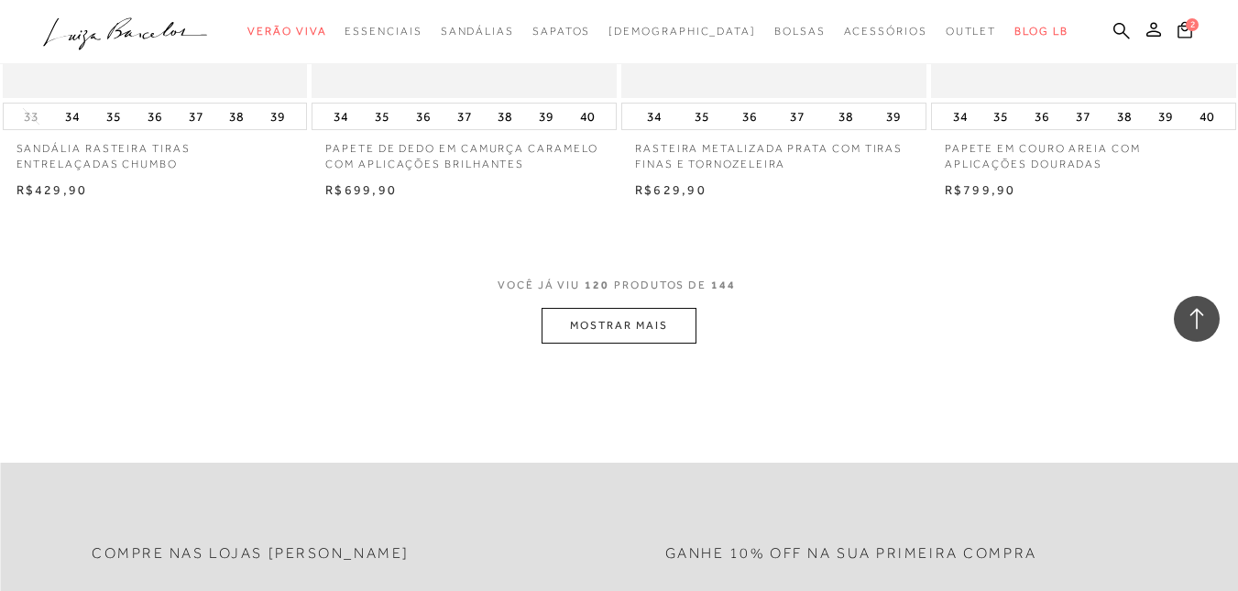
click at [668, 315] on button "MOSTRAR MAIS" at bounding box center [618, 326] width 154 height 36
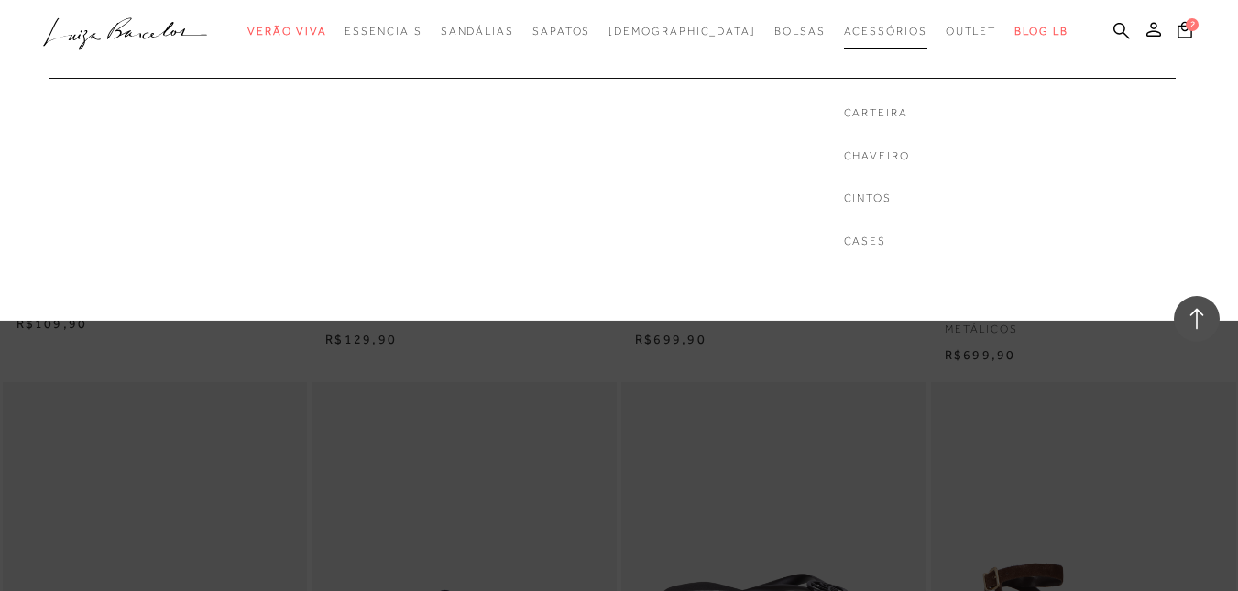
scroll to position [19789, 0]
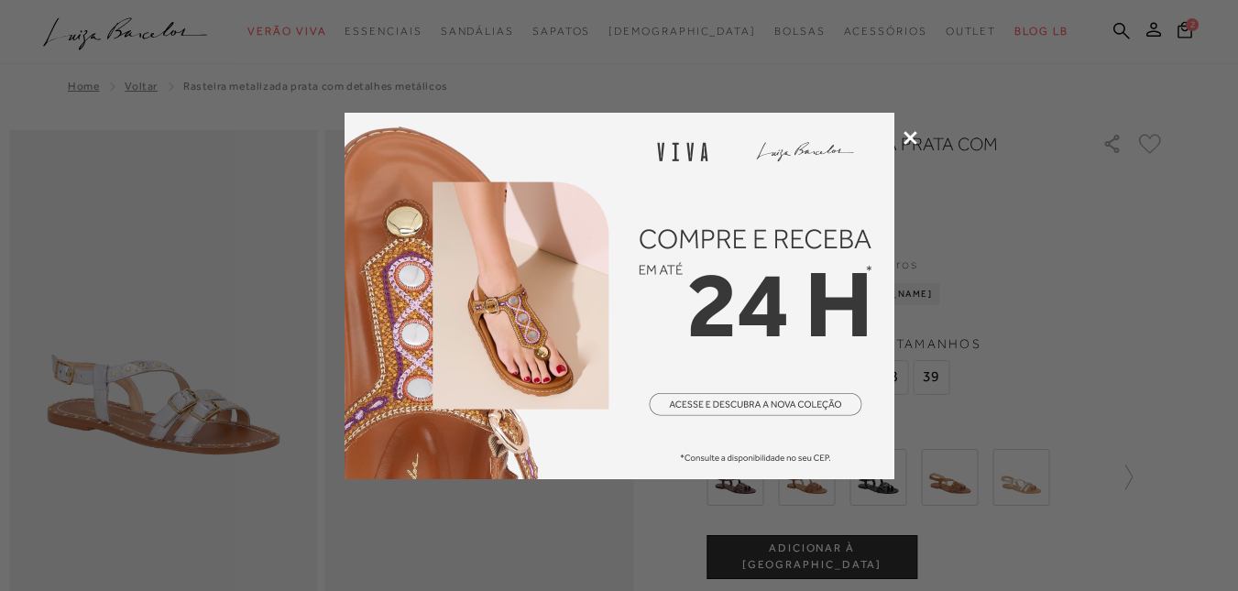
click at [914, 133] on icon at bounding box center [910, 138] width 14 height 14
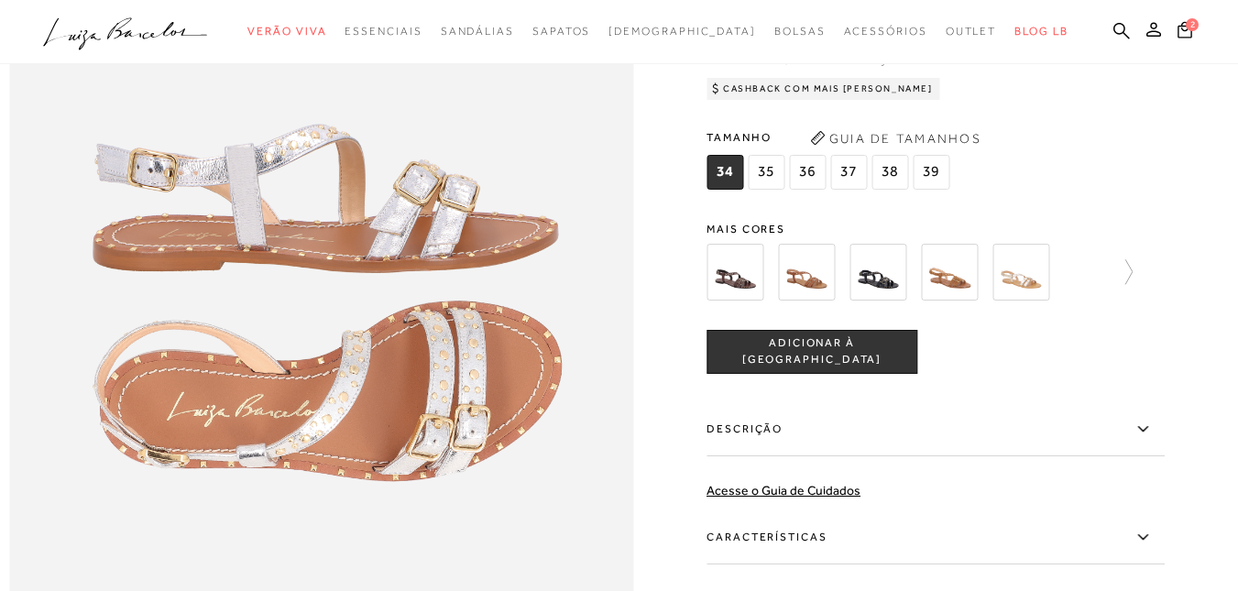
scroll to position [1099, 0]
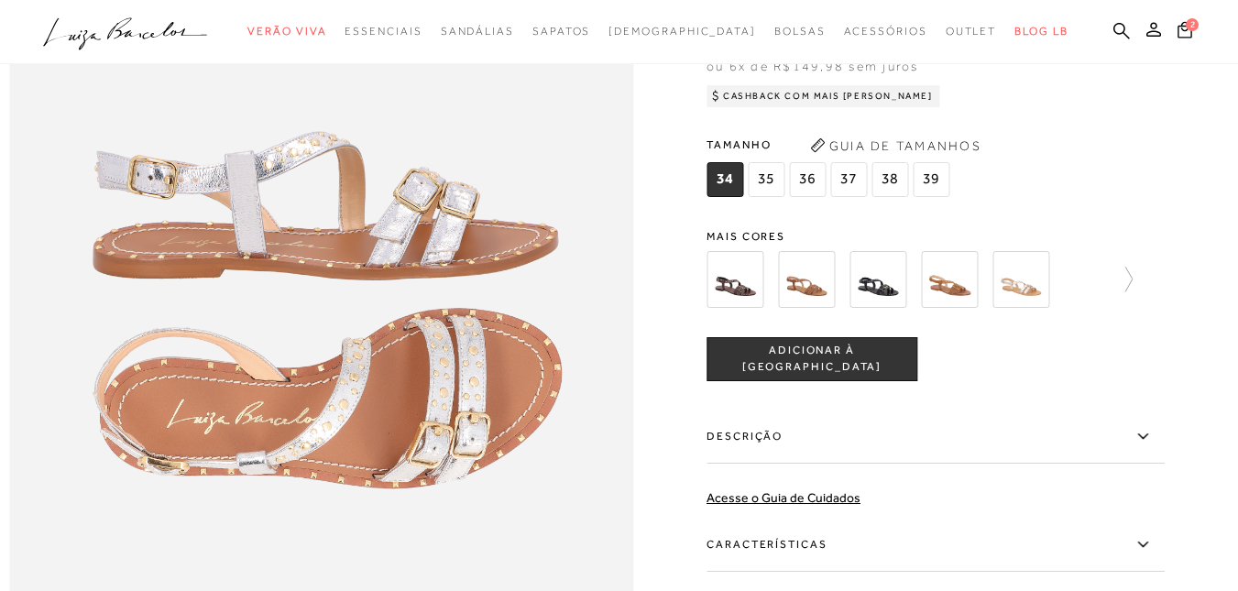
click at [752, 308] on img at bounding box center [734, 279] width 57 height 57
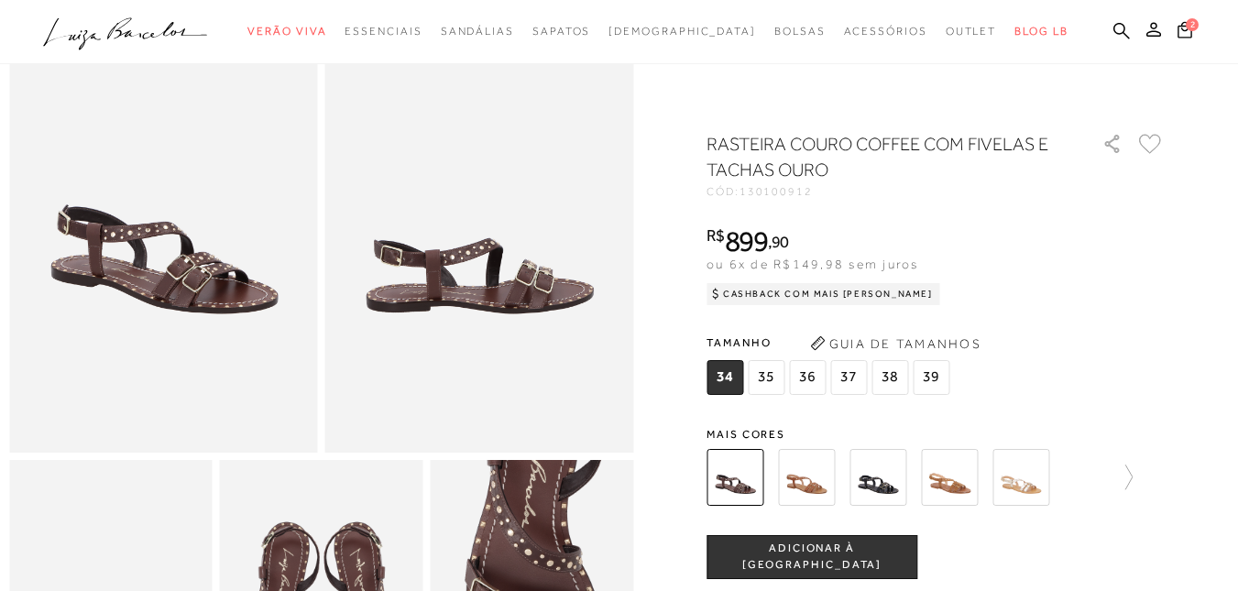
scroll to position [366, 0]
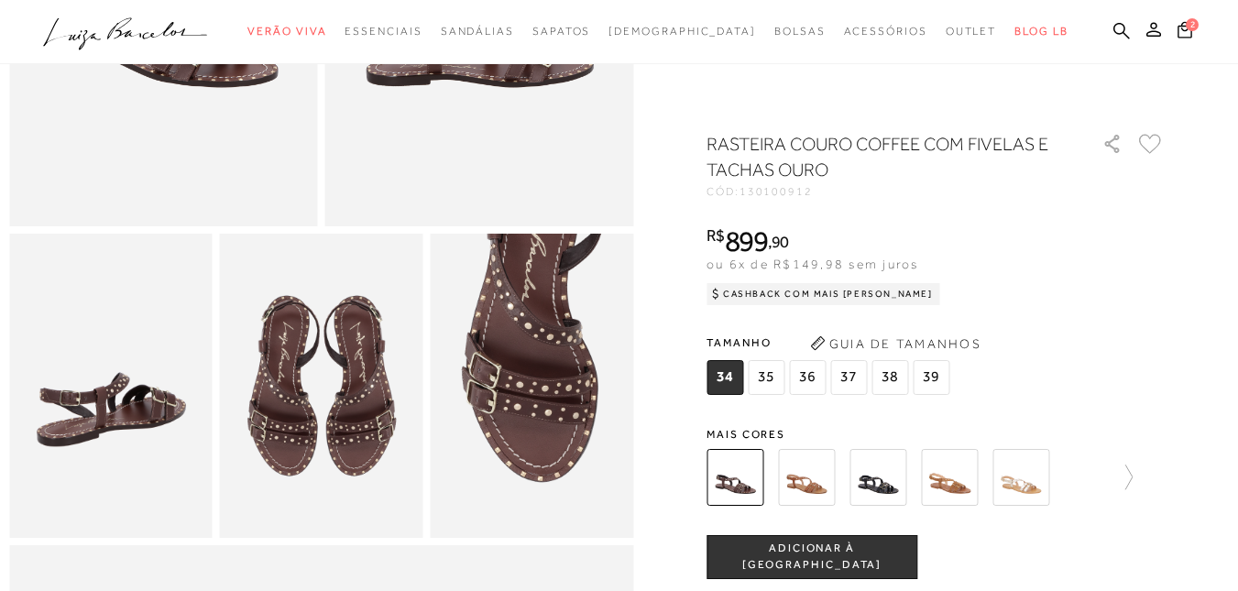
click at [823, 482] on img at bounding box center [806, 477] width 57 height 57
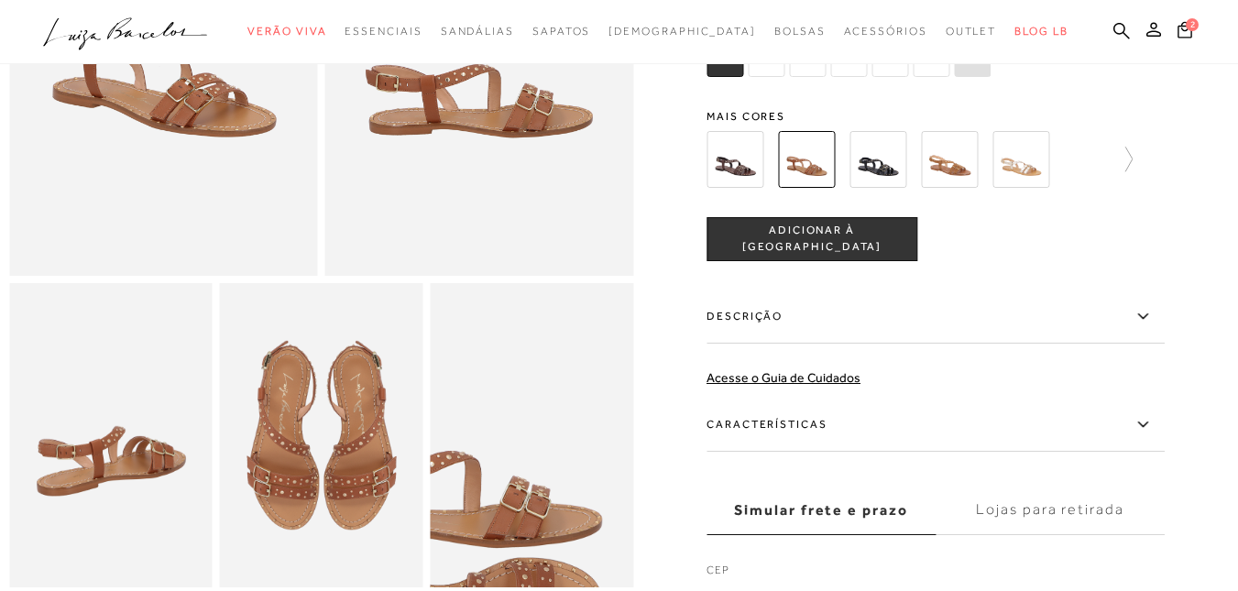
scroll to position [183, 0]
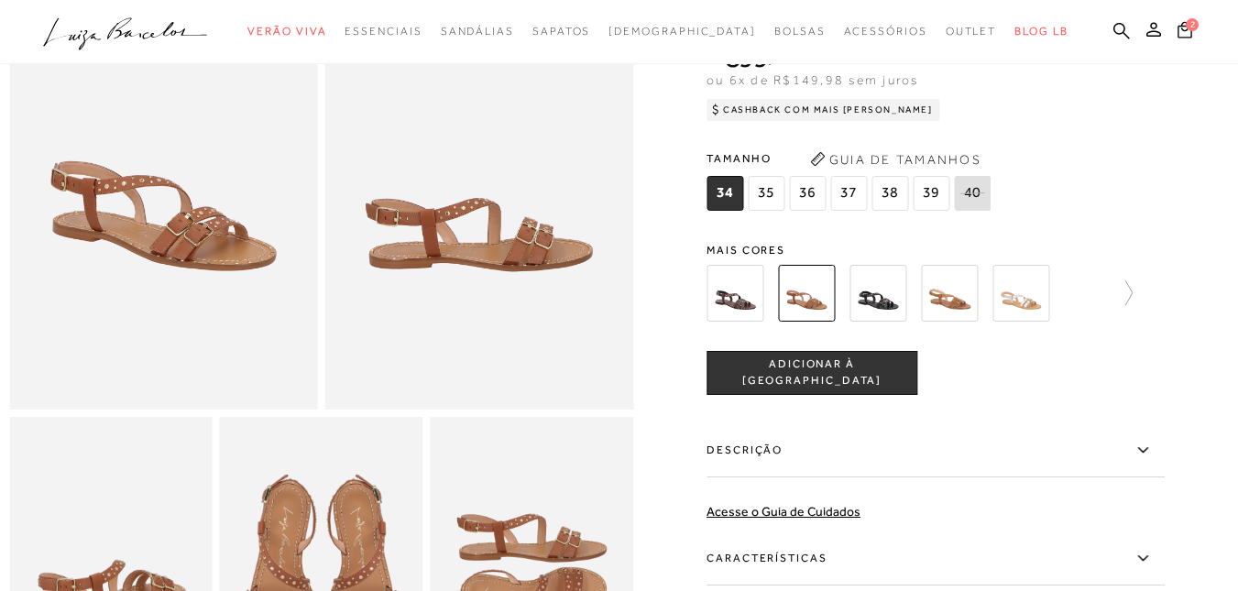
click at [865, 311] on img at bounding box center [877, 293] width 57 height 57
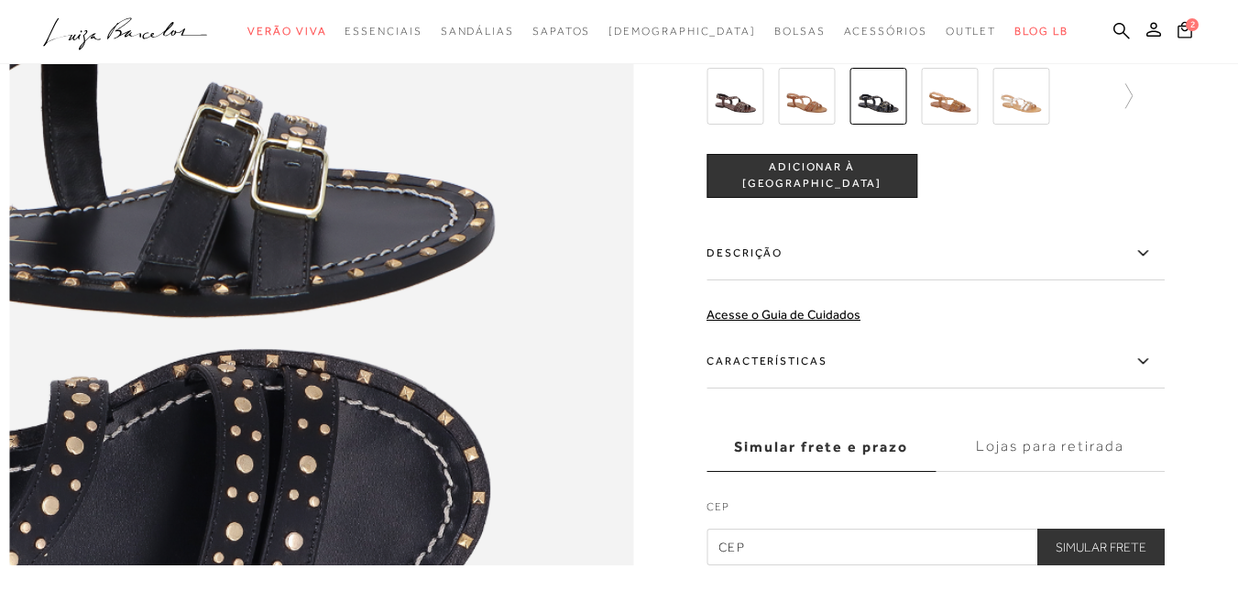
scroll to position [1008, 0]
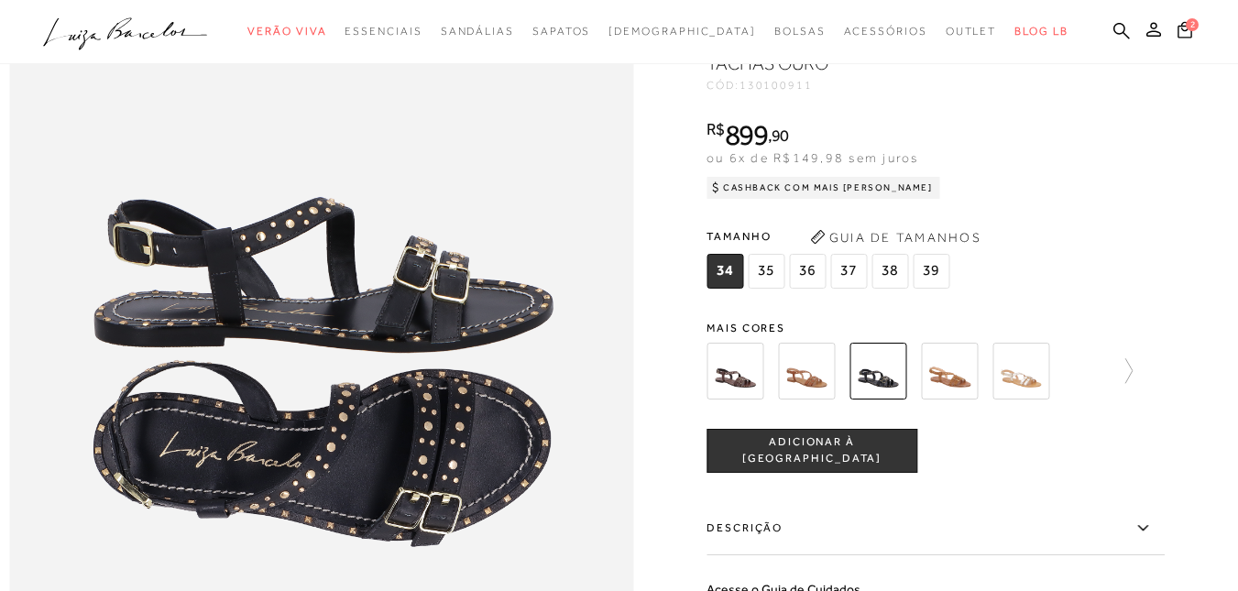
click at [954, 399] on img at bounding box center [949, 371] width 57 height 57
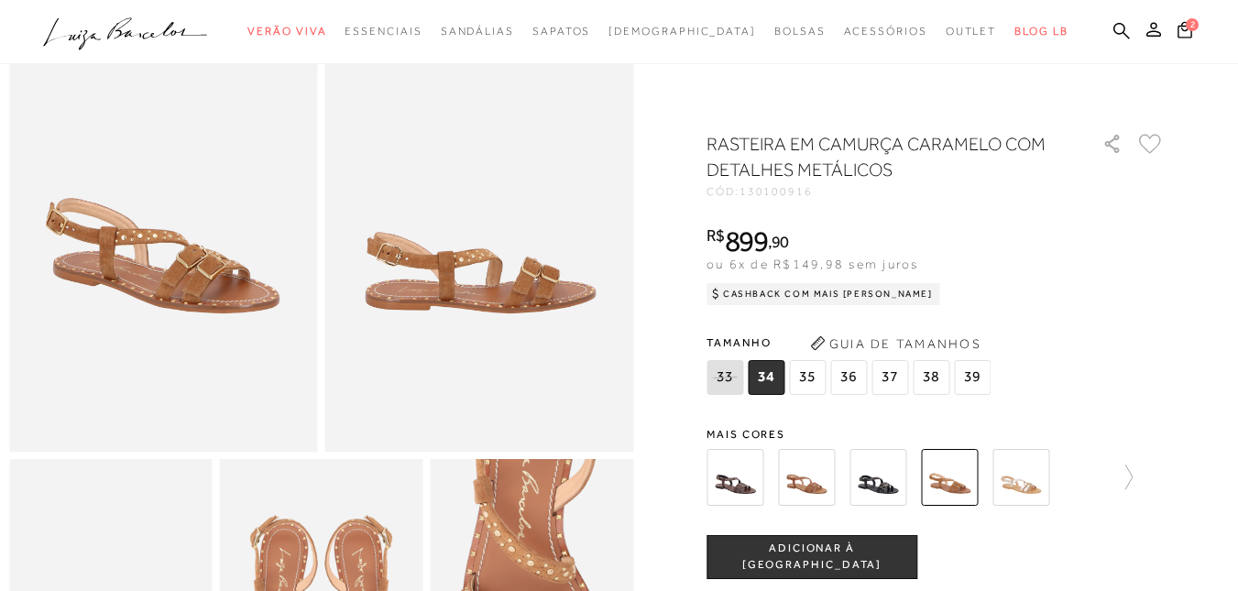
scroll to position [366, 0]
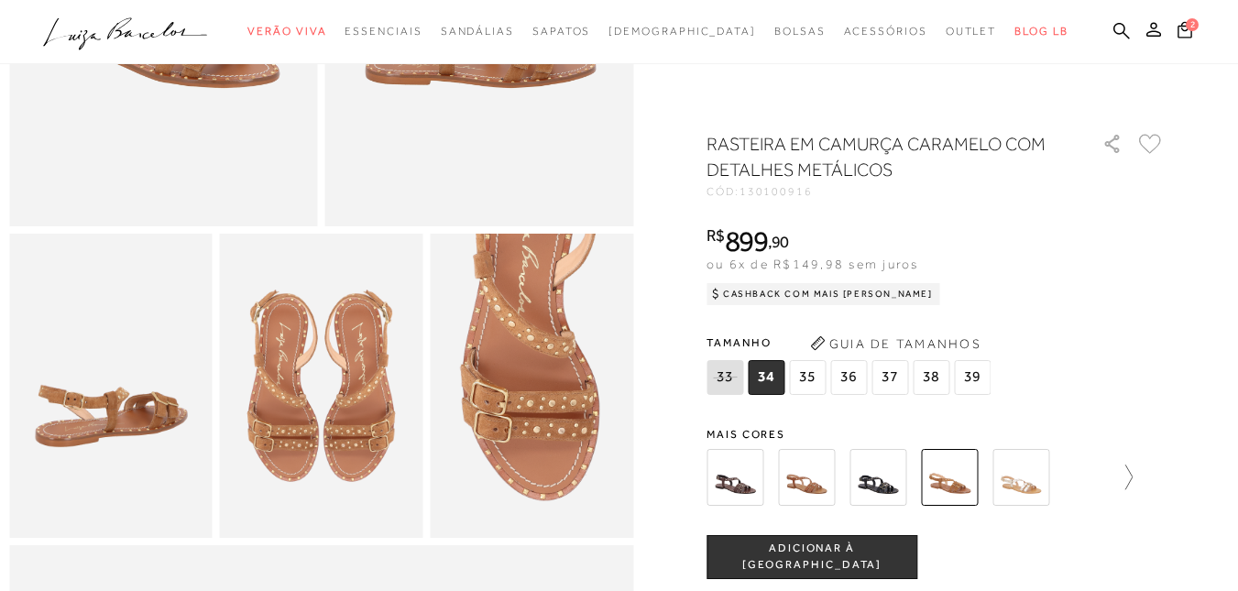
click at [1132, 480] on icon at bounding box center [1120, 477] width 26 height 26
click at [776, 485] on img at bounding box center [766, 477] width 57 height 57
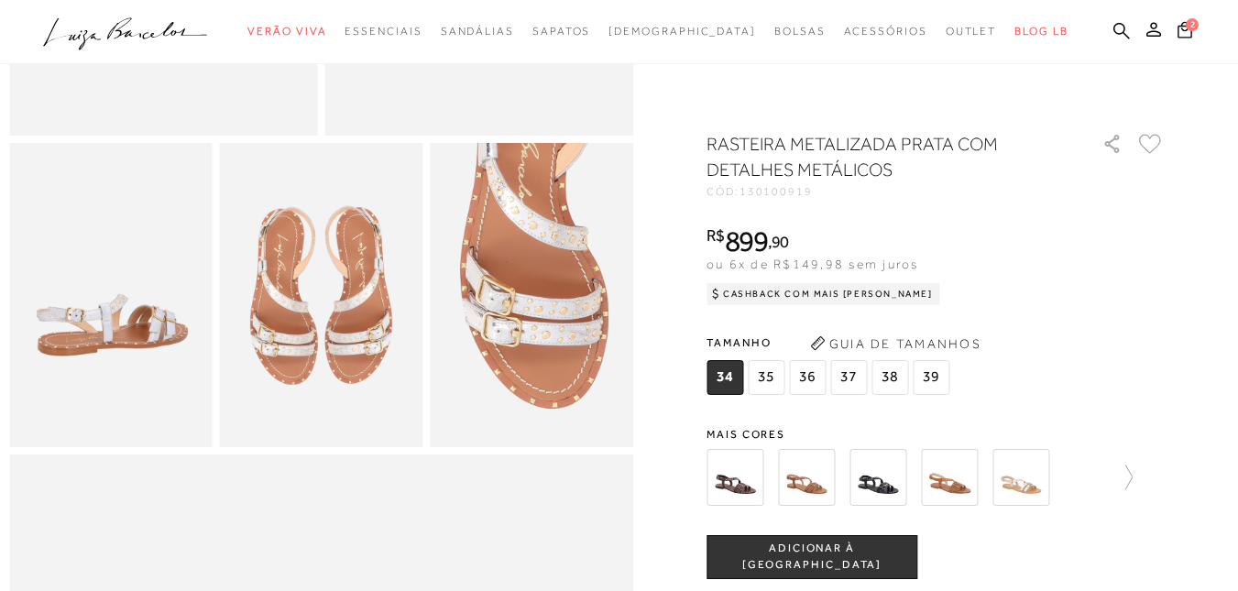
scroll to position [458, 0]
click at [1132, 472] on icon at bounding box center [1120, 477] width 26 height 26
click at [715, 483] on icon at bounding box center [710, 476] width 7 height 25
click at [1006, 481] on img at bounding box center [1020, 477] width 57 height 57
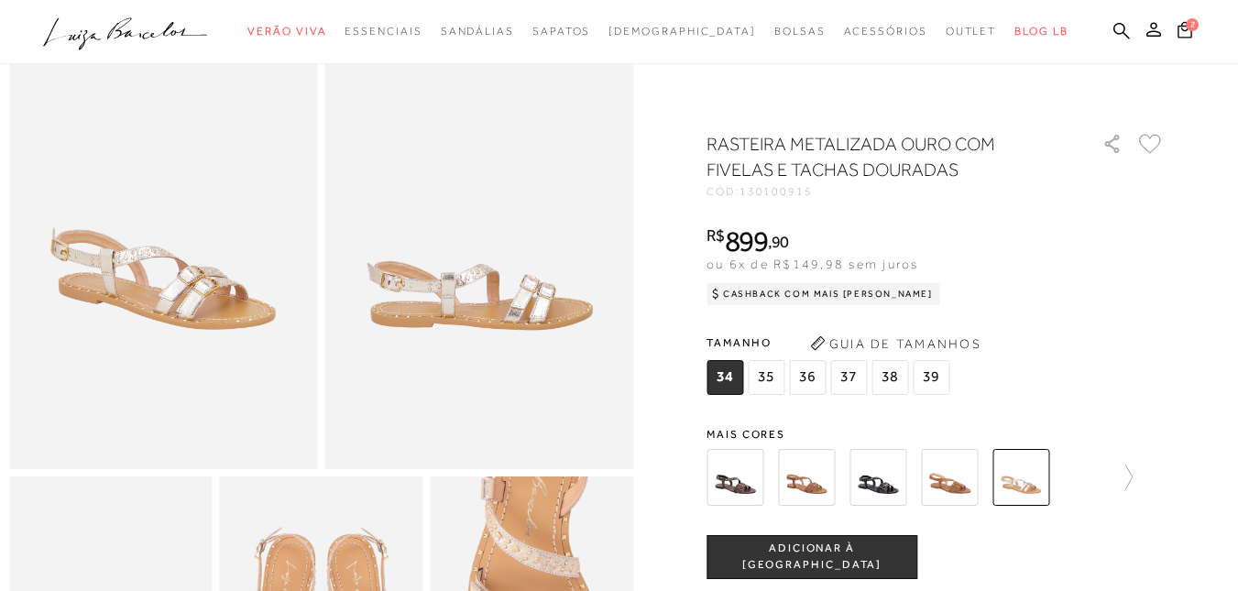
scroll to position [92, 0]
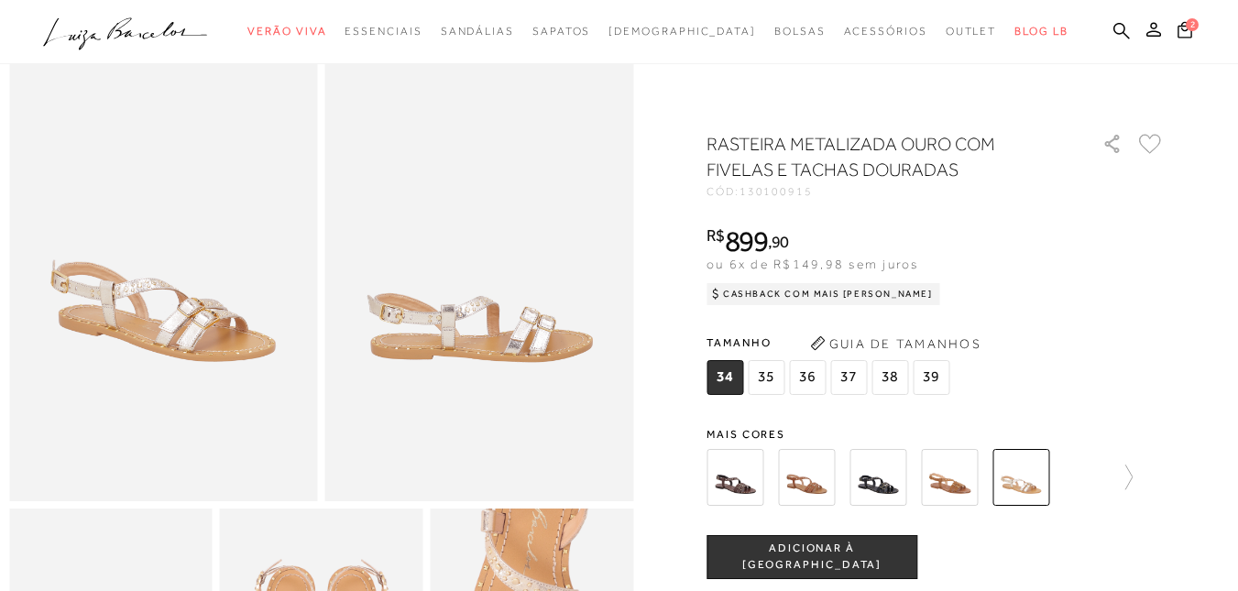
click at [1161, 140] on icon at bounding box center [1150, 144] width 23 height 20
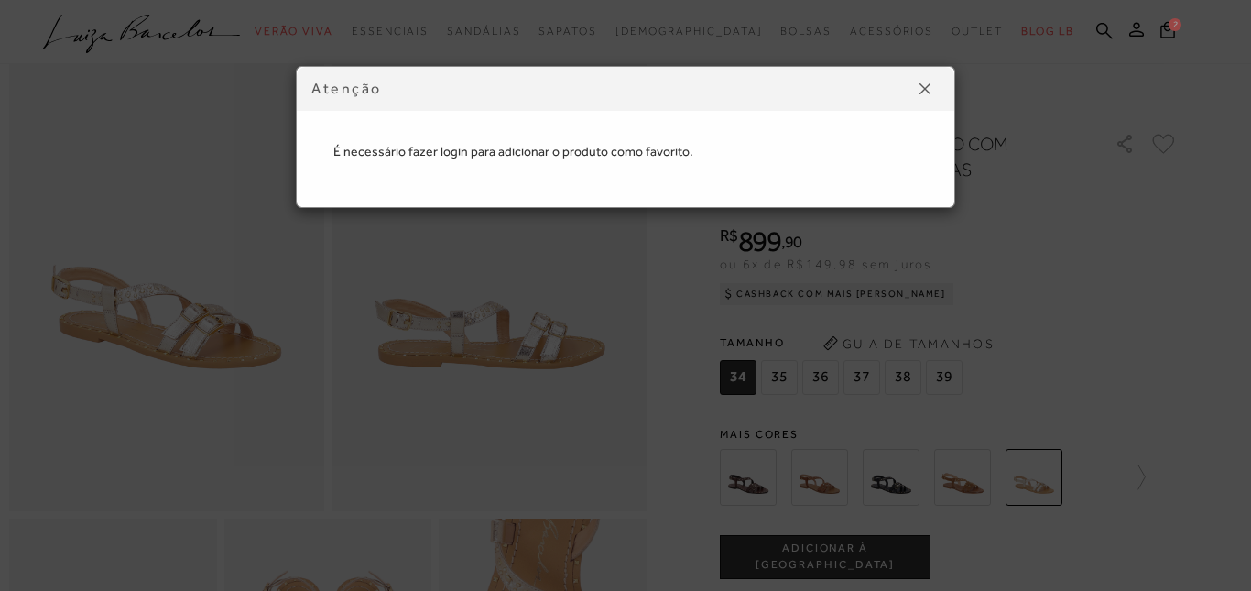
click at [930, 84] on img at bounding box center [925, 88] width 11 height 11
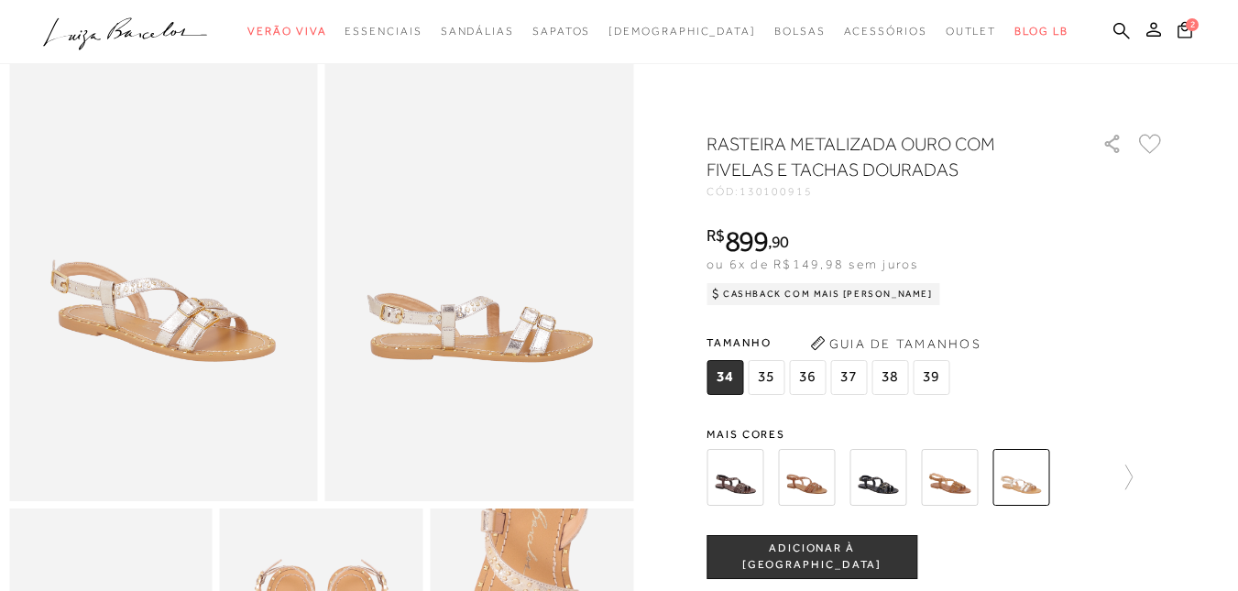
drag, startPoint x: 899, startPoint y: 374, endPoint x: 889, endPoint y: 409, distance: 36.2
click at [899, 375] on span "38" at bounding box center [889, 377] width 37 height 35
click at [857, 552] on span "ADICIONAR À [GEOGRAPHIC_DATA]" at bounding box center [811, 557] width 209 height 32
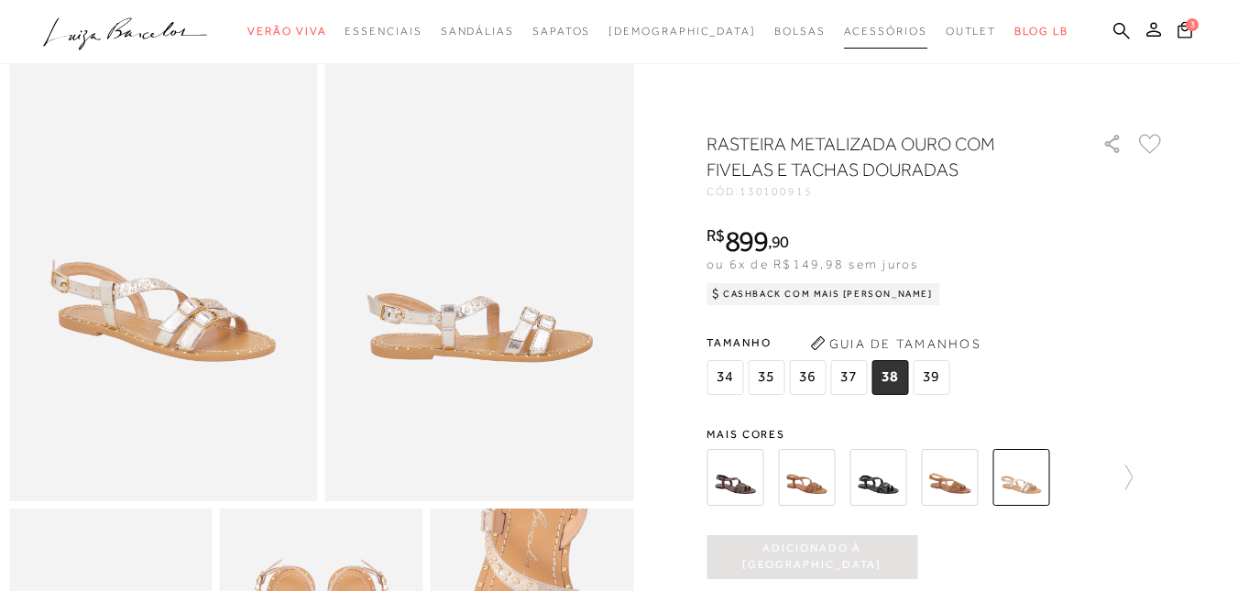
scroll to position [0, 0]
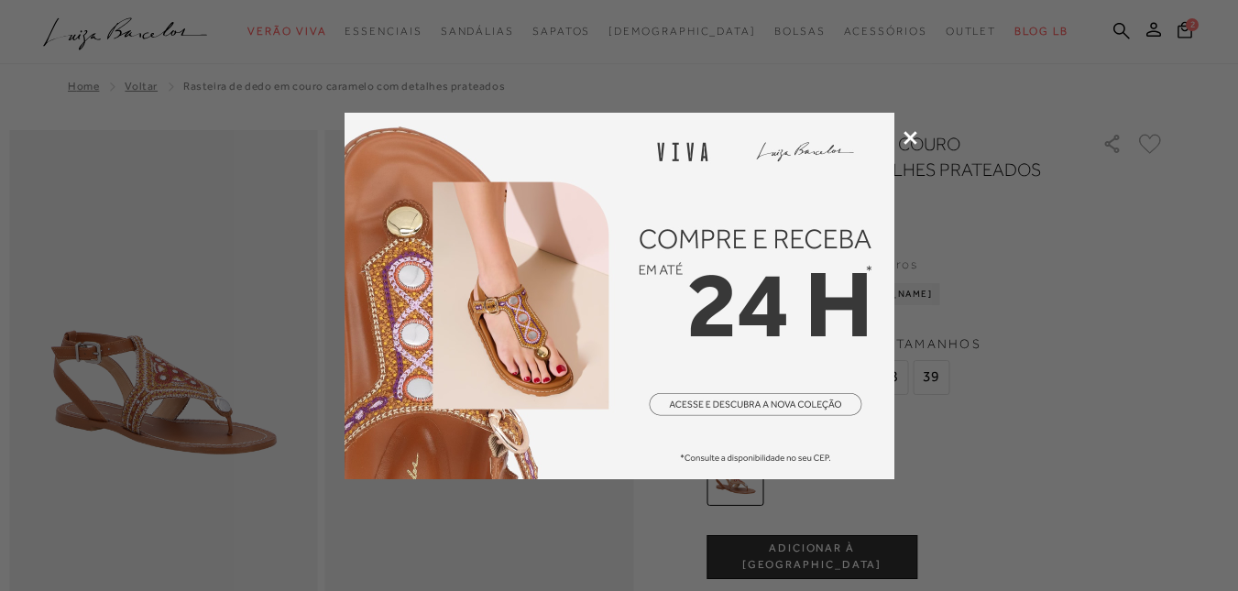
click at [905, 138] on icon at bounding box center [910, 138] width 14 height 14
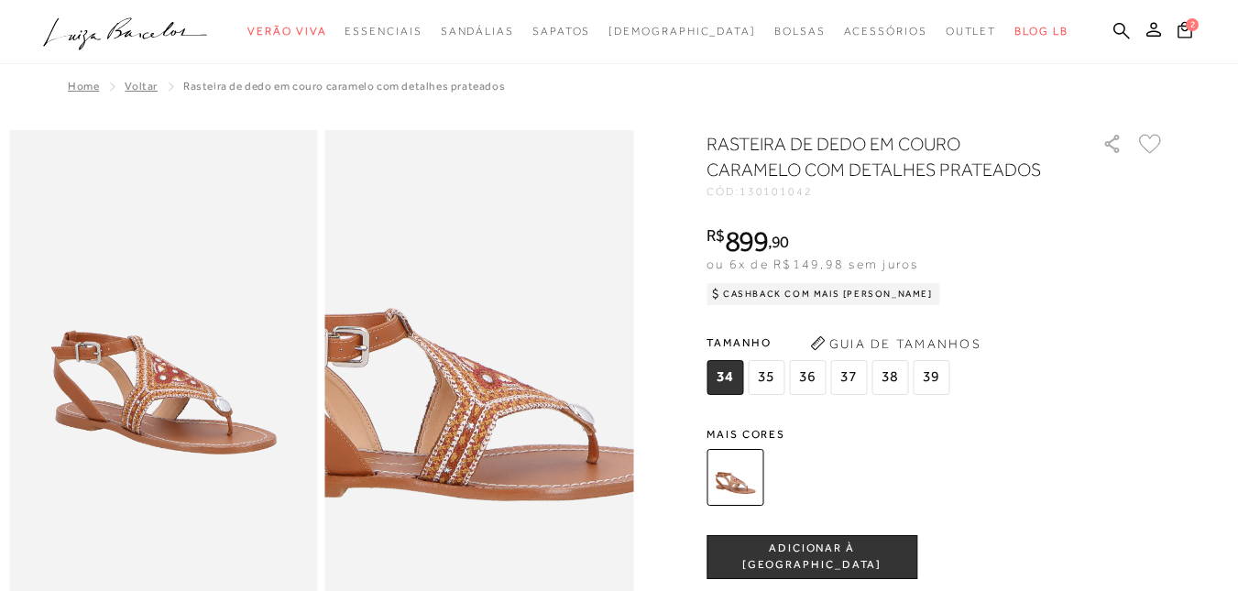
click at [514, 413] on img at bounding box center [448, 315] width 617 height 925
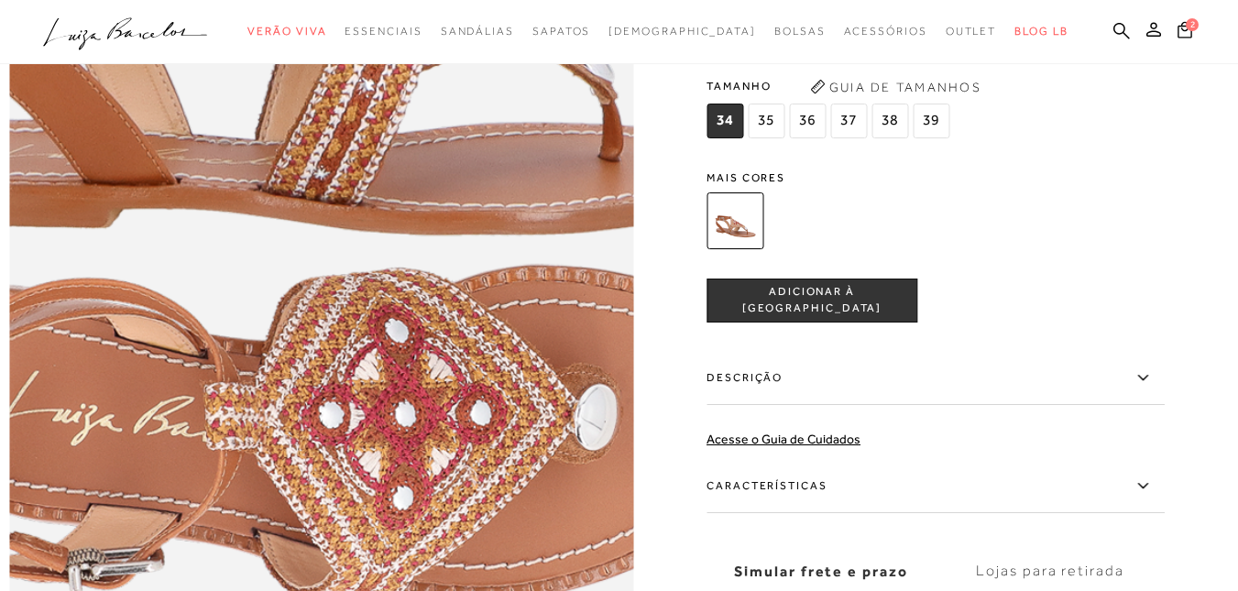
scroll to position [1191, 0]
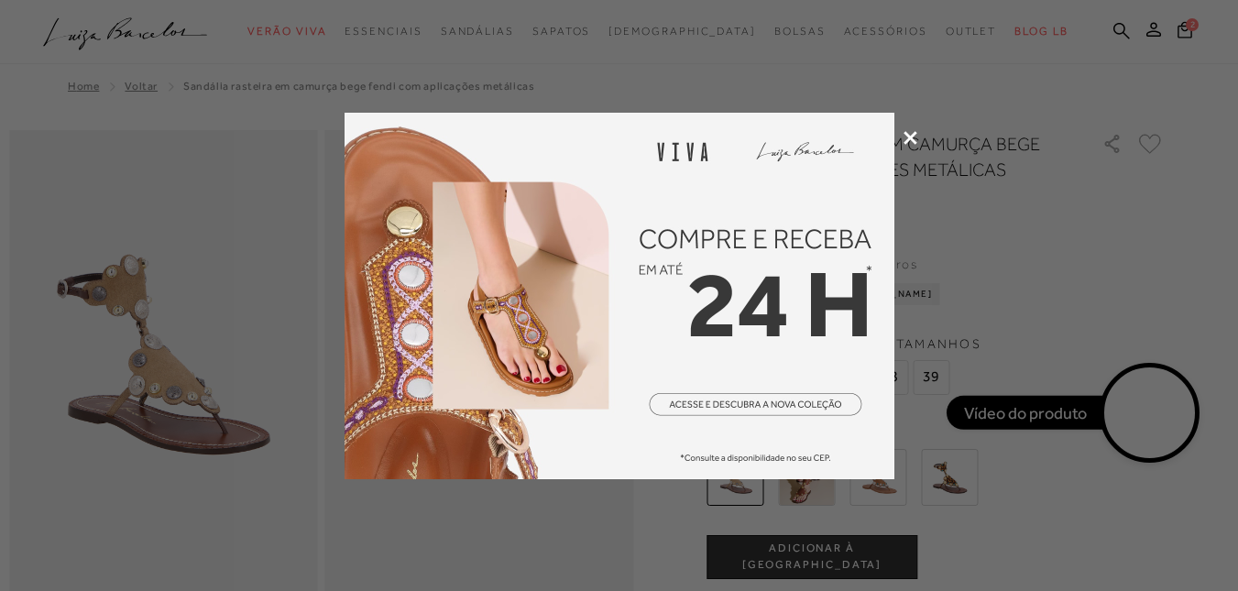
click at [909, 133] on icon at bounding box center [910, 138] width 14 height 14
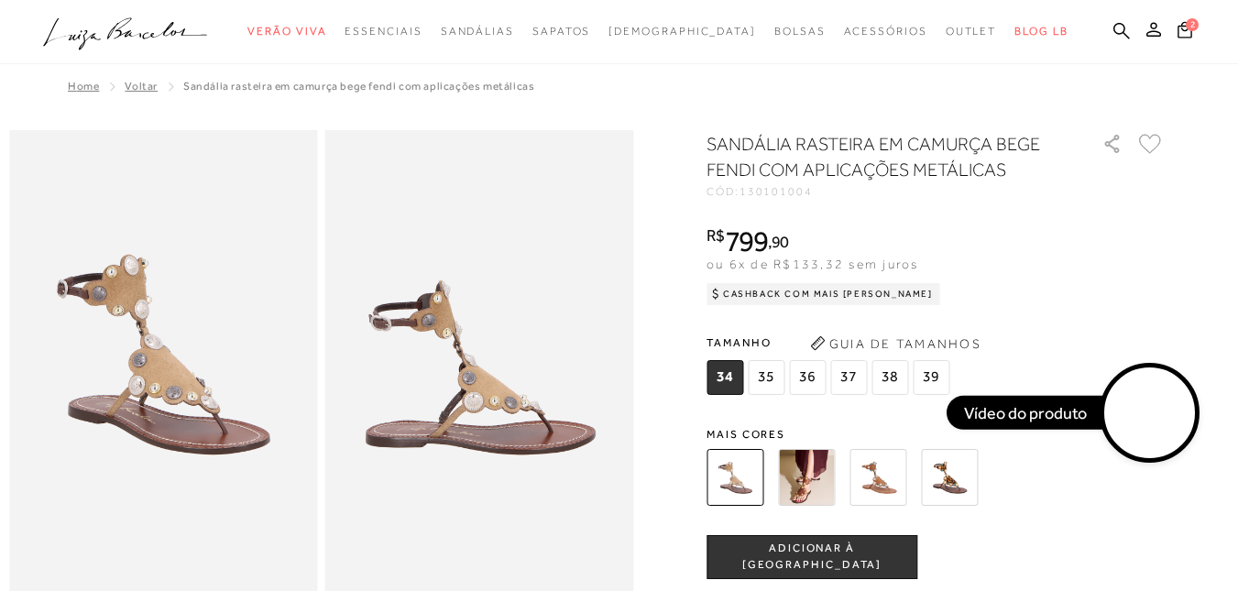
click at [808, 493] on img at bounding box center [806, 477] width 57 height 57
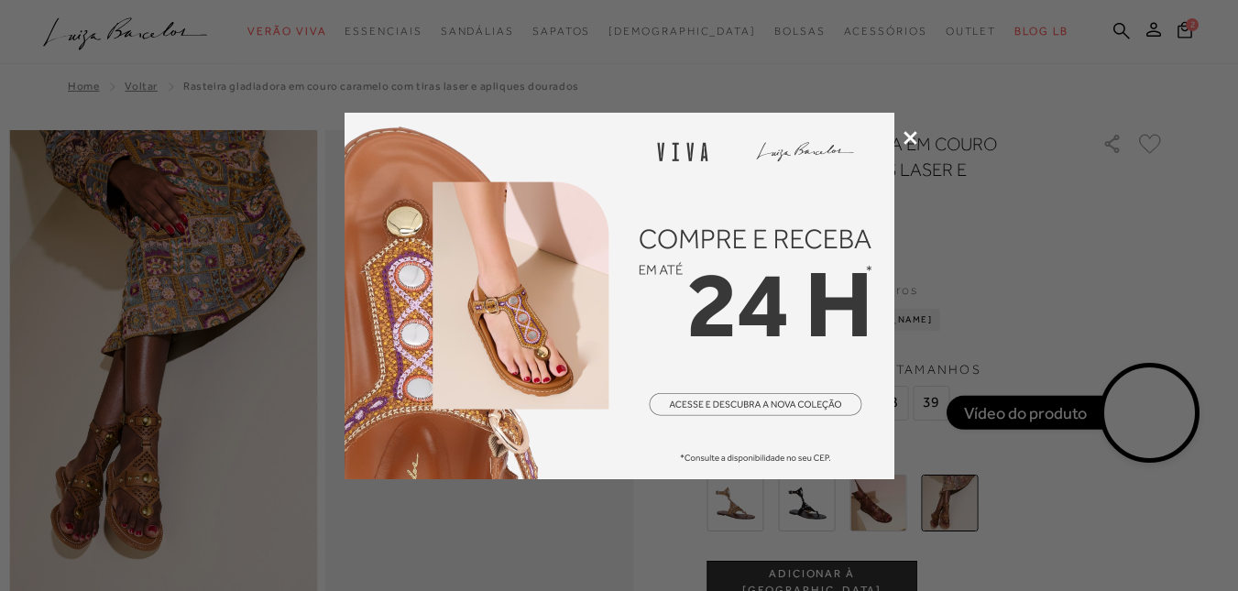
click at [916, 137] on icon at bounding box center [910, 138] width 14 height 14
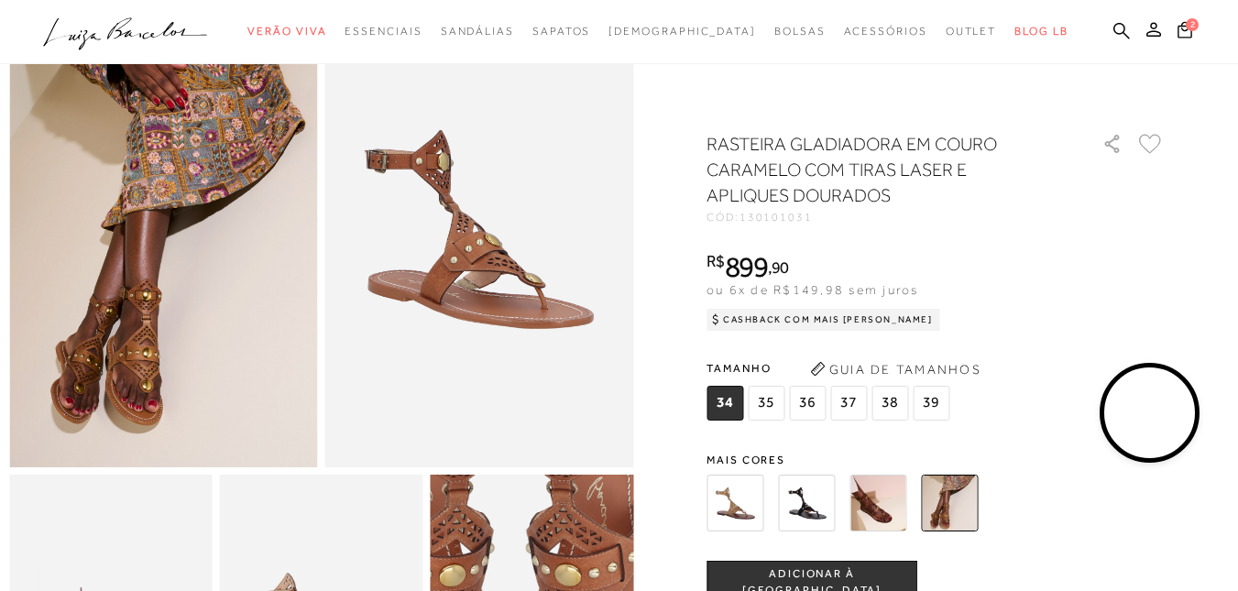
scroll to position [92, 0]
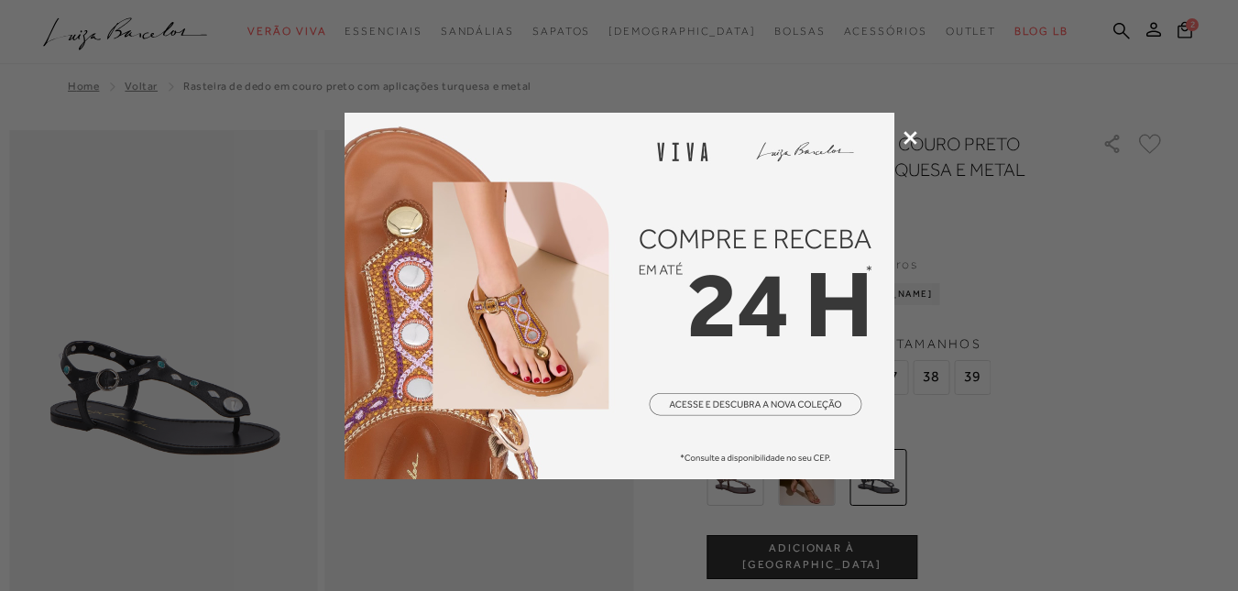
click at [912, 129] on div at bounding box center [619, 295] width 1238 height 591
click at [909, 137] on icon at bounding box center [910, 138] width 14 height 14
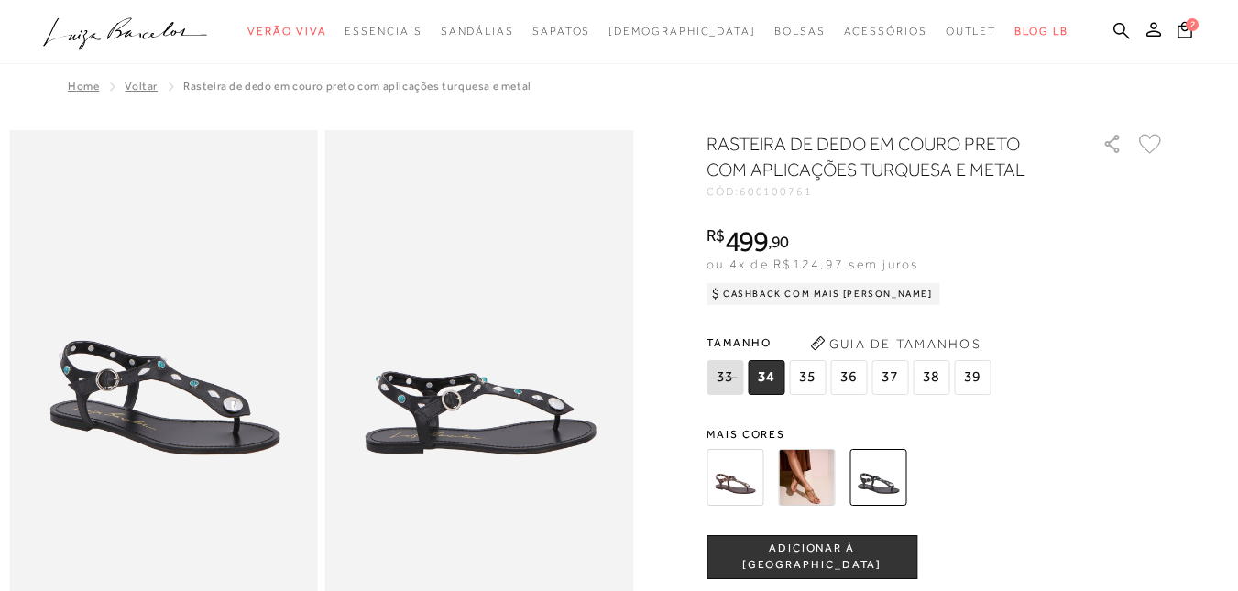
click at [835, 469] on img at bounding box center [806, 477] width 57 height 57
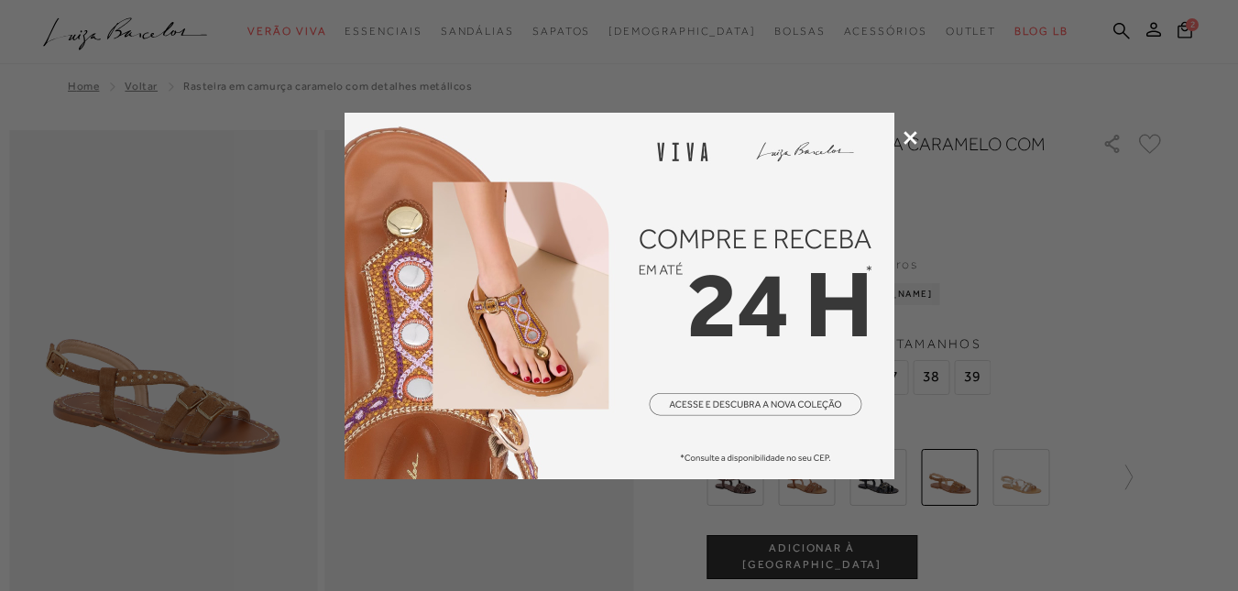
click at [909, 135] on icon at bounding box center [910, 138] width 14 height 14
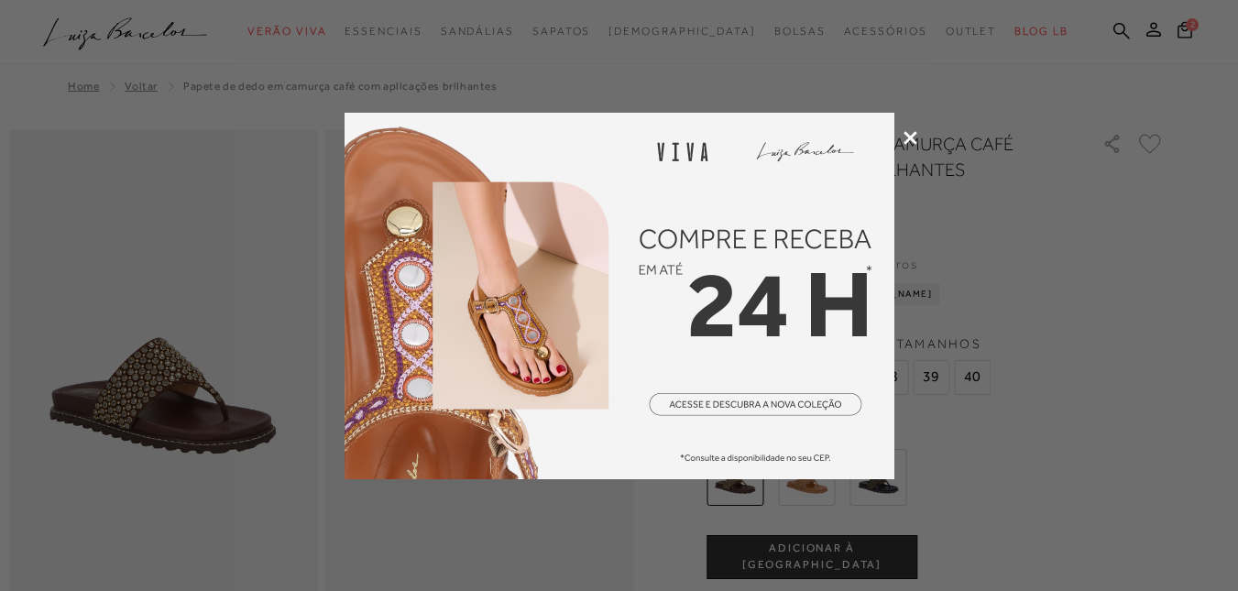
click at [912, 137] on icon at bounding box center [910, 138] width 14 height 14
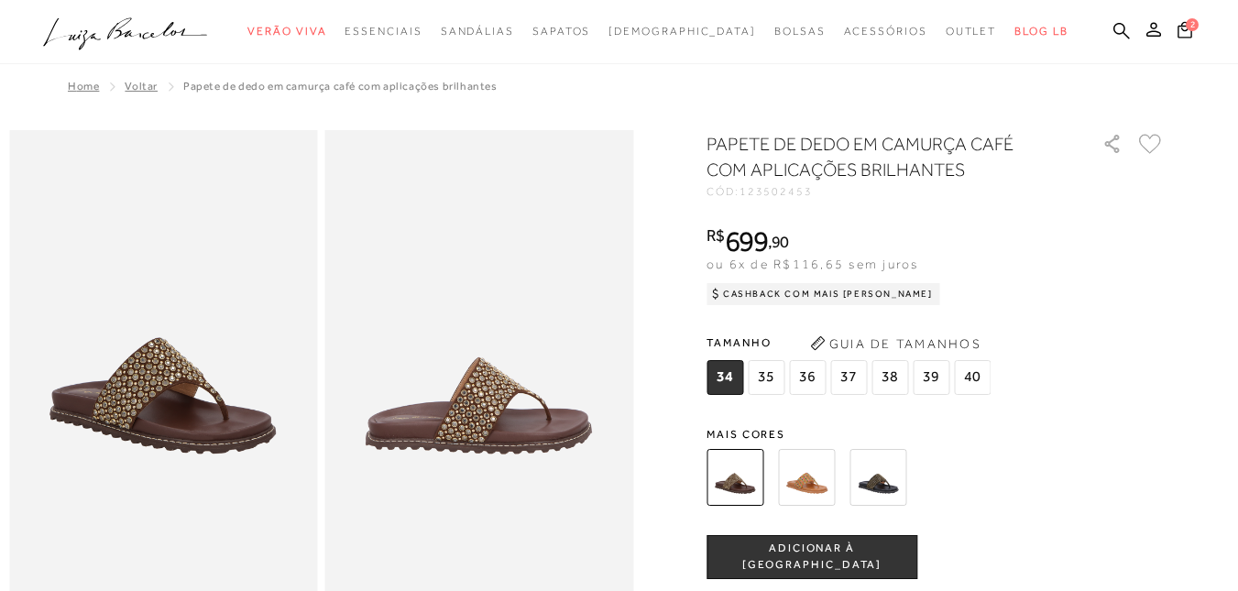
click at [835, 488] on img at bounding box center [806, 477] width 57 height 57
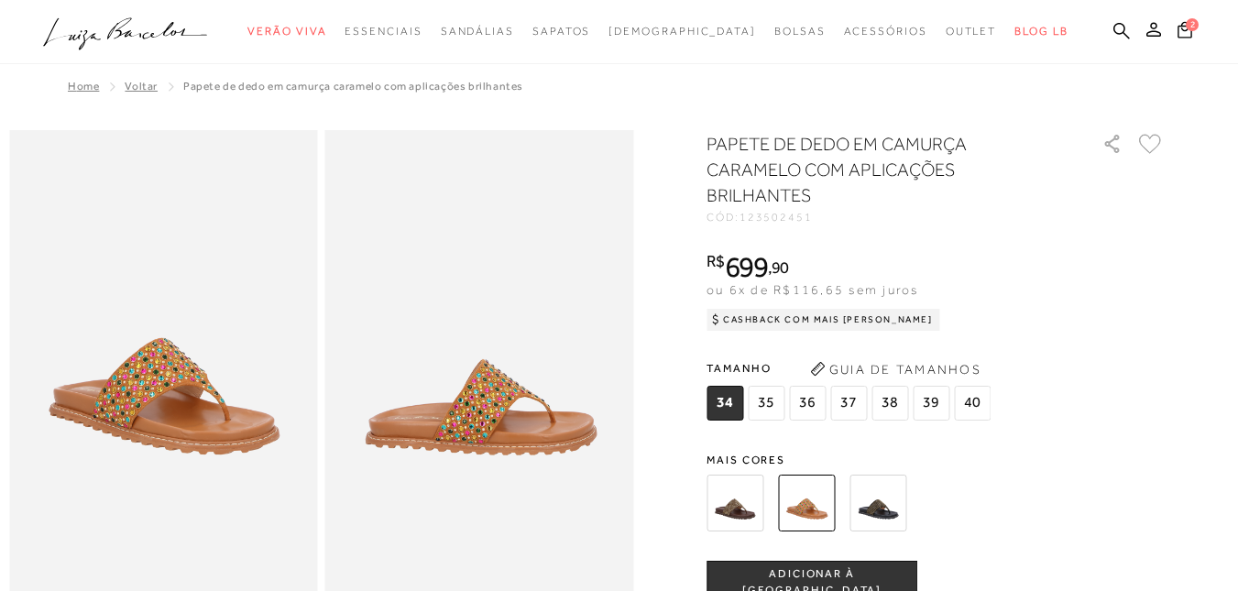
click at [896, 502] on img at bounding box center [877, 503] width 57 height 57
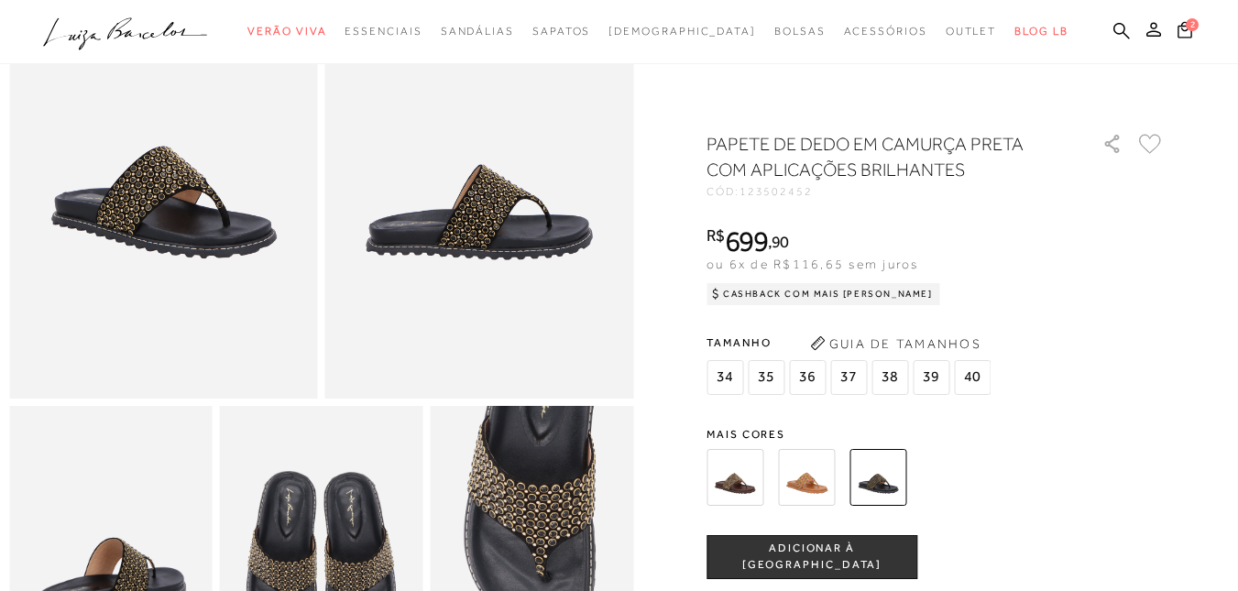
scroll to position [366, 0]
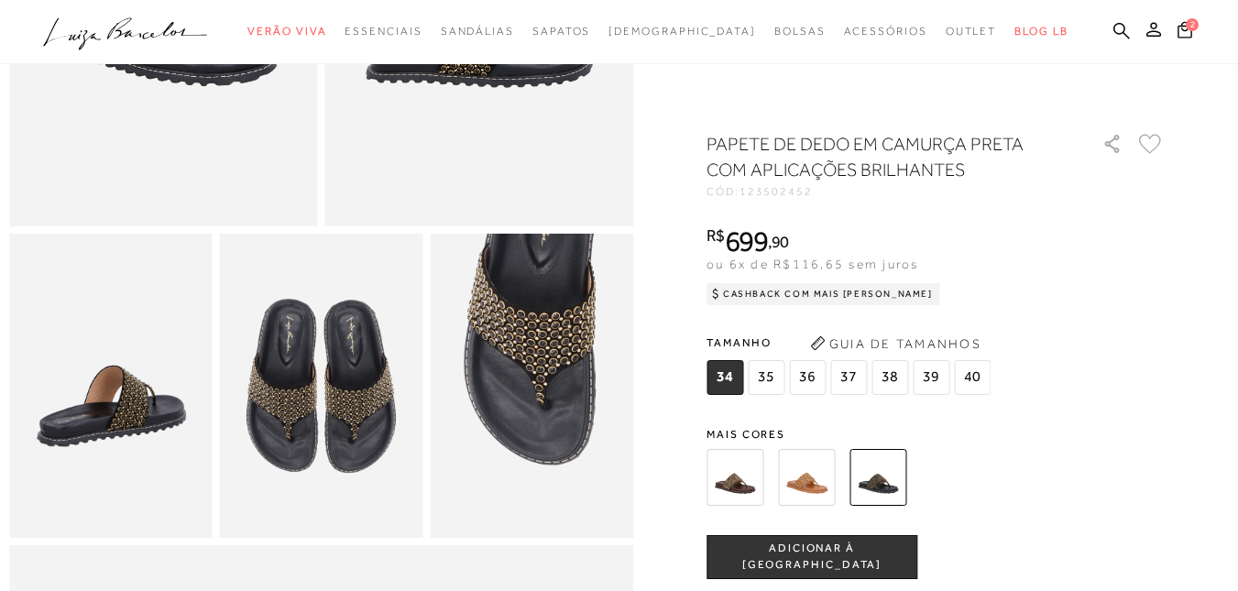
click at [732, 487] on img at bounding box center [734, 477] width 57 height 57
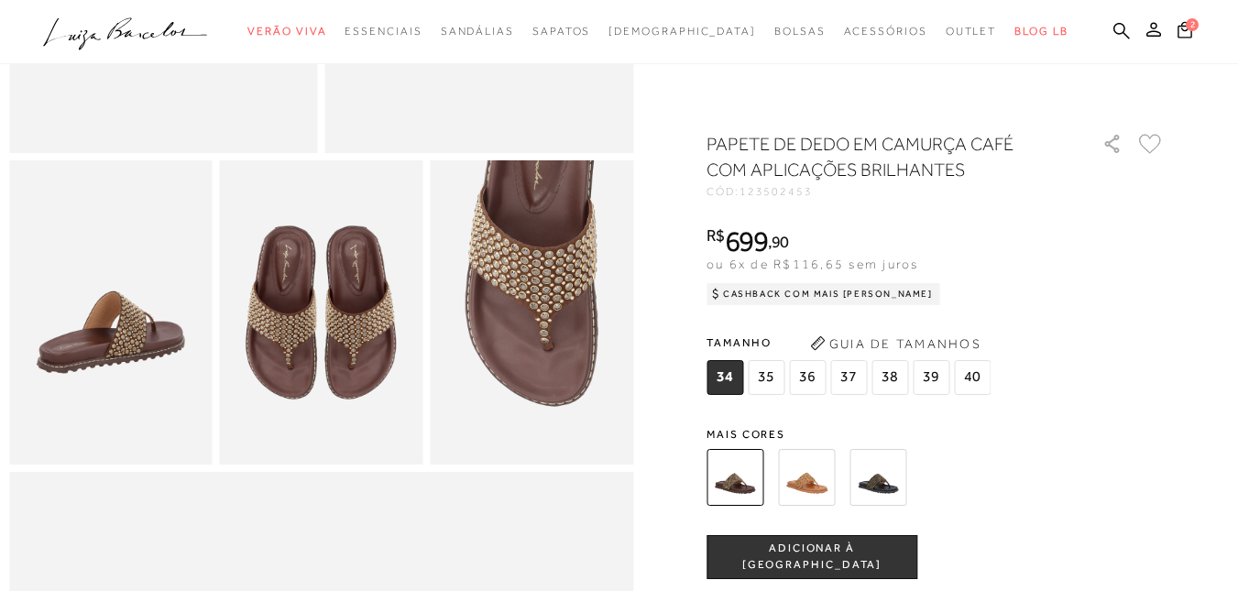
scroll to position [458, 0]
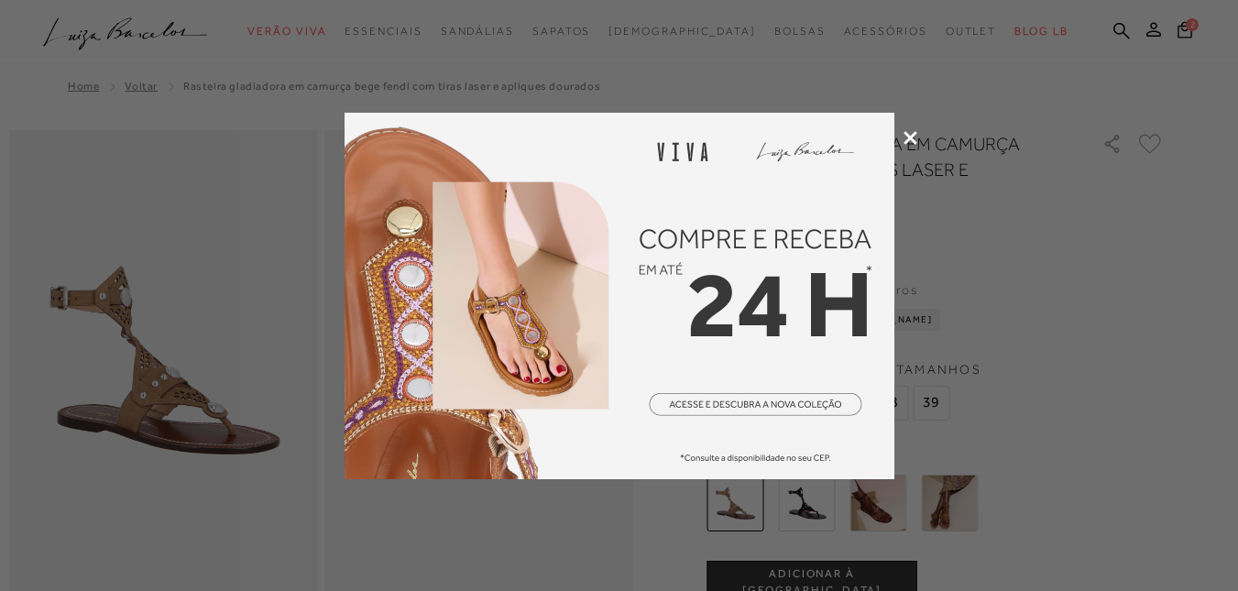
click at [907, 136] on icon at bounding box center [910, 138] width 14 height 14
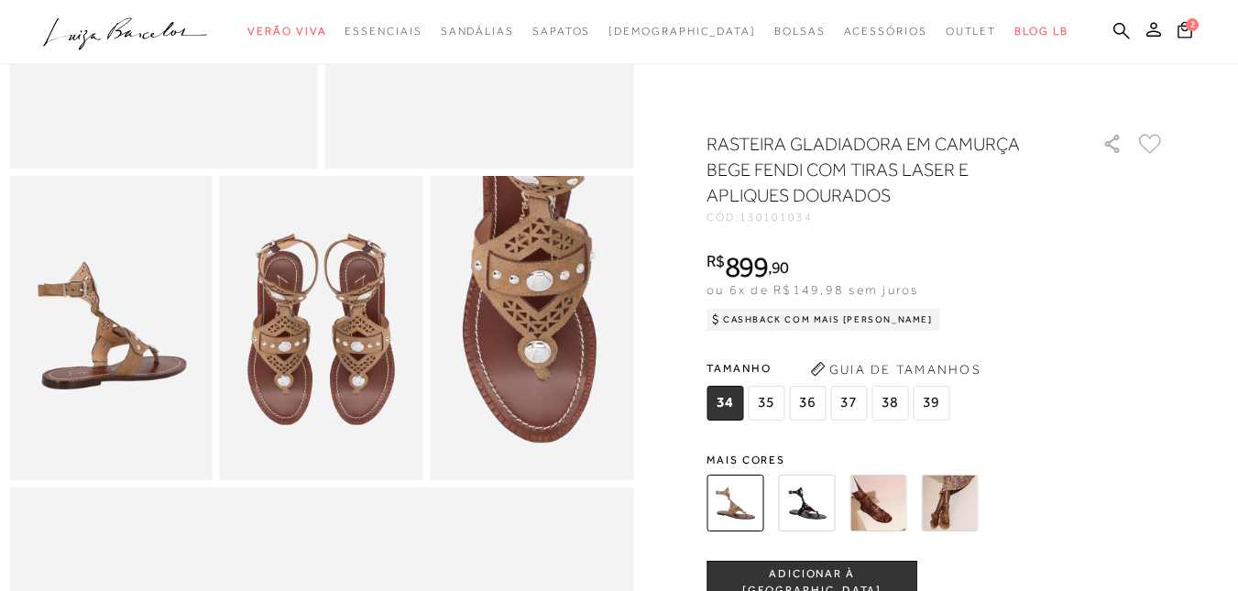
scroll to position [458, 0]
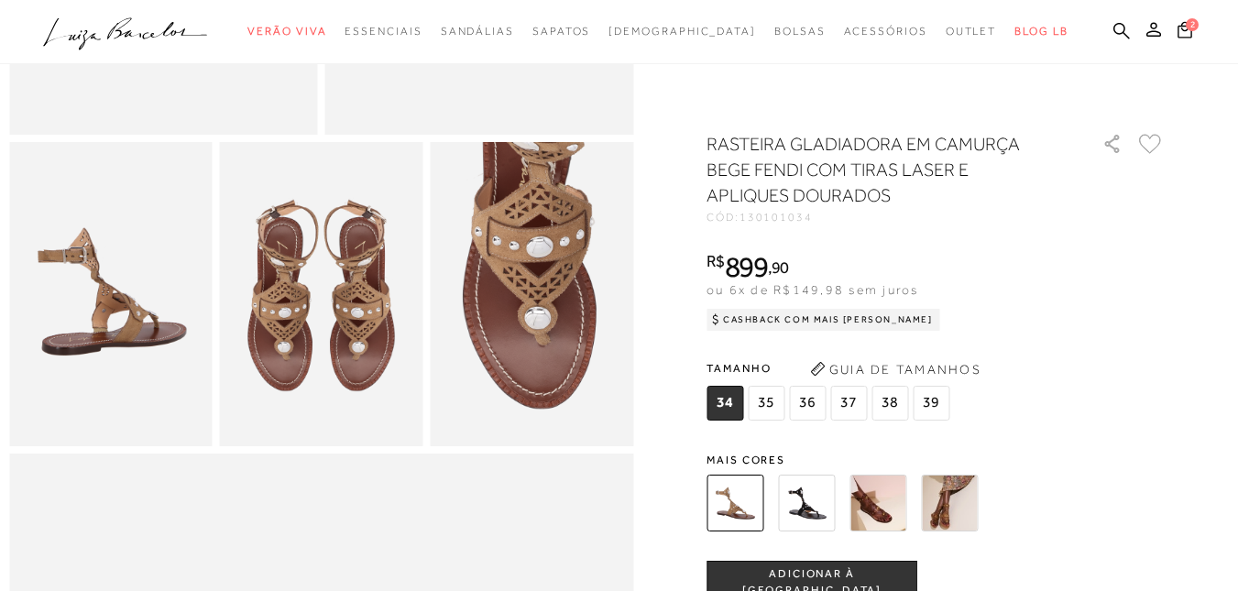
click at [883, 510] on img at bounding box center [877, 503] width 57 height 57
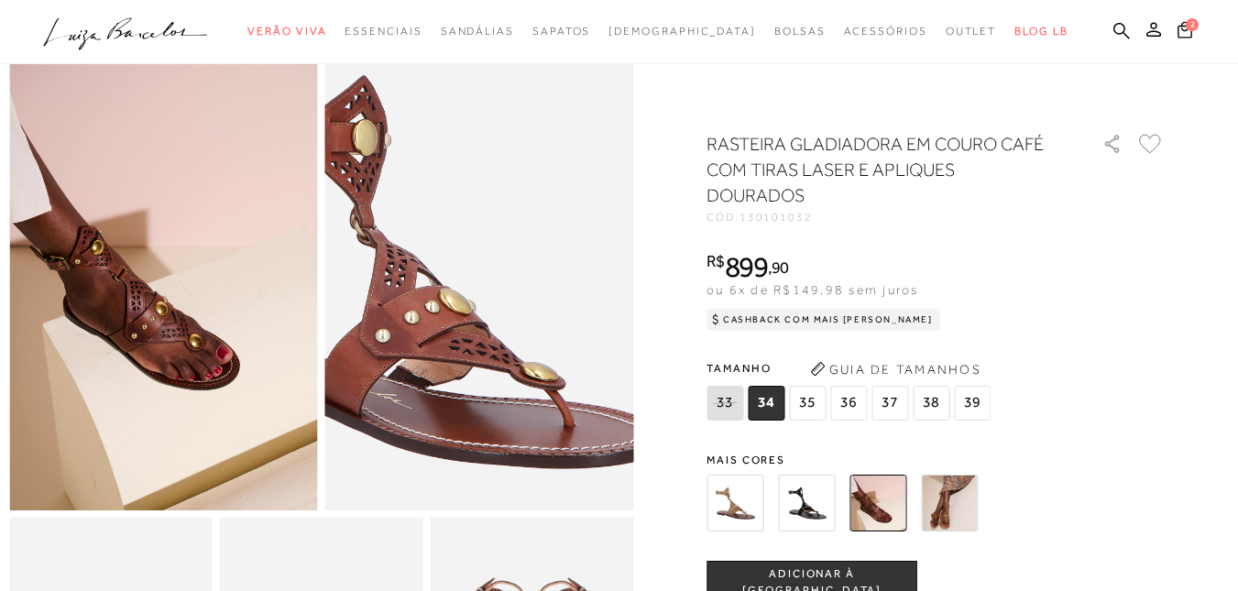
scroll to position [366, 0]
